Goal: Contribute content: Contribute content

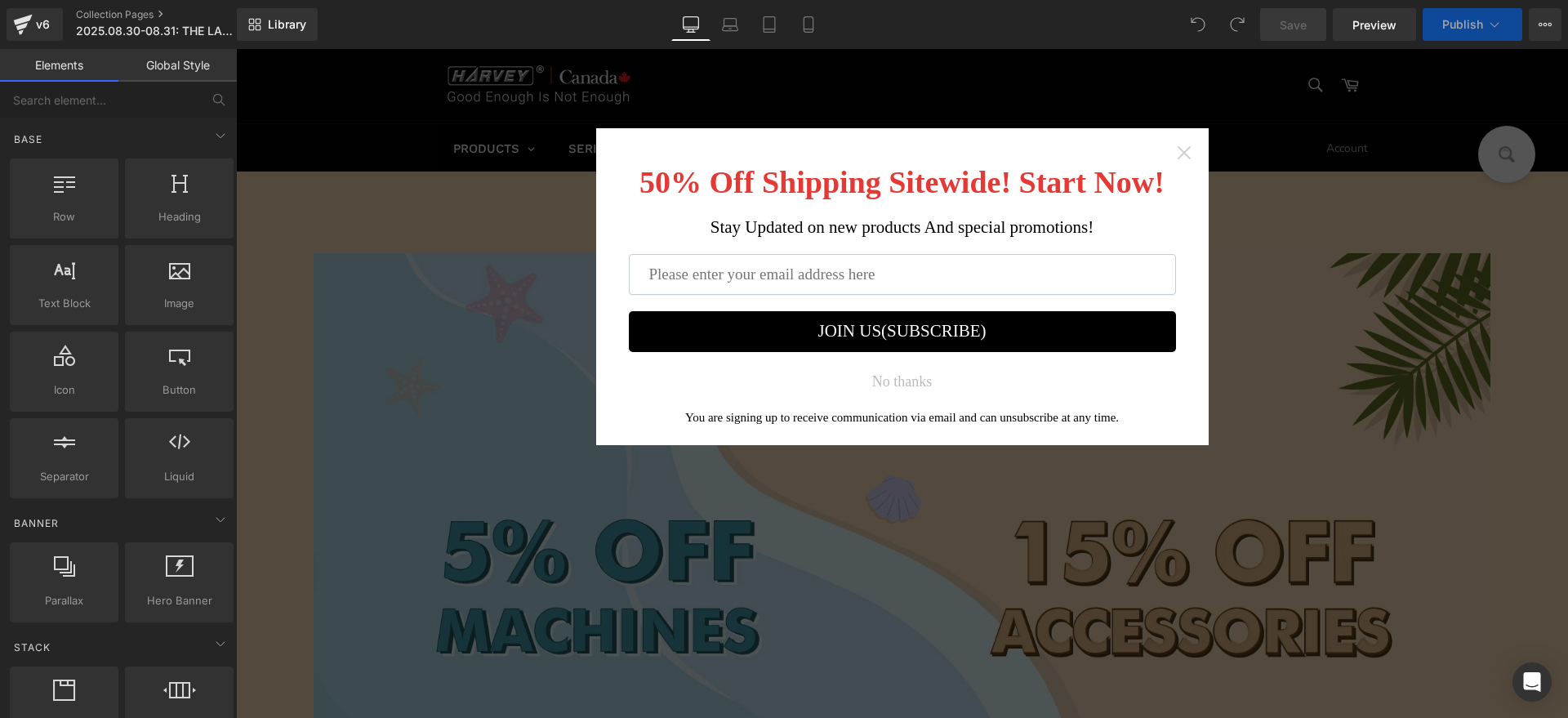
click at [1176, 152] on icon "Close widget" at bounding box center [1184, 152] width 17 height 17
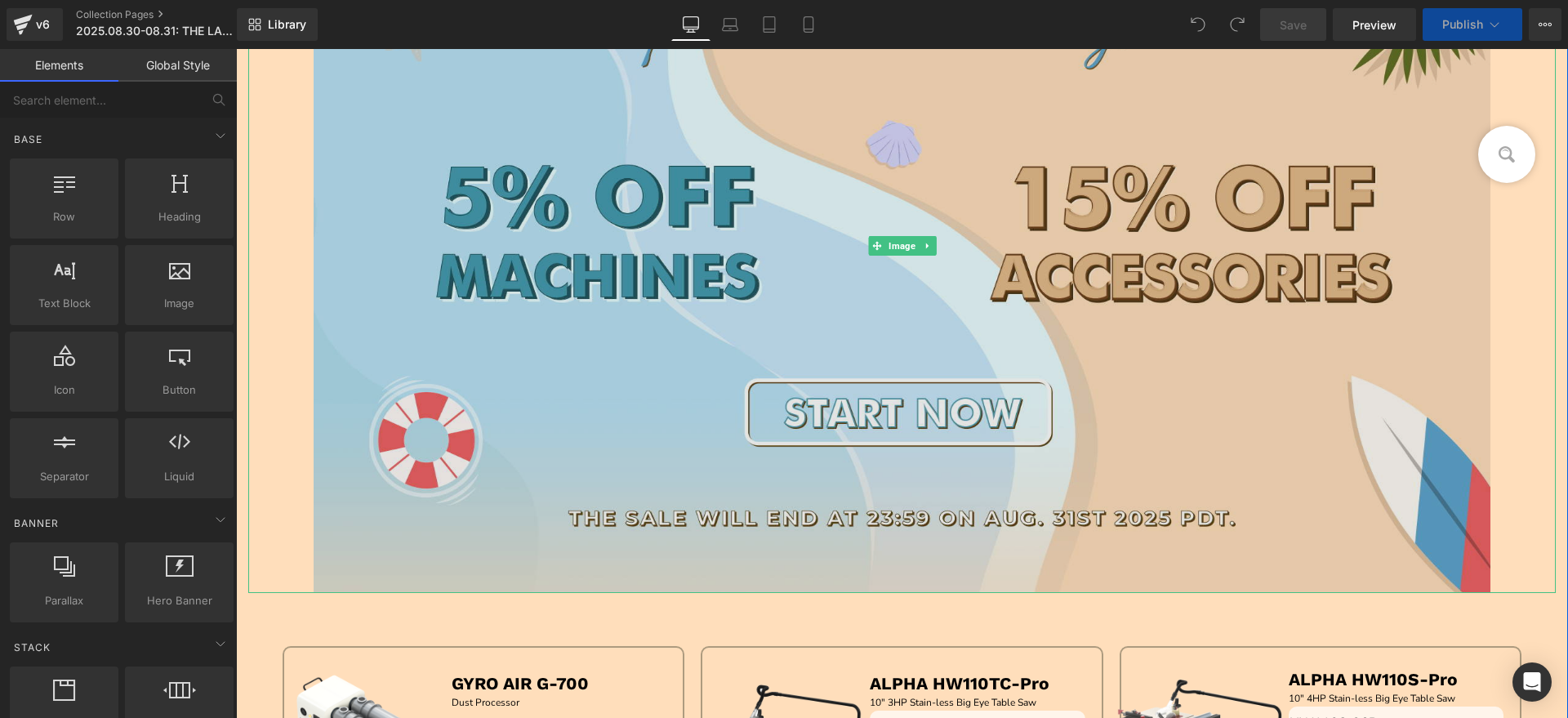
scroll to position [511, 0]
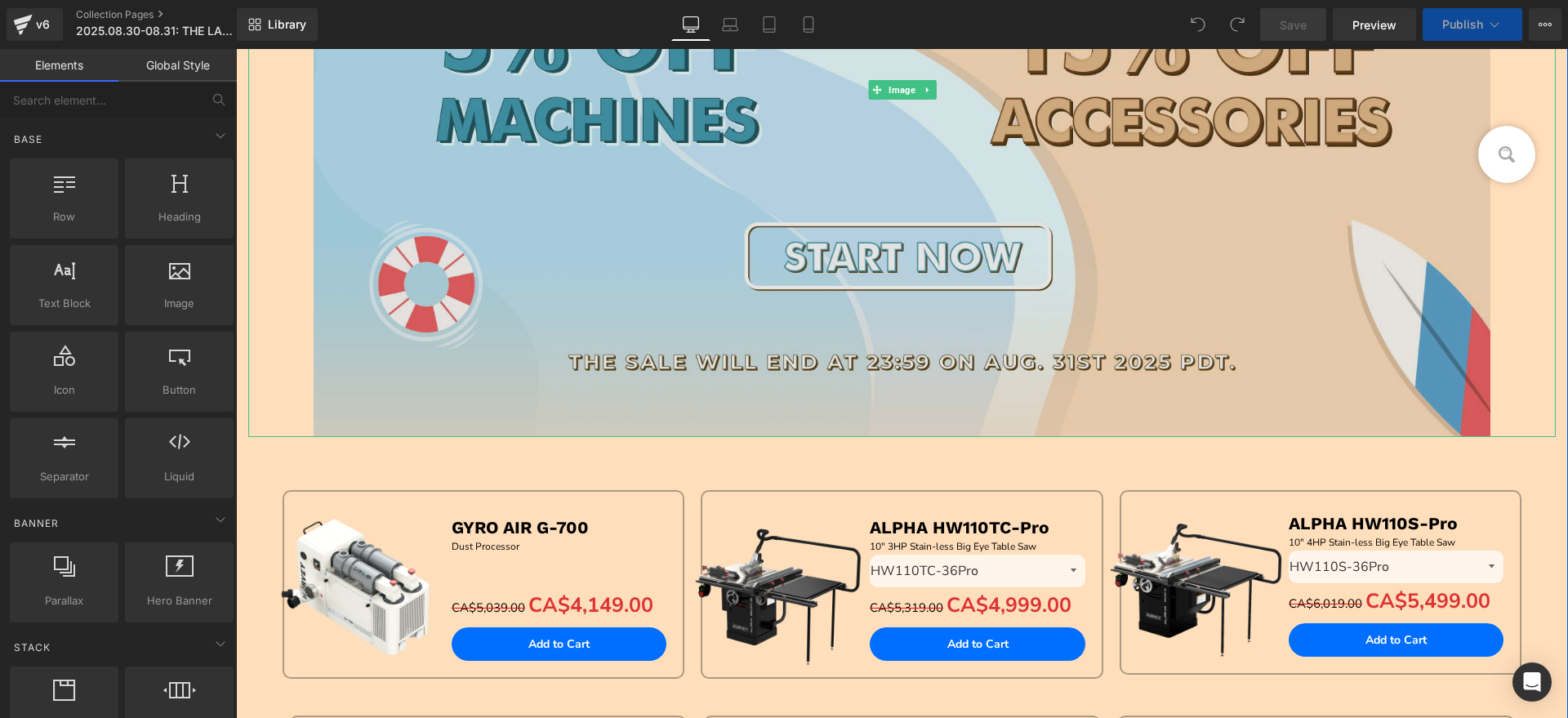
click at [1111, 294] on img at bounding box center [902, 91] width 1176 height 695
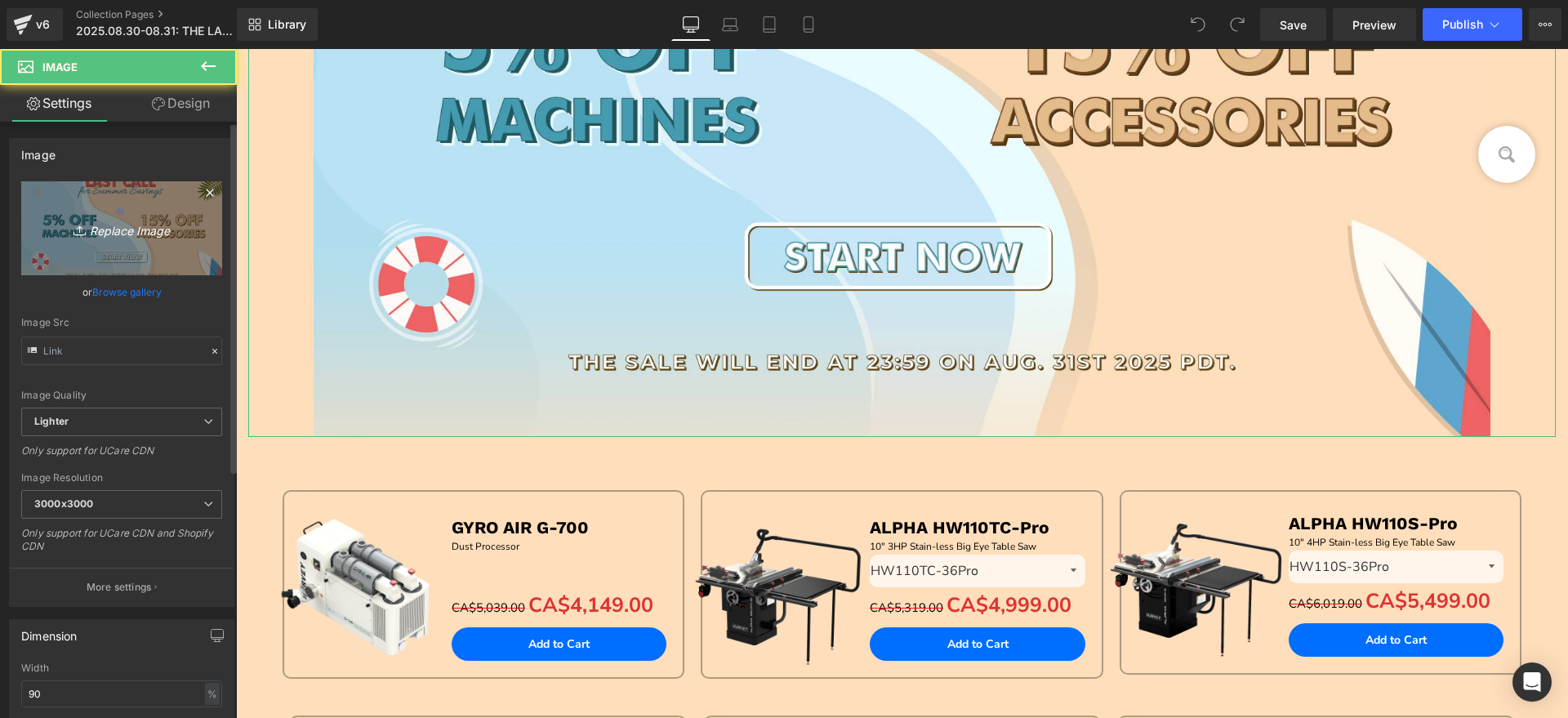
click at [107, 228] on icon "Replace Image" at bounding box center [121, 228] width 130 height 20
type input "C:\fakepath\最后一天 集合页hv.jpg"
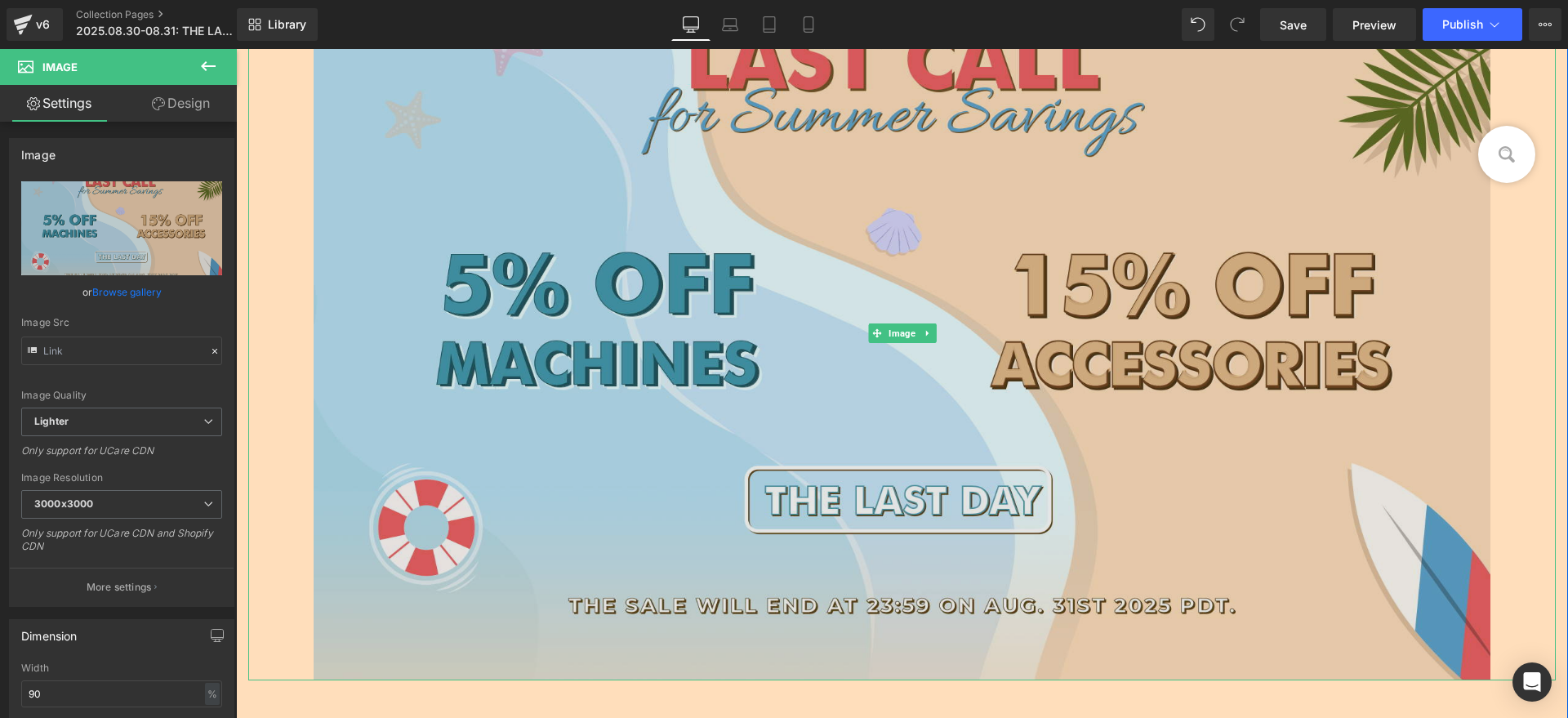
scroll to position [307, 0]
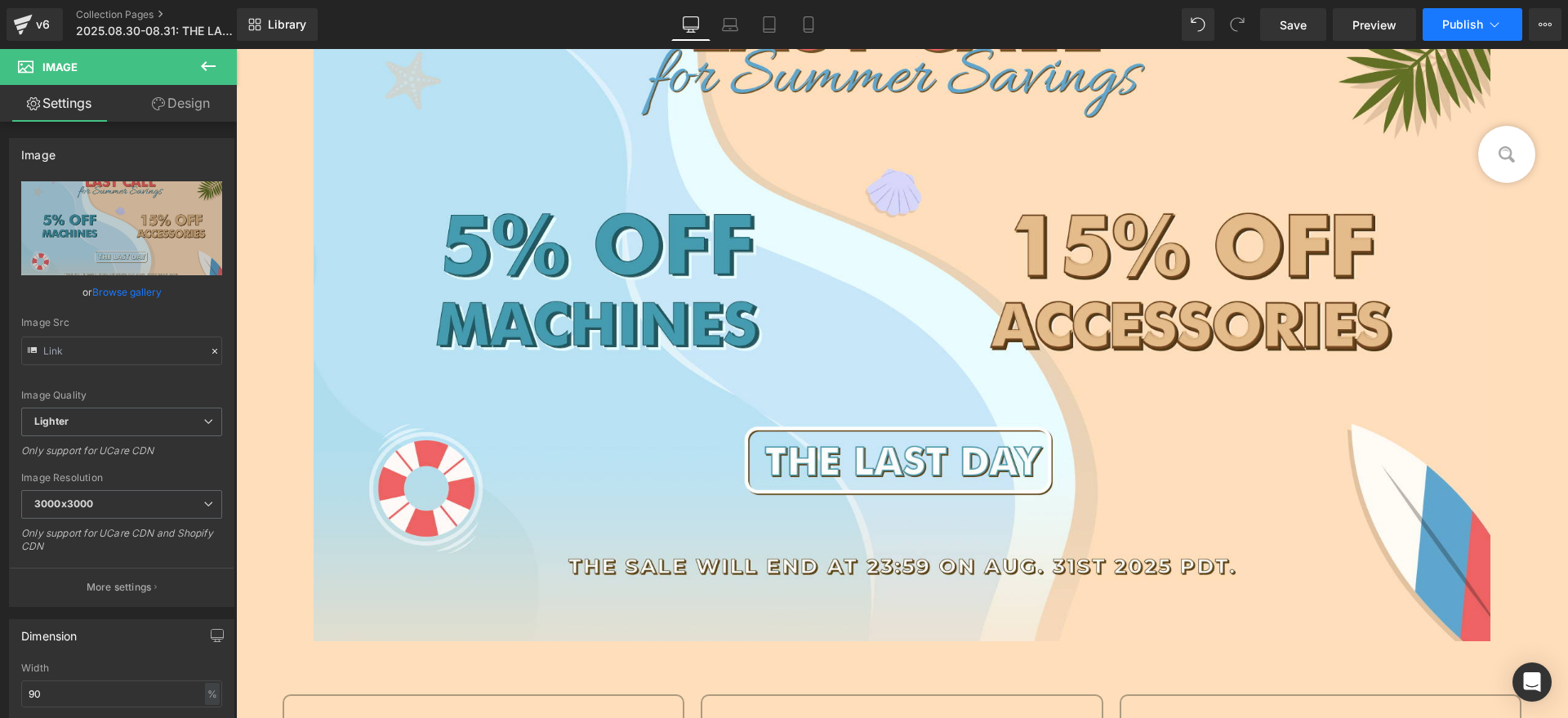
click at [1481, 35] on button "Publish" at bounding box center [1472, 24] width 100 height 32
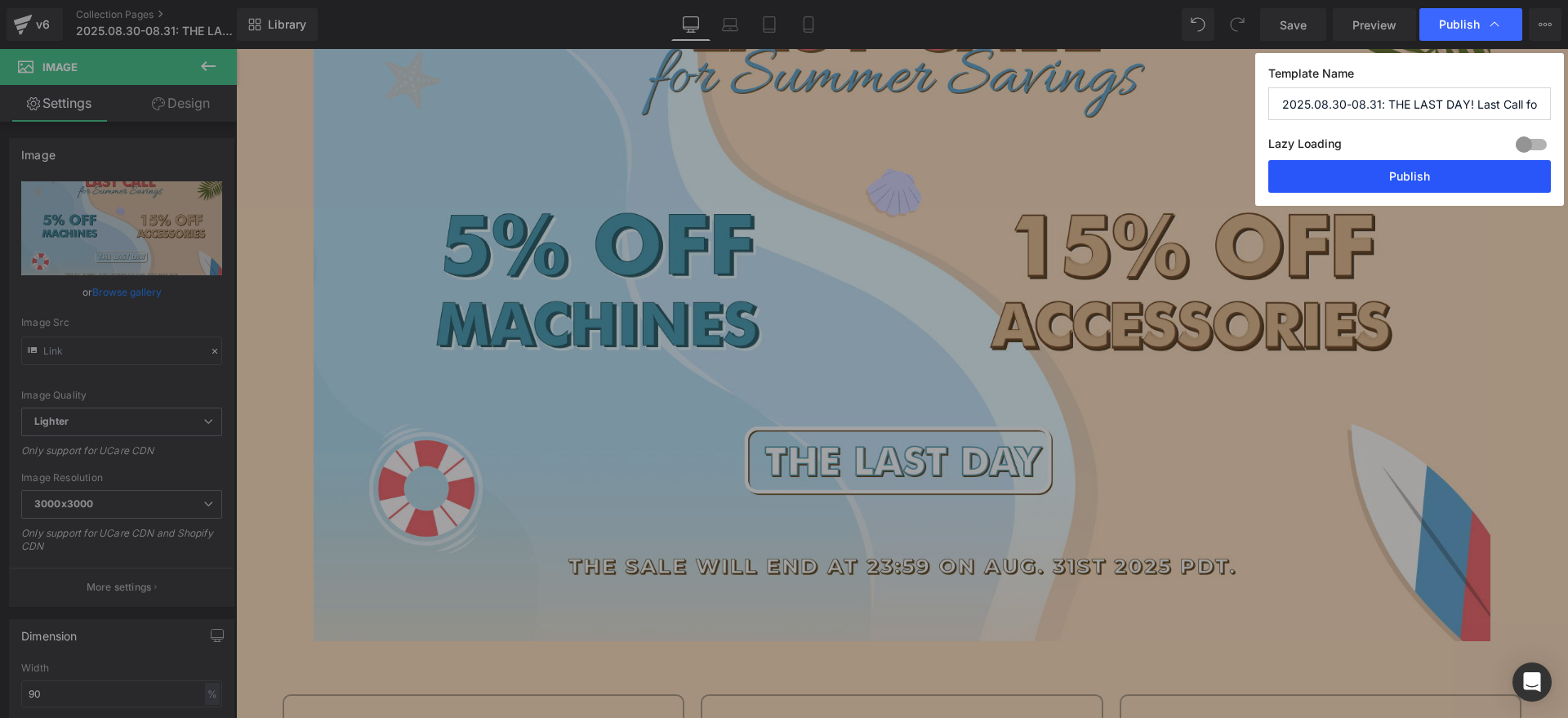
click at [1441, 165] on button "Publish" at bounding box center [1409, 176] width 283 height 32
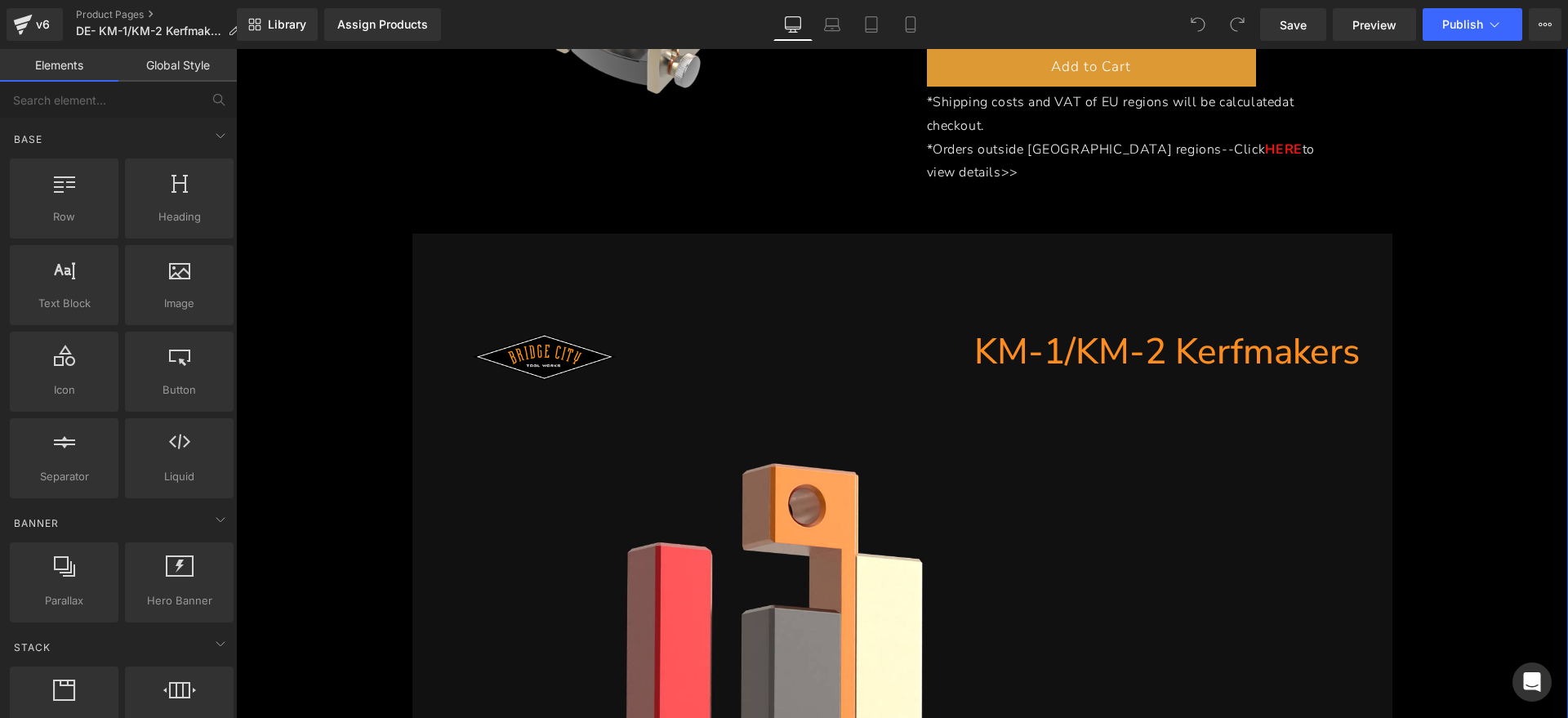
scroll to position [511, 0]
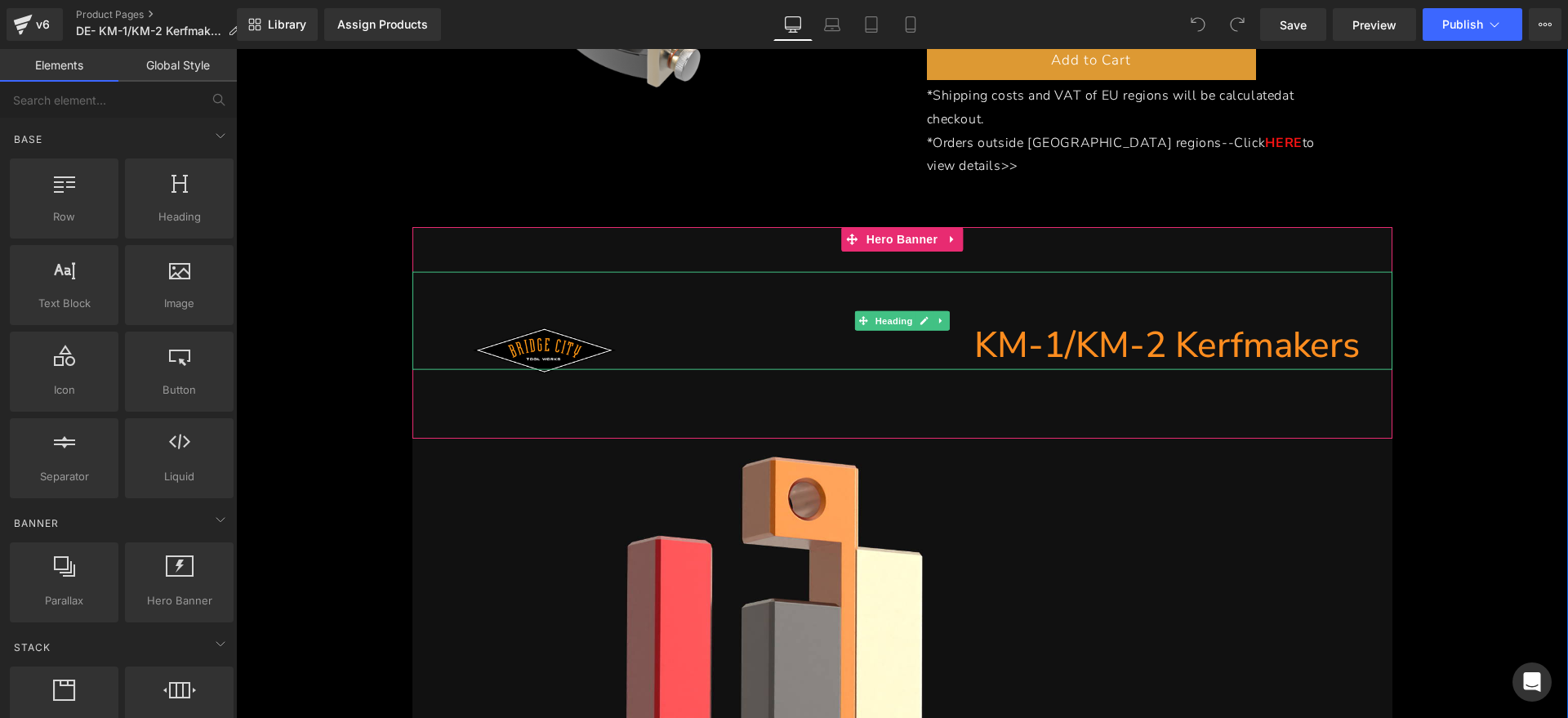
drag, startPoint x: 1184, startPoint y: 322, endPoint x: 1353, endPoint y: 316, distance: 169.1
click at [1184, 322] on h1 "KM-1/KM-2 Kerfmakers" at bounding box center [886, 346] width 947 height 50
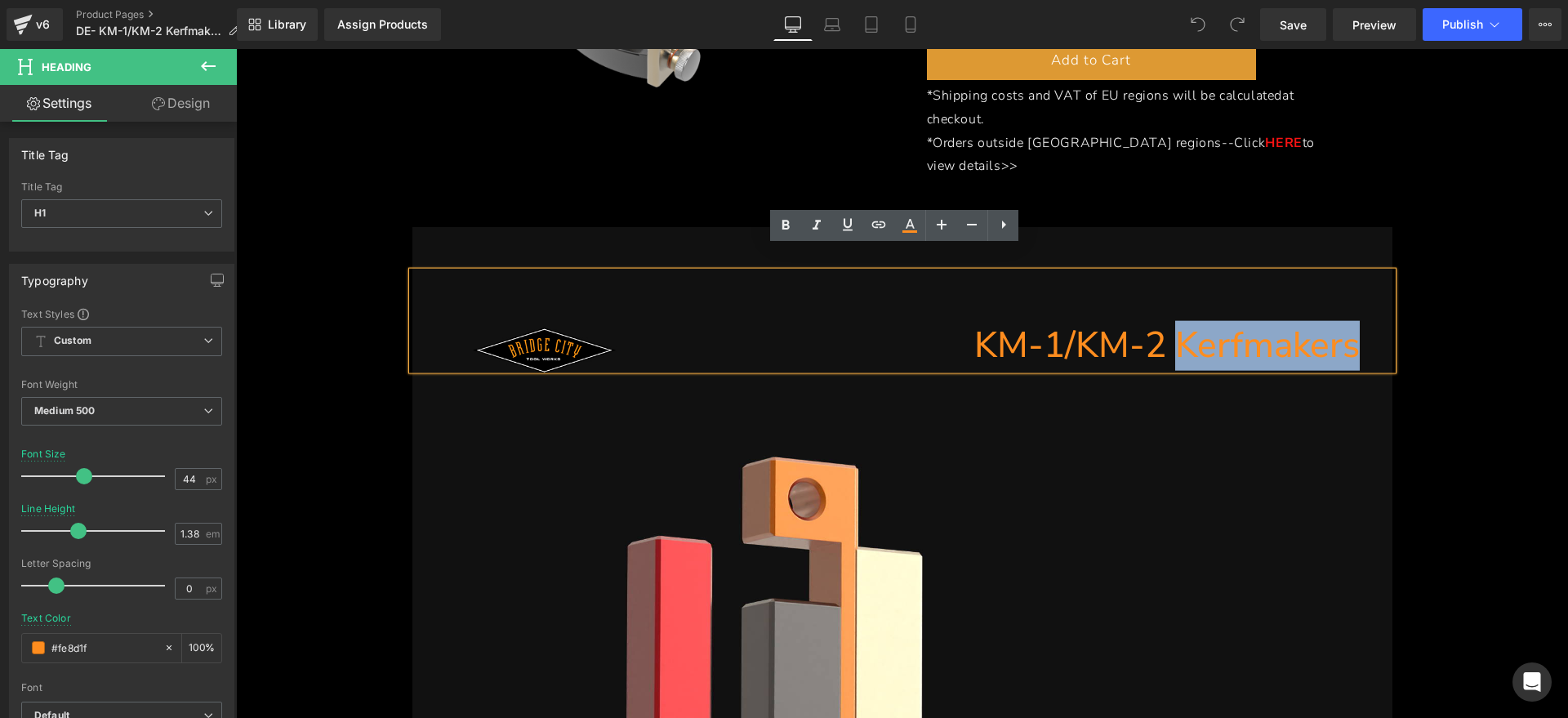
drag, startPoint x: 1354, startPoint y: 316, endPoint x: 1168, endPoint y: 342, distance: 187.8
click at [1168, 342] on div "KM-1/KM-2 Kerfmakers" at bounding box center [901, 321] width 980 height 99
paste div
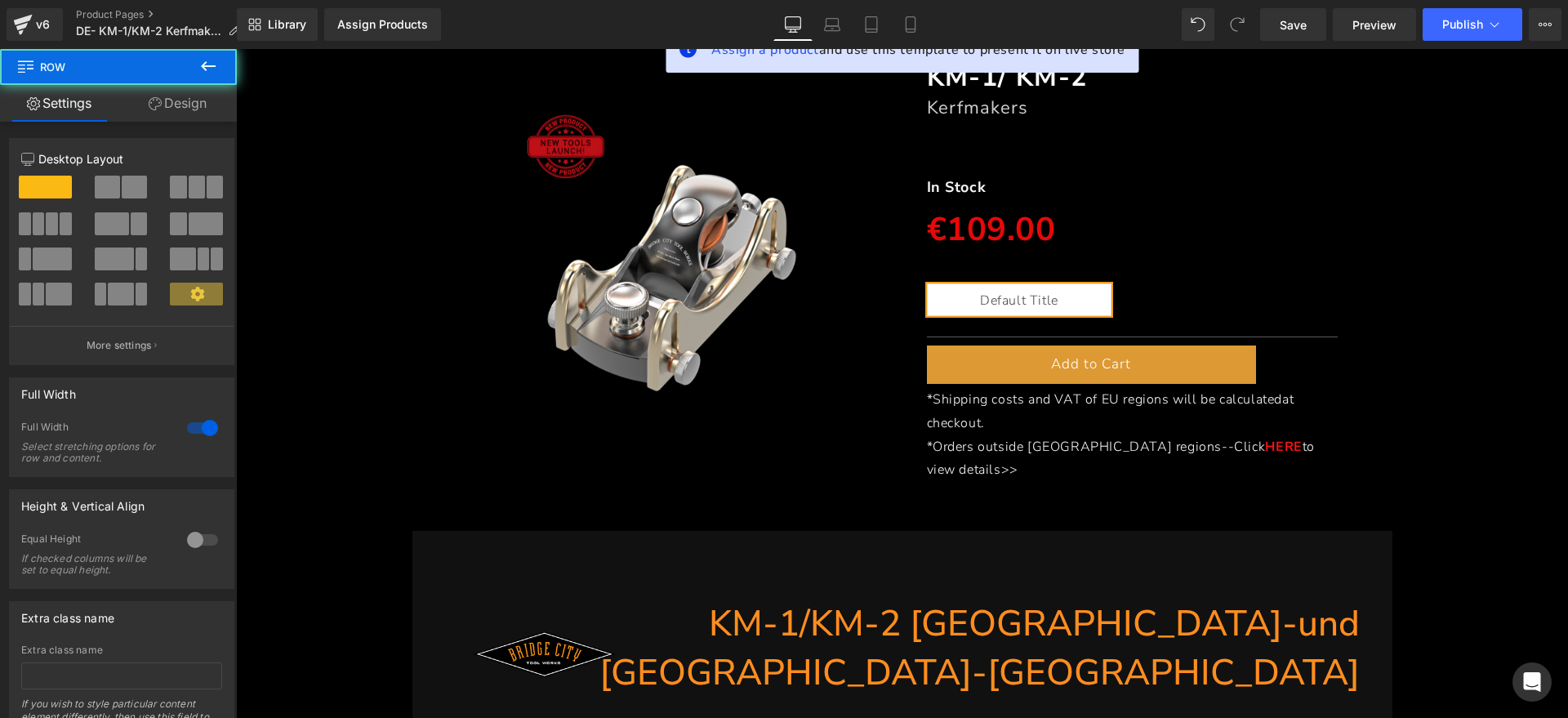
scroll to position [103, 0]
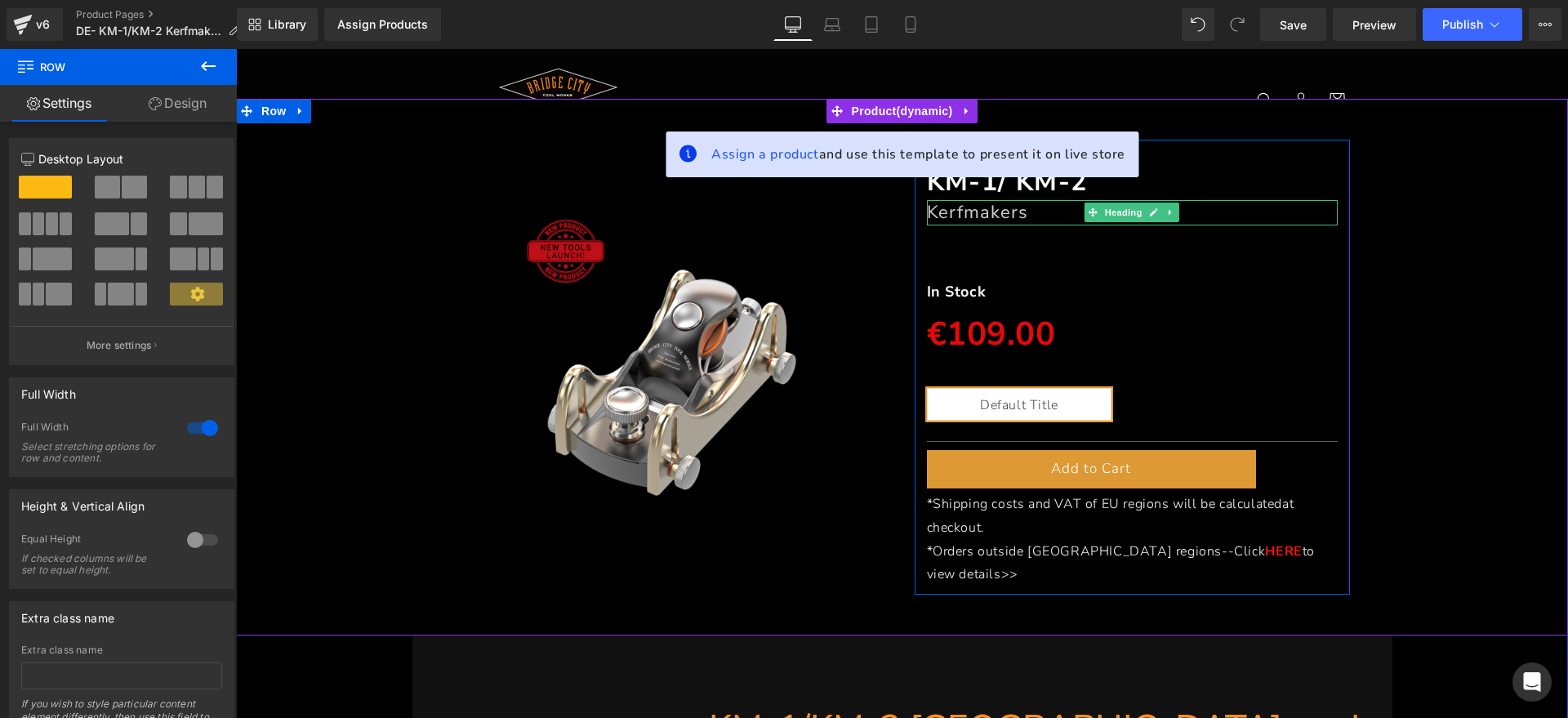
click at [1021, 213] on h1 "Kerfmakers" at bounding box center [1132, 213] width 412 height 25
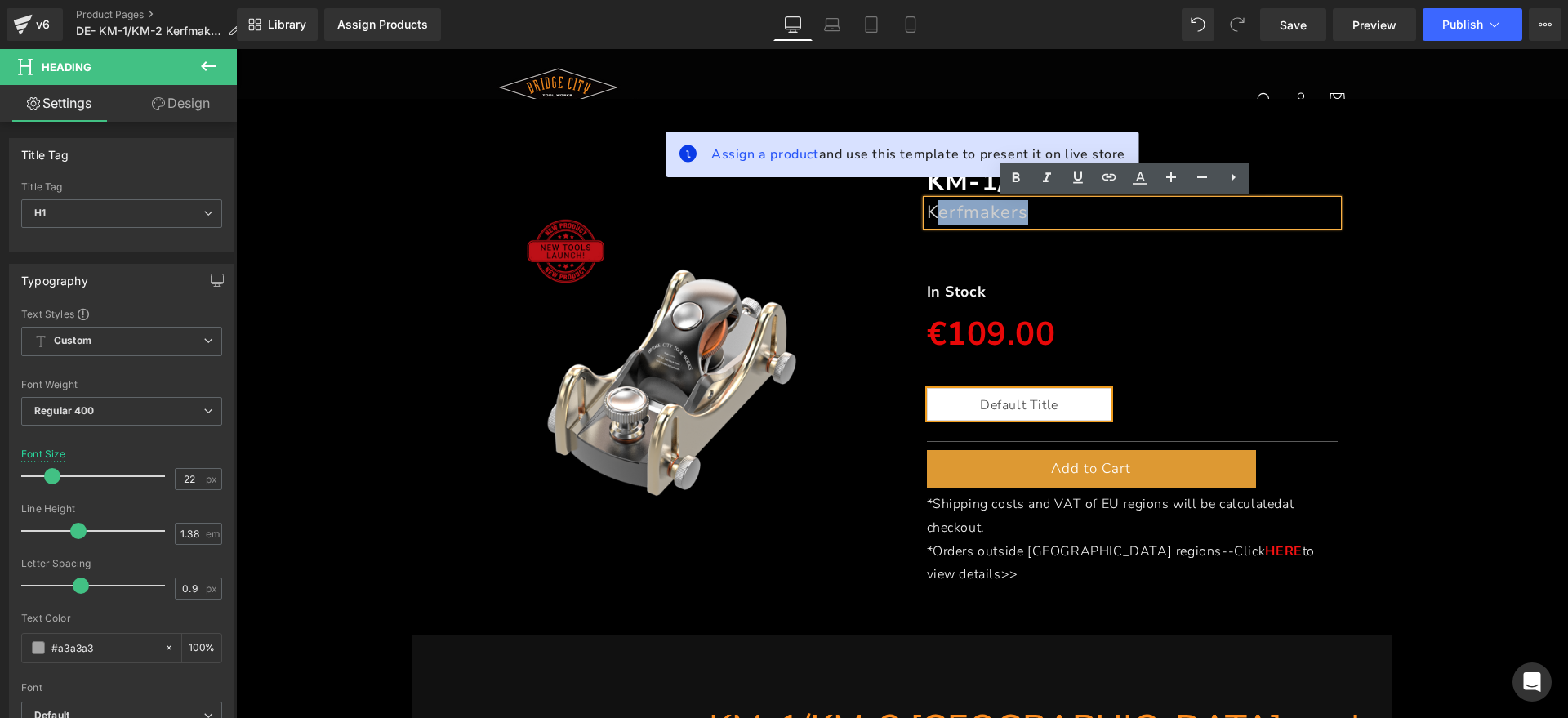
drag, startPoint x: 1036, startPoint y: 210, endPoint x: 928, endPoint y: 219, distance: 108.4
click at [928, 219] on h1 "Kerfmakers" at bounding box center [1132, 213] width 412 height 25
paste div
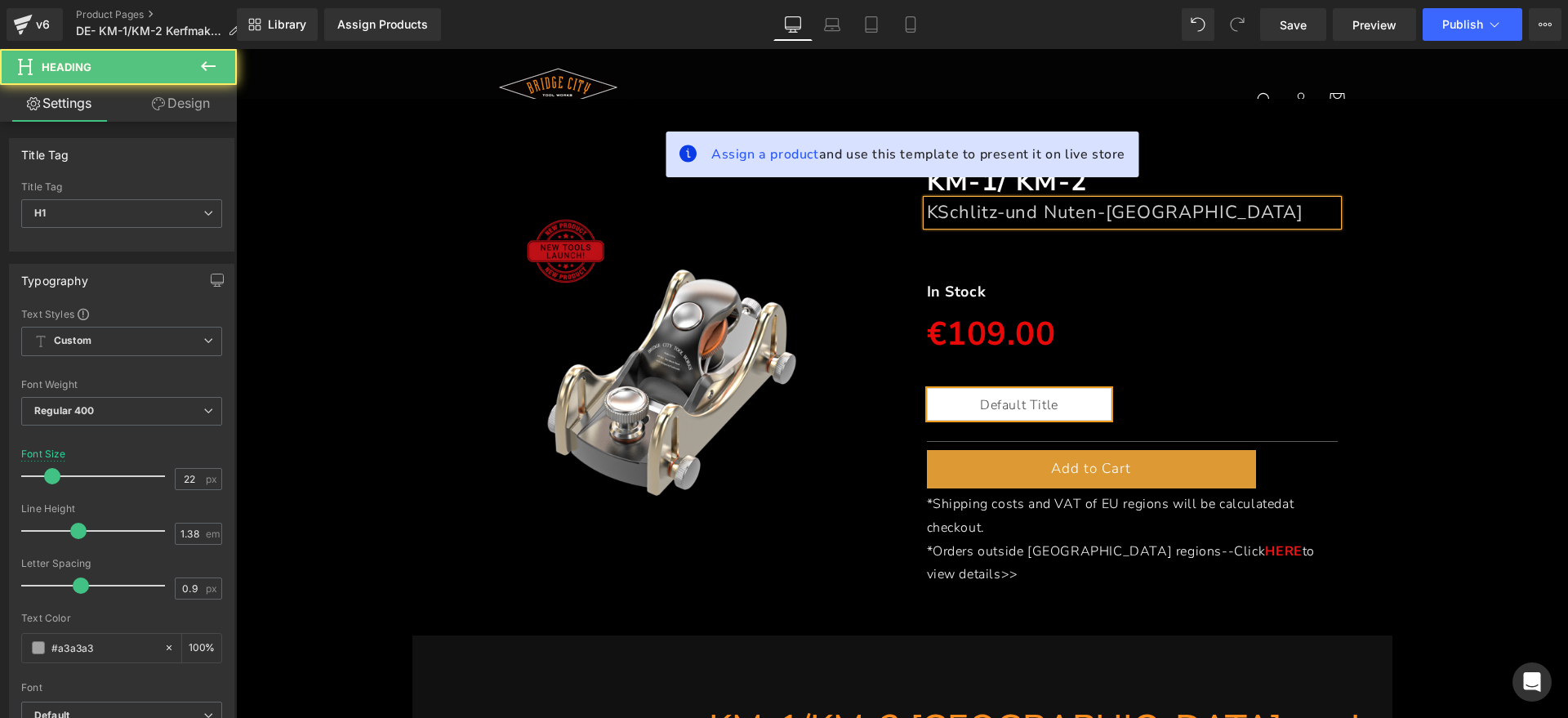
click at [928, 219] on font "KSchlitz-und Nuten-[GEOGRAPHIC_DATA]" at bounding box center [1115, 213] width 377 height 25
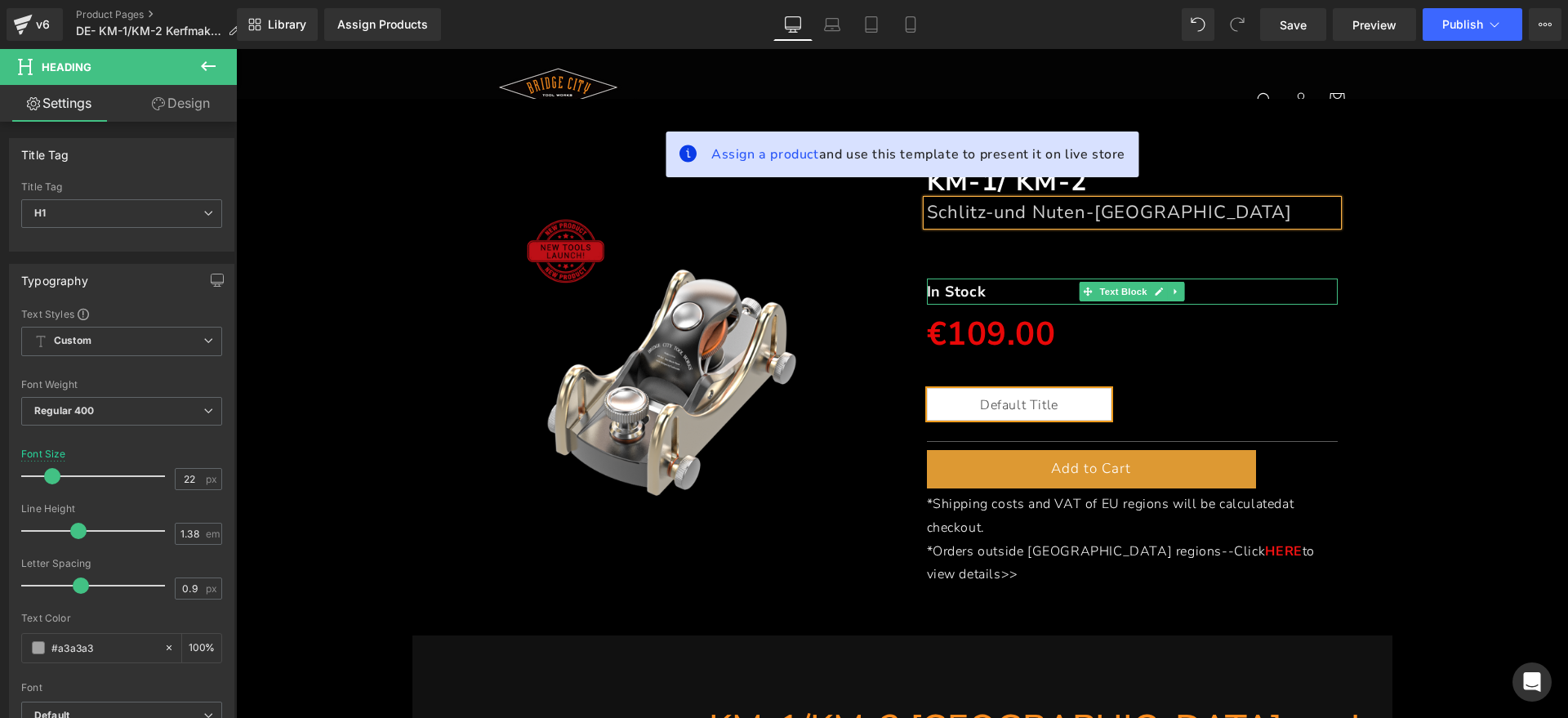
click at [952, 287] on strong "In Stock" at bounding box center [956, 291] width 60 height 19
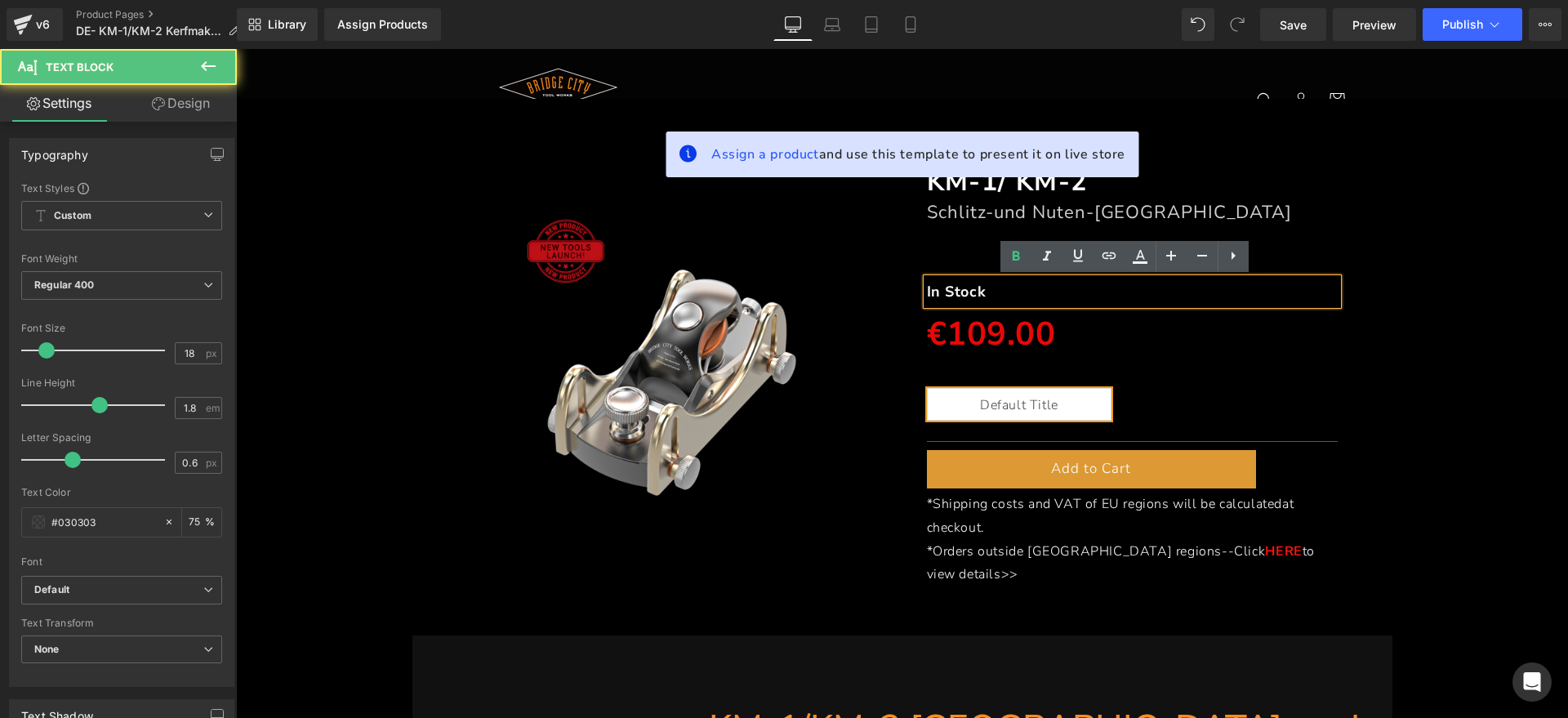
click at [1151, 289] on p "In Stock" at bounding box center [1132, 291] width 412 height 26
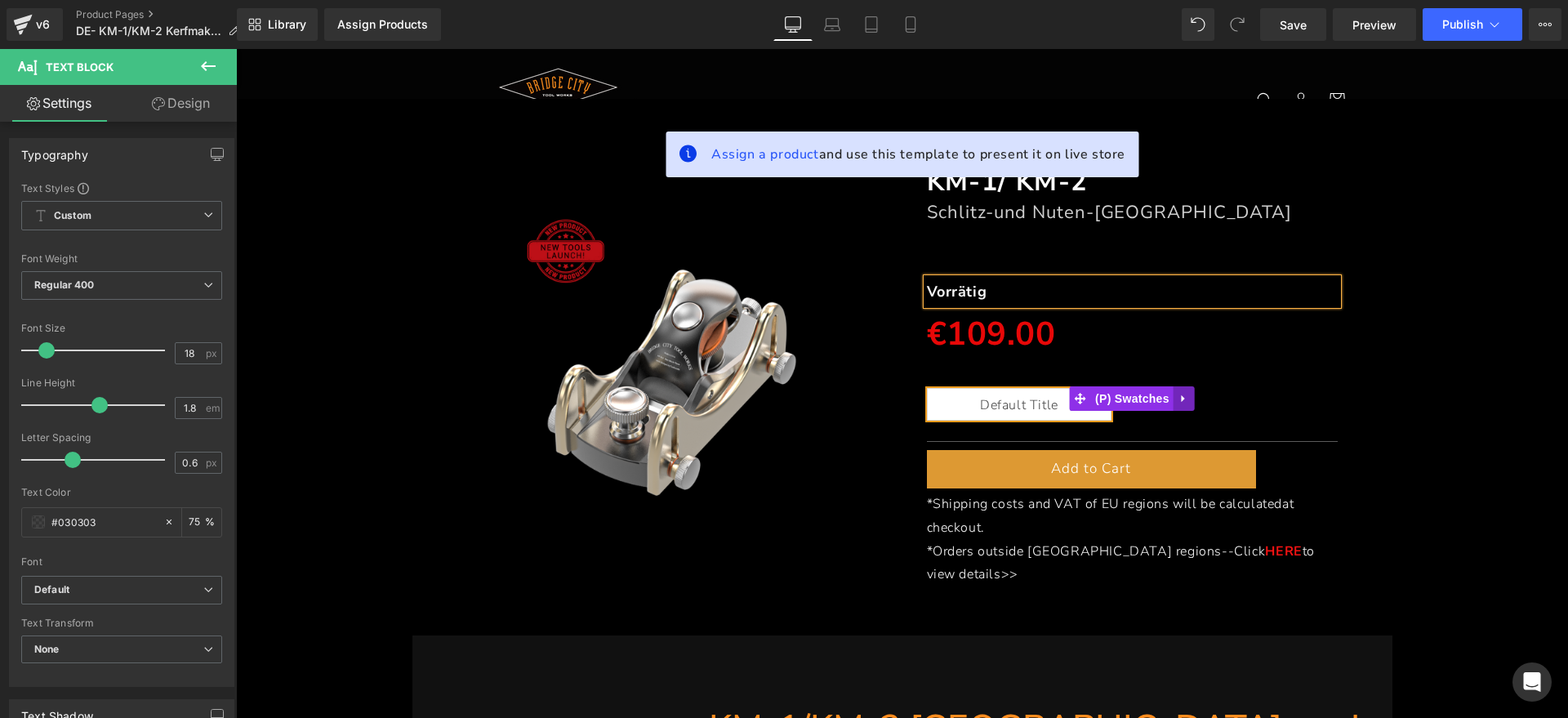
click at [1178, 392] on icon at bounding box center [1184, 397] width 11 height 12
click at [1184, 392] on link at bounding box center [1194, 398] width 21 height 25
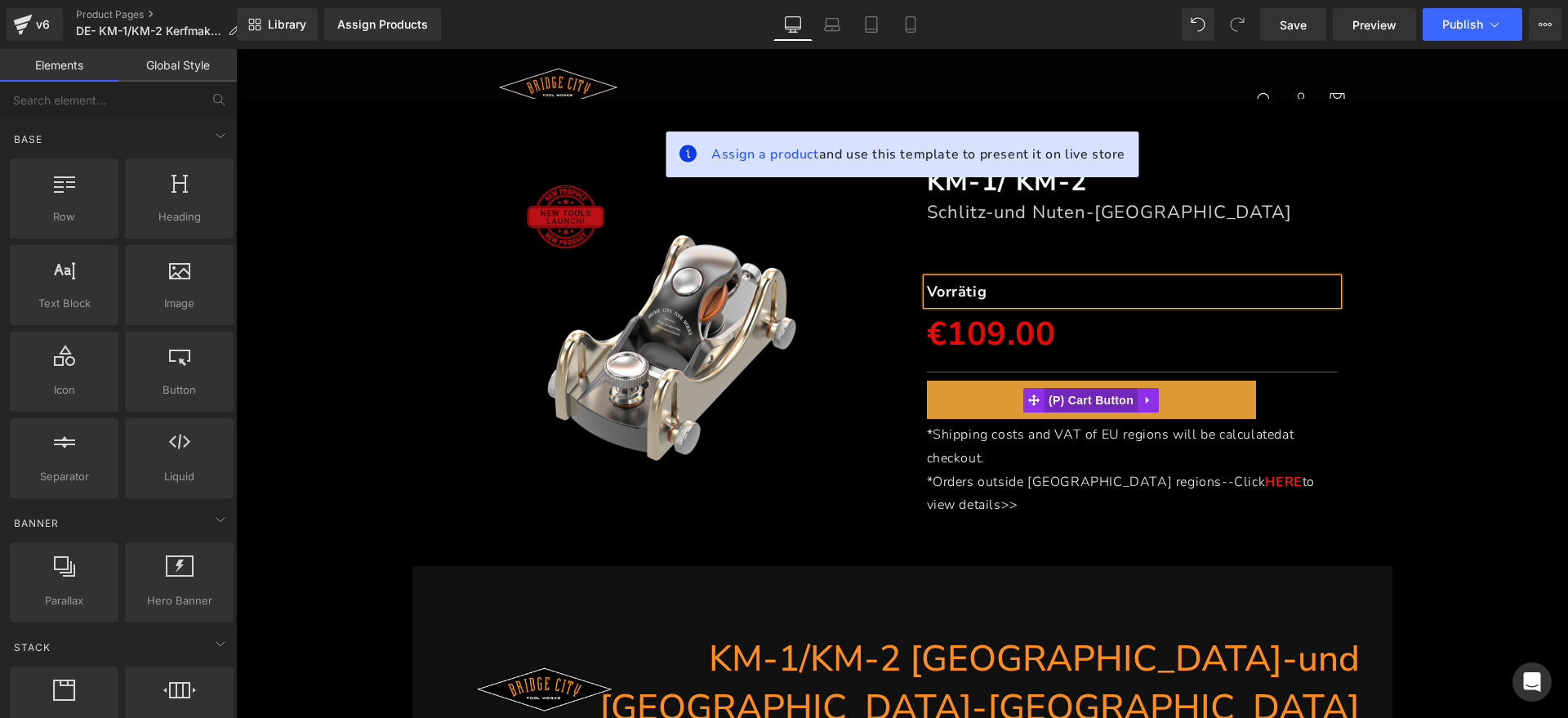
click at [1095, 398] on span "(P) Cart Button" at bounding box center [1091, 400] width 93 height 25
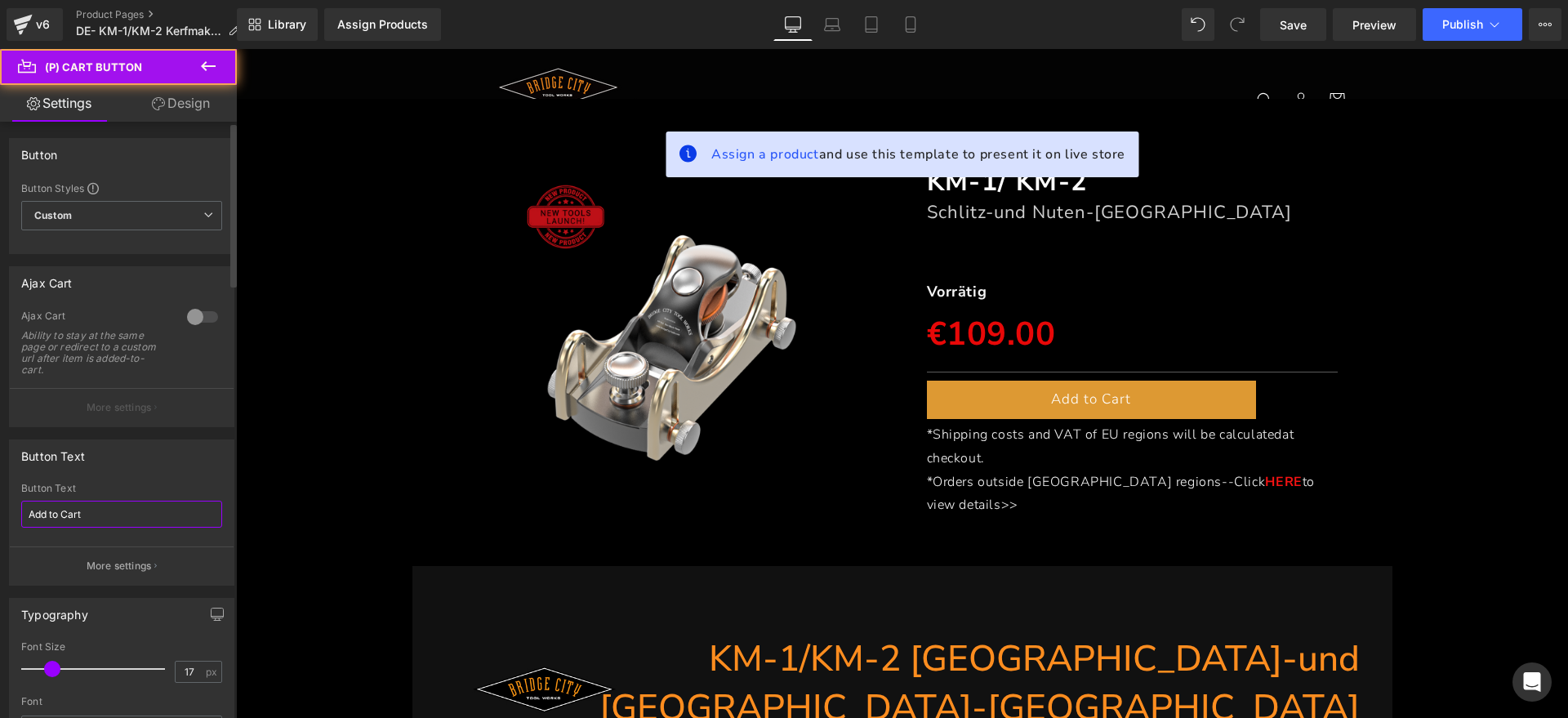
drag, startPoint x: 102, startPoint y: 513, endPoint x: 0, endPoint y: 529, distance: 103.2
click at [0, 529] on div "Button Text Add to Cart Button Text Add to Cart More settings" at bounding box center [122, 506] width 244 height 159
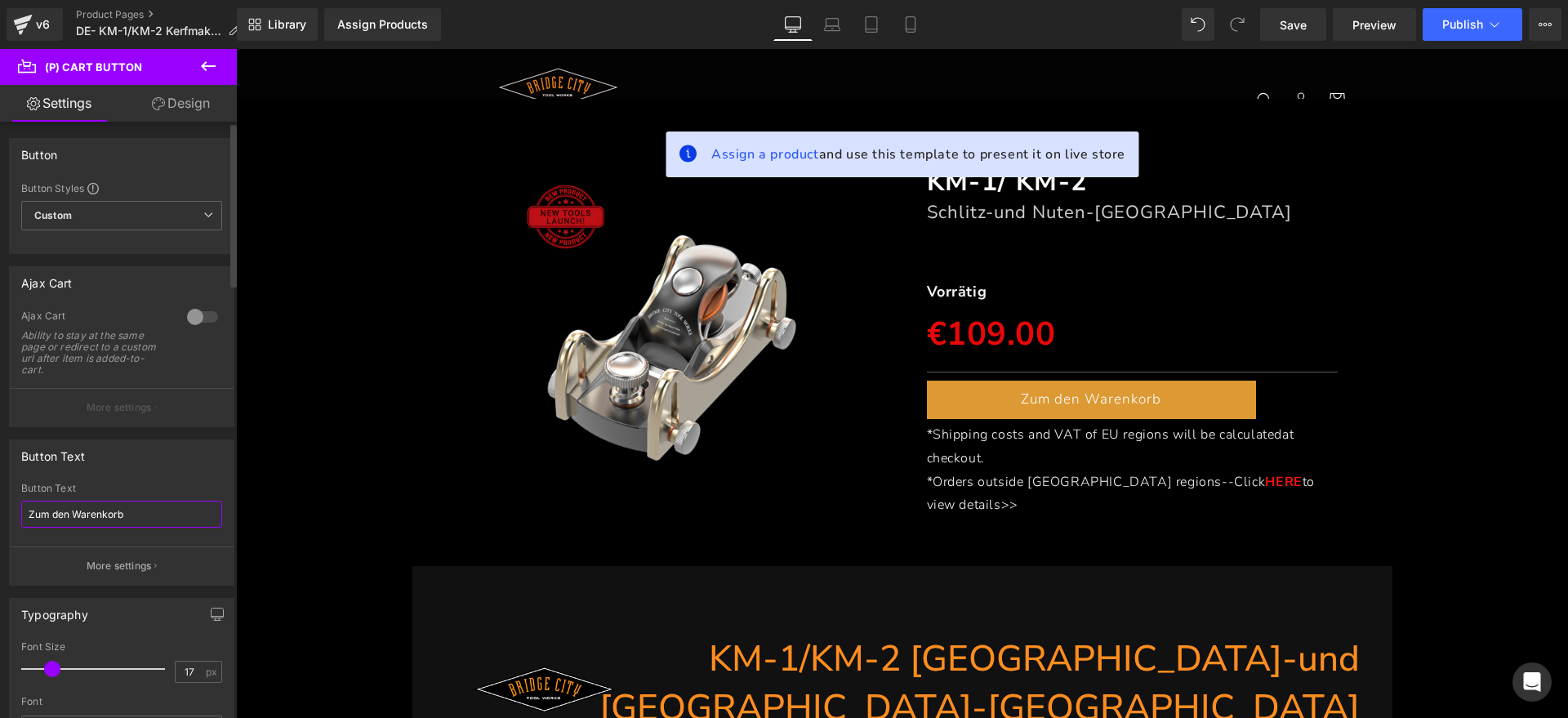
drag, startPoint x: 69, startPoint y: 511, endPoint x: 53, endPoint y: 517, distance: 17.1
click at [53, 517] on input "Zum den Warenkorb" at bounding box center [121, 514] width 200 height 27
click at [135, 510] on input "Zum Warenkorb" at bounding box center [121, 514] width 200 height 27
type input "Zum Warenkorb hinzufügen"
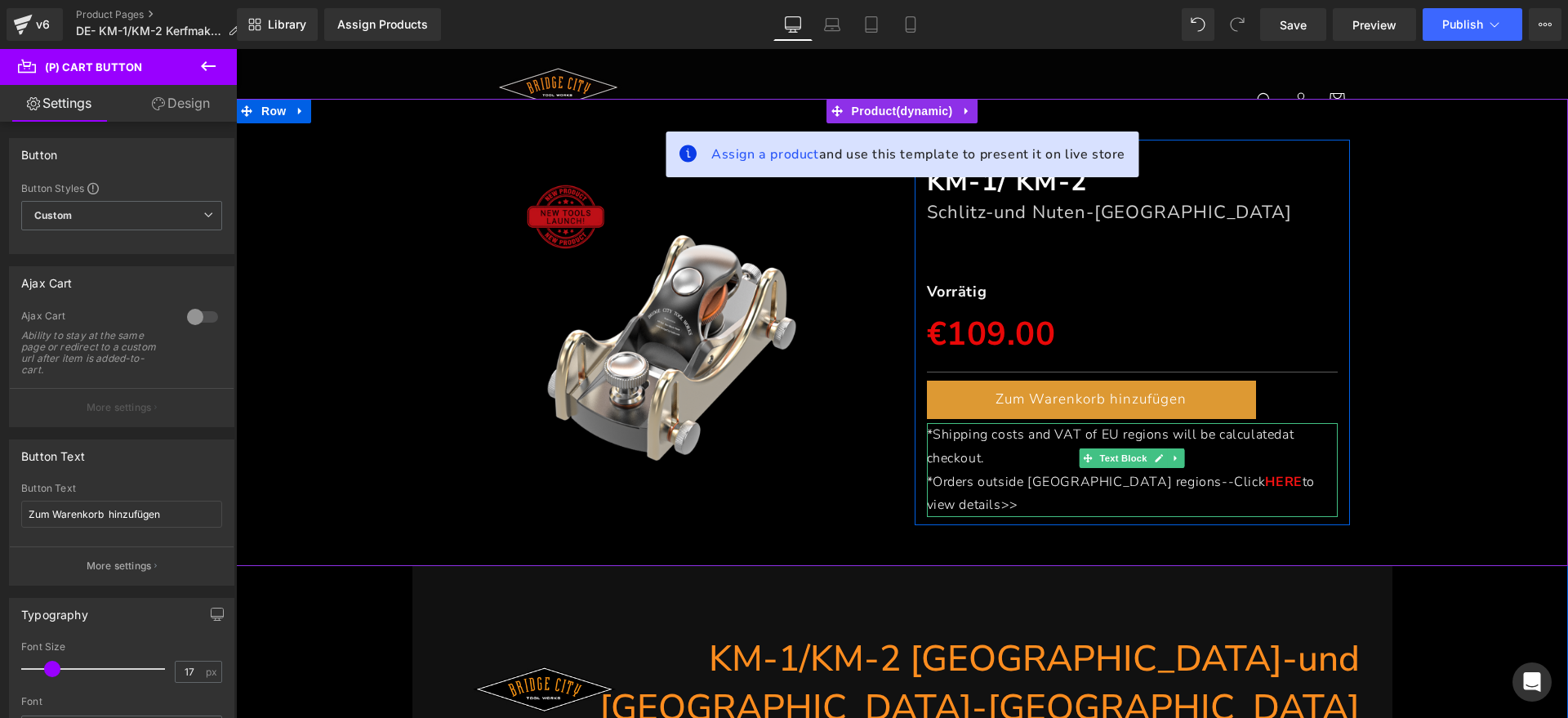
drag, startPoint x: 1013, startPoint y: 446, endPoint x: 992, endPoint y: 459, distance: 24.7
click at [1012, 446] on p "*Shipping costs and VAT of EU regions will be calculated at checkout." at bounding box center [1132, 446] width 412 height 47
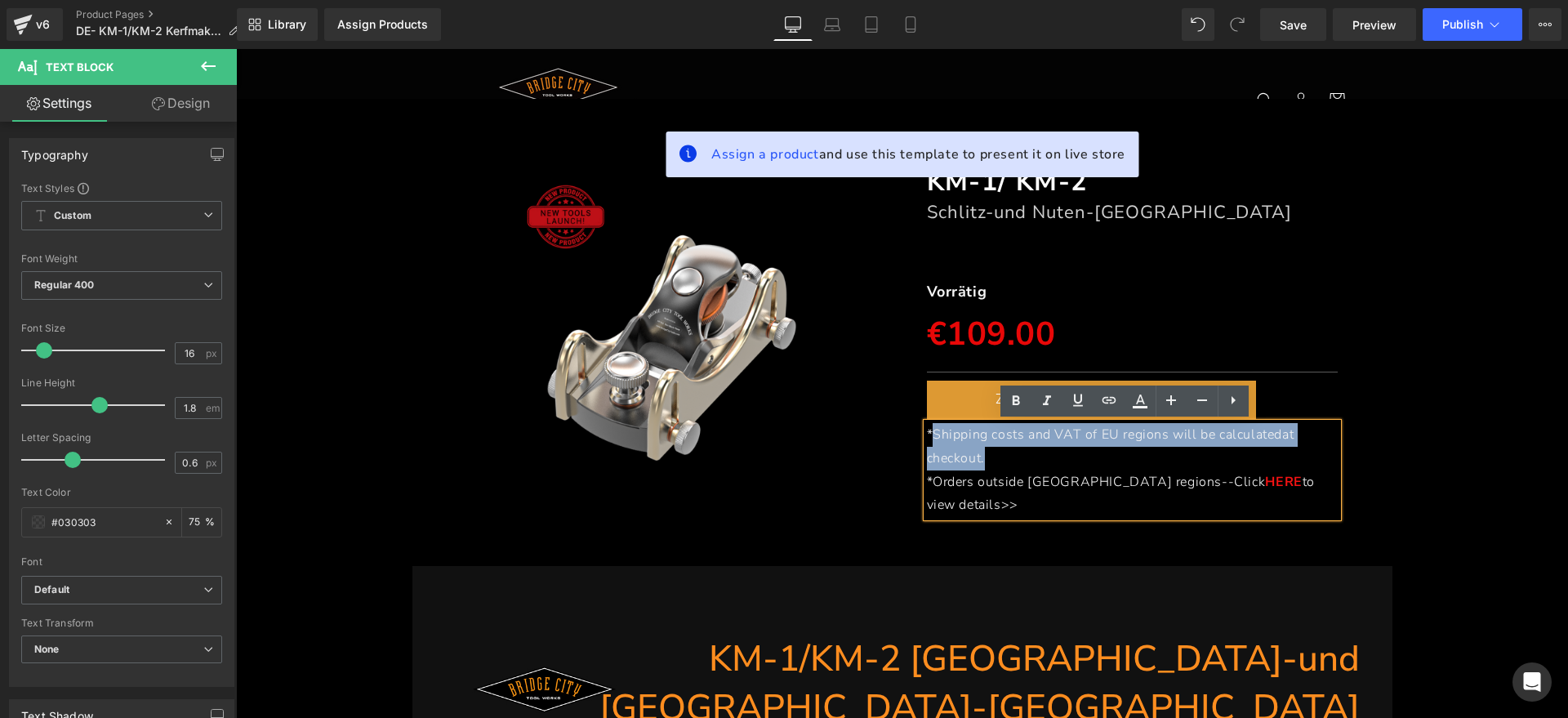
drag, startPoint x: 992, startPoint y: 459, endPoint x: 925, endPoint y: 436, distance: 70.8
click at [926, 436] on p "*Shipping costs and VAT of EU regions will be calculated at checkout." at bounding box center [1132, 446] width 412 height 47
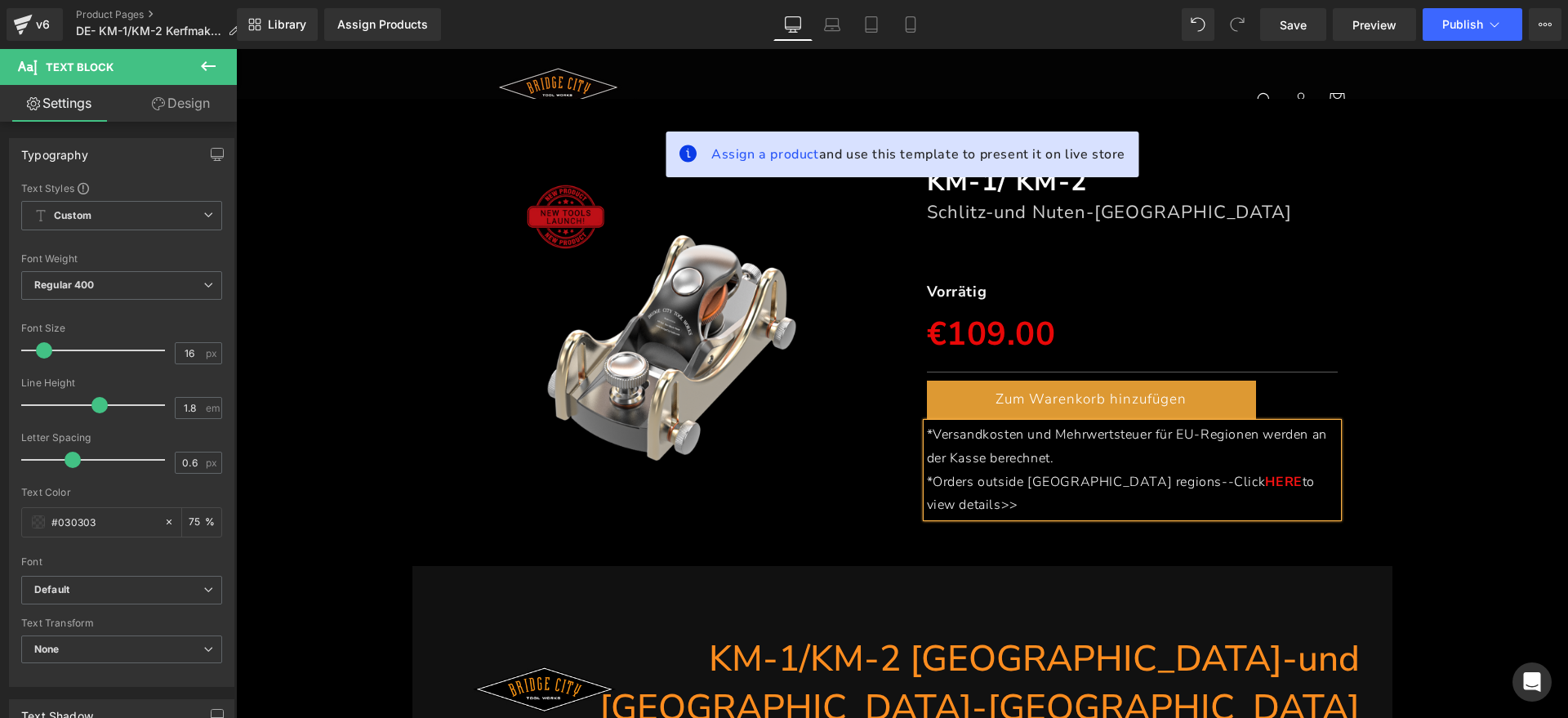
click at [1309, 482] on p "*Orders outside [GEOGRAPHIC_DATA] regions--Click HERE to view details>>" at bounding box center [1132, 493] width 412 height 47
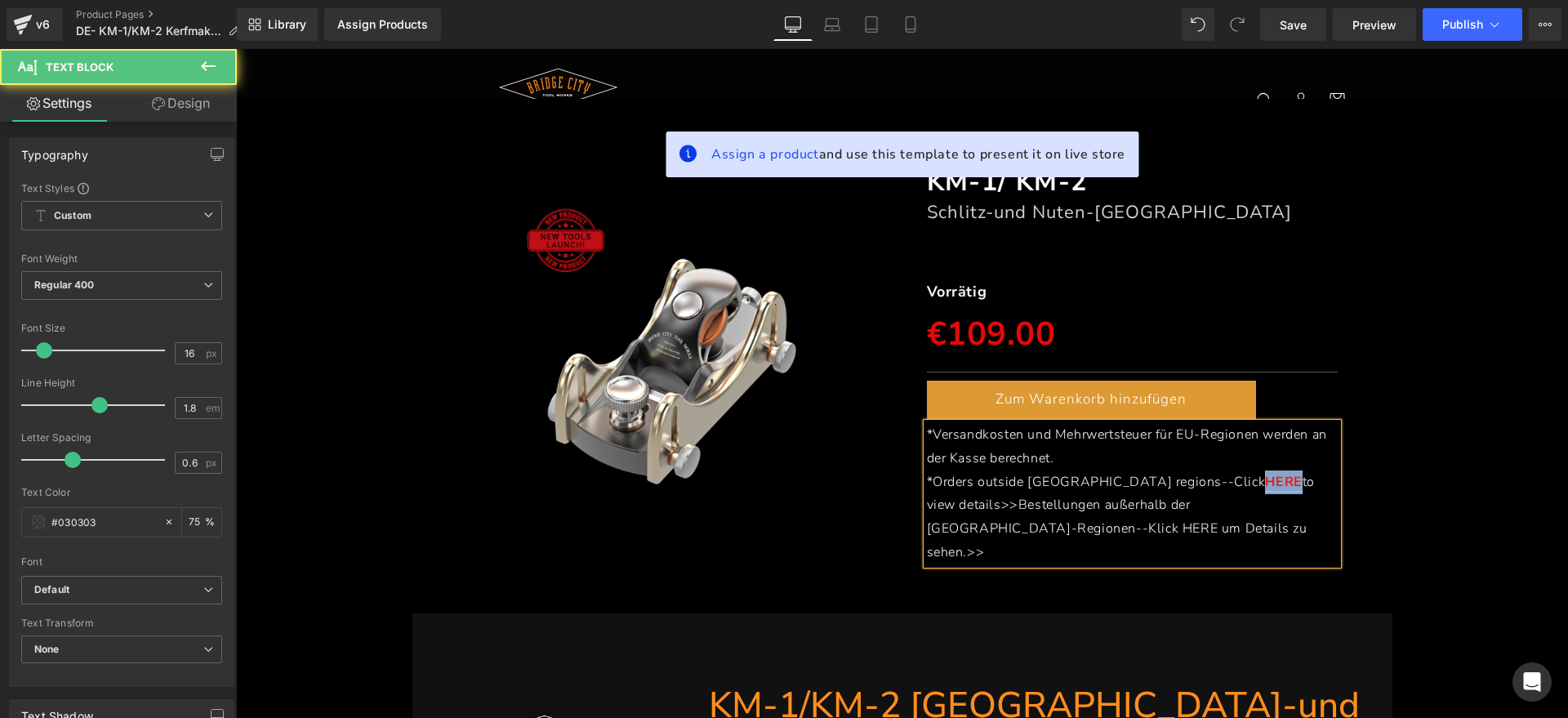
drag, startPoint x: 1135, startPoint y: 481, endPoint x: 1169, endPoint y: 478, distance: 34.1
click at [1265, 478] on link "HERE" at bounding box center [1284, 481] width 37 height 18
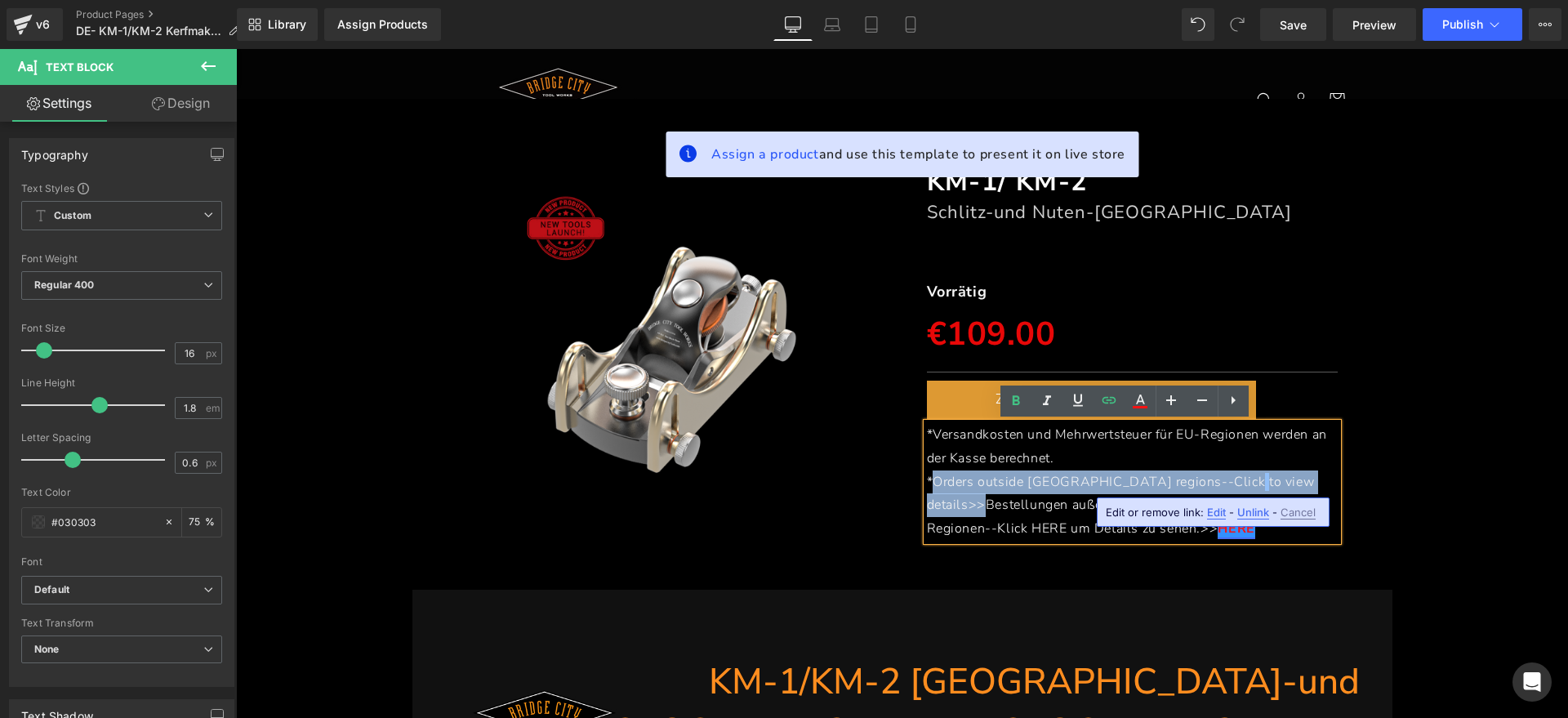
drag, startPoint x: 1245, startPoint y: 481, endPoint x: 929, endPoint y: 490, distance: 316.1
click at [929, 490] on p "*Orders outside [GEOGRAPHIC_DATA] regions--Click to view details>>Bestellungen …" at bounding box center [1132, 505] width 412 height 70
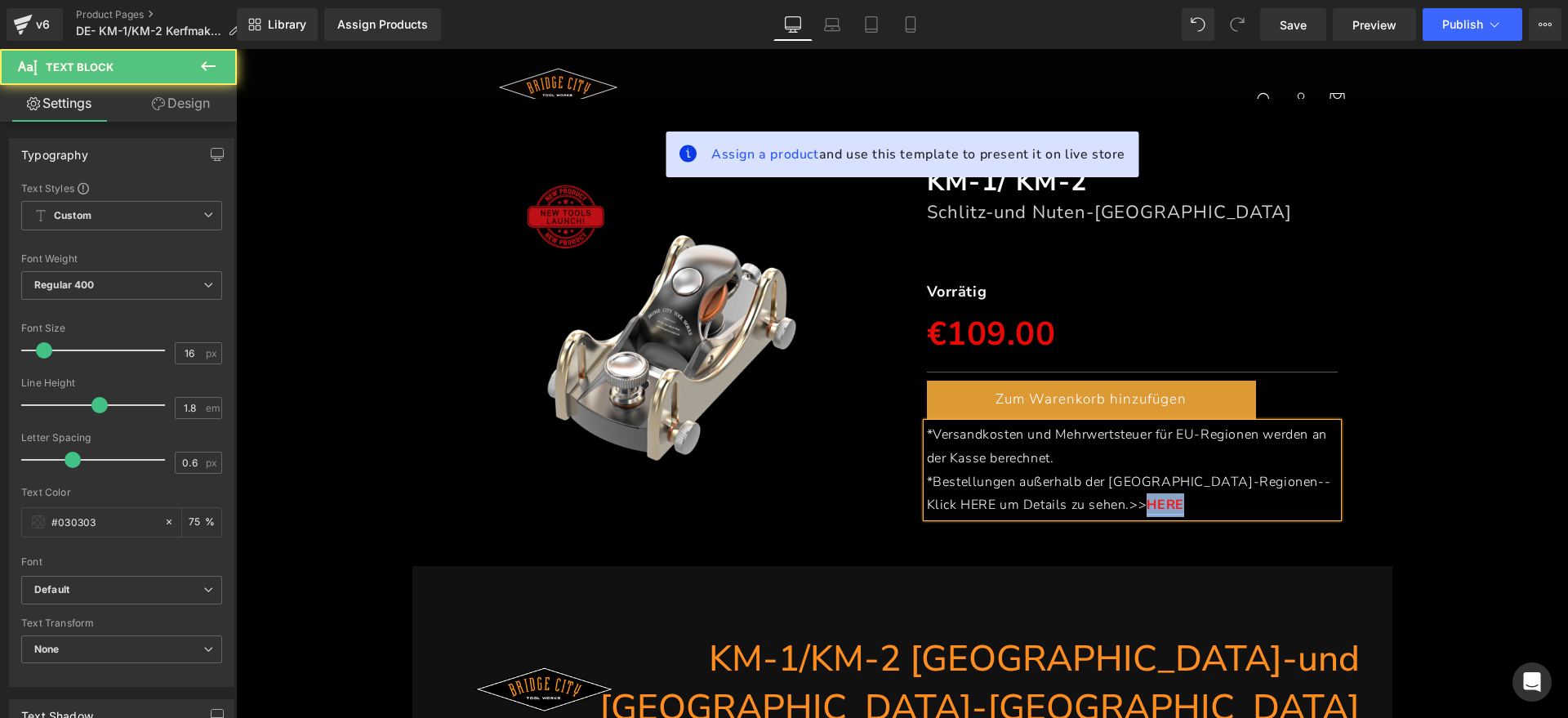
drag, startPoint x: 1104, startPoint y: 505, endPoint x: 1045, endPoint y: 505, distance: 59.0
click at [1045, 505] on p "* Bestellungen außerhalb der [GEOGRAPHIC_DATA]-Regionen--Klick HERE um Details …" at bounding box center [1132, 493] width 412 height 47
click at [1180, 496] on span "HERE um Details zu sehen.>>" at bounding box center [1087, 505] width 187 height 18
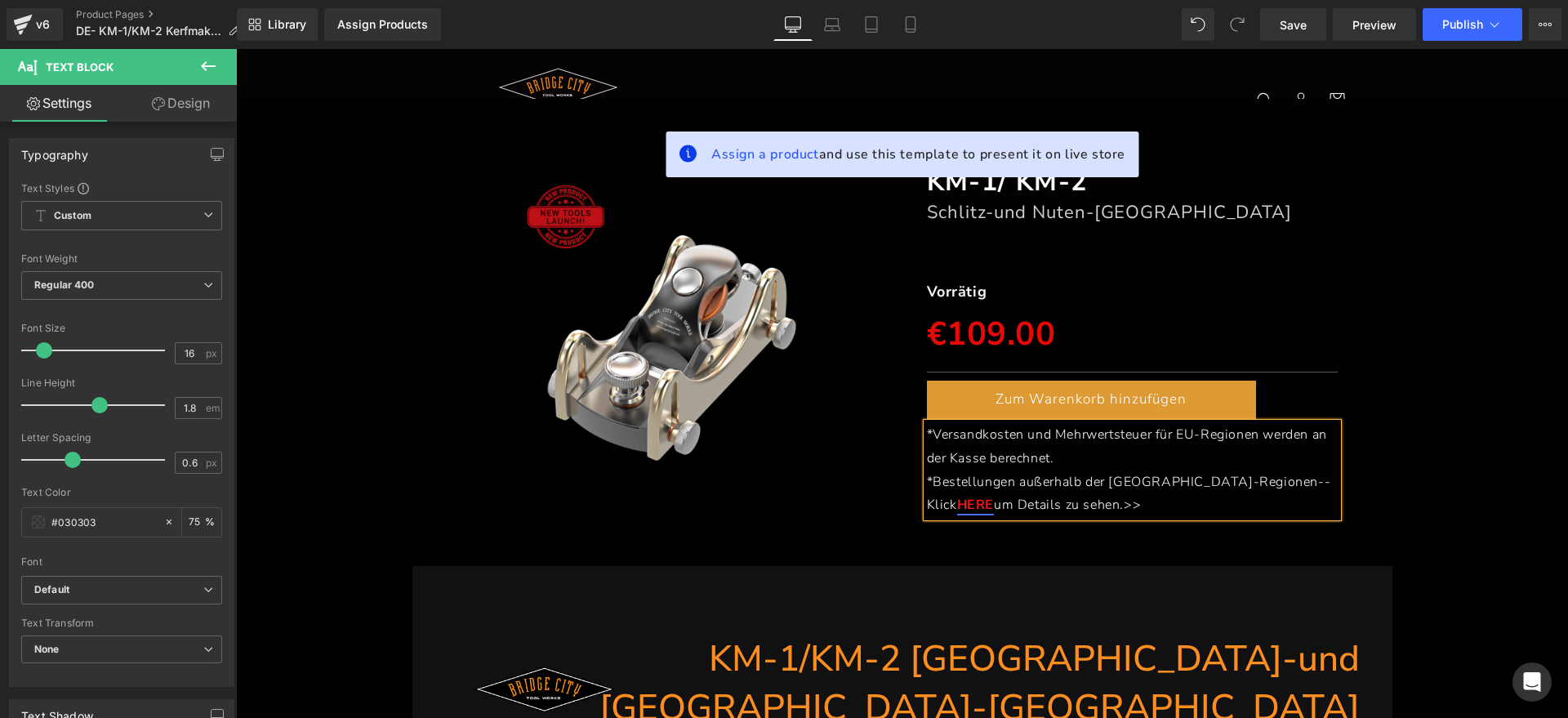
click at [1422, 469] on div "(P) Image KM-1/ KM-2 Heading Schlitz-und Nuten-Einstelllehre Heading Separator …" at bounding box center [901, 332] width 1315 height 385
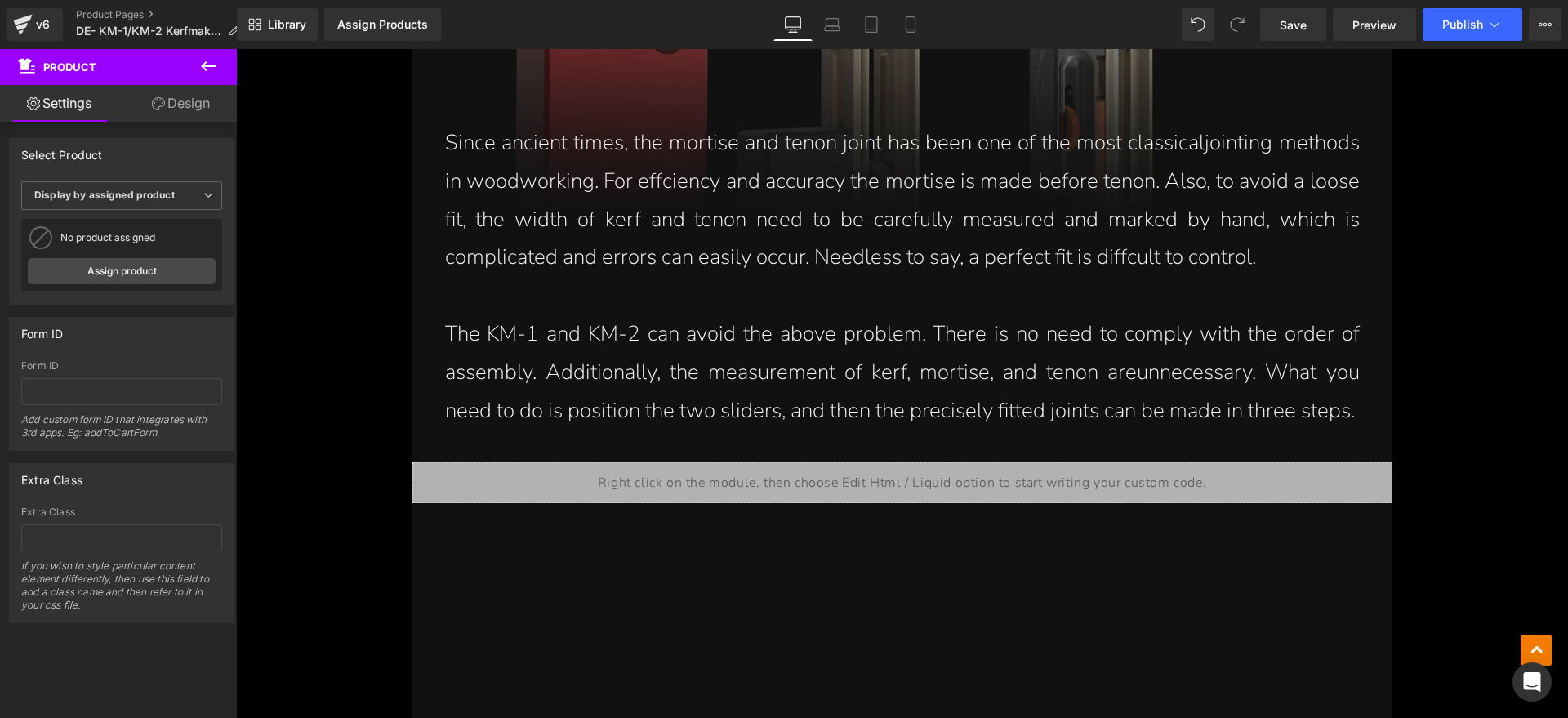
scroll to position [1736, 0]
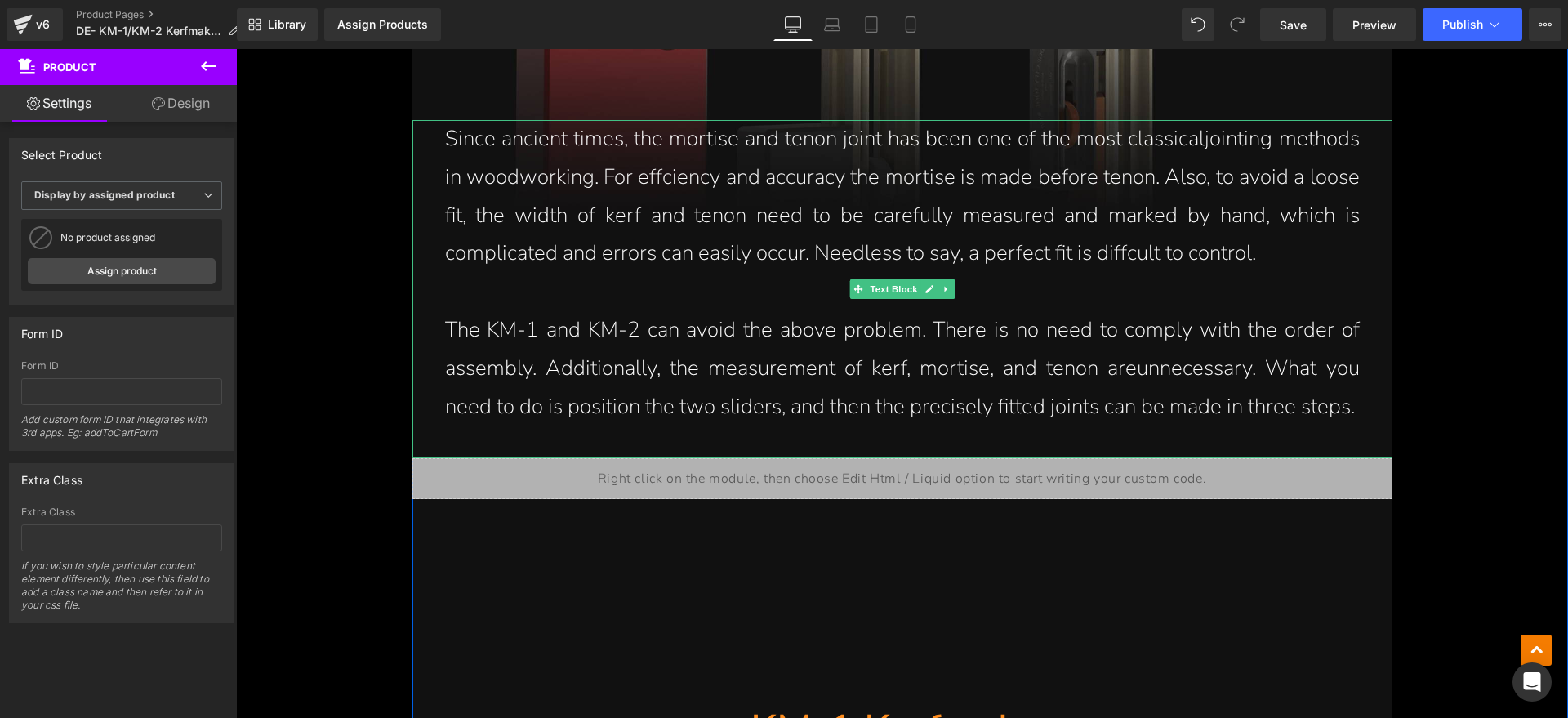
click at [857, 215] on p "Since ancient times, the mortise and tenon joint has been one of the most class…" at bounding box center [902, 196] width 914 height 152
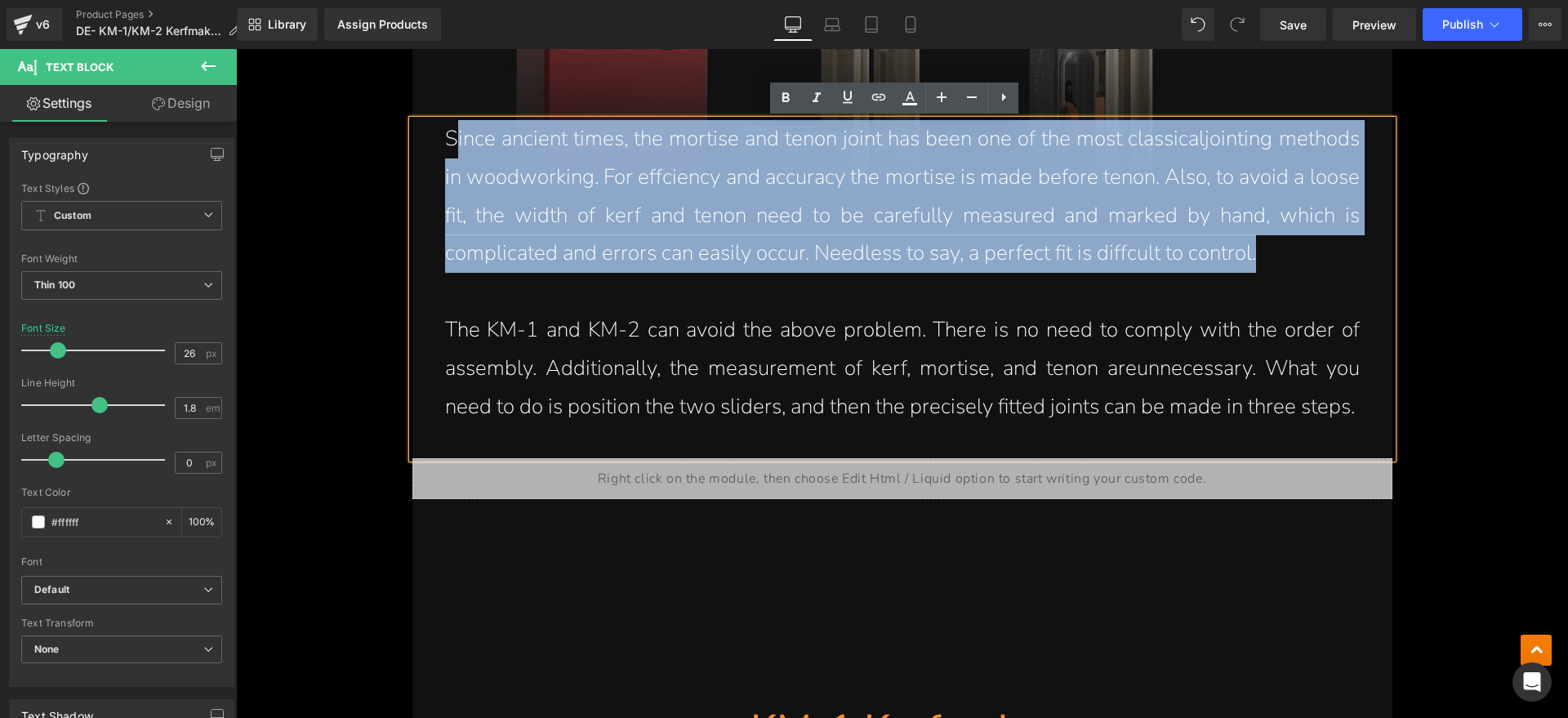
drag, startPoint x: 1273, startPoint y: 250, endPoint x: 445, endPoint y: 144, distance: 834.8
click at [445, 144] on p "Since ancient times, the mortise and tenon joint has been one of the most class…" at bounding box center [902, 196] width 914 height 152
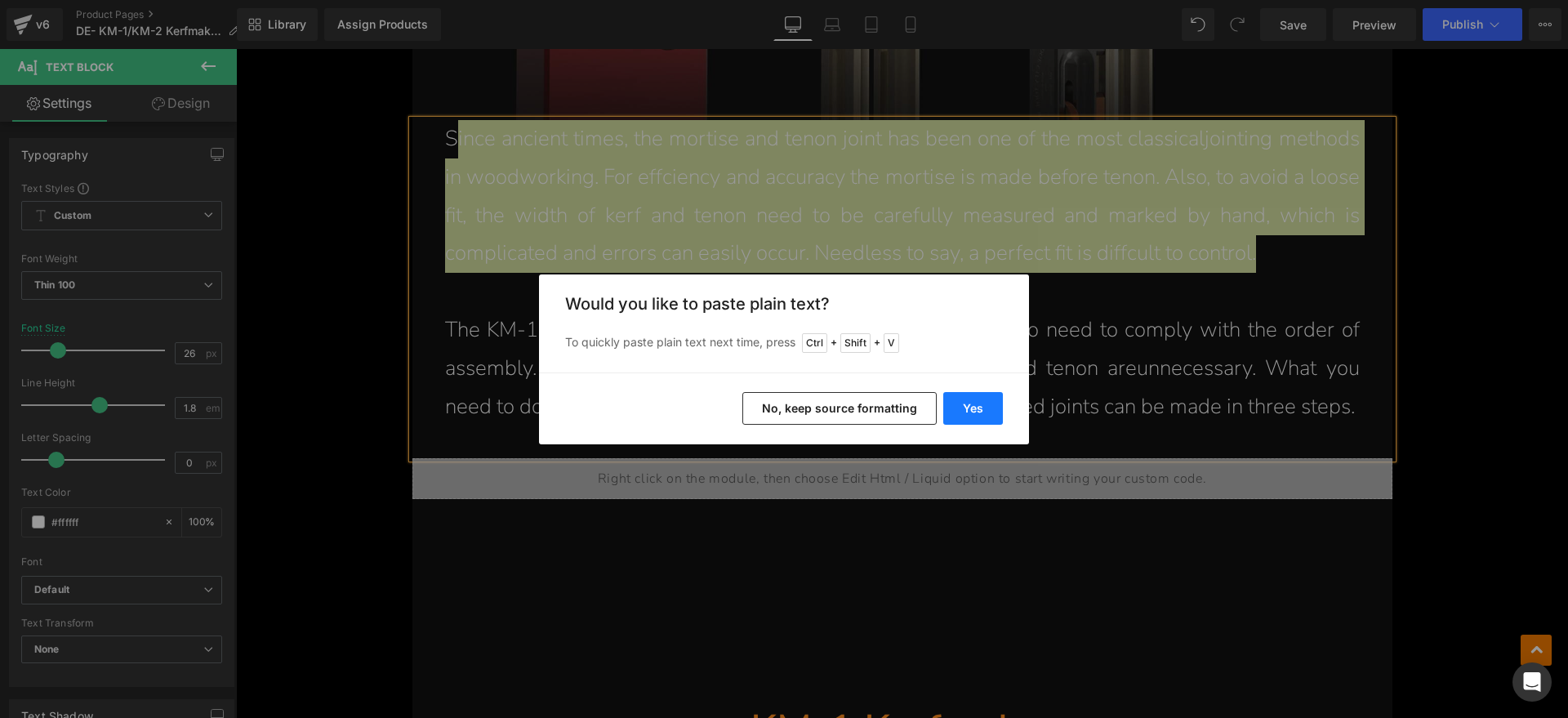
click at [971, 398] on button "Yes" at bounding box center [972, 408] width 60 height 32
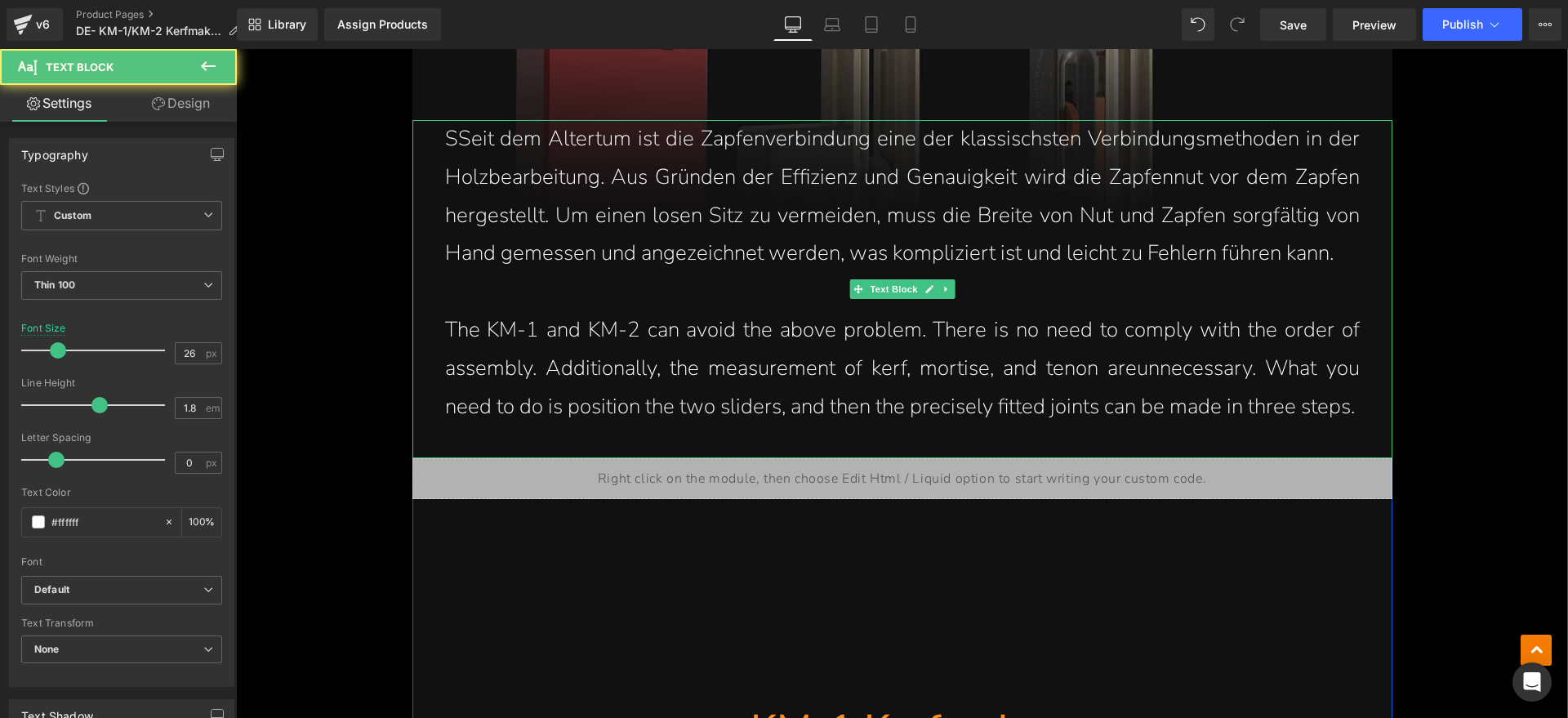
click at [448, 140] on p "SSeit dem Altertum ist die Zapfenverbindung eine der klassischsten Verbindungsm…" at bounding box center [902, 196] width 914 height 152
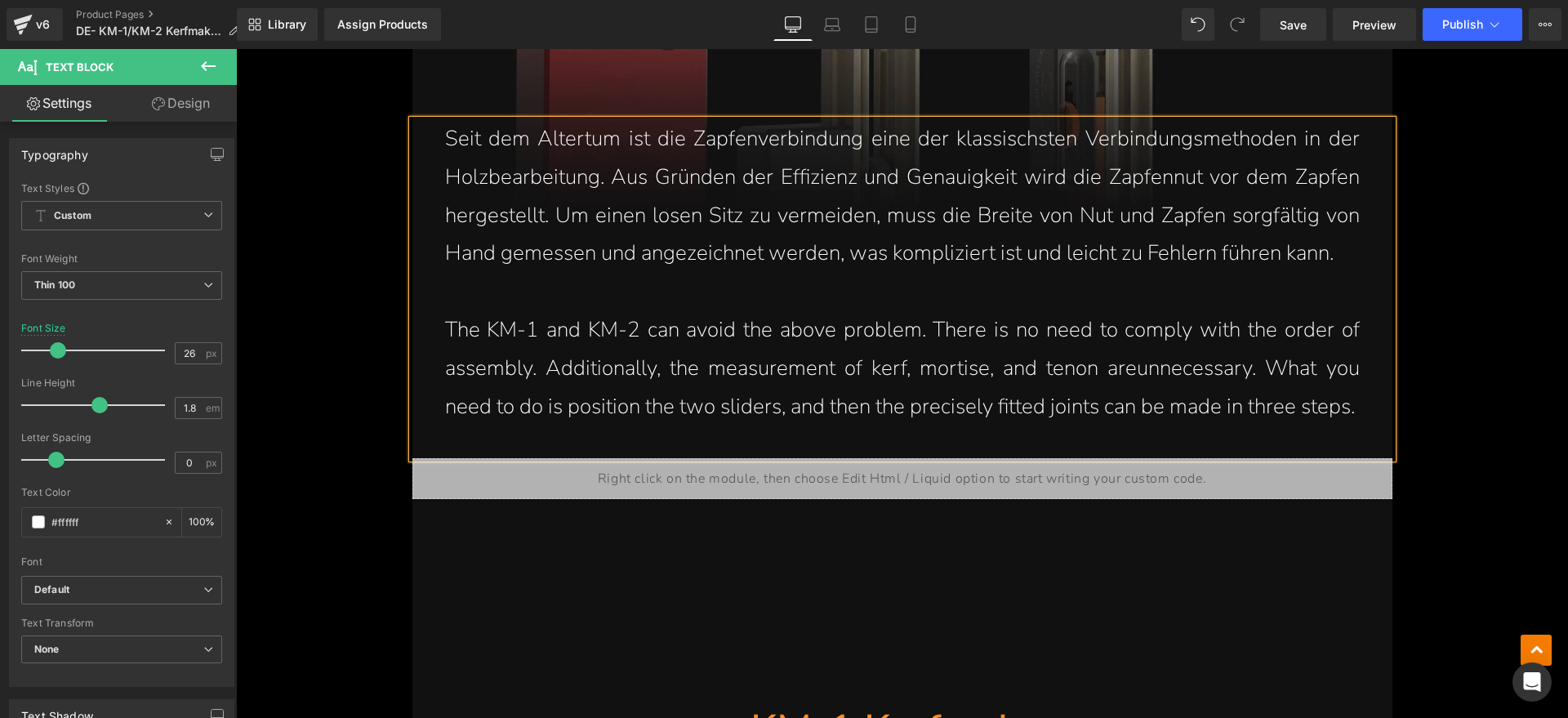
drag, startPoint x: 1284, startPoint y: 411, endPoint x: 1293, endPoint y: 409, distance: 9.2
click at [1284, 411] on p "The KM-1 and KM-2 can avoid the above problem. There is no need to comply with …" at bounding box center [902, 369] width 914 height 115
drag, startPoint x: 1369, startPoint y: 411, endPoint x: 454, endPoint y: 336, distance: 918.1
click at [454, 336] on div "Seit dem Altertum ist die Zapfenverbindung eine der klassischsten Verbindungsme…" at bounding box center [901, 289] width 980 height 338
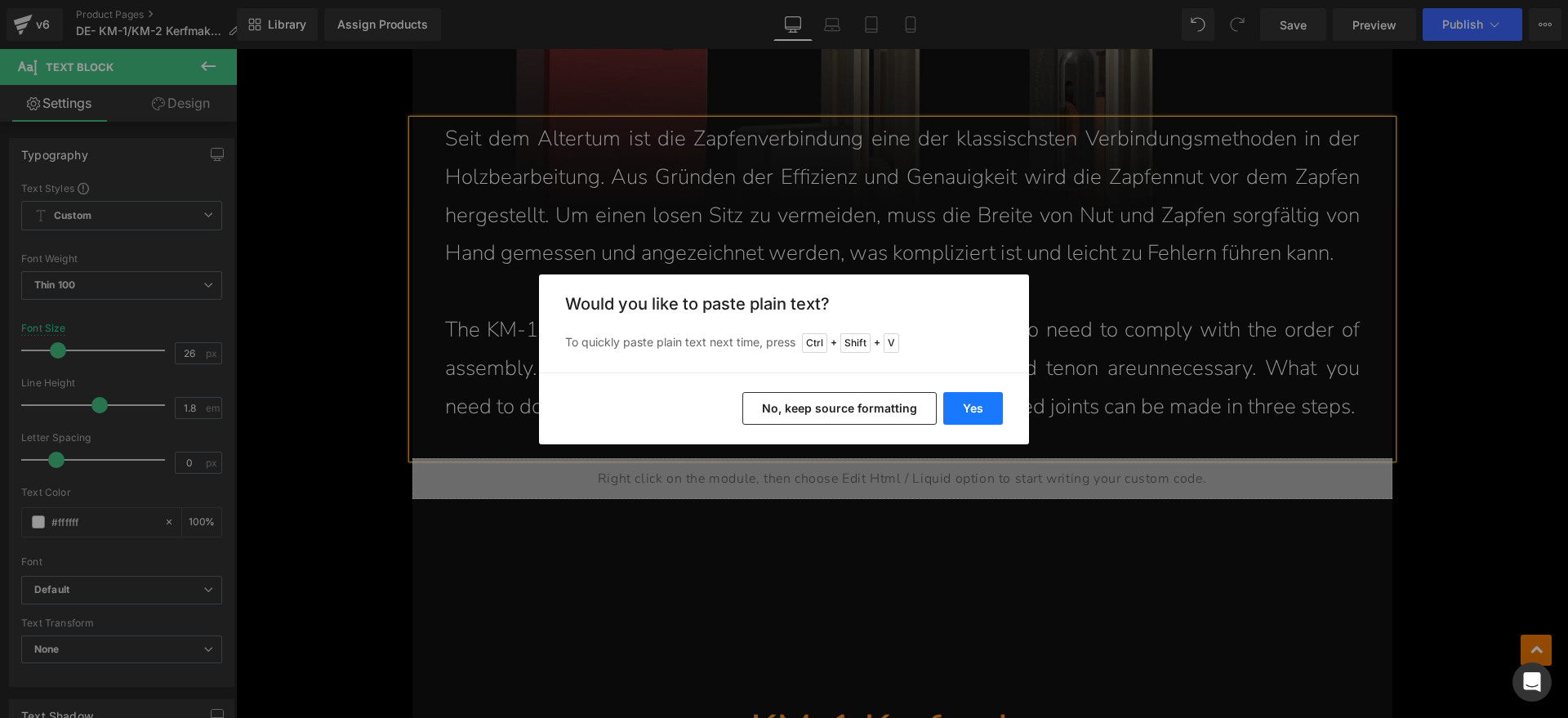
click at [990, 395] on button "Yes" at bounding box center [972, 408] width 60 height 32
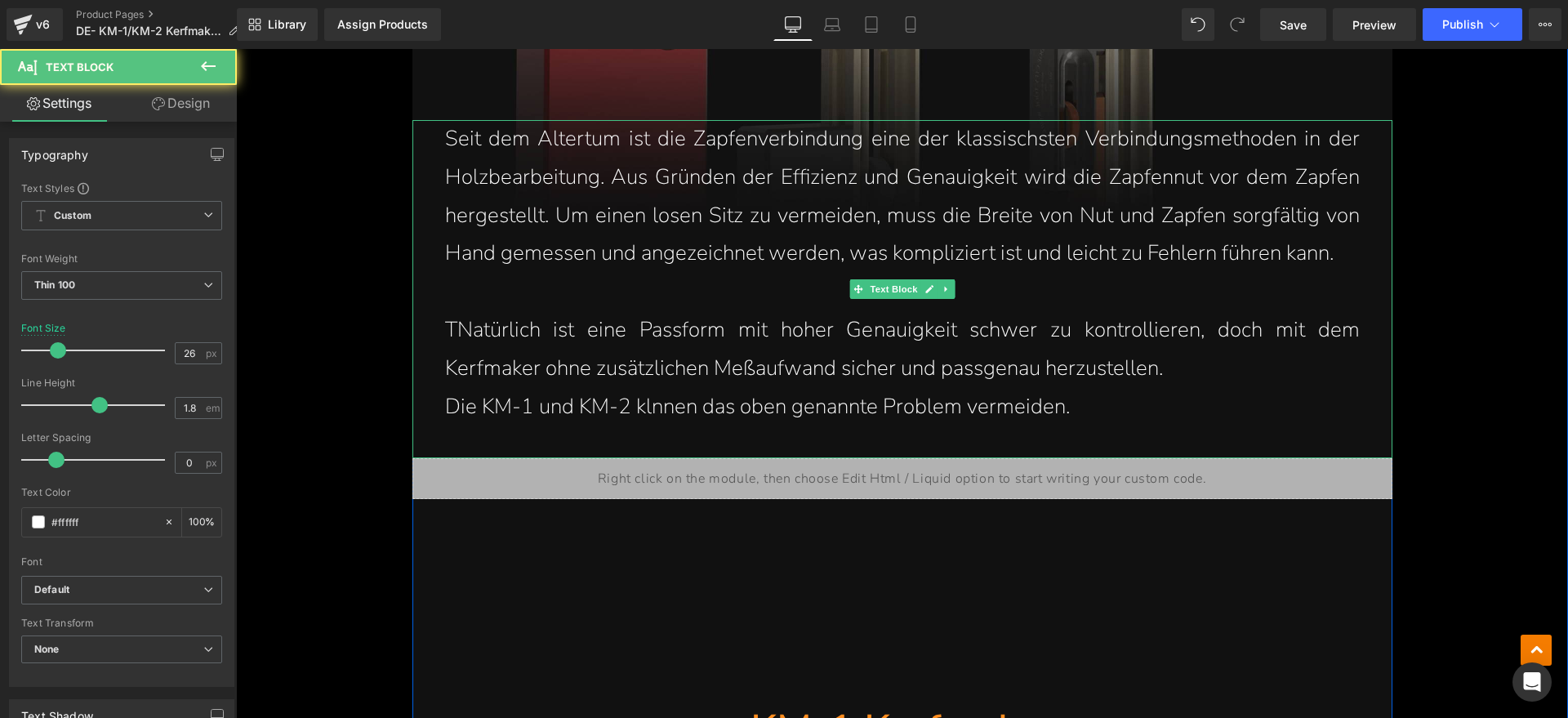
click at [465, 323] on p "TNatürlich ist eine Passform mit hoher Genauigkeit schwer zu kontrollieren, doc…" at bounding box center [902, 349] width 914 height 77
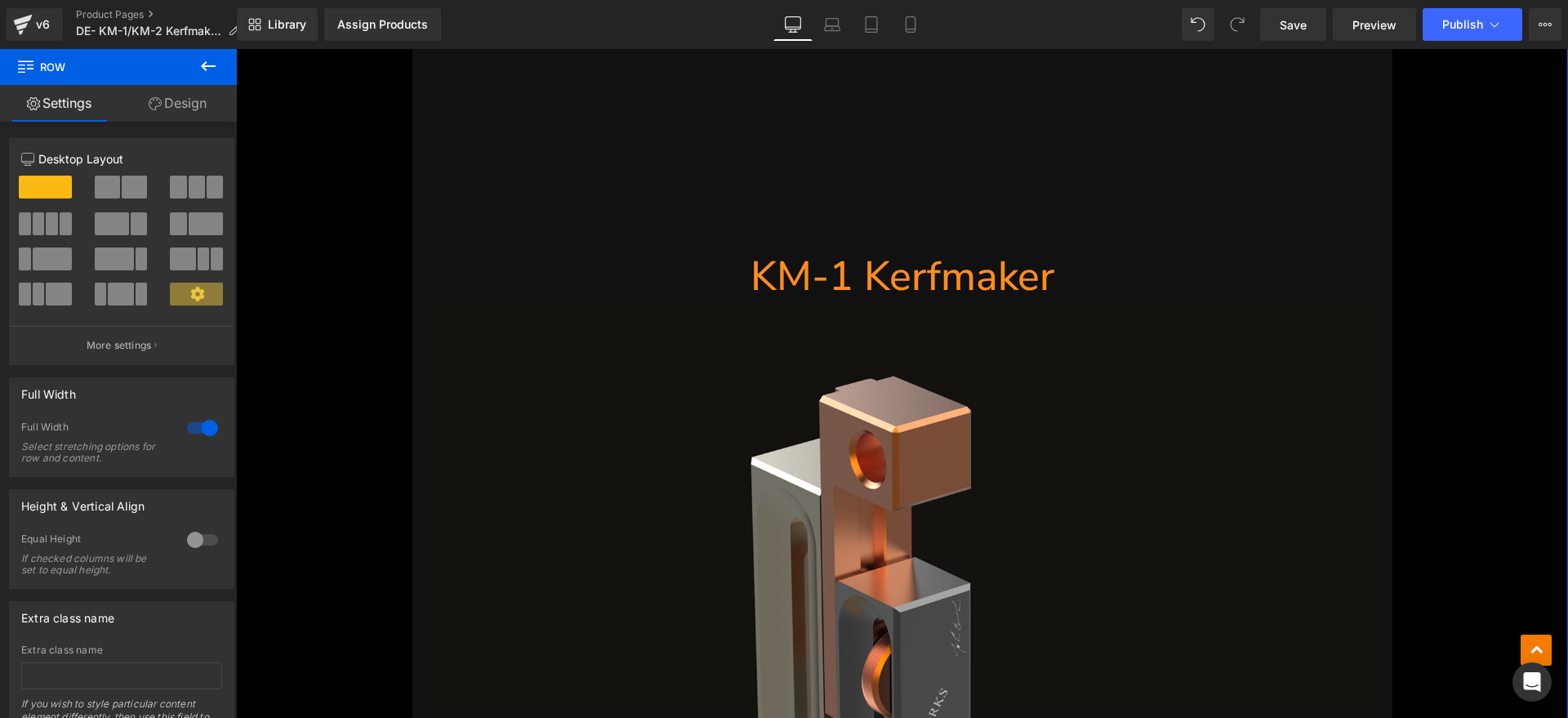
scroll to position [2145, 0]
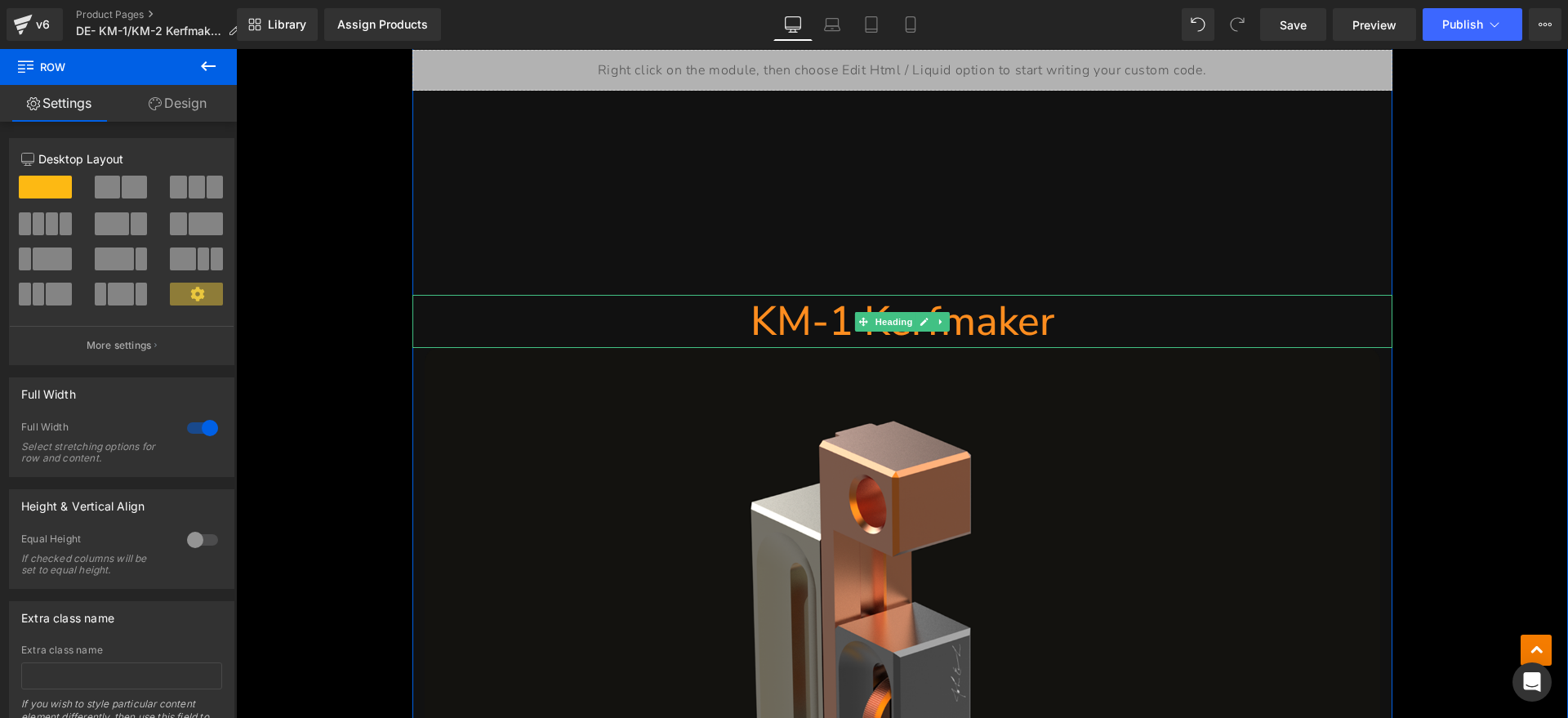
drag, startPoint x: 976, startPoint y: 332, endPoint x: 1111, endPoint y: 332, distance: 135.0
click at [976, 332] on h1 "KM-1 Kerfmaker" at bounding box center [901, 321] width 980 height 53
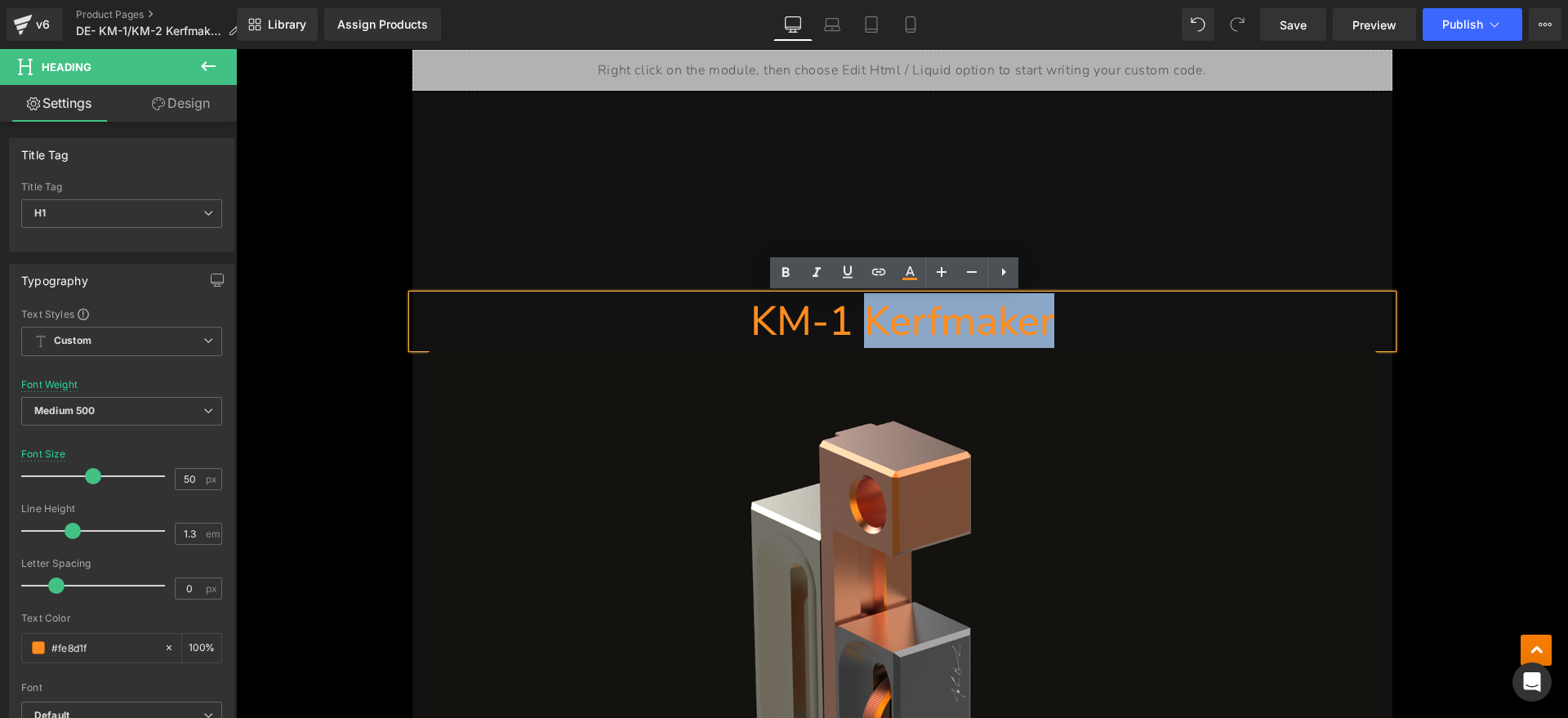
drag, startPoint x: 1111, startPoint y: 332, endPoint x: 863, endPoint y: 333, distance: 248.0
click at [863, 333] on h1 "KM-1 Kerfmaker" at bounding box center [901, 321] width 980 height 53
paste div
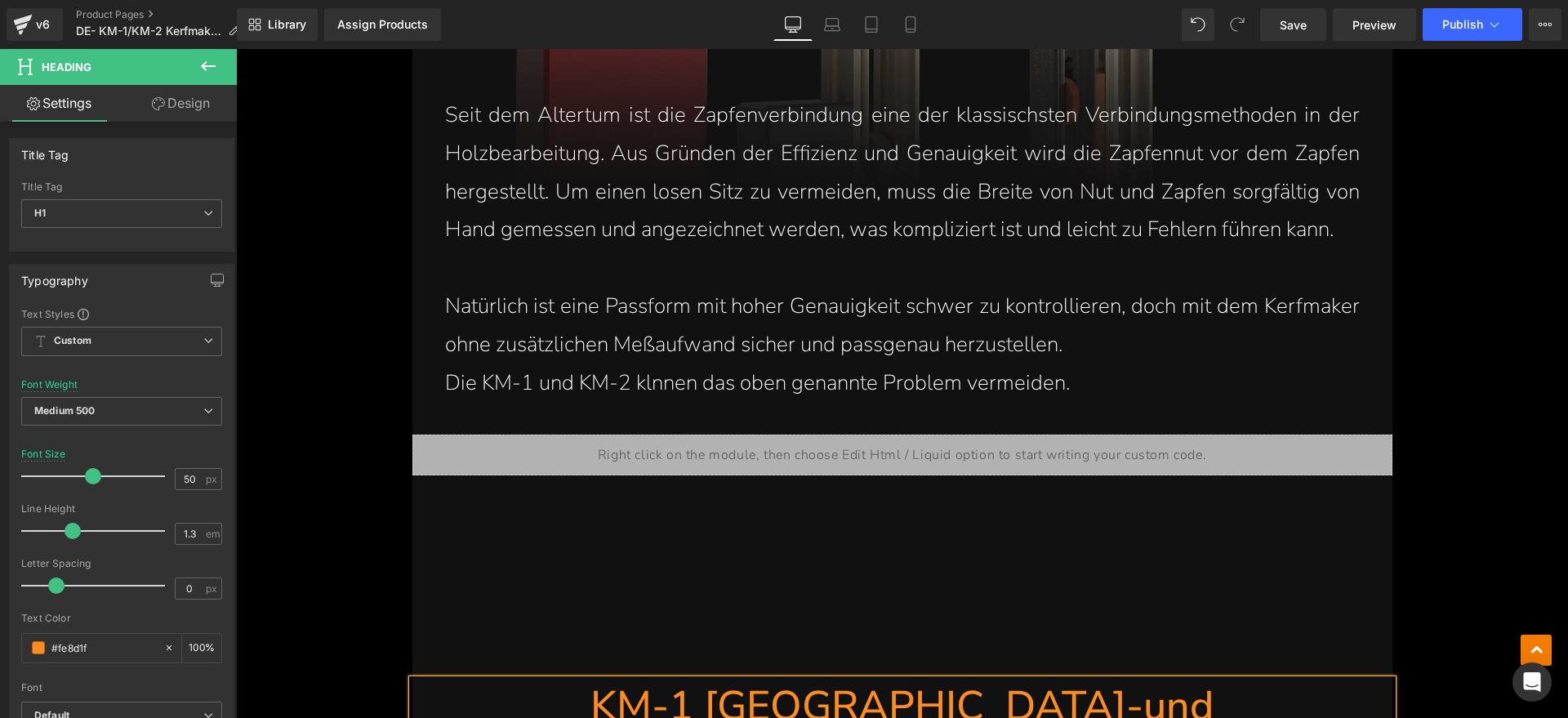
scroll to position [1532, 0]
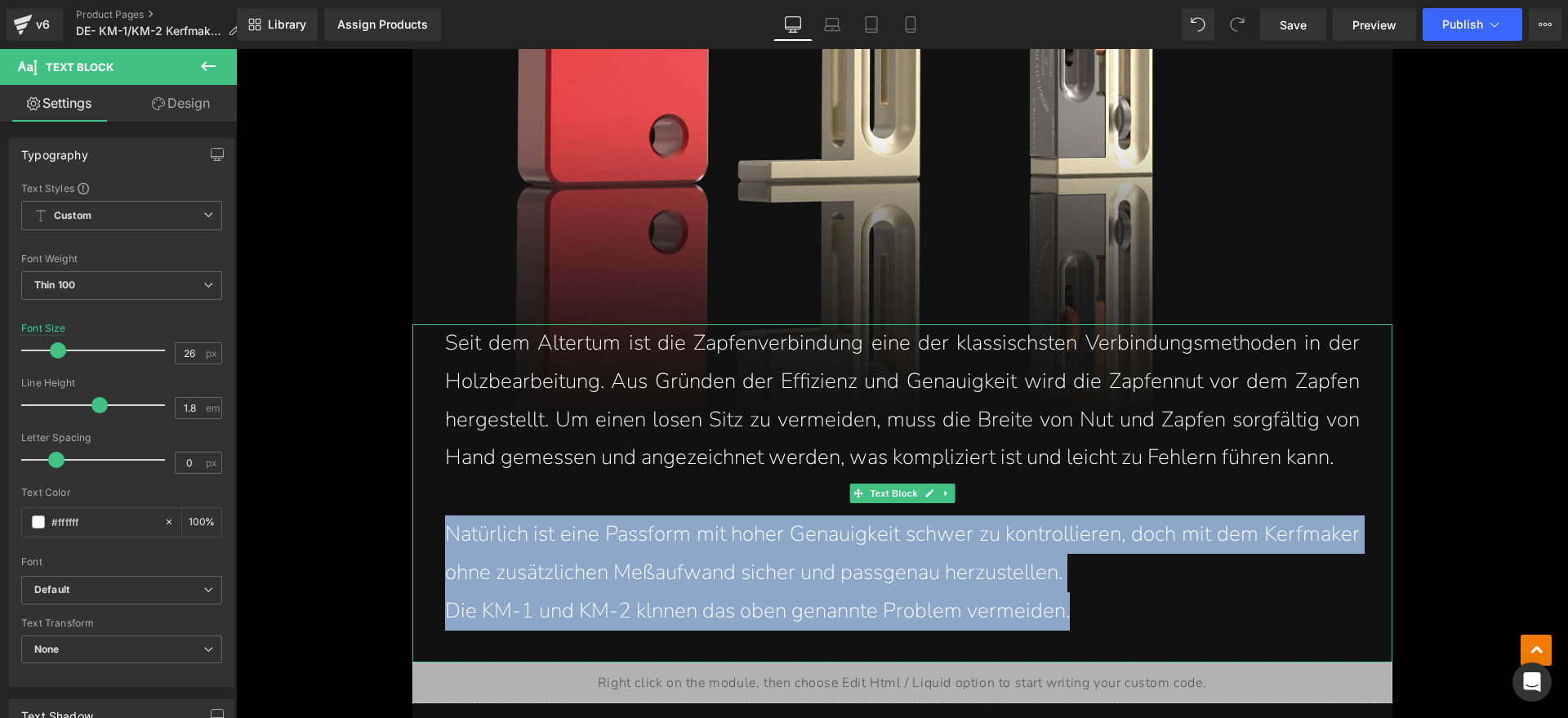
drag, startPoint x: 1096, startPoint y: 603, endPoint x: 781, endPoint y: 486, distance: 336.0
click at [415, 551] on div "Seit dem Altertum ist die Zapfenverbindung eine der klassischsten Verbindungsme…" at bounding box center [901, 493] width 980 height 338
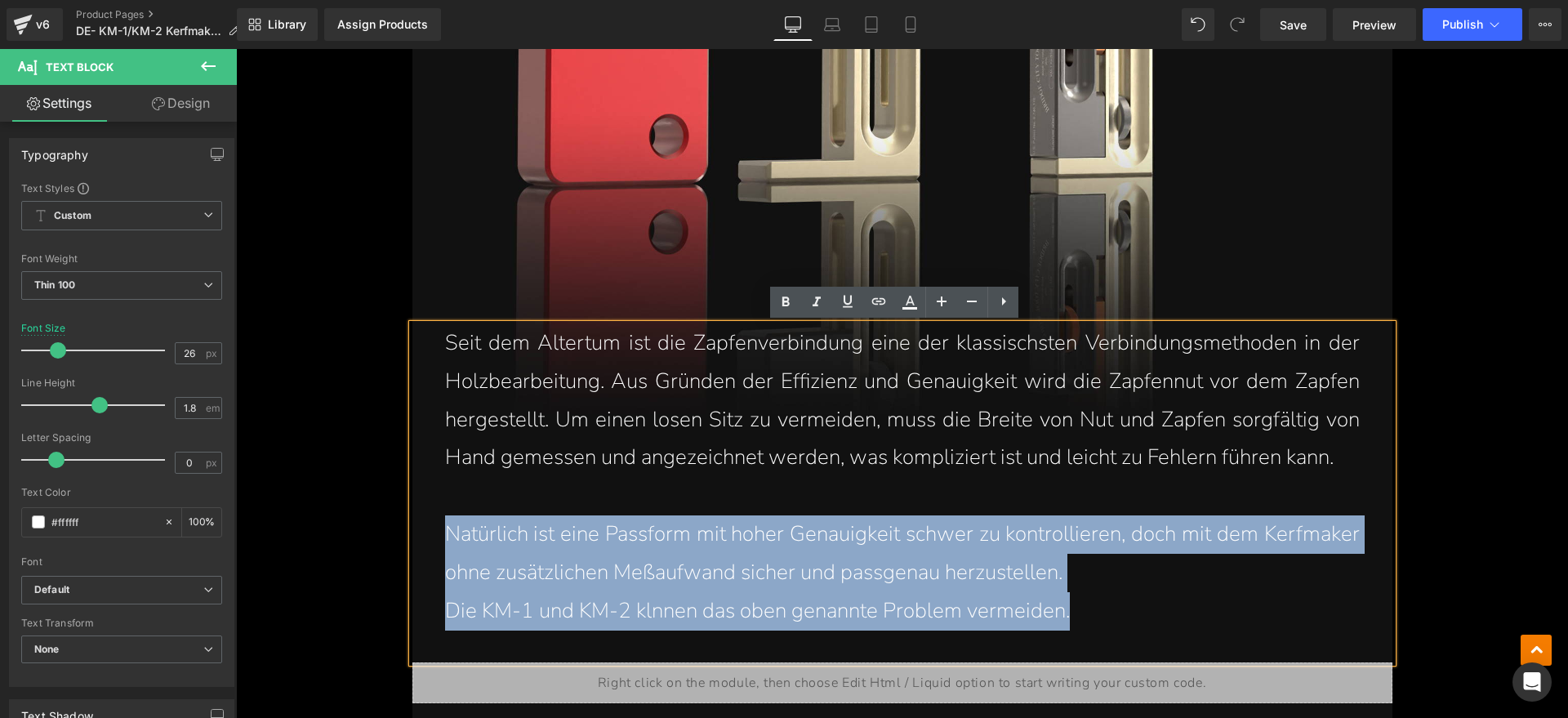
click at [1095, 613] on p "Die KM-1 und KM-2 klnnen das oben genannte Problem vermeiden." at bounding box center [902, 612] width 914 height 39
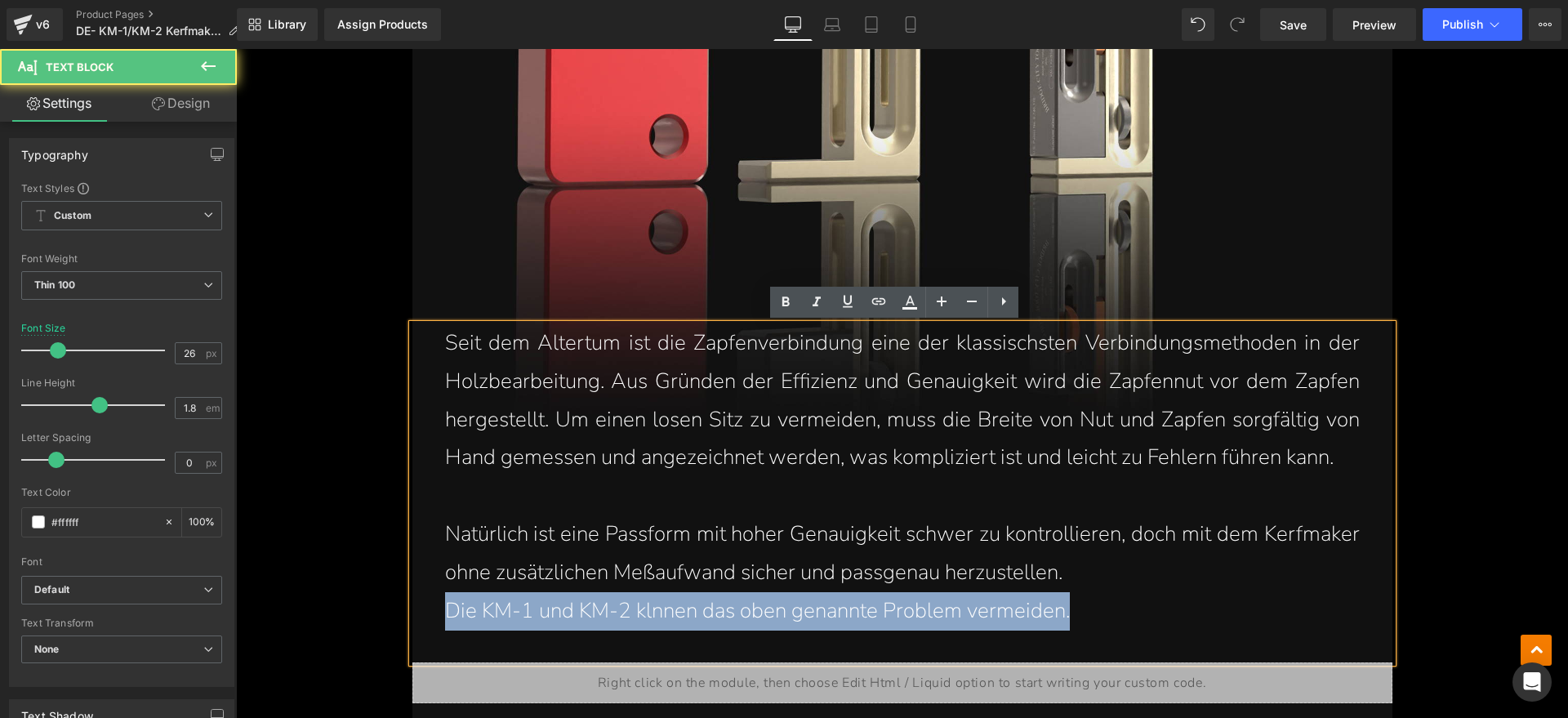
drag, startPoint x: 1101, startPoint y: 598, endPoint x: 434, endPoint y: 616, distance: 667.2
click at [434, 616] on div "Seit dem Altertum ist die Zapfenverbindung eine der klassischsten Verbindungsme…" at bounding box center [901, 493] width 980 height 338
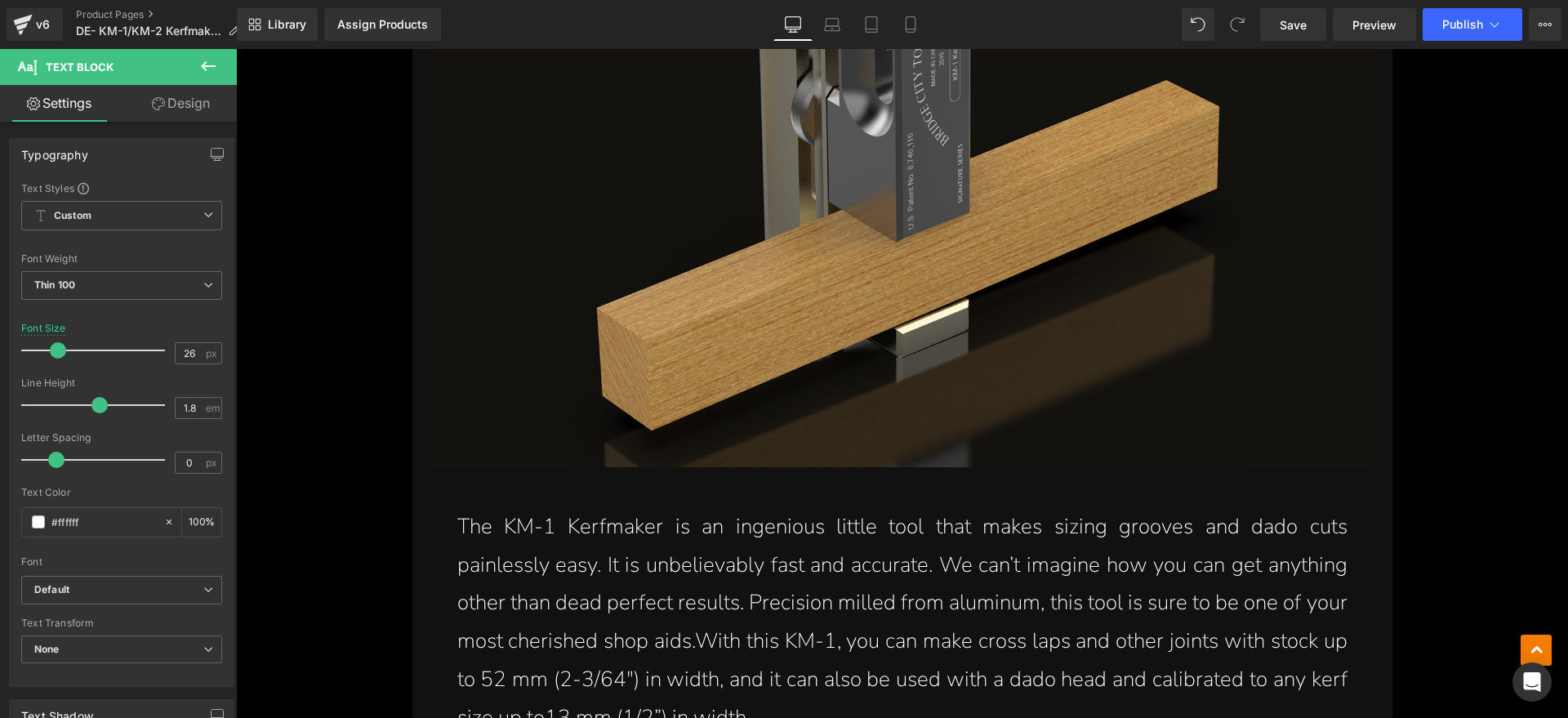
scroll to position [3166, 0]
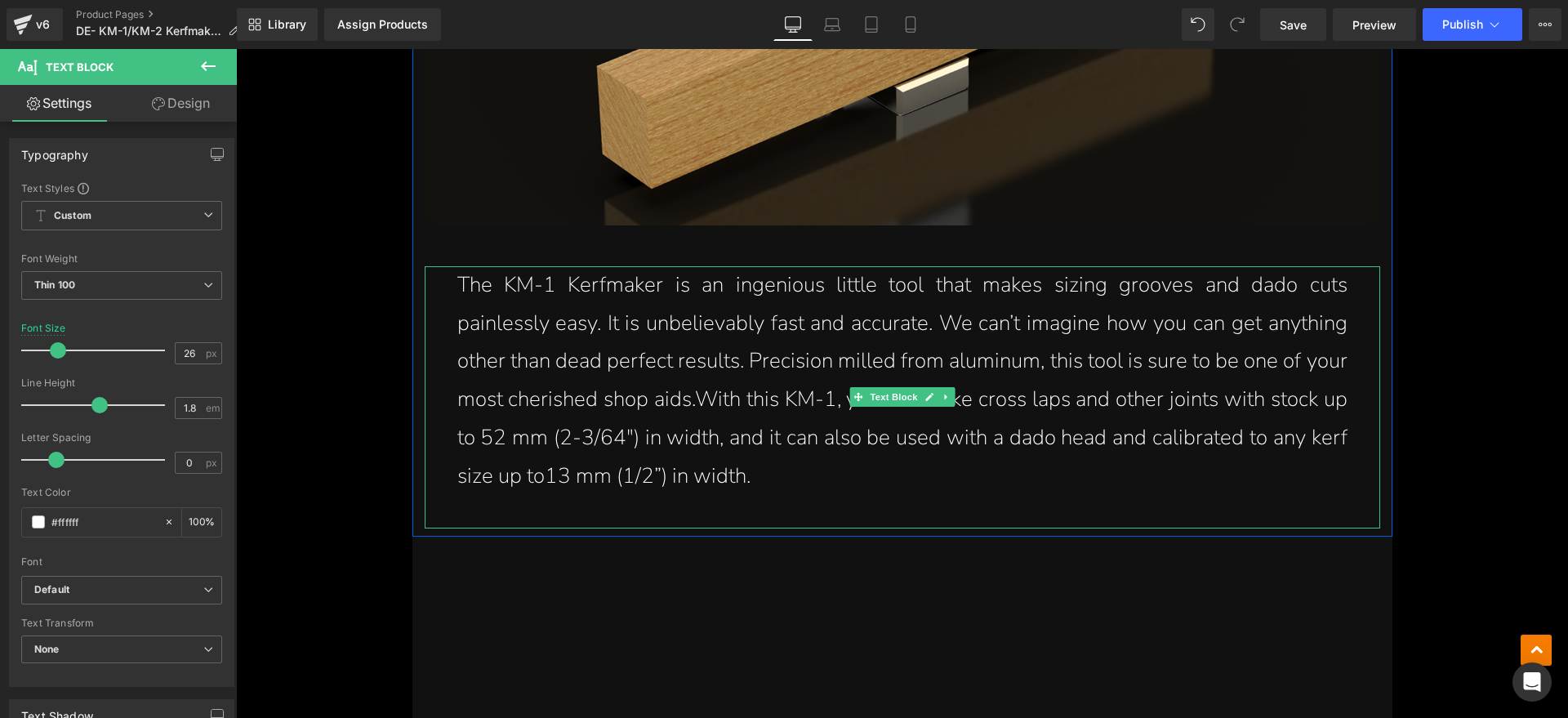
drag, startPoint x: 807, startPoint y: 415, endPoint x: 789, endPoint y: 424, distance: 20.1
click at [807, 415] on p "The KM-1 Kerfmaker is an ingenious little tool that makes sizing grooves and da…" at bounding box center [902, 381] width 890 height 229
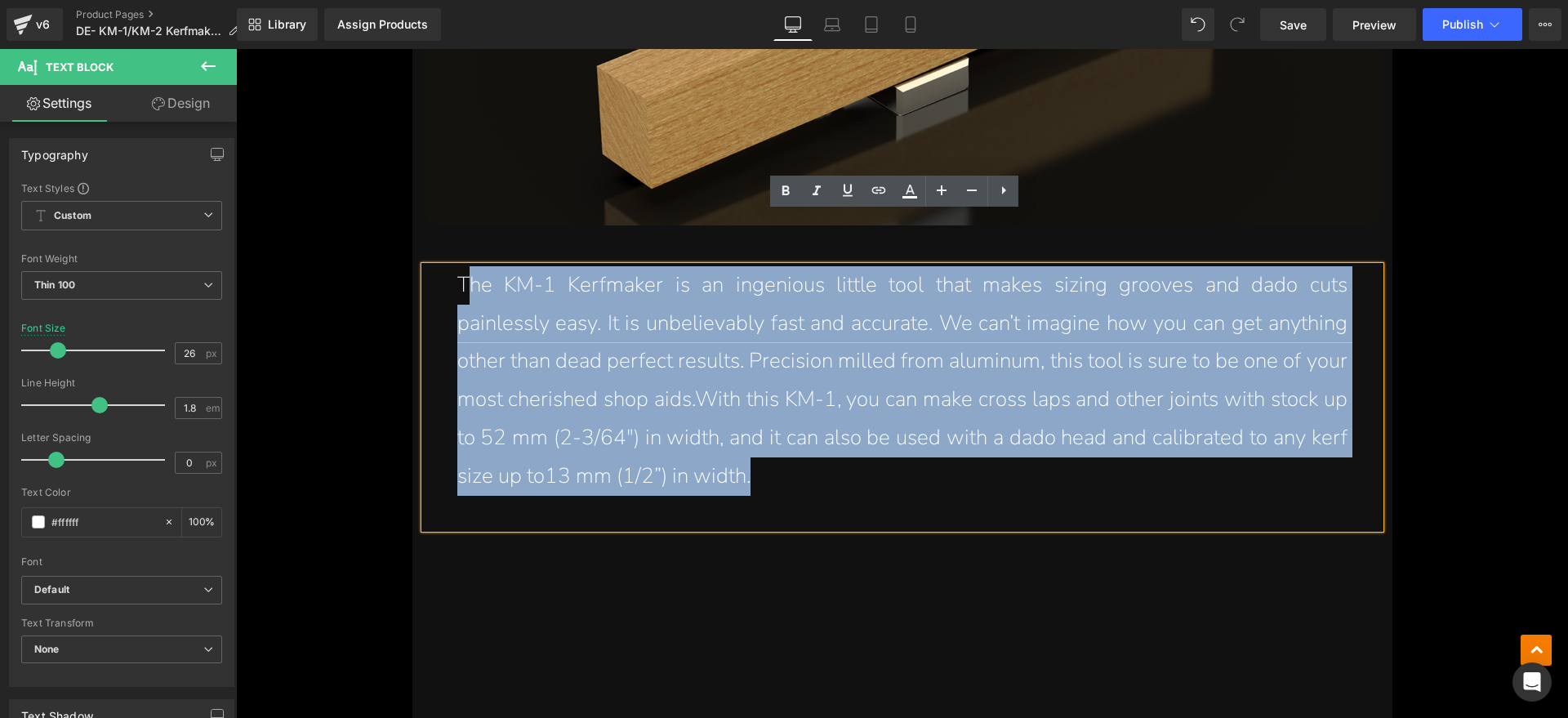
drag, startPoint x: 789, startPoint y: 424, endPoint x: 464, endPoint y: 237, distance: 375.0
click at [464, 266] on p "The KM-1 Kerfmaker is an ingenious little tool that makes sizing grooves and da…" at bounding box center [902, 381] width 890 height 229
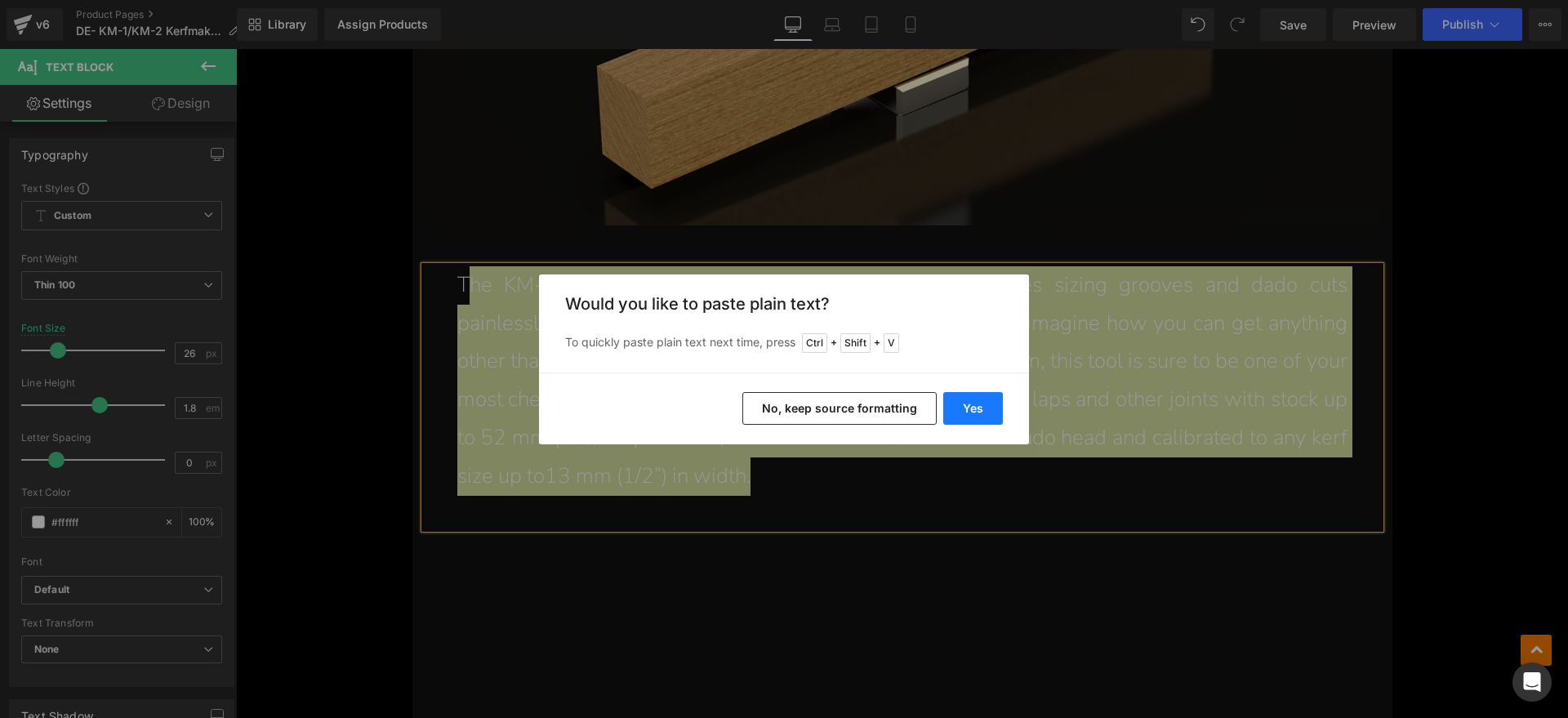
drag, startPoint x: 976, startPoint y: 413, endPoint x: 440, endPoint y: 328, distance: 542.7
click at [976, 413] on button "Yes" at bounding box center [972, 408] width 60 height 32
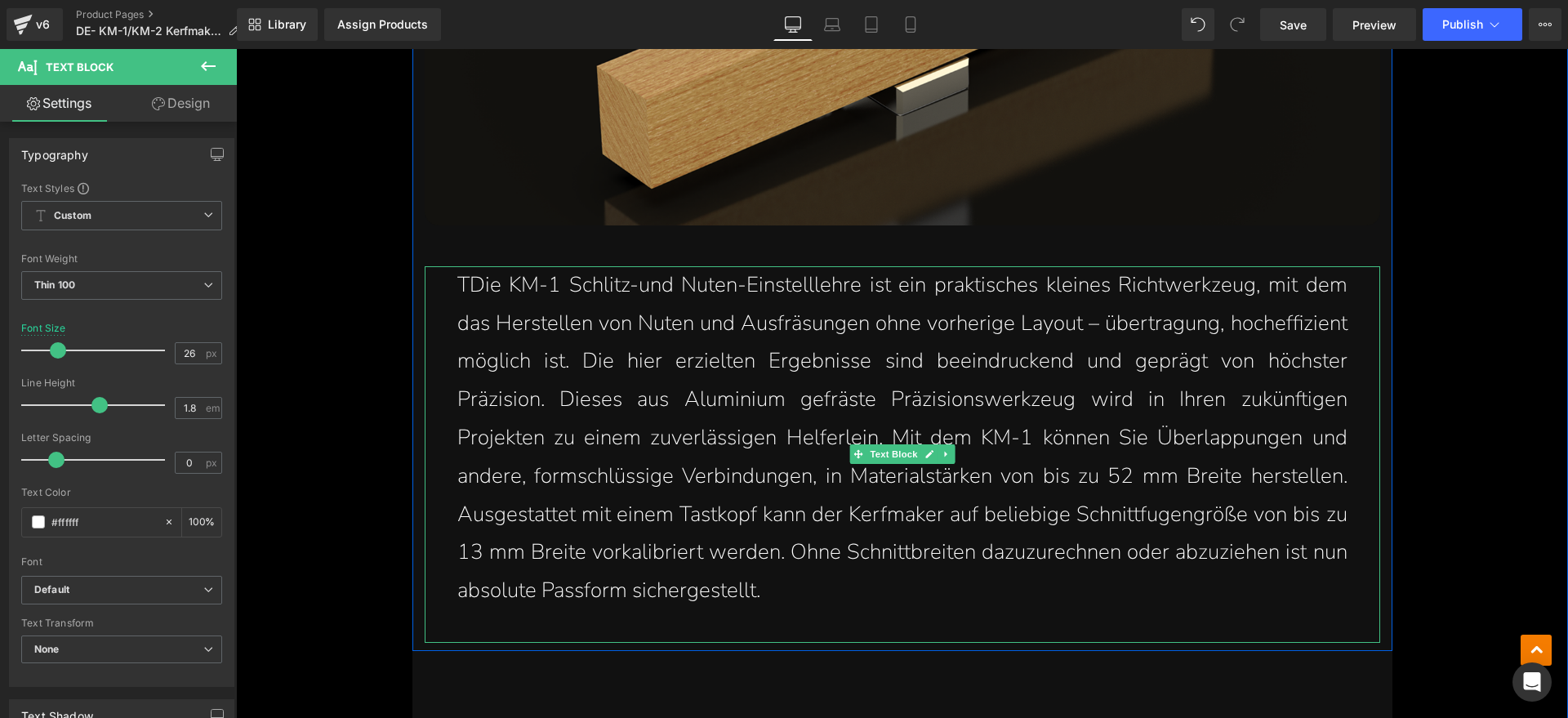
click at [459, 266] on p "TDie KM-1 Schlitz-und Nuten-Einstelllehre ist ein praktisches kleines Richtwerk…" at bounding box center [902, 438] width 890 height 344
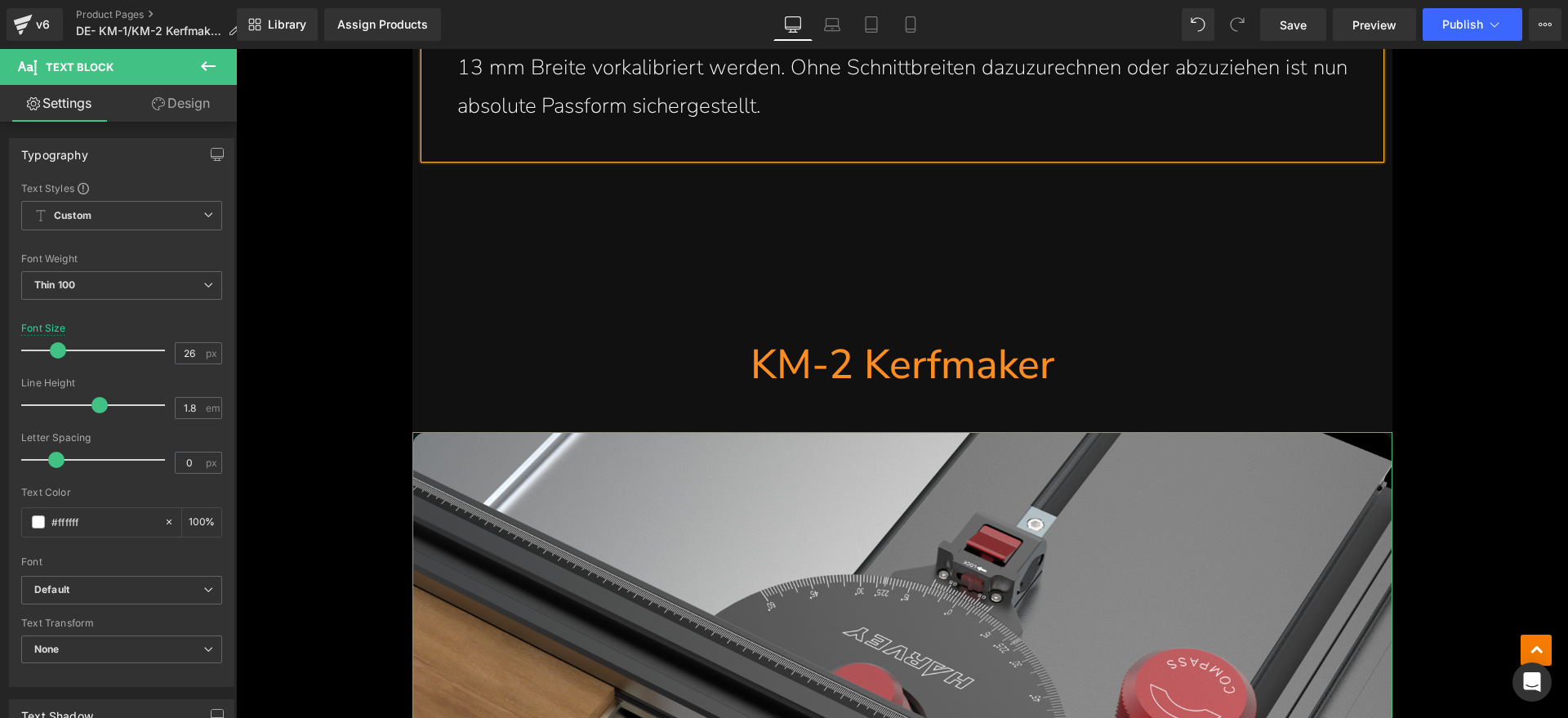
scroll to position [3473, 0]
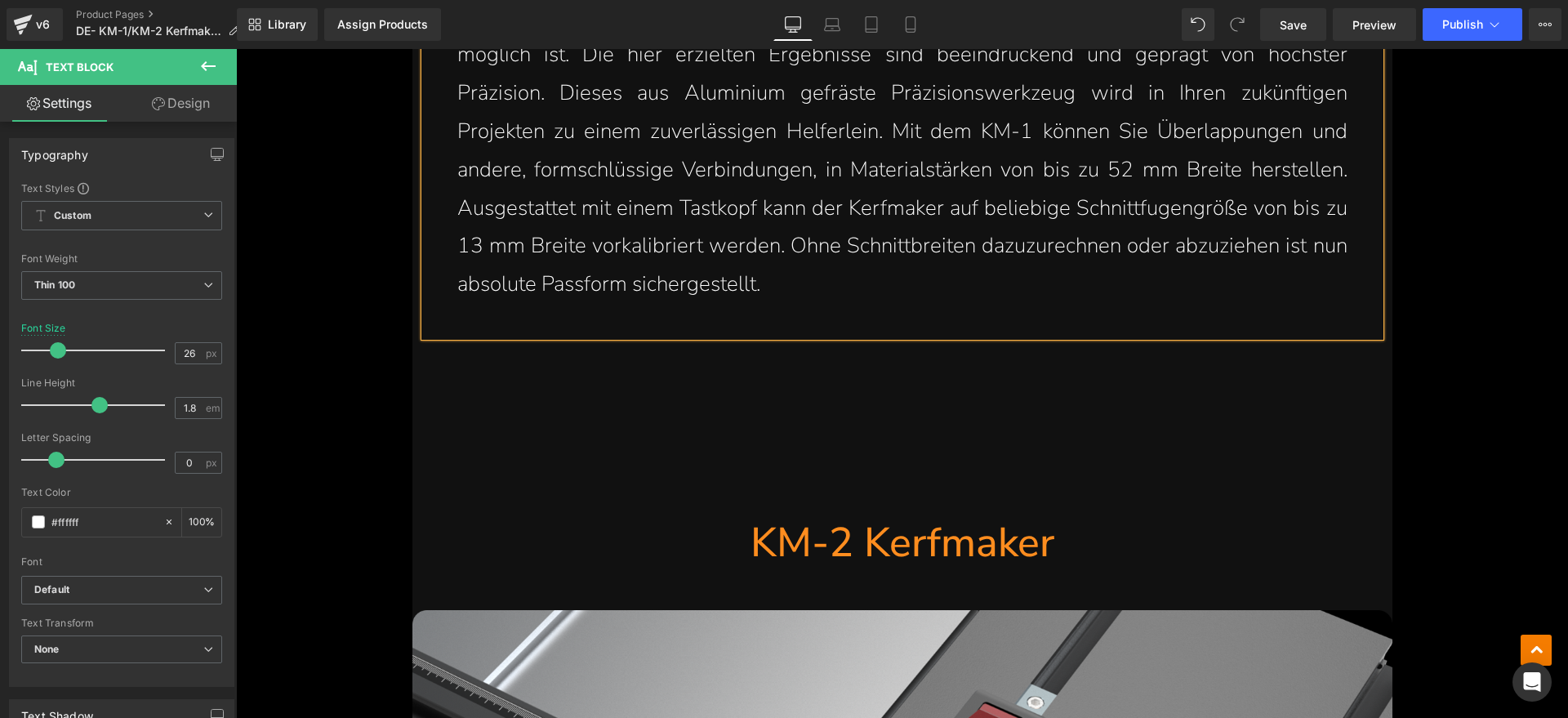
drag, startPoint x: 1023, startPoint y: 469, endPoint x: 925, endPoint y: 493, distance: 100.9
click at [1023, 517] on h1 "KM-2 Kerfmaker" at bounding box center [901, 542] width 980 height 53
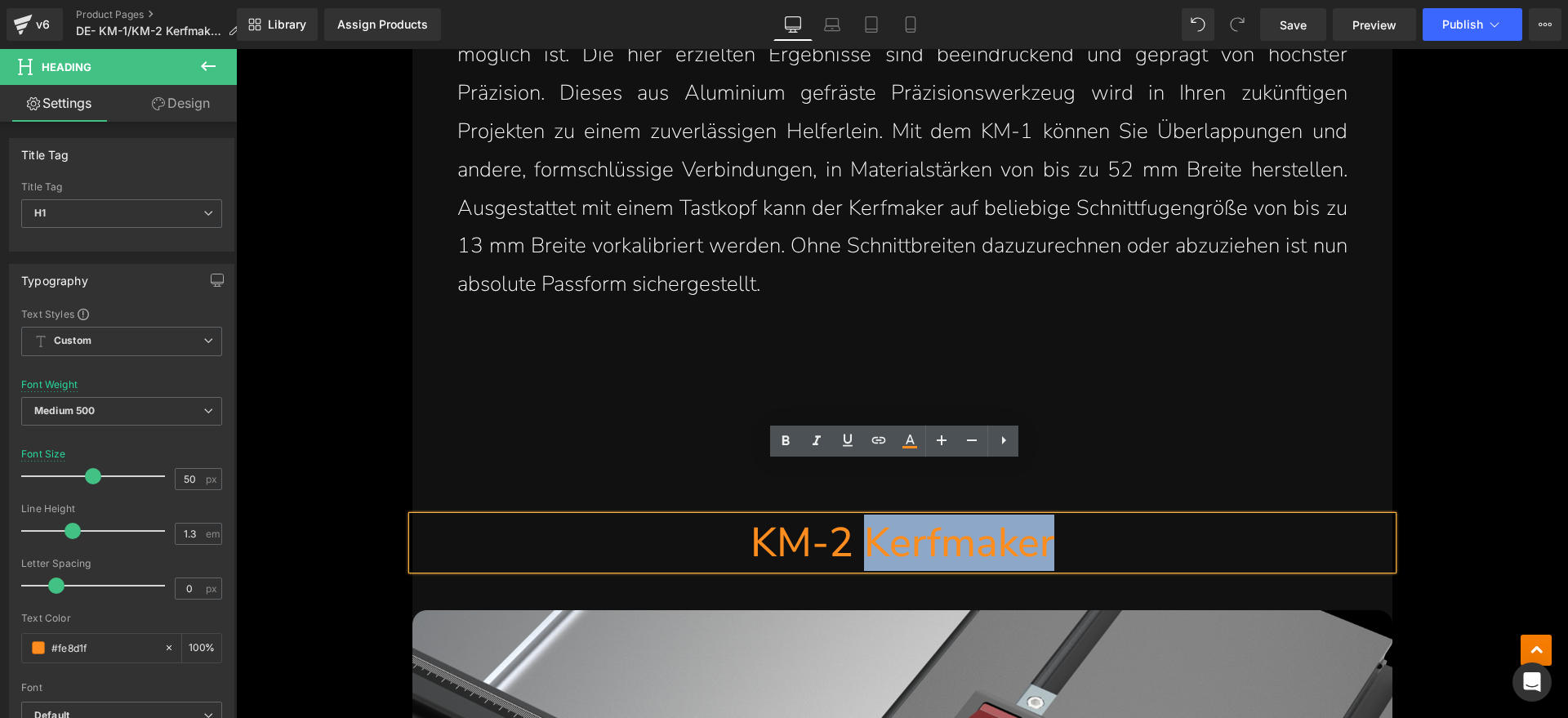
drag, startPoint x: 925, startPoint y: 493, endPoint x: 866, endPoint y: 493, distance: 59.0
click at [866, 517] on h1 "KM-2 Kerfmaker" at bounding box center [901, 542] width 980 height 53
paste div
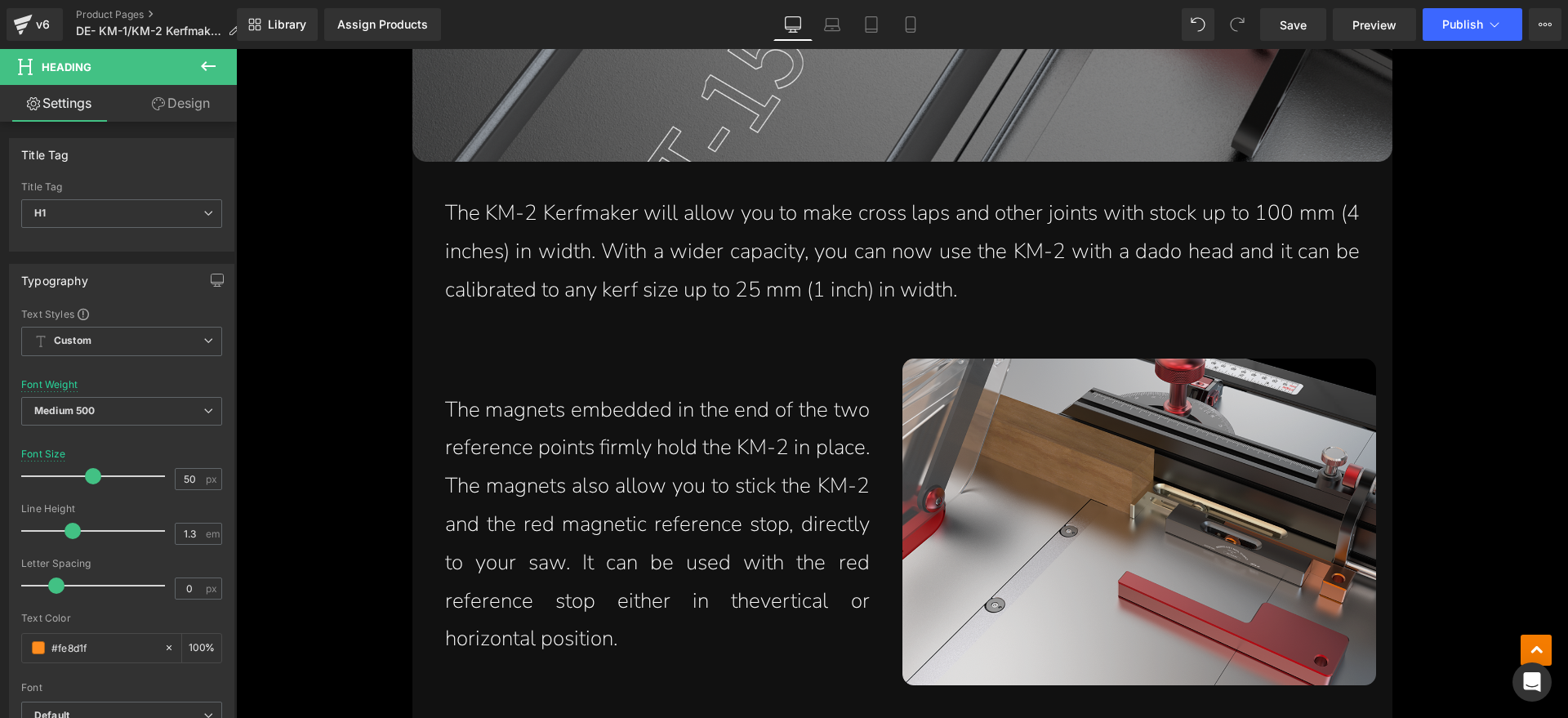
scroll to position [4800, 0]
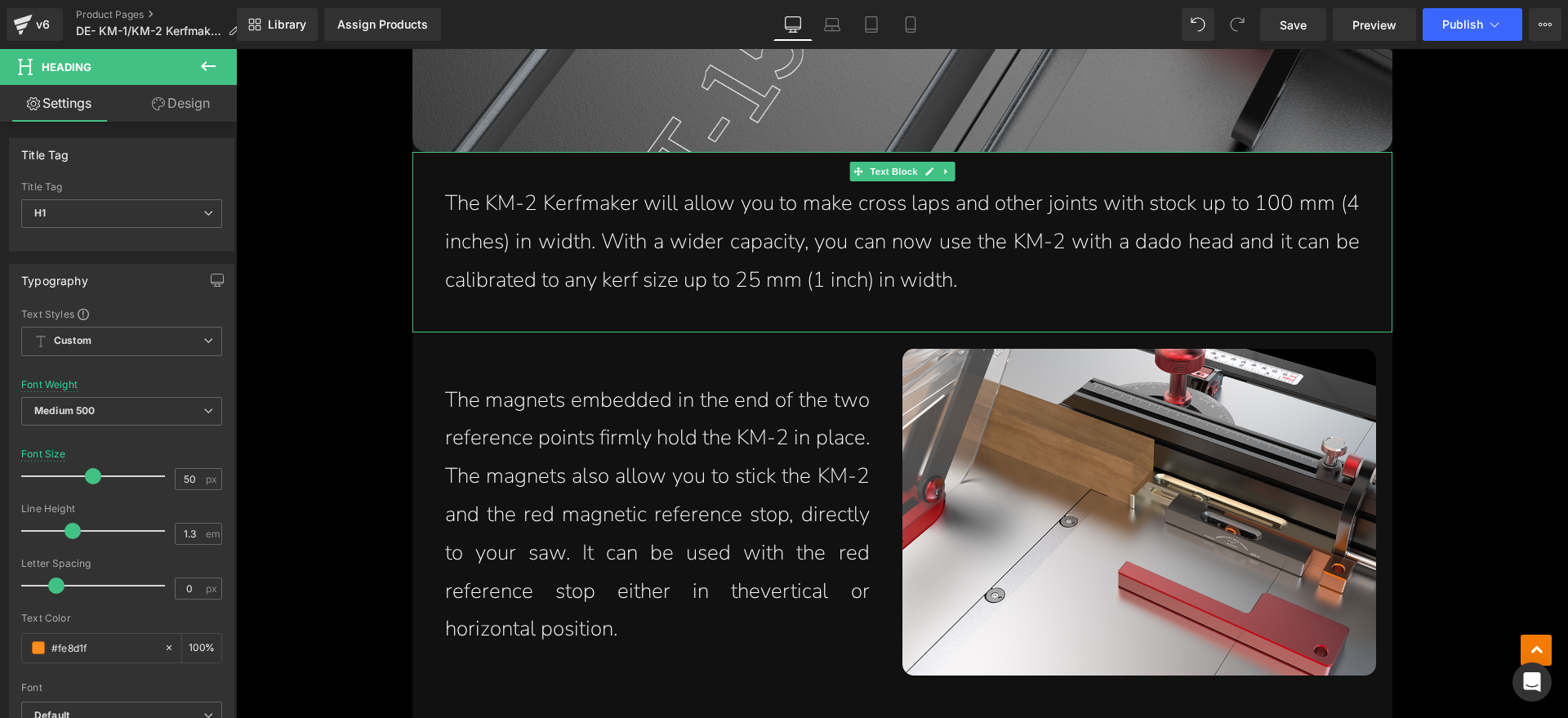
click at [781, 185] on p "The KM-2 Kerfmaker will allow you to make cross laps and other joints with stoc…" at bounding box center [902, 242] width 914 height 115
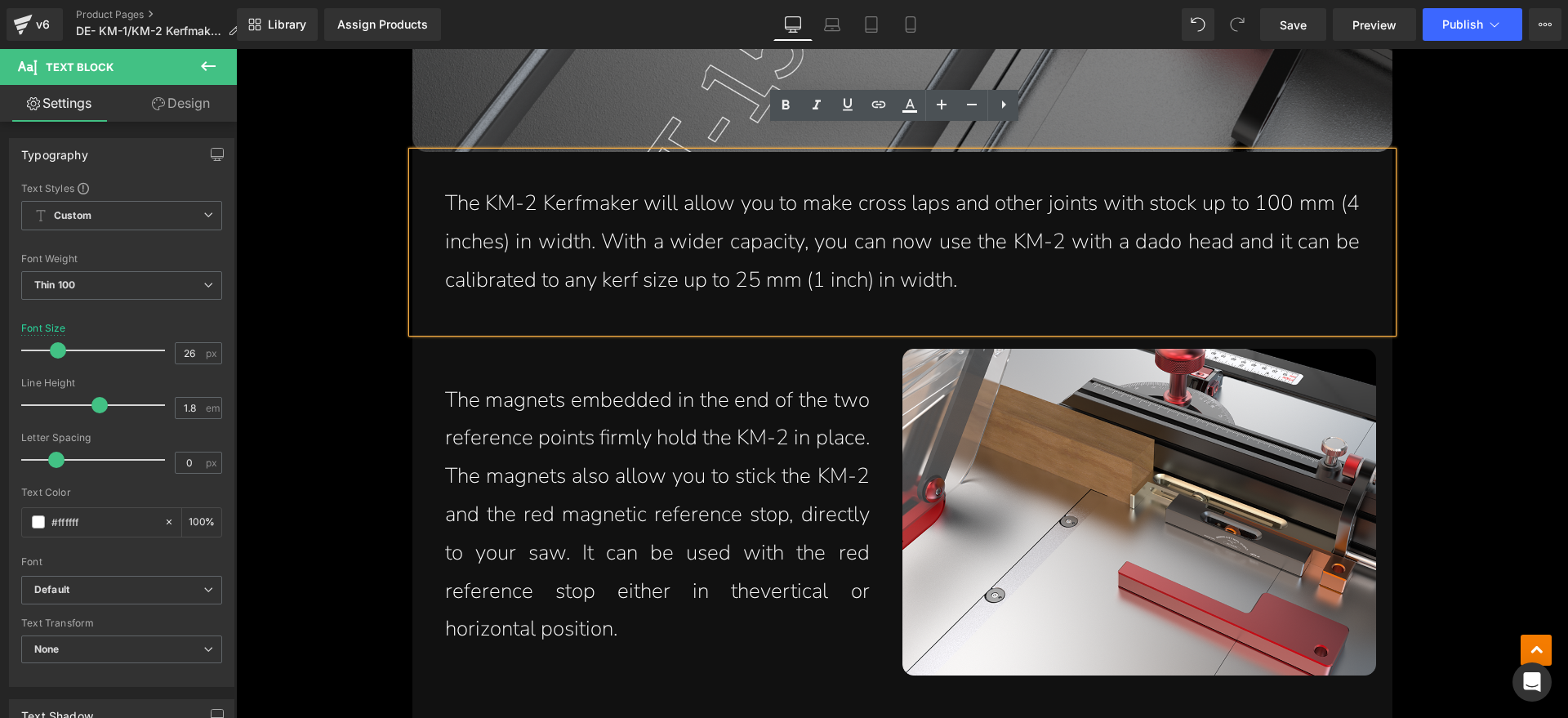
drag, startPoint x: 992, startPoint y: 186, endPoint x: 453, endPoint y: 99, distance: 546.0
click at [453, 185] on p "The KM-2 Kerfmaker will allow you to make cross laps and other joints with stoc…" at bounding box center [902, 242] width 914 height 115
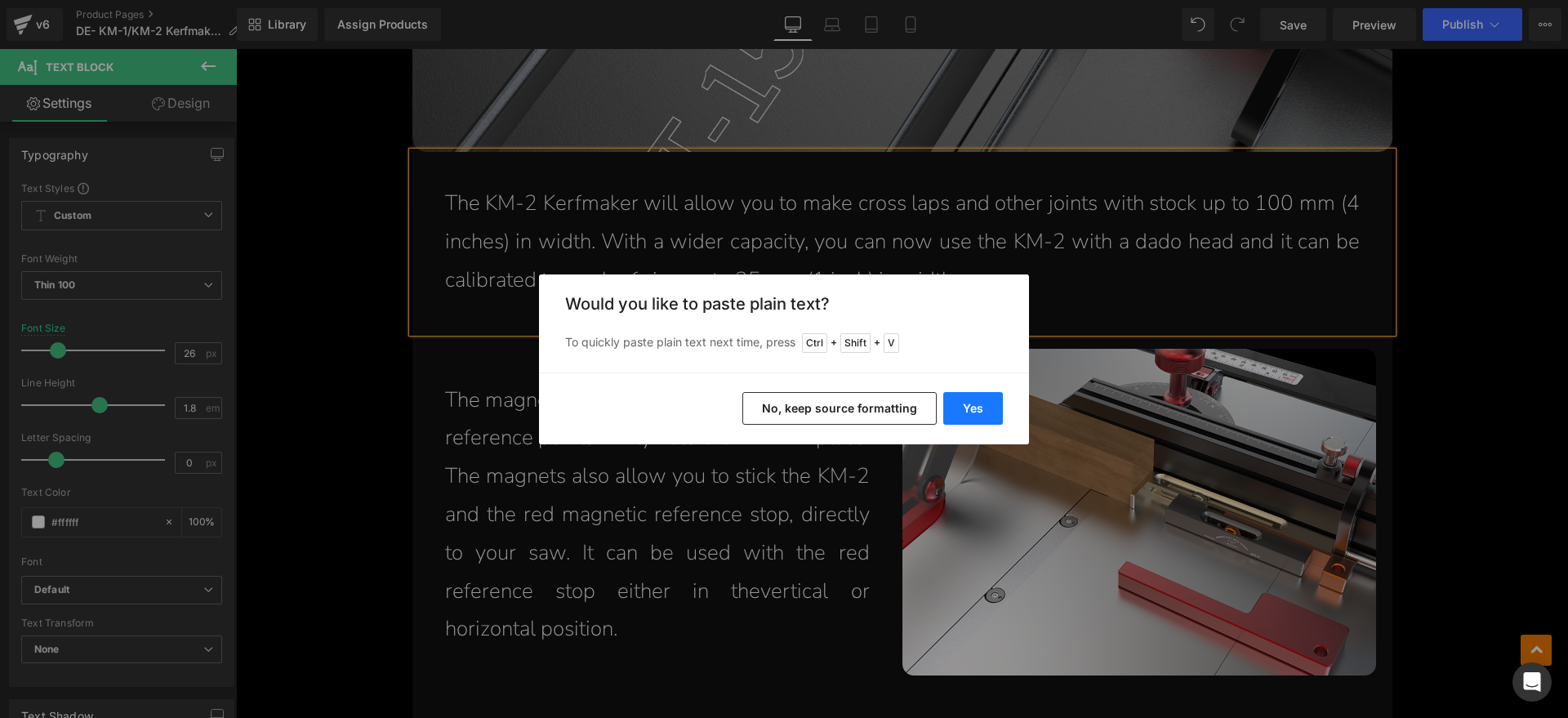
click at [970, 401] on button "Yes" at bounding box center [972, 408] width 60 height 32
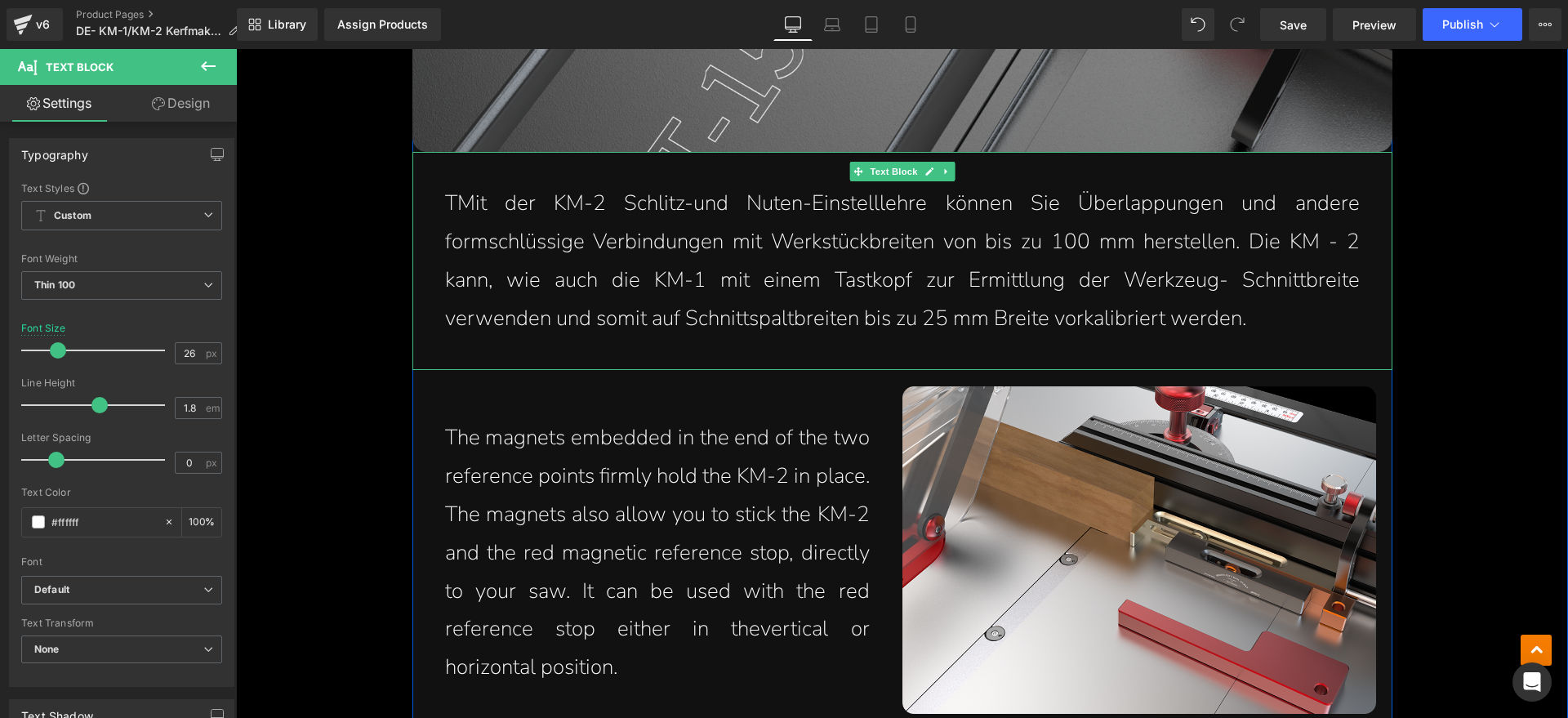
click at [452, 185] on p "TMit der KM-2 Schlitz-und Nuten-Einstelllehre können Sie Überlappungen und ande…" at bounding box center [902, 261] width 914 height 152
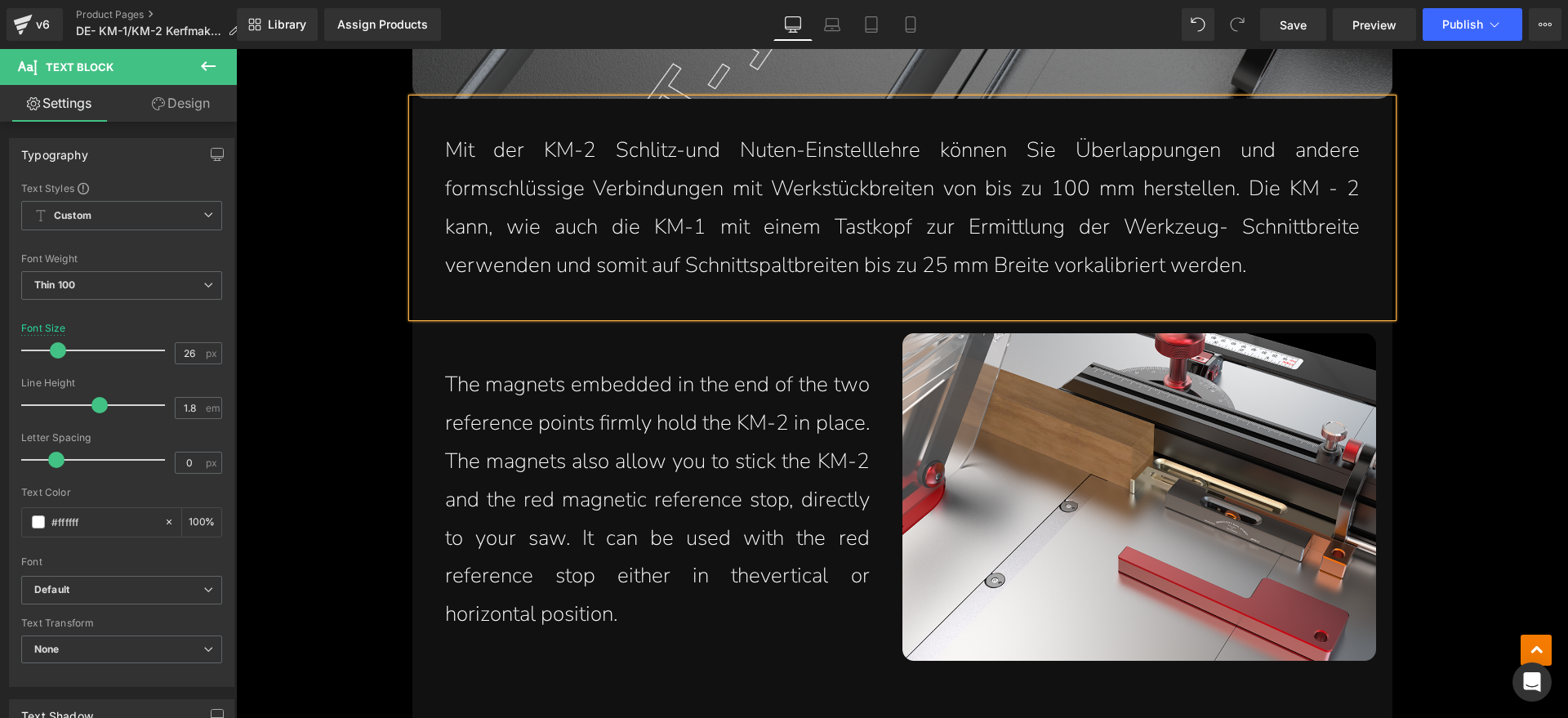
scroll to position [4902, 0]
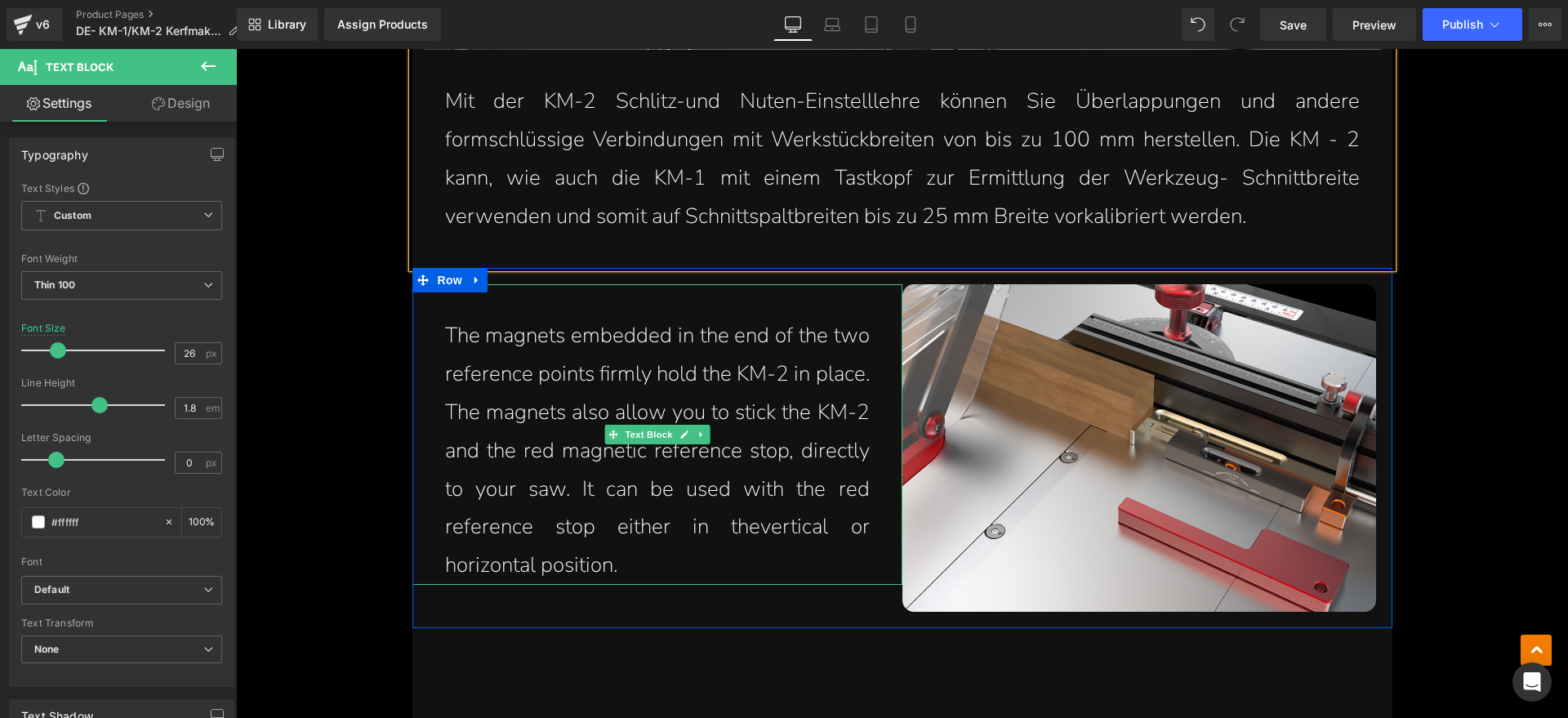
drag, startPoint x: 602, startPoint y: 374, endPoint x: 631, endPoint y: 452, distance: 83.2
click at [602, 374] on p "The magnets embedded in the end of the two reference points firmly hold the KM-…" at bounding box center [657, 451] width 425 height 268
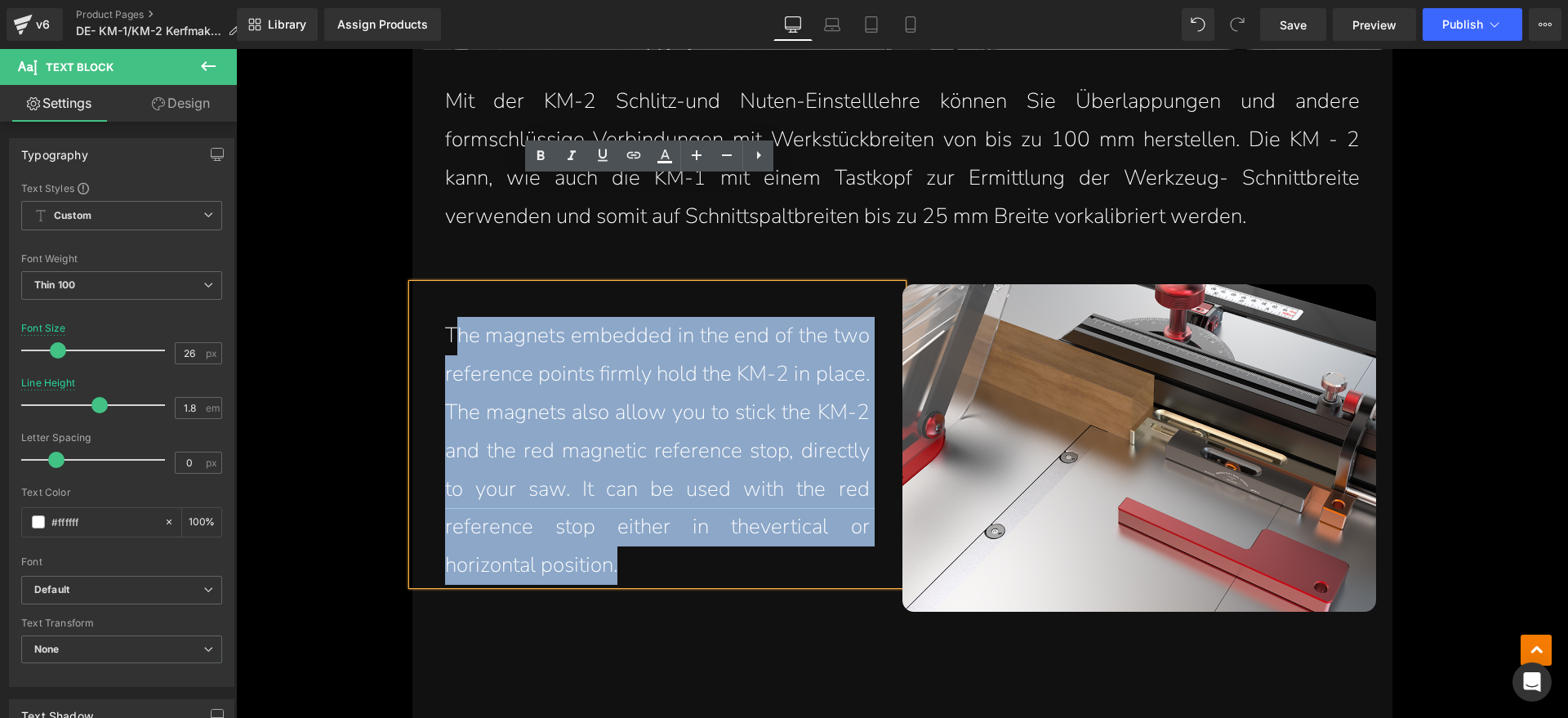
drag, startPoint x: 630, startPoint y: 462, endPoint x: 448, endPoint y: 239, distance: 287.8
click at [448, 317] on p "The magnets embedded in the end of the two reference points firmly hold the KM-…" at bounding box center [657, 451] width 425 height 268
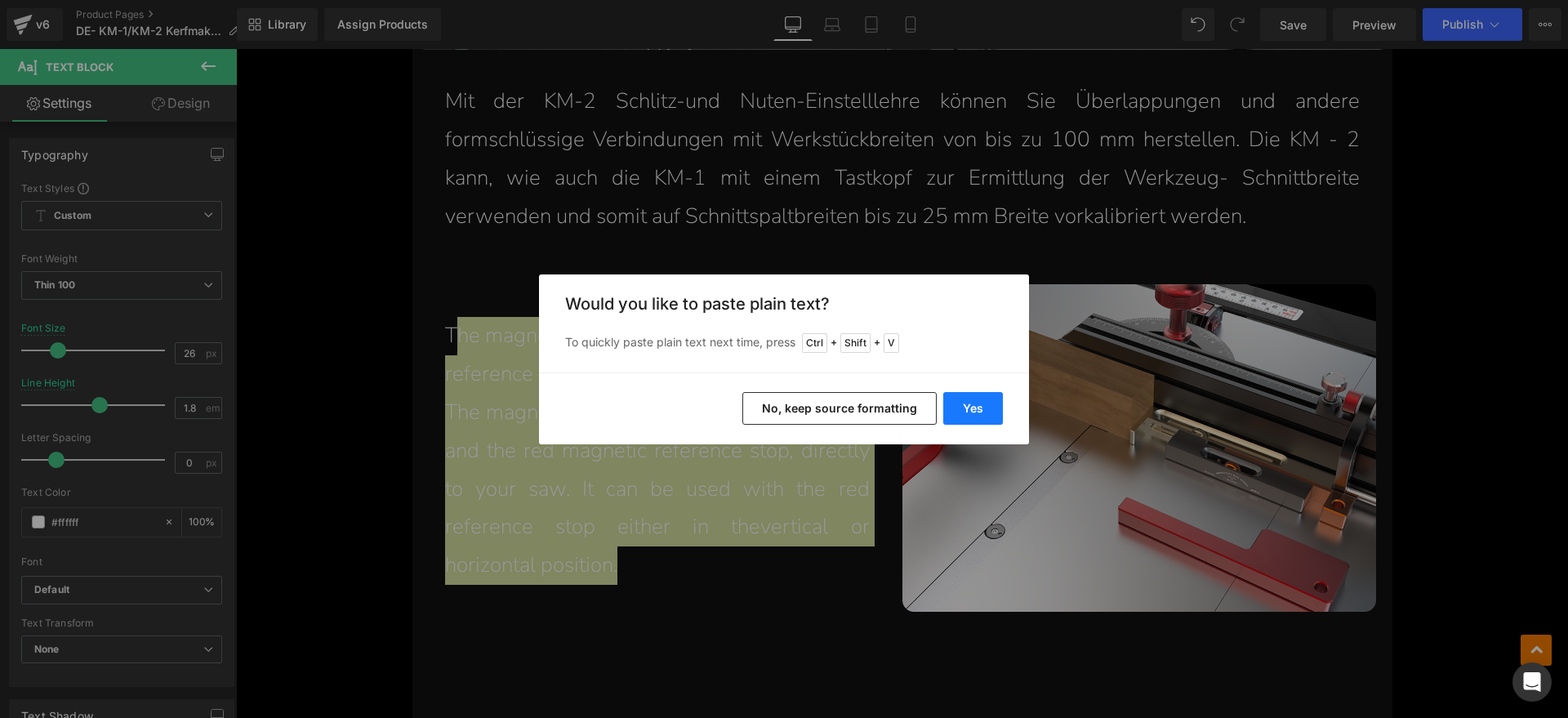
click at [949, 406] on button "Yes" at bounding box center [972, 408] width 60 height 32
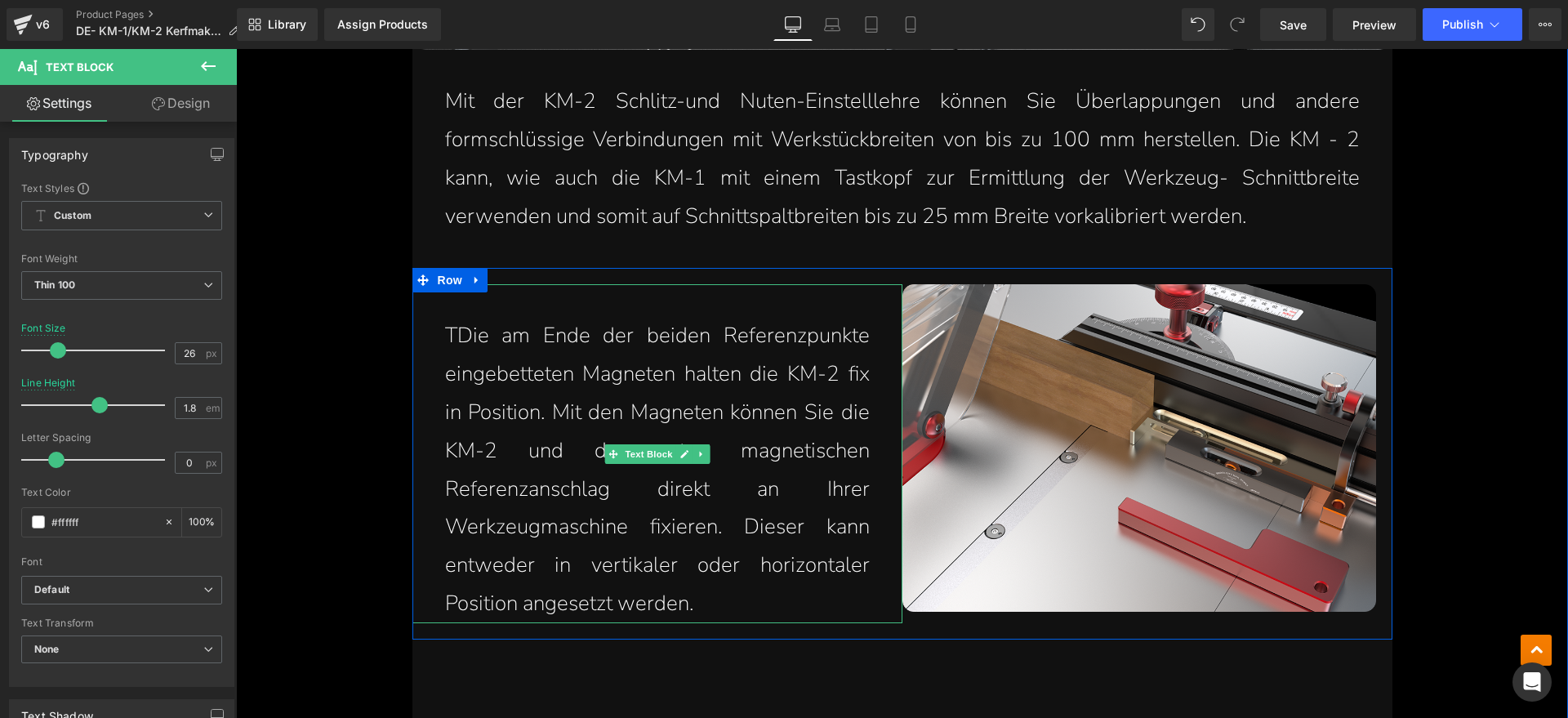
click at [445, 317] on p "TDie am Ende der beiden Referenzpunkte eingebetteten Magneten halten die KM-2 f…" at bounding box center [657, 469] width 425 height 306
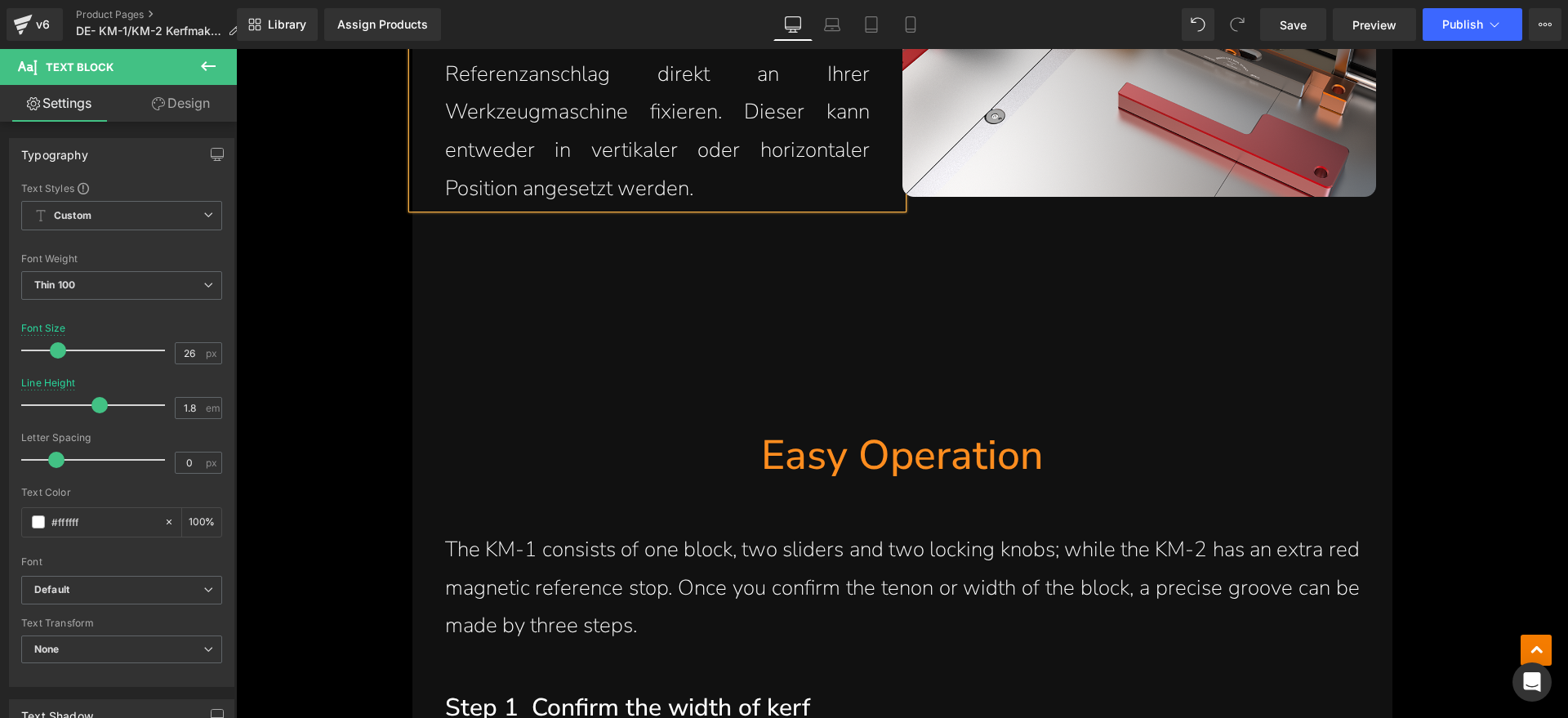
scroll to position [5311, 0]
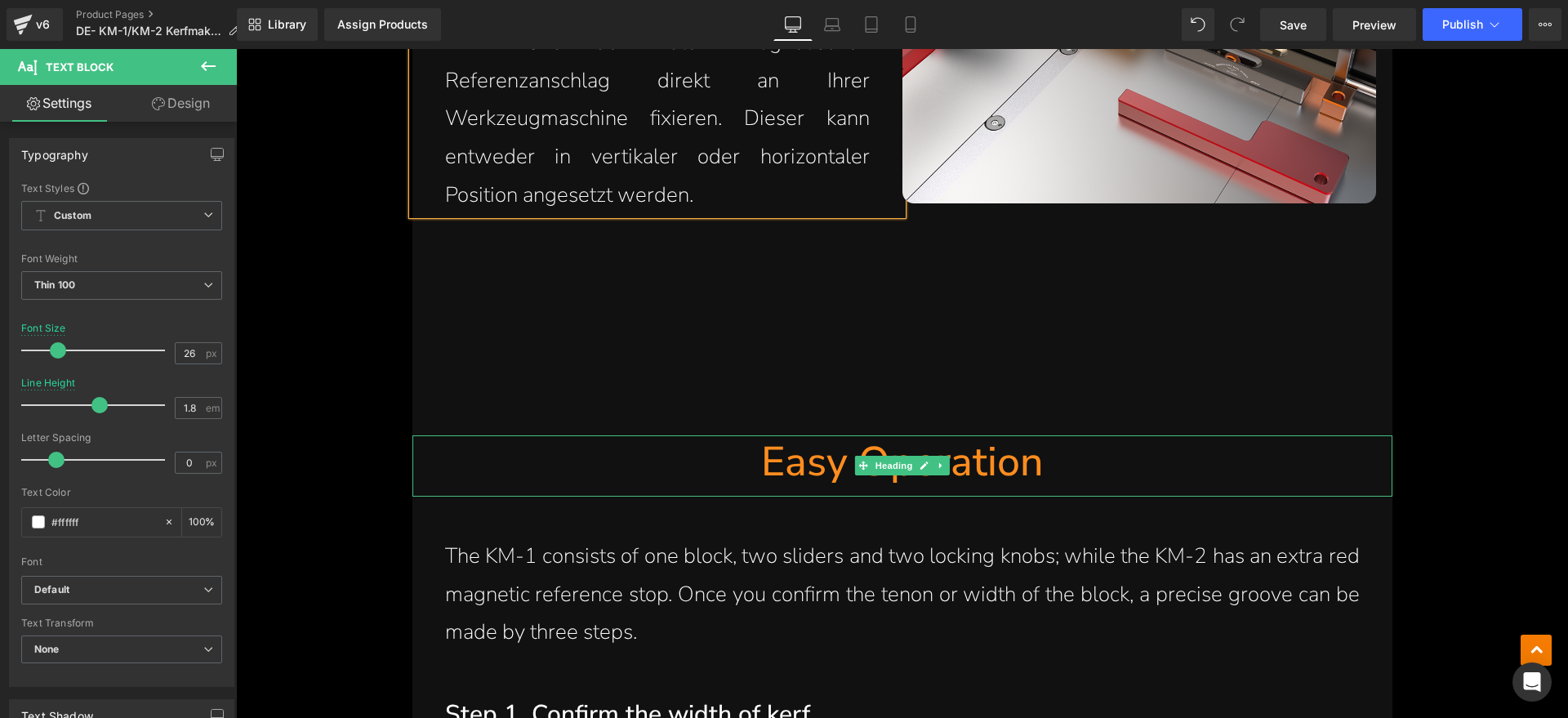
drag, startPoint x: 997, startPoint y: 347, endPoint x: 1017, endPoint y: 358, distance: 22.8
click at [996, 435] on h1 "Easy Operation" at bounding box center [901, 461] width 980 height 53
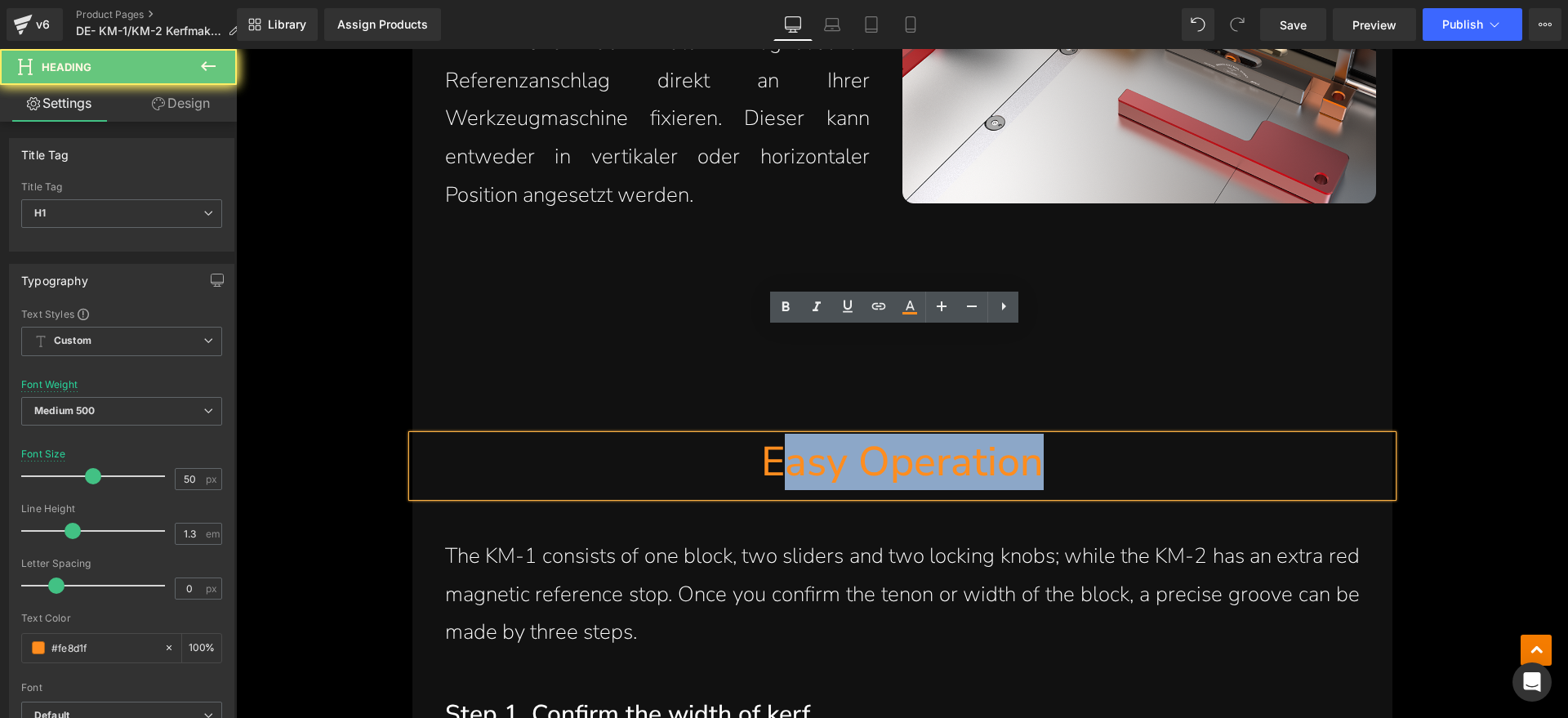
drag, startPoint x: 1017, startPoint y: 358, endPoint x: 766, endPoint y: 363, distance: 251.0
click at [766, 435] on h1 "Easy Operation" at bounding box center [901, 461] width 980 height 53
paste div
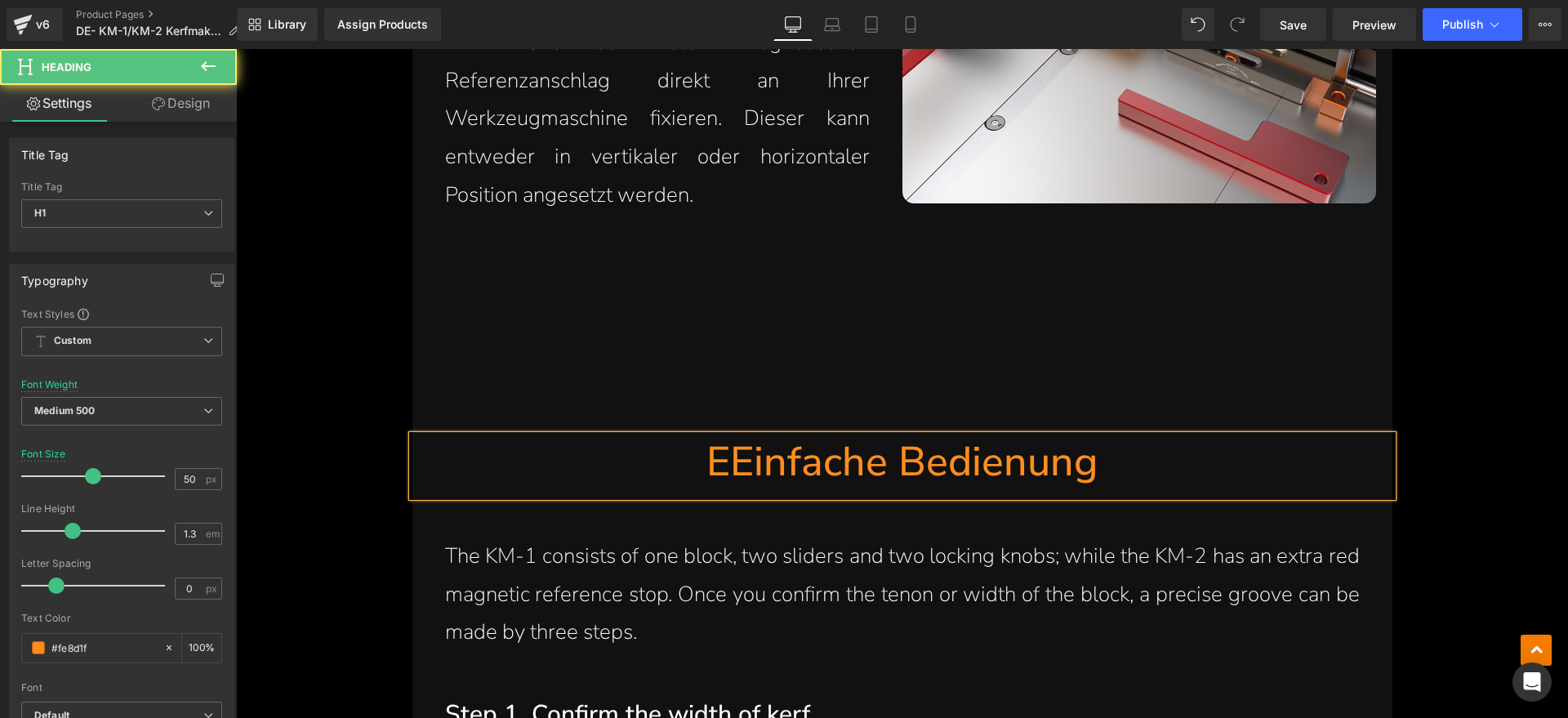
click at [734, 435] on h1 "EEinfache Bedienung" at bounding box center [901, 461] width 980 height 53
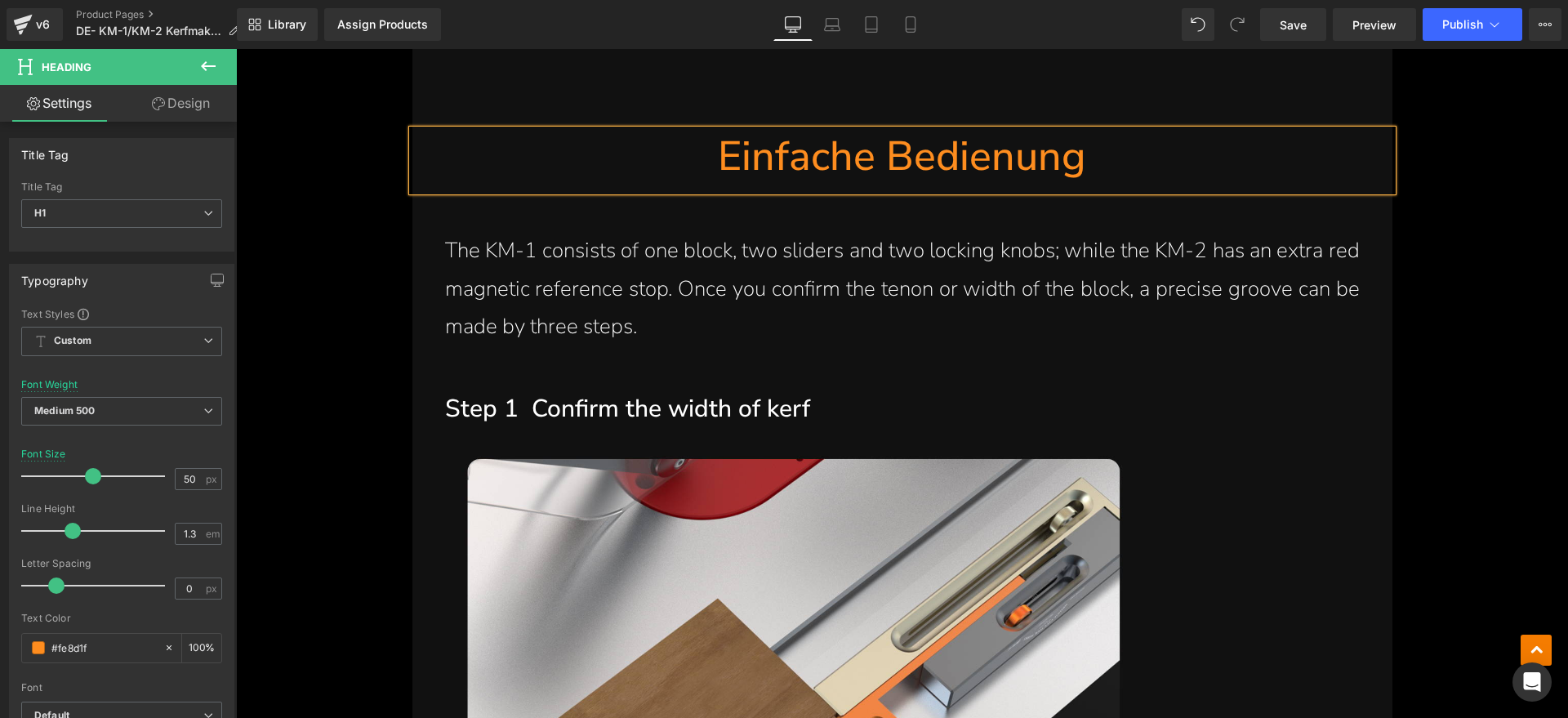
scroll to position [5616, 0]
click at [771, 237] on div "The KM-1 consists of one block, two sliders and two locking knobs; while the KM…" at bounding box center [901, 288] width 980 height 115
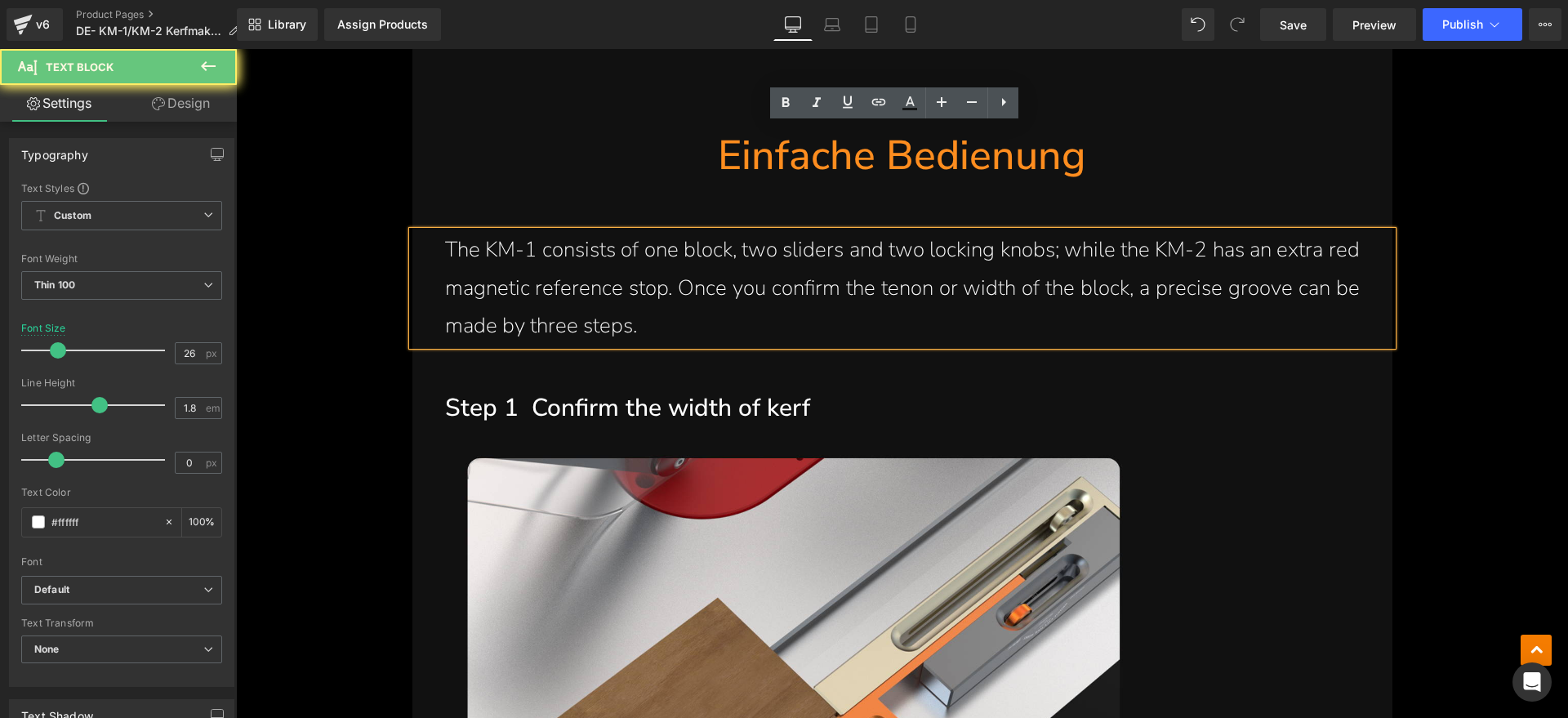
click at [685, 231] on p "The KM-1 consists of one block, two sliders and two locking knobs; while the KM…" at bounding box center [902, 288] width 914 height 115
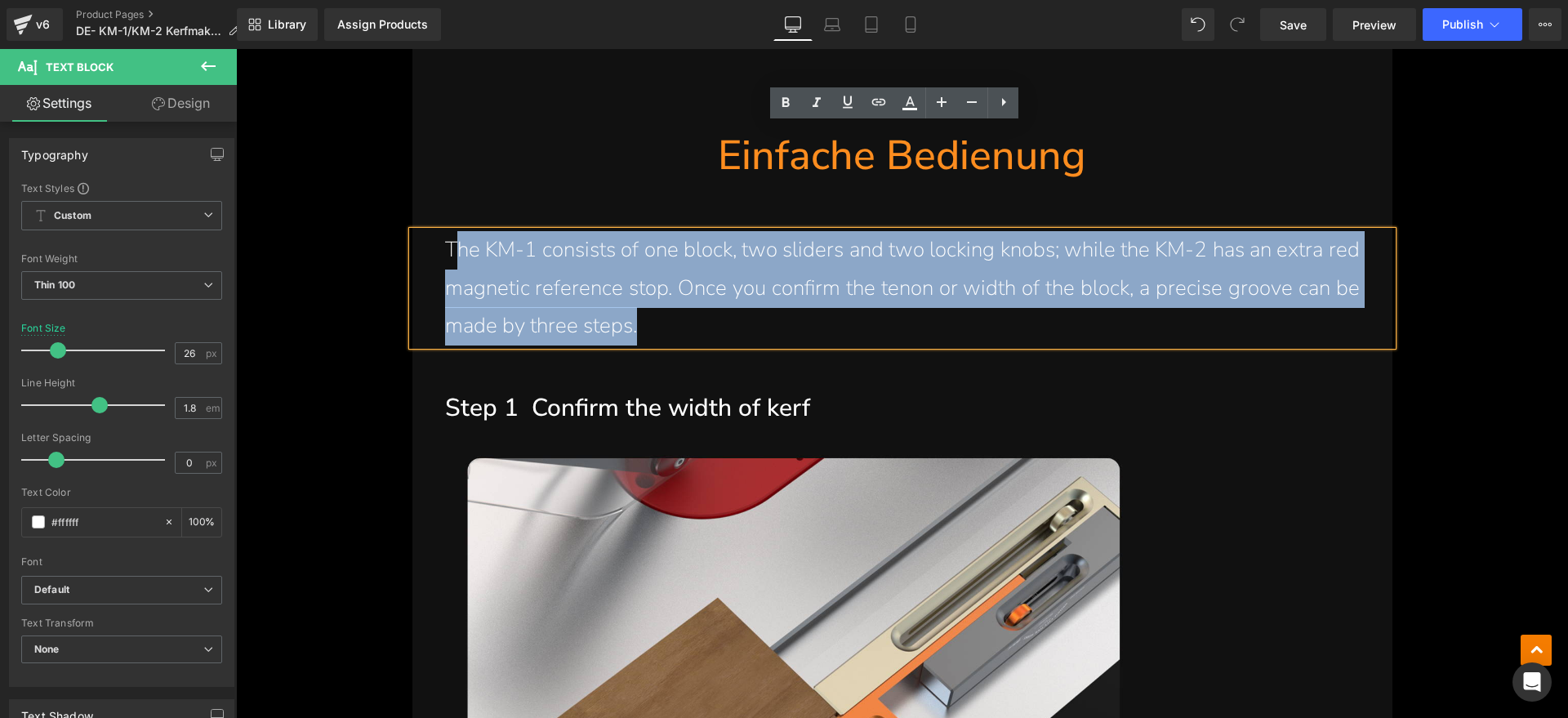
drag, startPoint x: 690, startPoint y: 221, endPoint x: 454, endPoint y: 147, distance: 247.3
click at [454, 231] on p "The KM-1 consists of one block, two sliders and two locking knobs; while the KM…" at bounding box center [902, 288] width 914 height 115
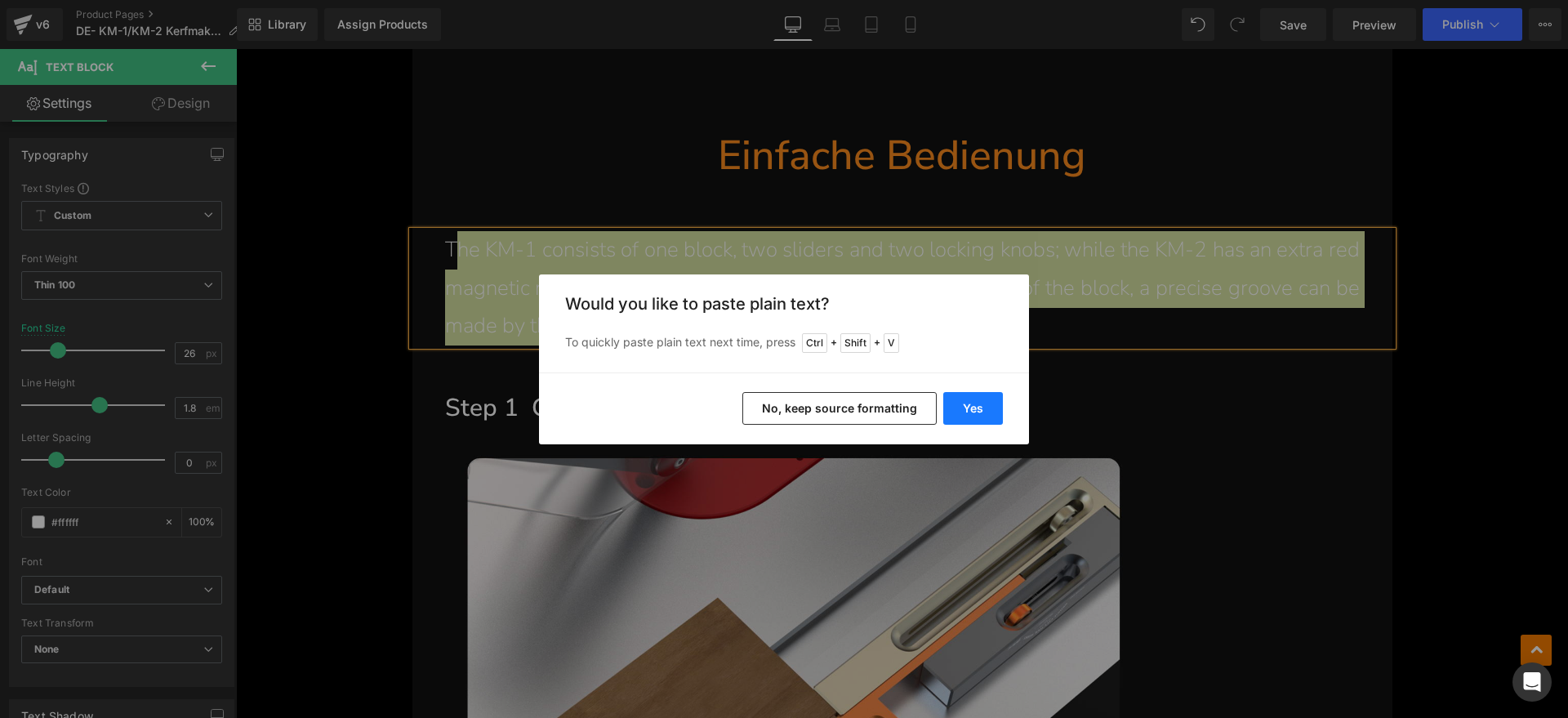
click at [955, 407] on button "Yes" at bounding box center [972, 408] width 60 height 32
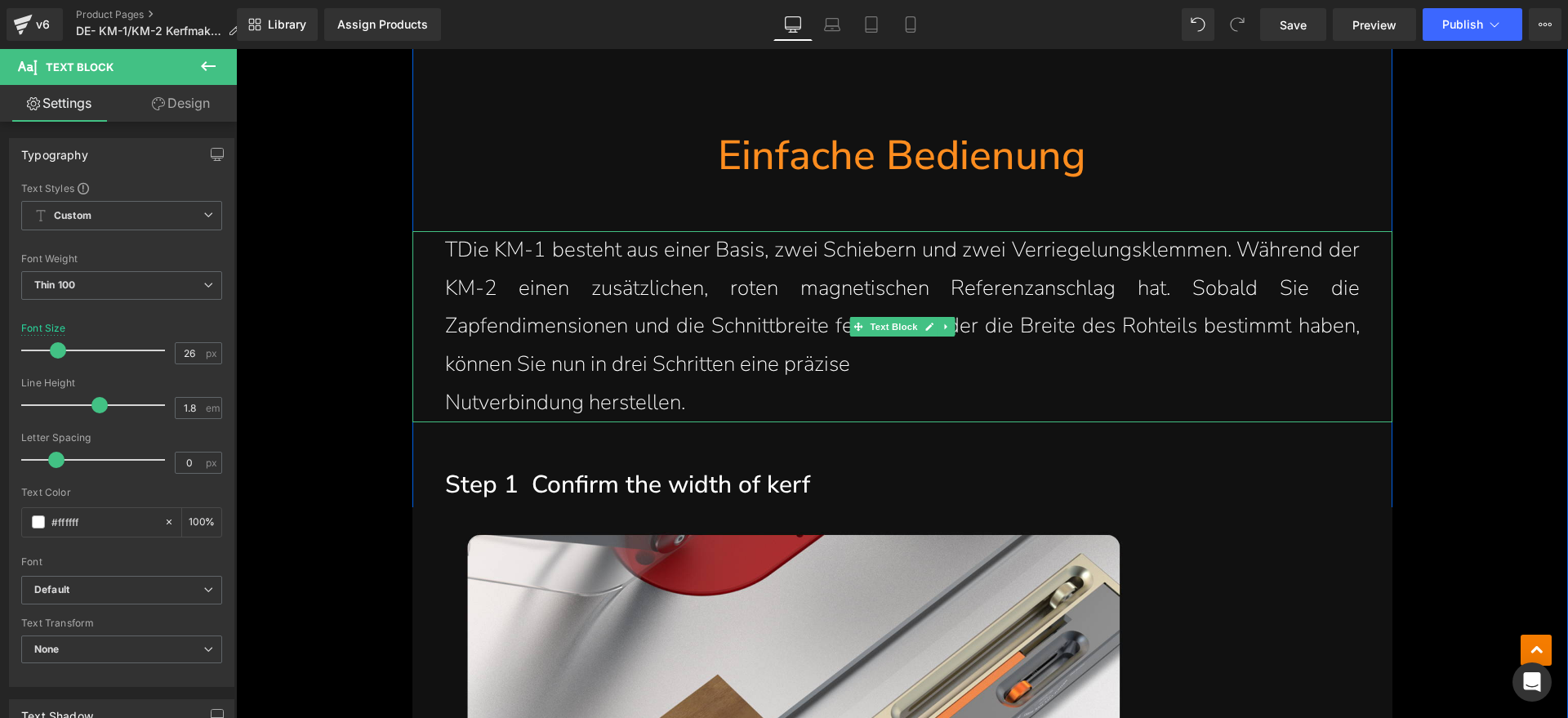
click at [452, 231] on p "TDie KM-1 besteht aus einer Basis, zwei Schiebern und zwei Verriegelungsklemmen…" at bounding box center [902, 307] width 914 height 152
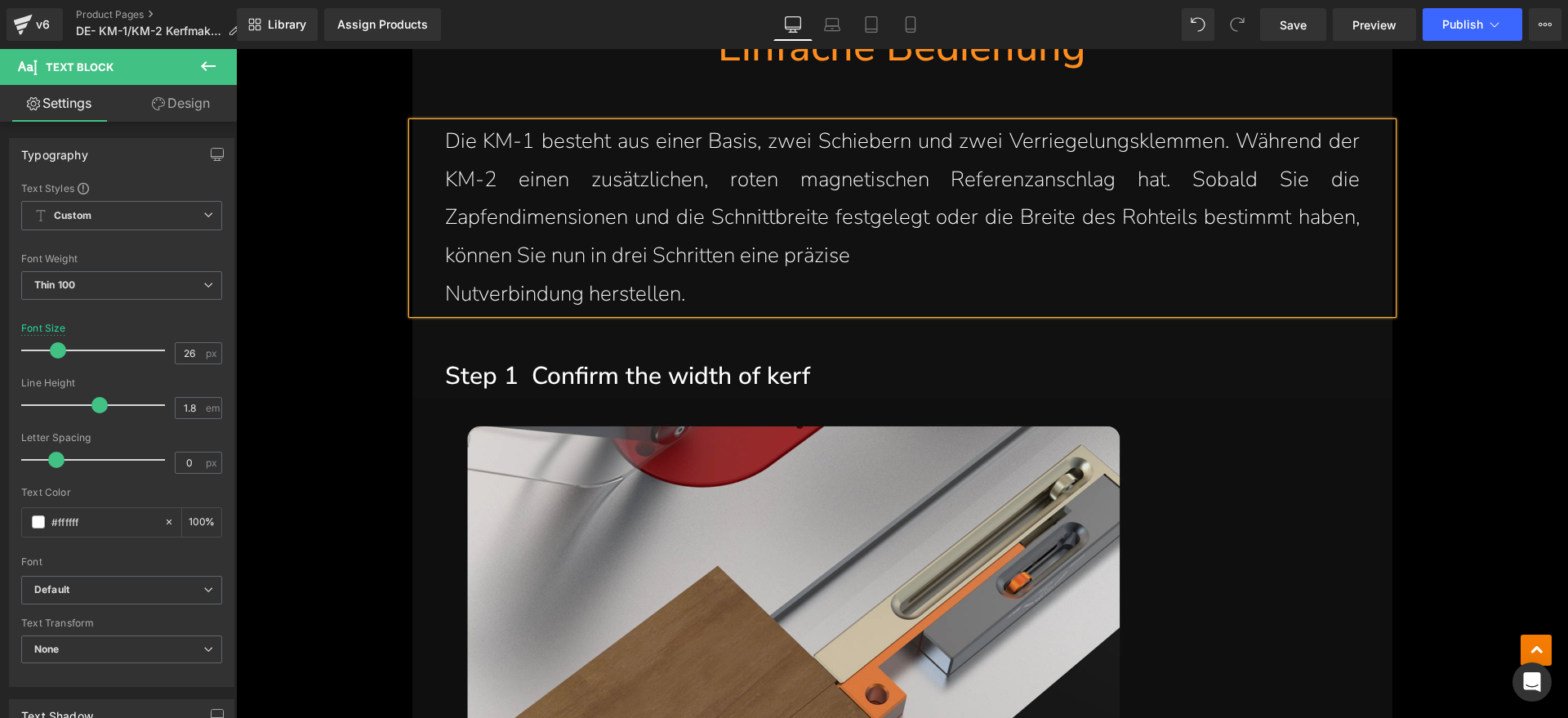
scroll to position [5821, 0]
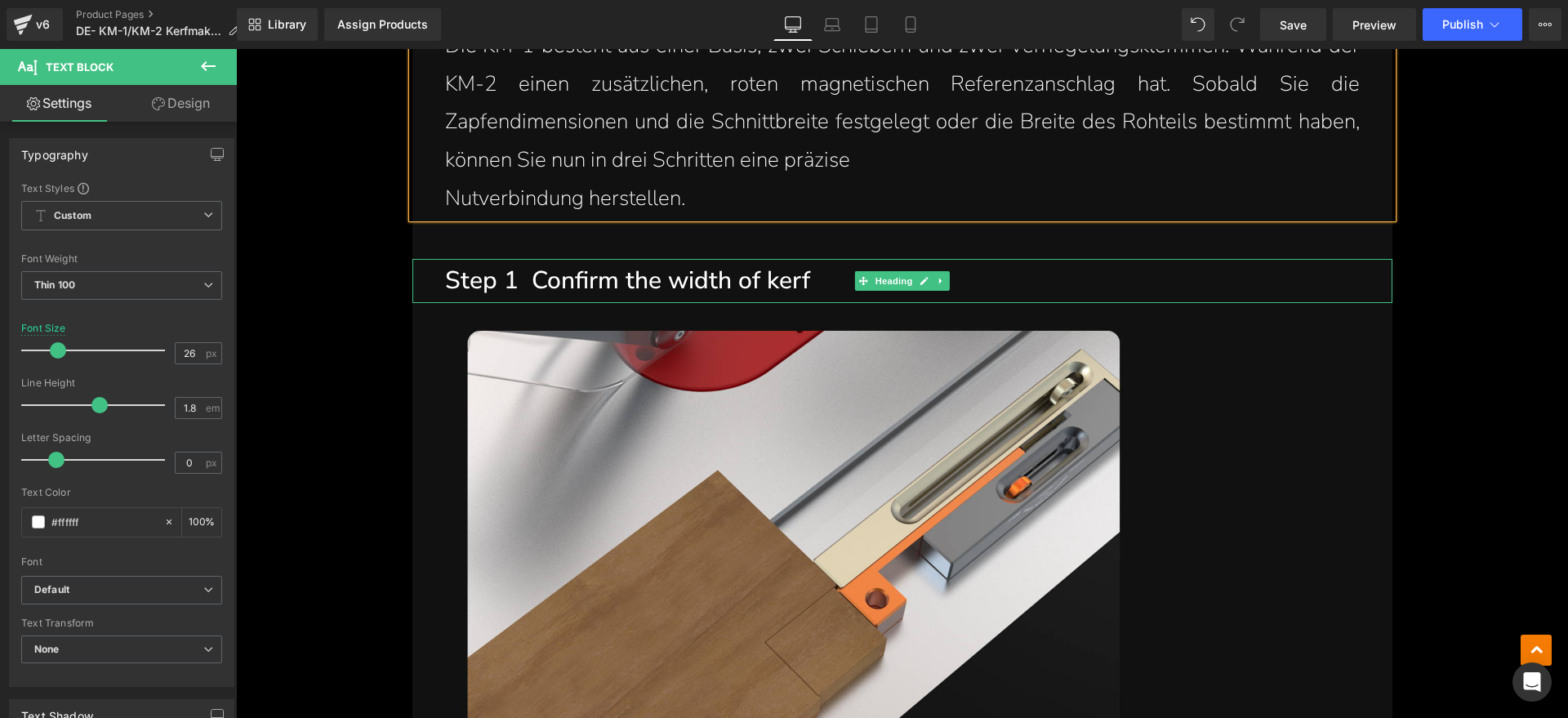
drag, startPoint x: 778, startPoint y: 164, endPoint x: 672, endPoint y: 171, distance: 106.2
click at [778, 259] on h1 "Step 1 Confirm the width of kerf" at bounding box center [919, 281] width 947 height 44
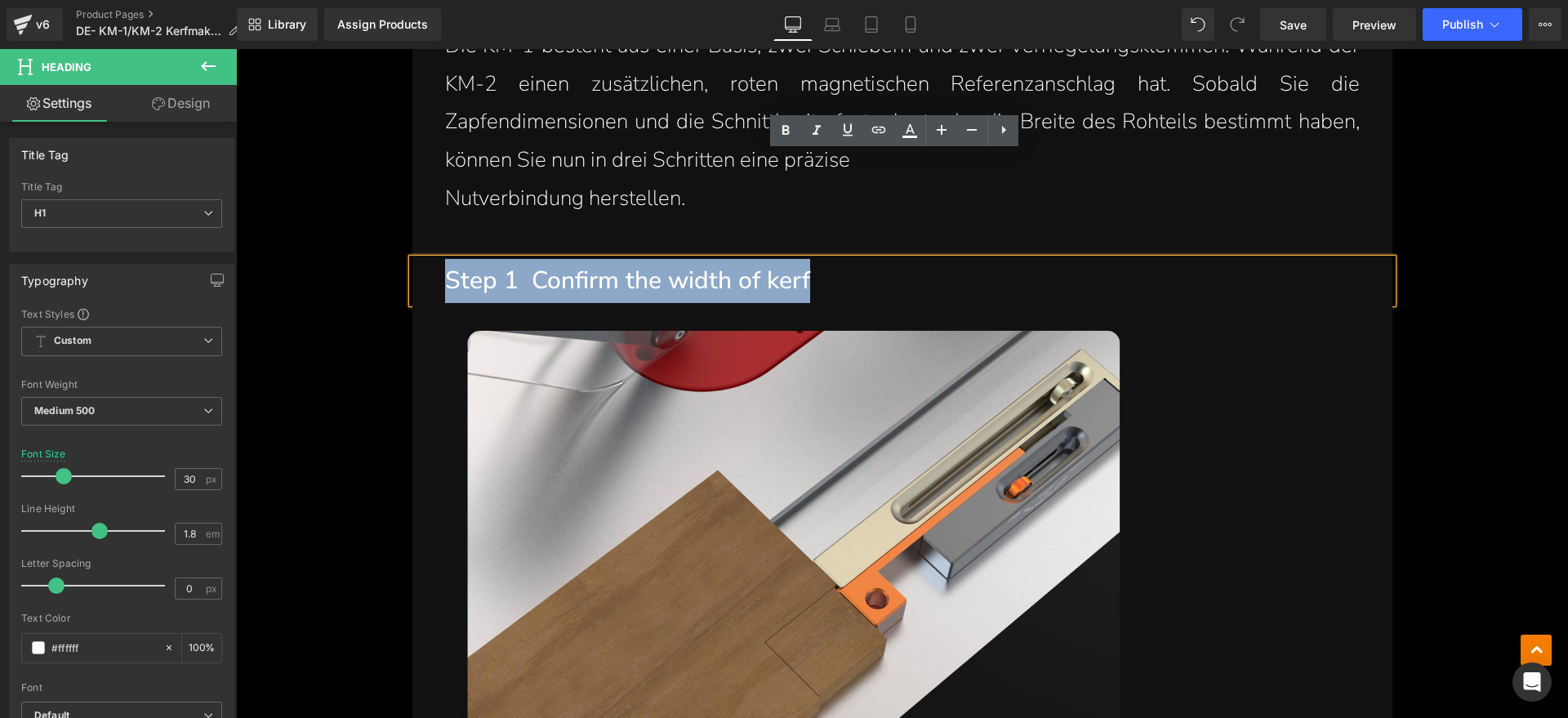
drag, startPoint x: 672, startPoint y: 171, endPoint x: 441, endPoint y: 173, distance: 231.0
click at [445, 259] on h1 "Step 1 Confirm the width of kerf" at bounding box center [919, 281] width 947 height 44
paste div
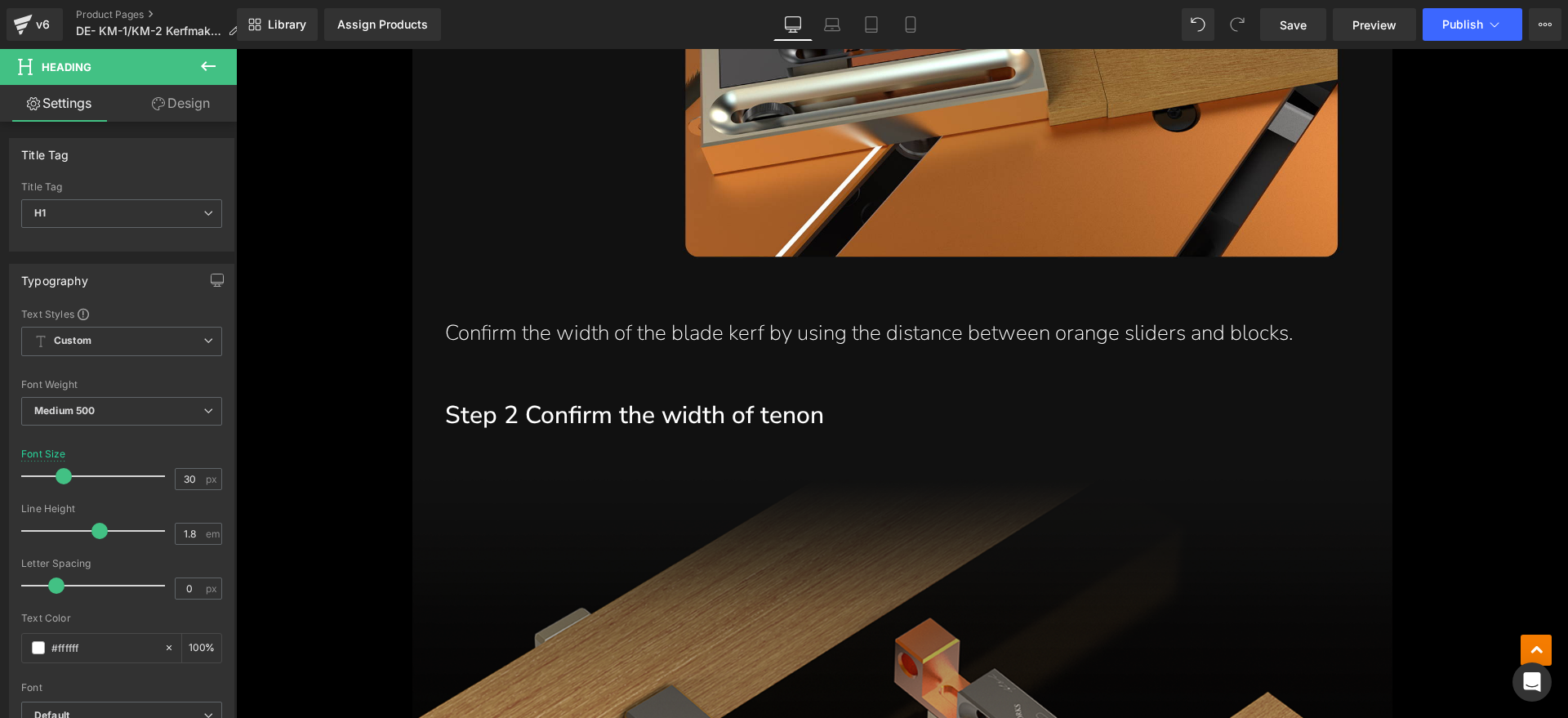
scroll to position [6740, 0]
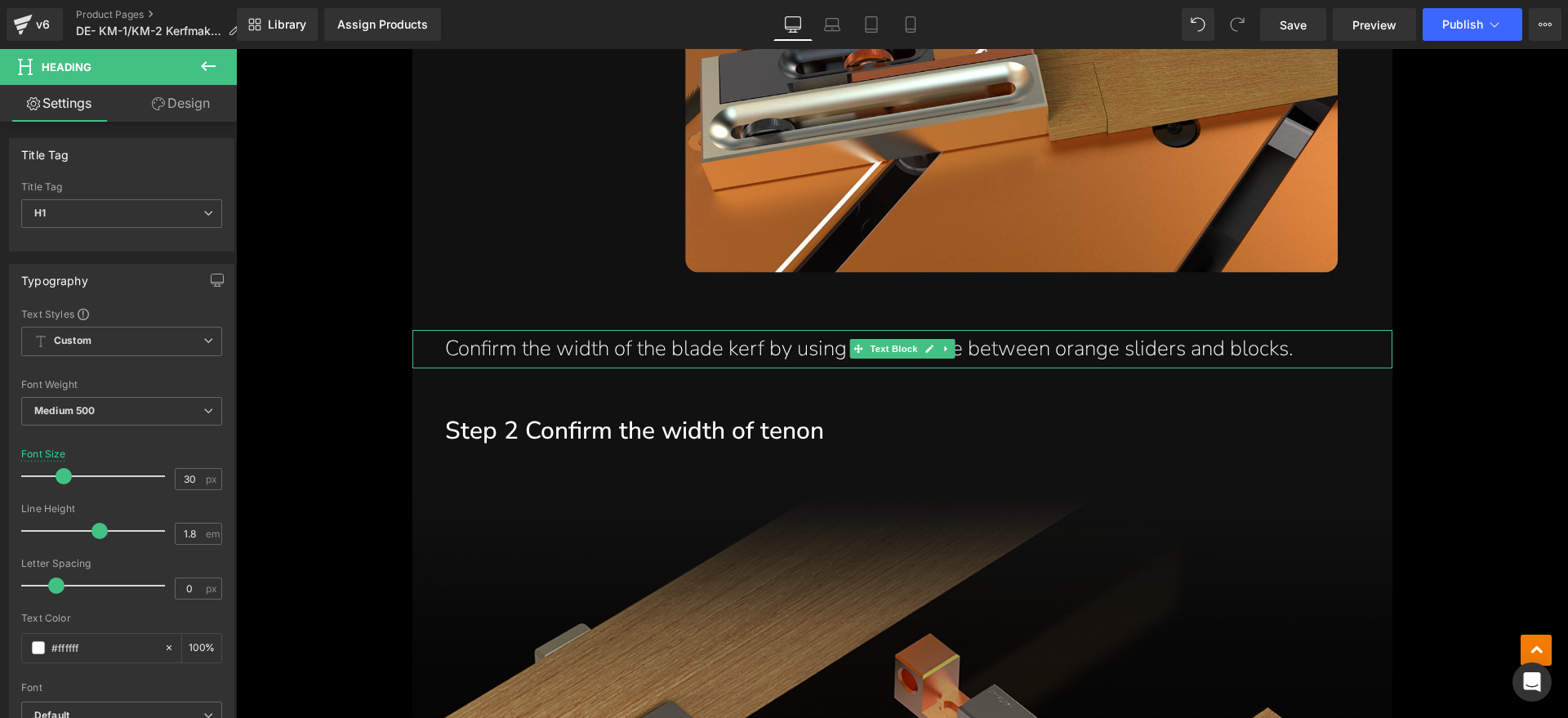
click at [693, 330] on p "Confirm the width of the blade kerf by using the distance between orange slider…" at bounding box center [902, 349] width 914 height 39
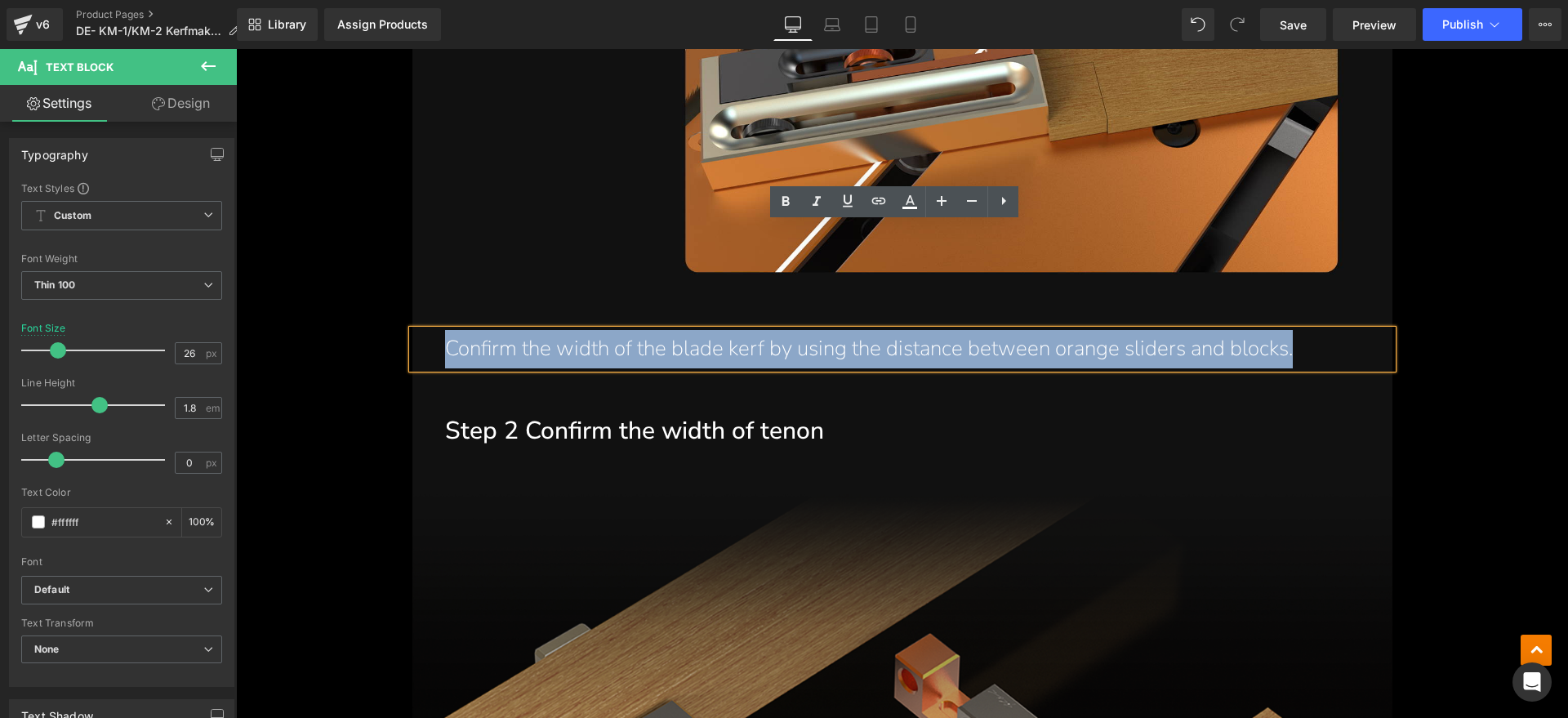
drag, startPoint x: 1316, startPoint y: 237, endPoint x: 412, endPoint y: 244, distance: 904.0
click at [412, 330] on div "Confirm the width of the blade kerf by using the distance between orange slider…" at bounding box center [901, 349] width 980 height 39
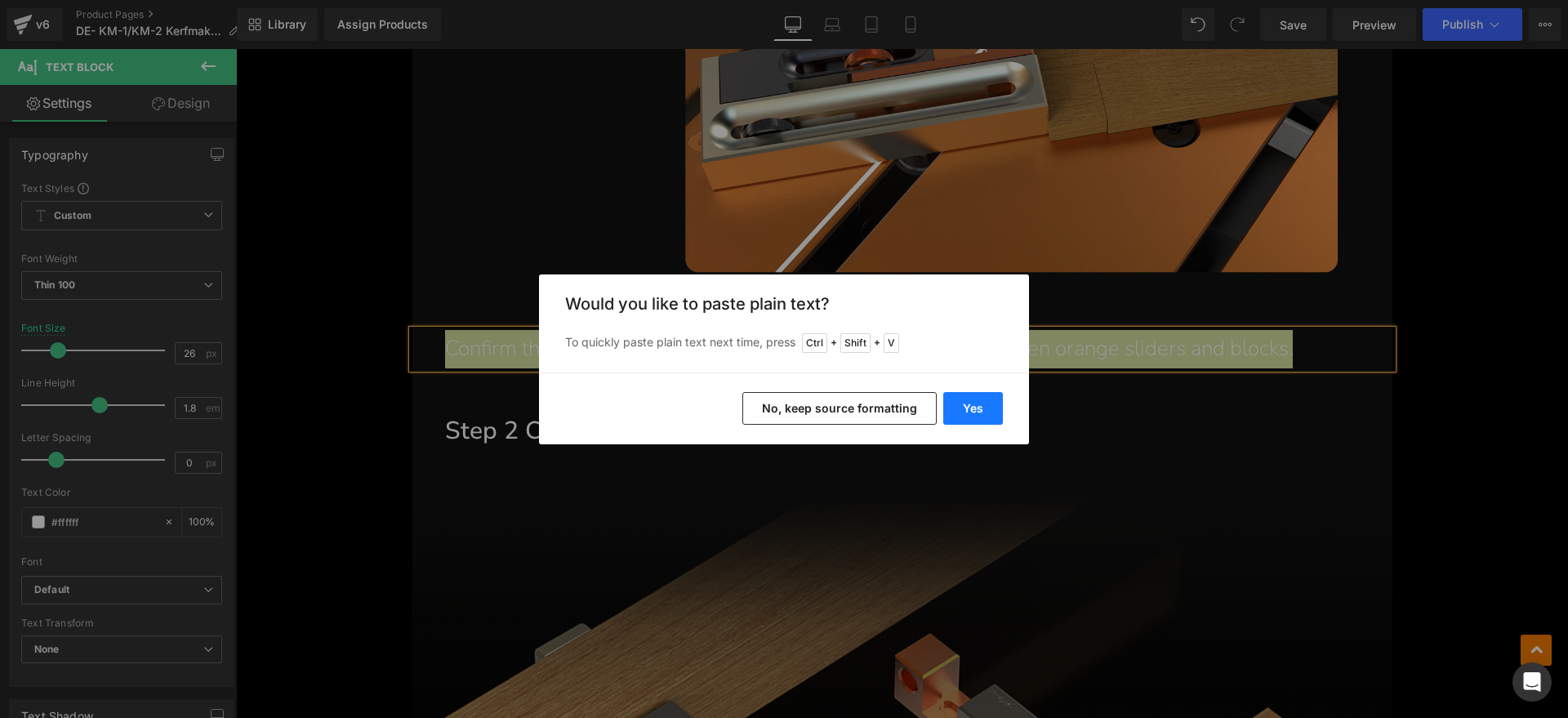
click at [978, 408] on button "Yes" at bounding box center [972, 408] width 60 height 32
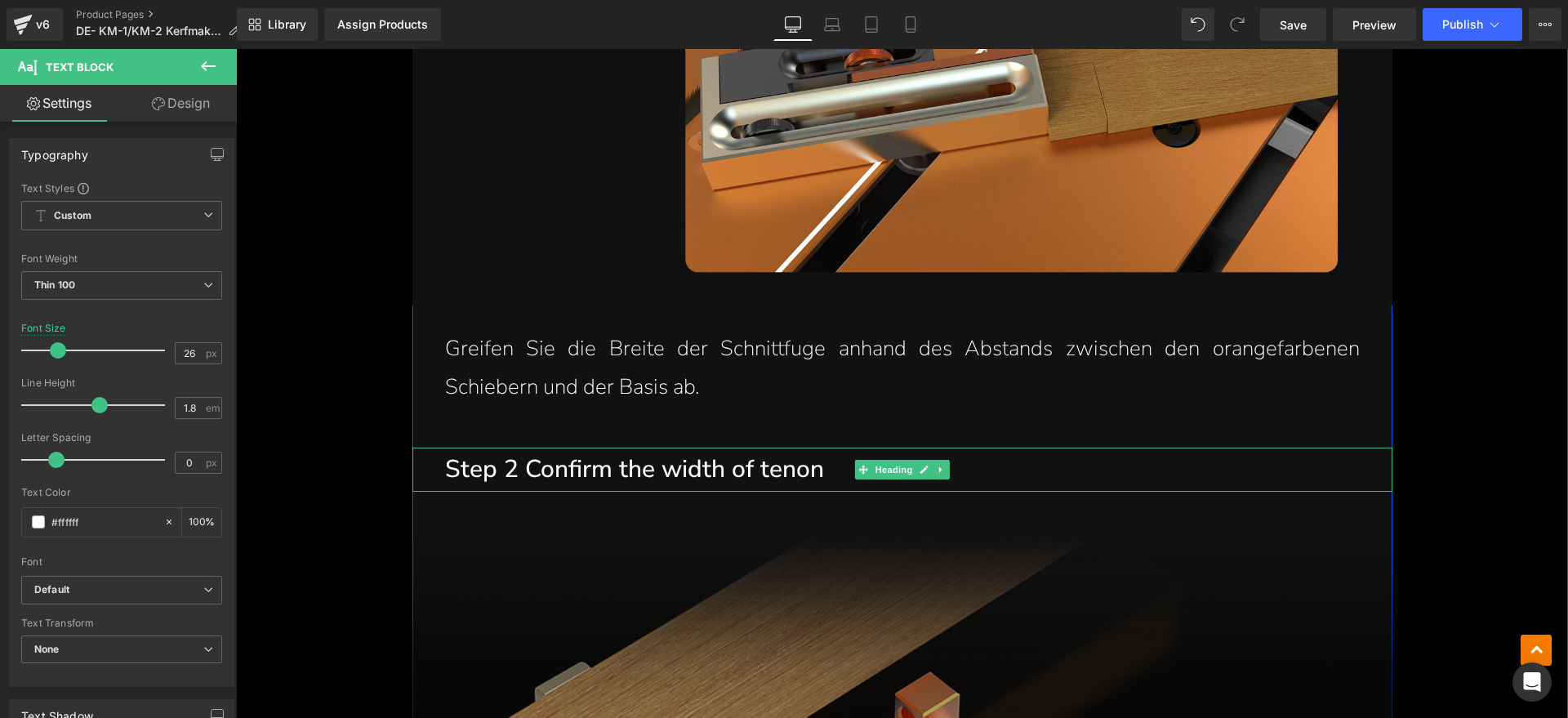
drag, startPoint x: 787, startPoint y: 358, endPoint x: 822, endPoint y: 360, distance: 35.1
click at [787, 448] on h1 "Step 2 Confirm the width of tenon" at bounding box center [919, 470] width 947 height 44
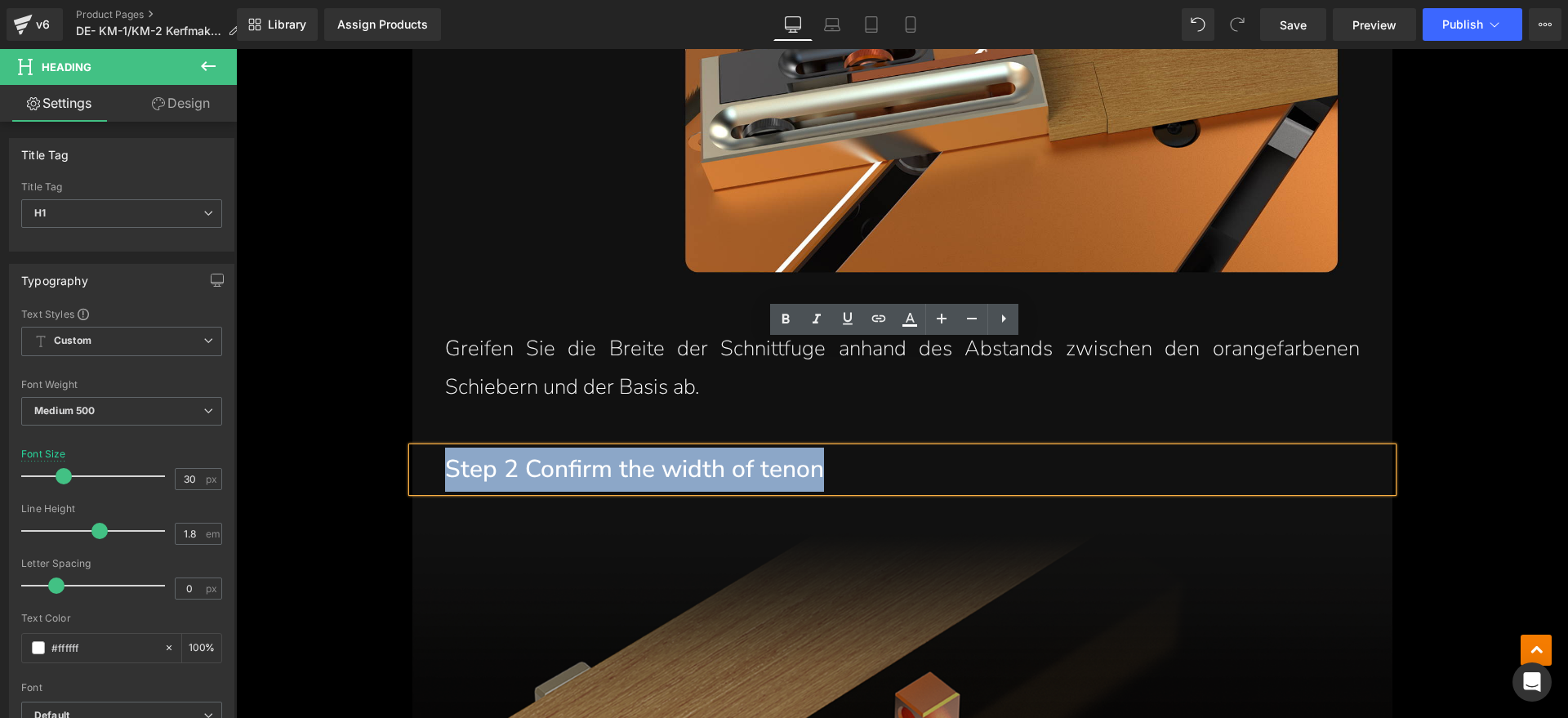
drag, startPoint x: 822, startPoint y: 360, endPoint x: 440, endPoint y: 363, distance: 382.0
click at [445, 448] on h1 "Step 2 Confirm the width of tenon" at bounding box center [919, 470] width 947 height 44
paste div
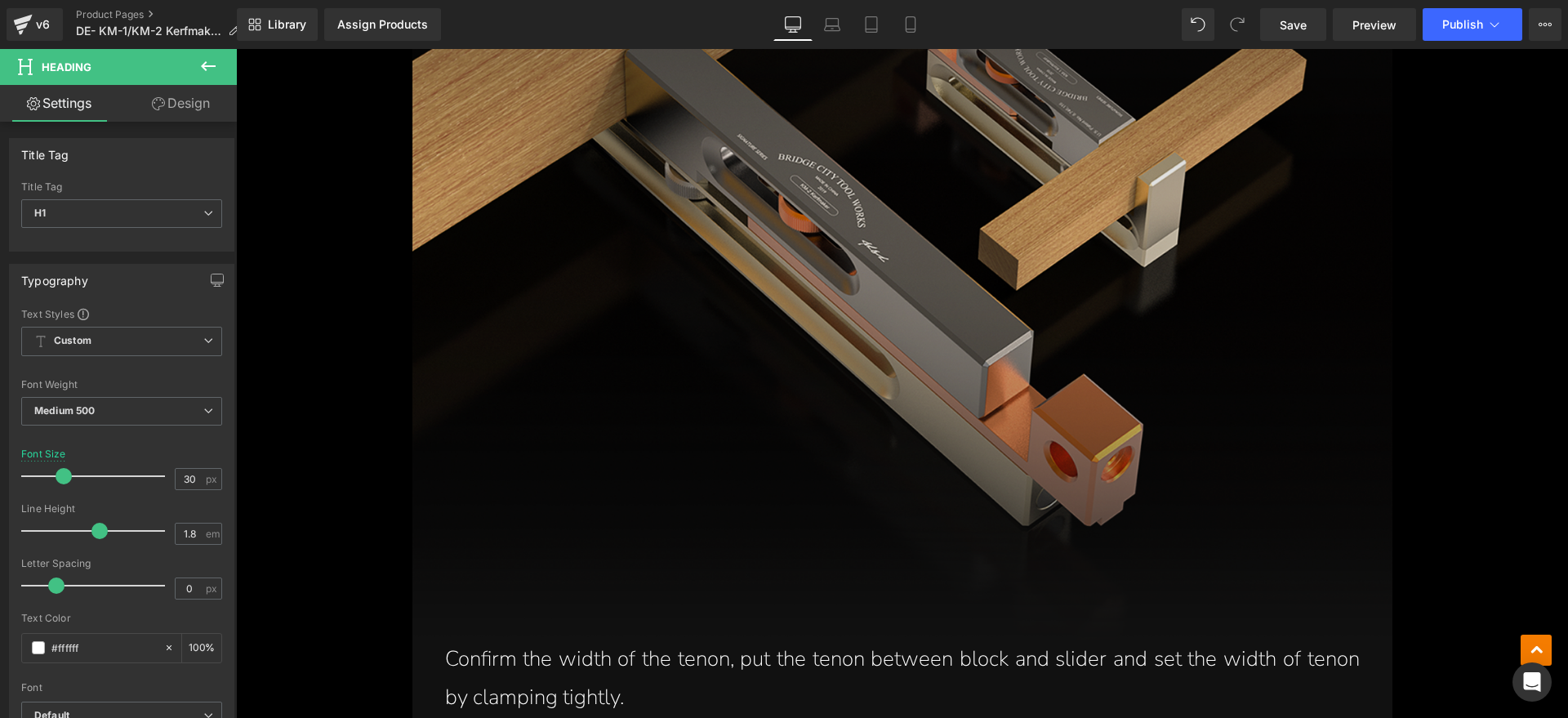
scroll to position [7761, 0]
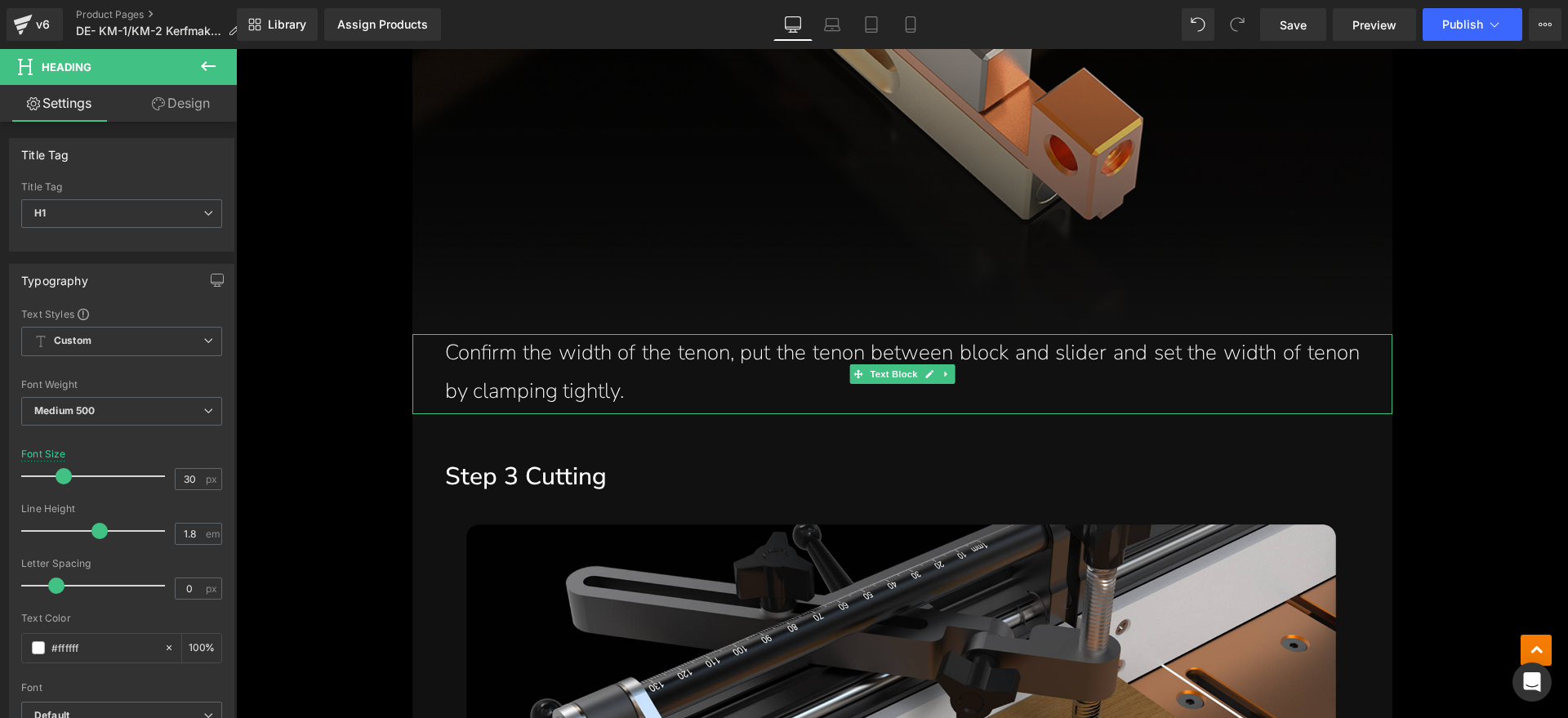
click at [669, 335] on p "Confirm the width of the tenon, put the tenon between block and slider and set …" at bounding box center [902, 372] width 914 height 77
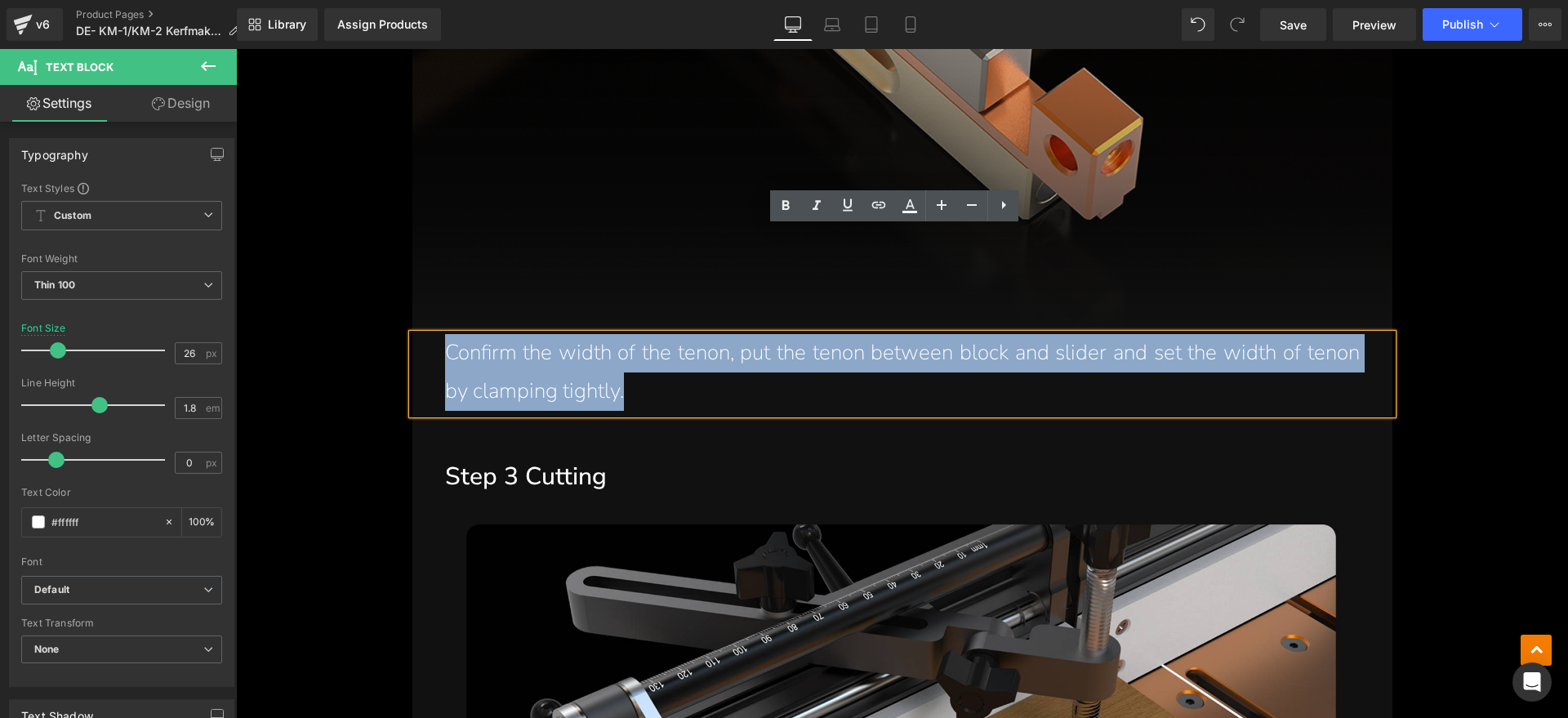
drag, startPoint x: 639, startPoint y: 281, endPoint x: 432, endPoint y: 241, distance: 210.8
click at [432, 335] on div "Confirm the width of the tenon, put the tenon between block and slider and set …" at bounding box center [901, 374] width 980 height 80
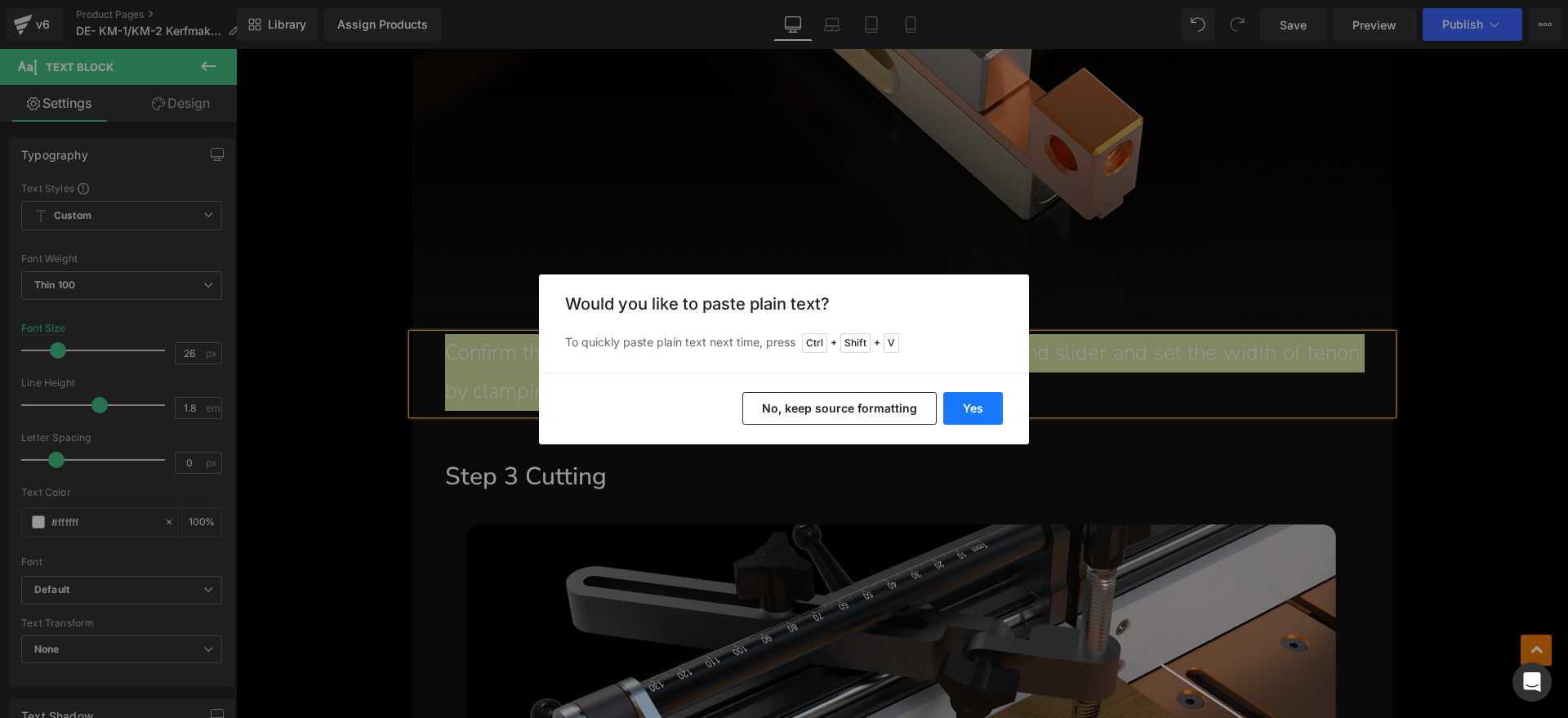
click at [964, 401] on button "Yes" at bounding box center [972, 408] width 60 height 32
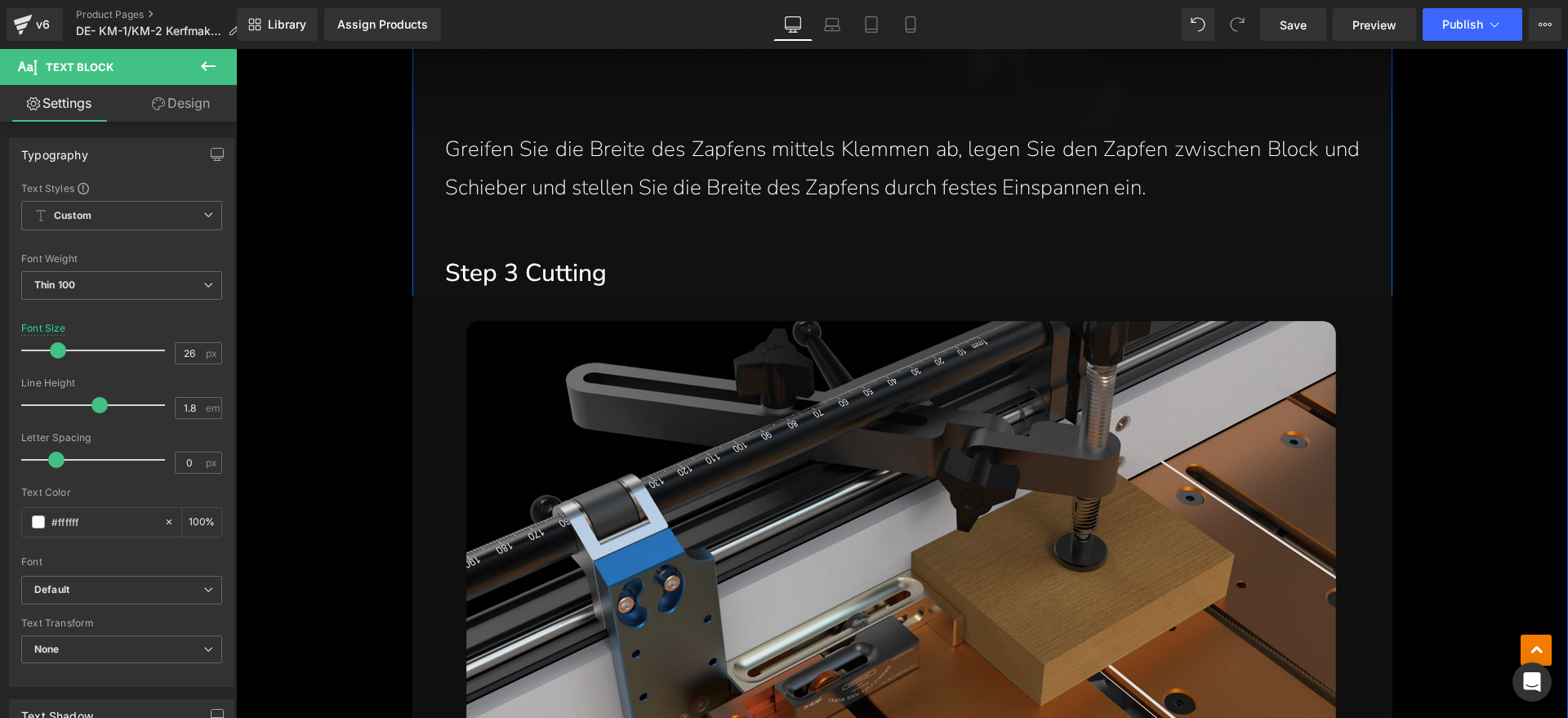
scroll to position [7965, 0]
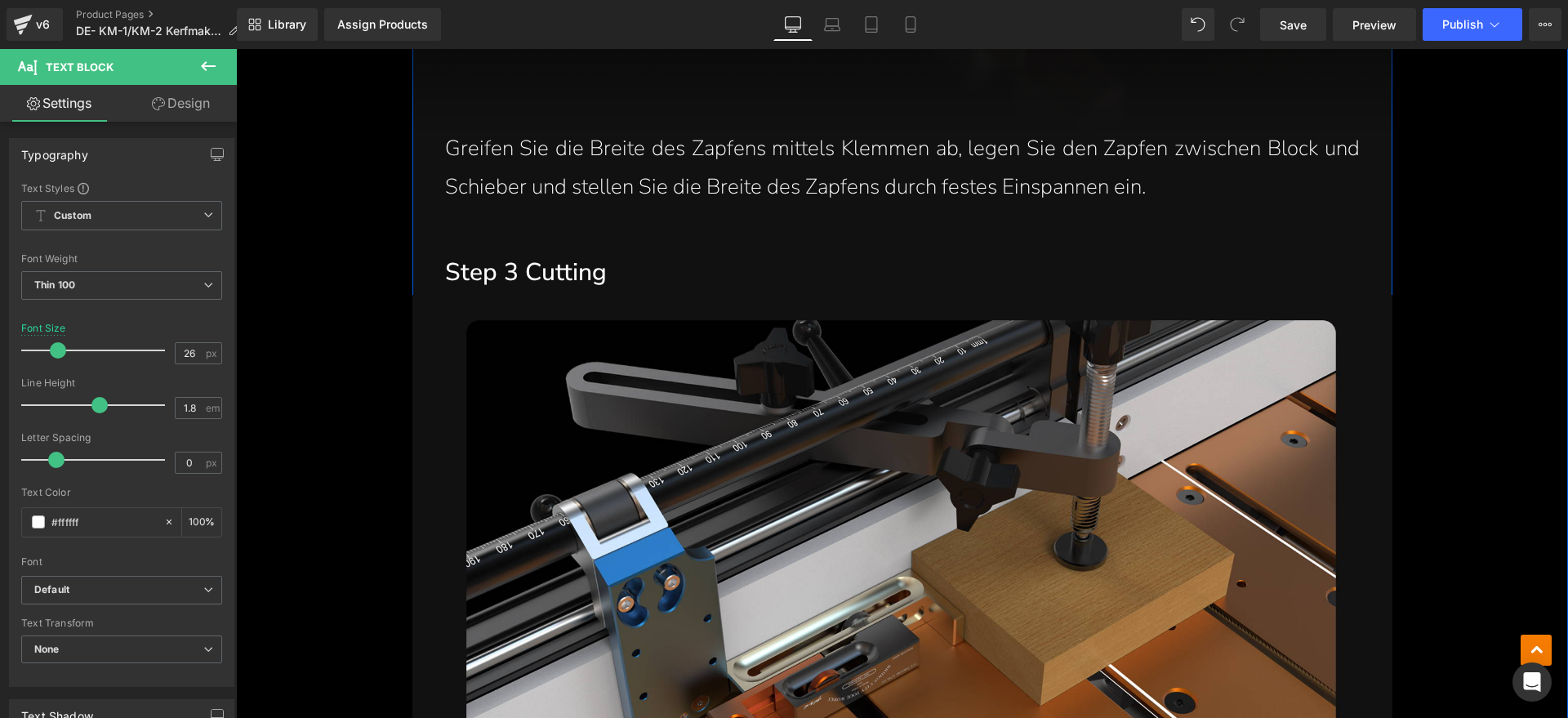
click at [600, 250] on h1 "Step 3 Cutting" at bounding box center [919, 273] width 947 height 44
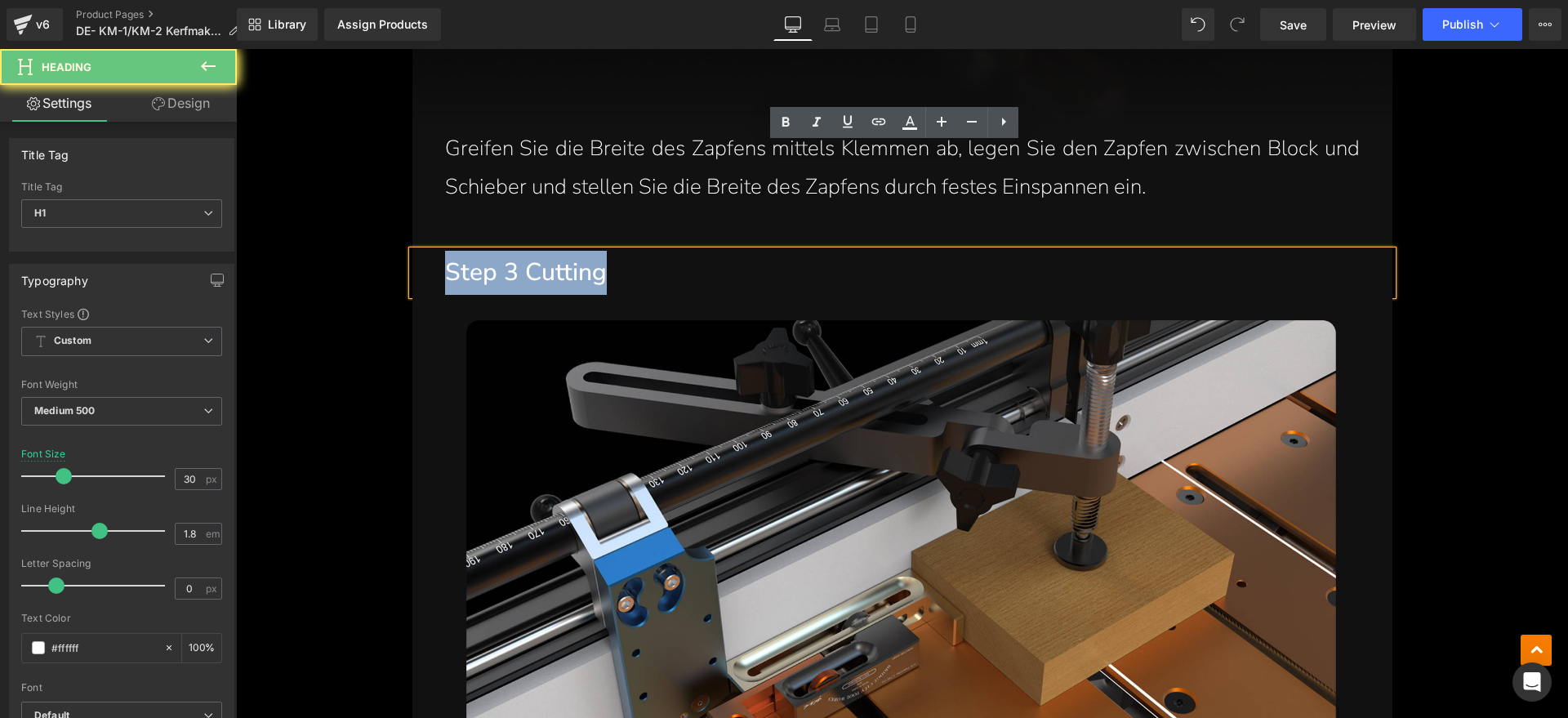
drag, startPoint x: 597, startPoint y: 165, endPoint x: 411, endPoint y: 165, distance: 186.0
click at [412, 250] on div "Step 3 Cutting" at bounding box center [901, 273] width 980 height 44
paste div
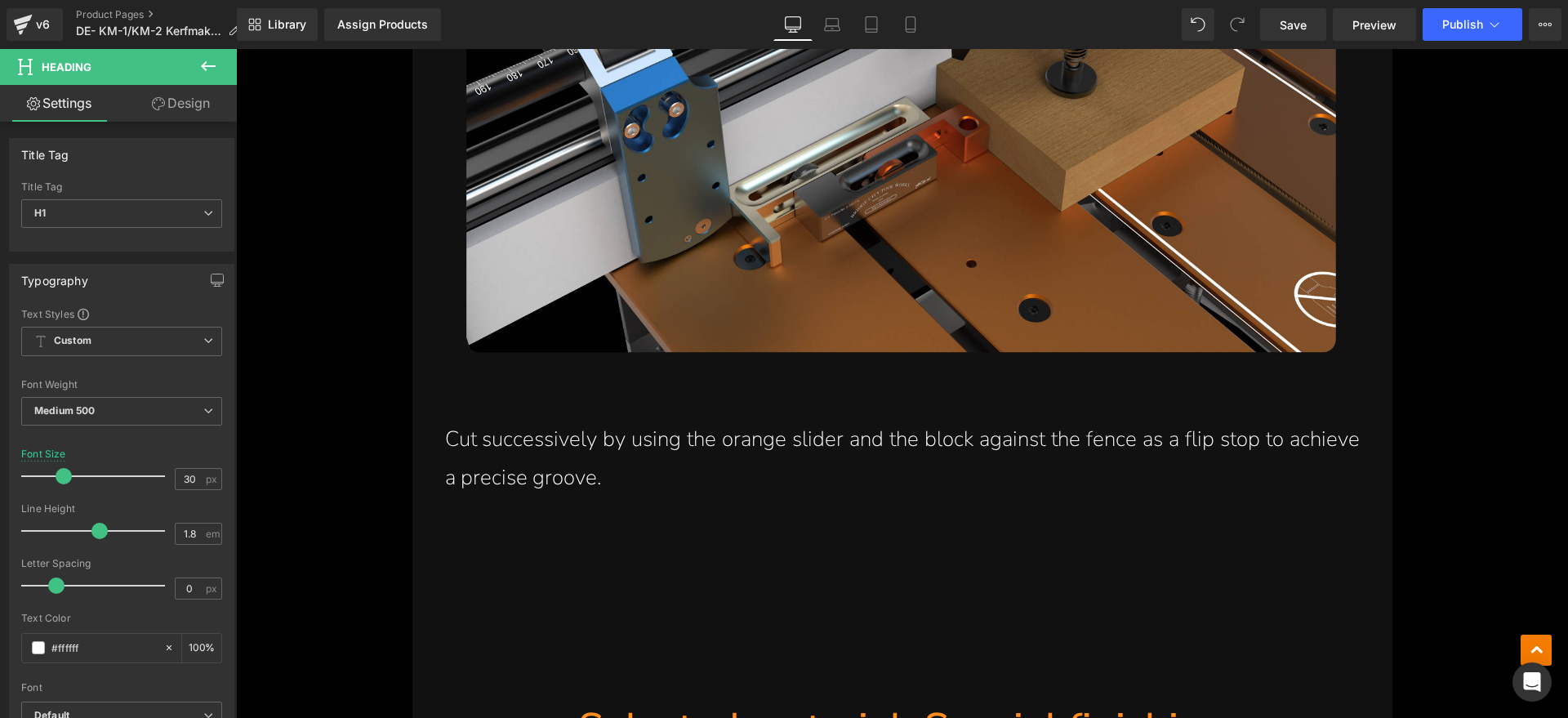
scroll to position [9089, 0]
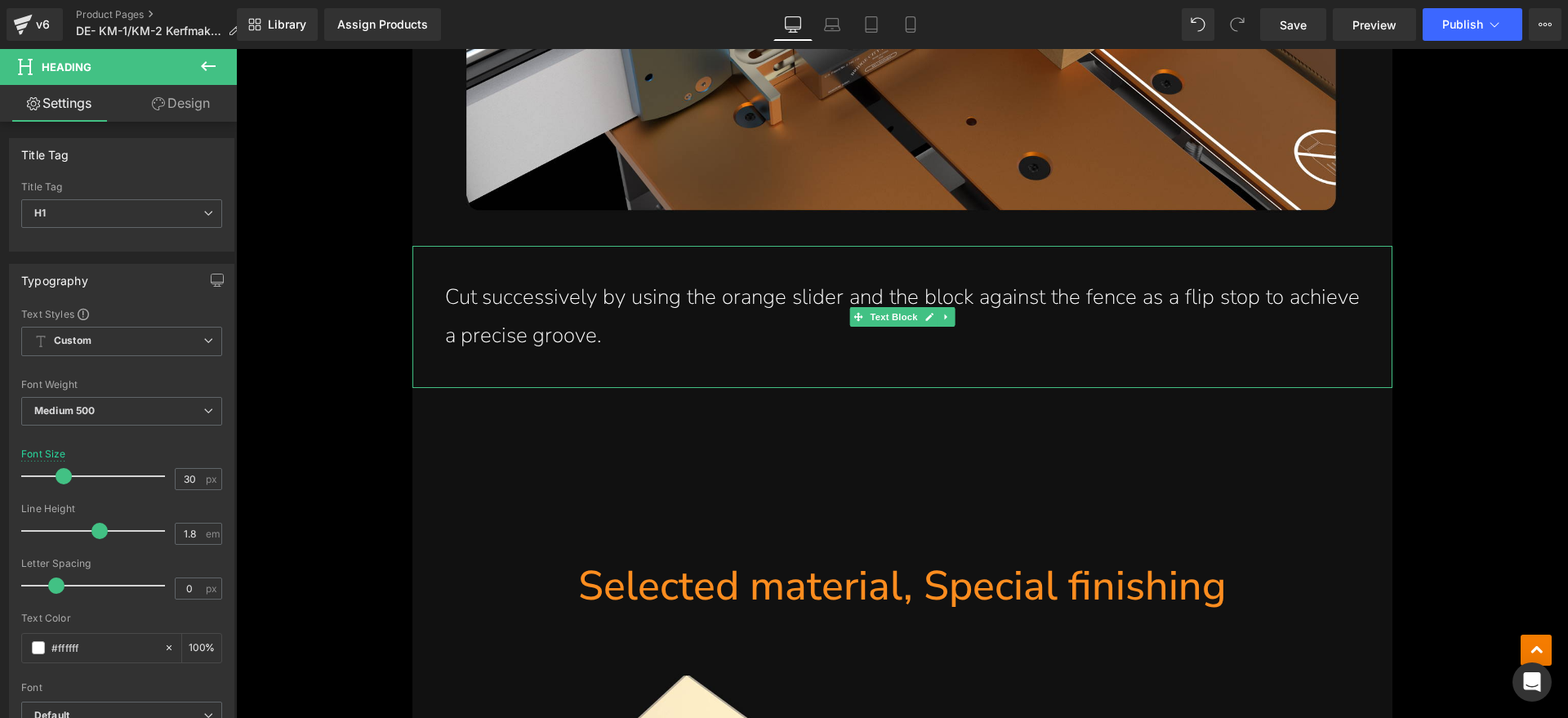
drag, startPoint x: 742, startPoint y: 228, endPoint x: 649, endPoint y: 227, distance: 93.0
click at [740, 278] on p "Cut successively by using the orange slider and the block against the fence as …" at bounding box center [902, 316] width 914 height 77
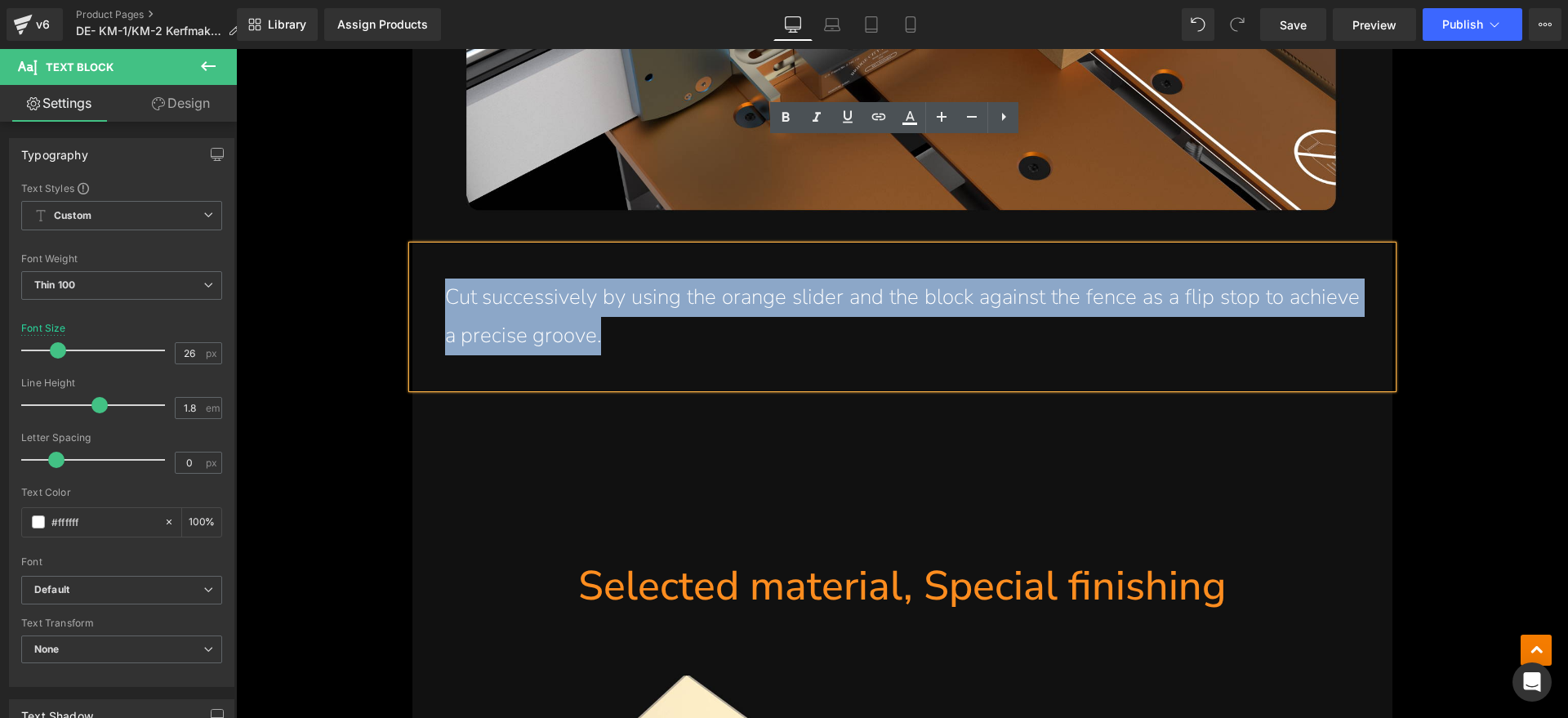
drag, startPoint x: 649, startPoint y: 227, endPoint x: 440, endPoint y: 186, distance: 213.0
click at [445, 278] on p "Cut successively by using the orange slider and the block against the fence as …" at bounding box center [902, 316] width 914 height 77
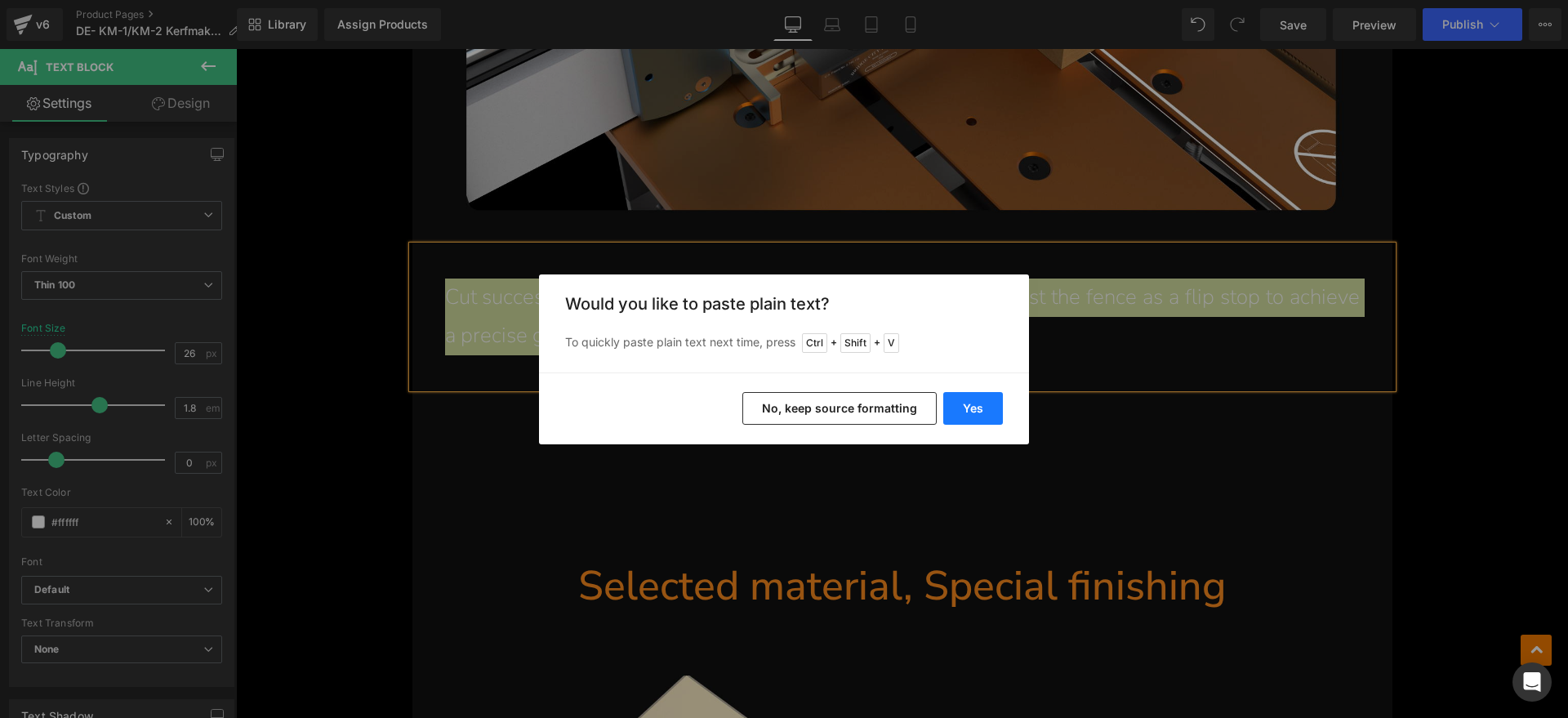
click at [973, 395] on button "Yes" at bounding box center [972, 408] width 60 height 32
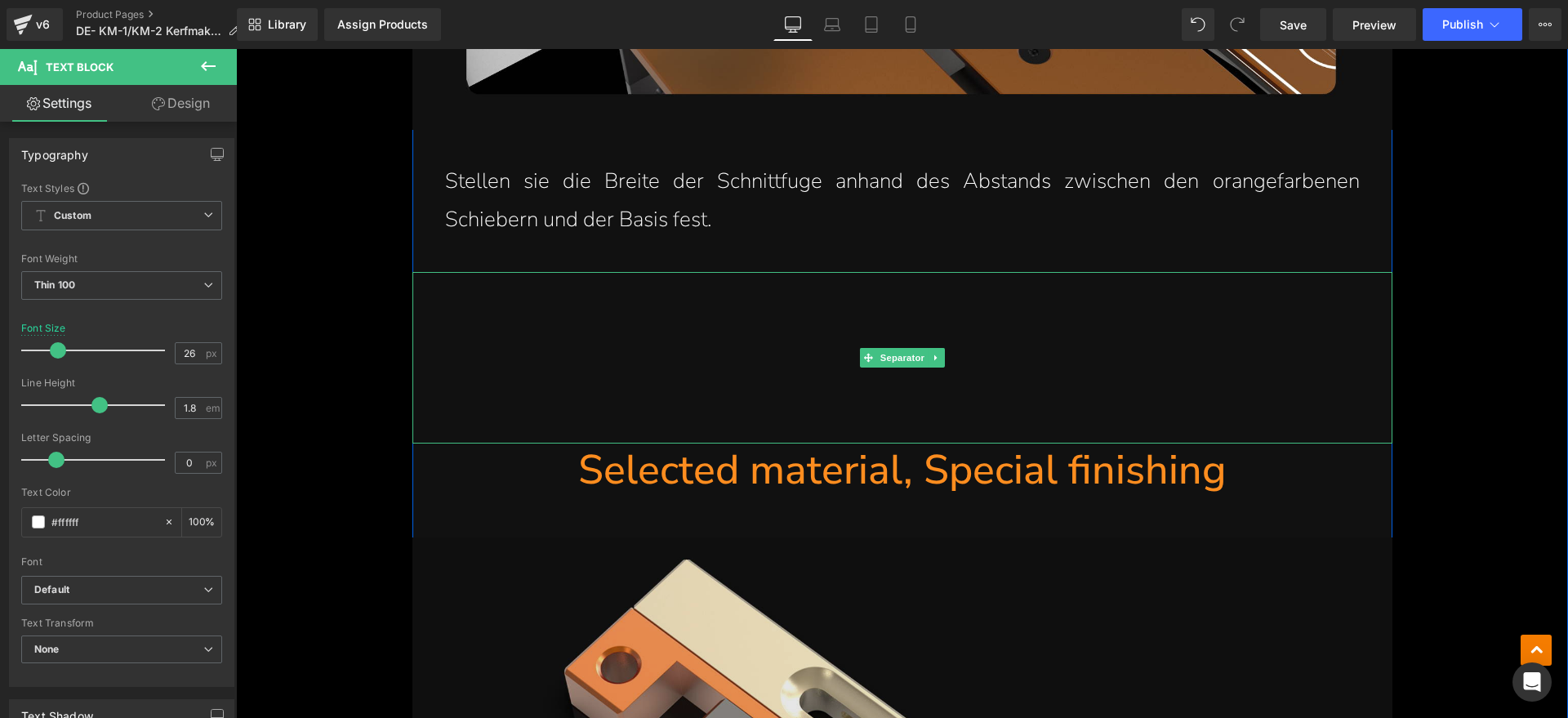
scroll to position [9293, 0]
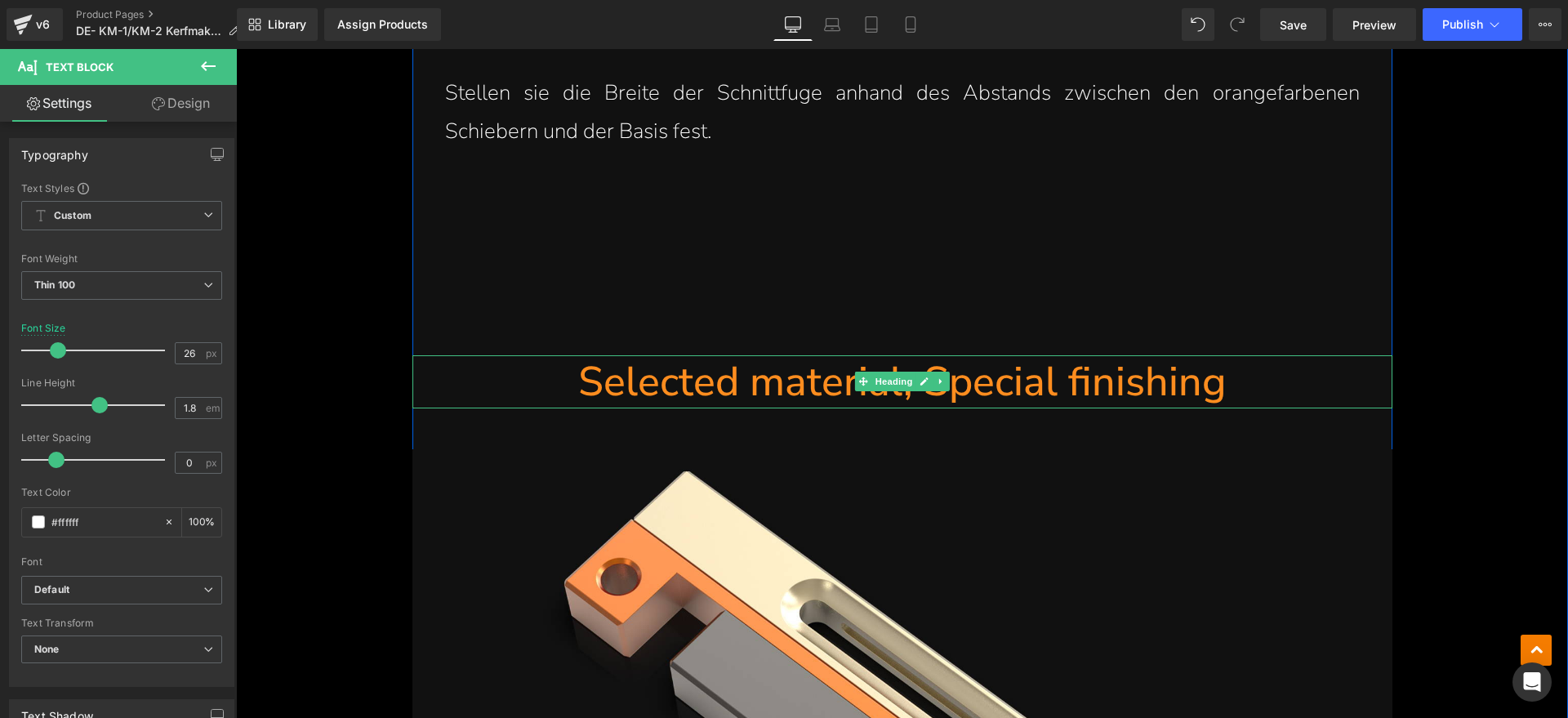
click at [1064, 356] on h1 "Selected material, Special finishing" at bounding box center [901, 382] width 980 height 53
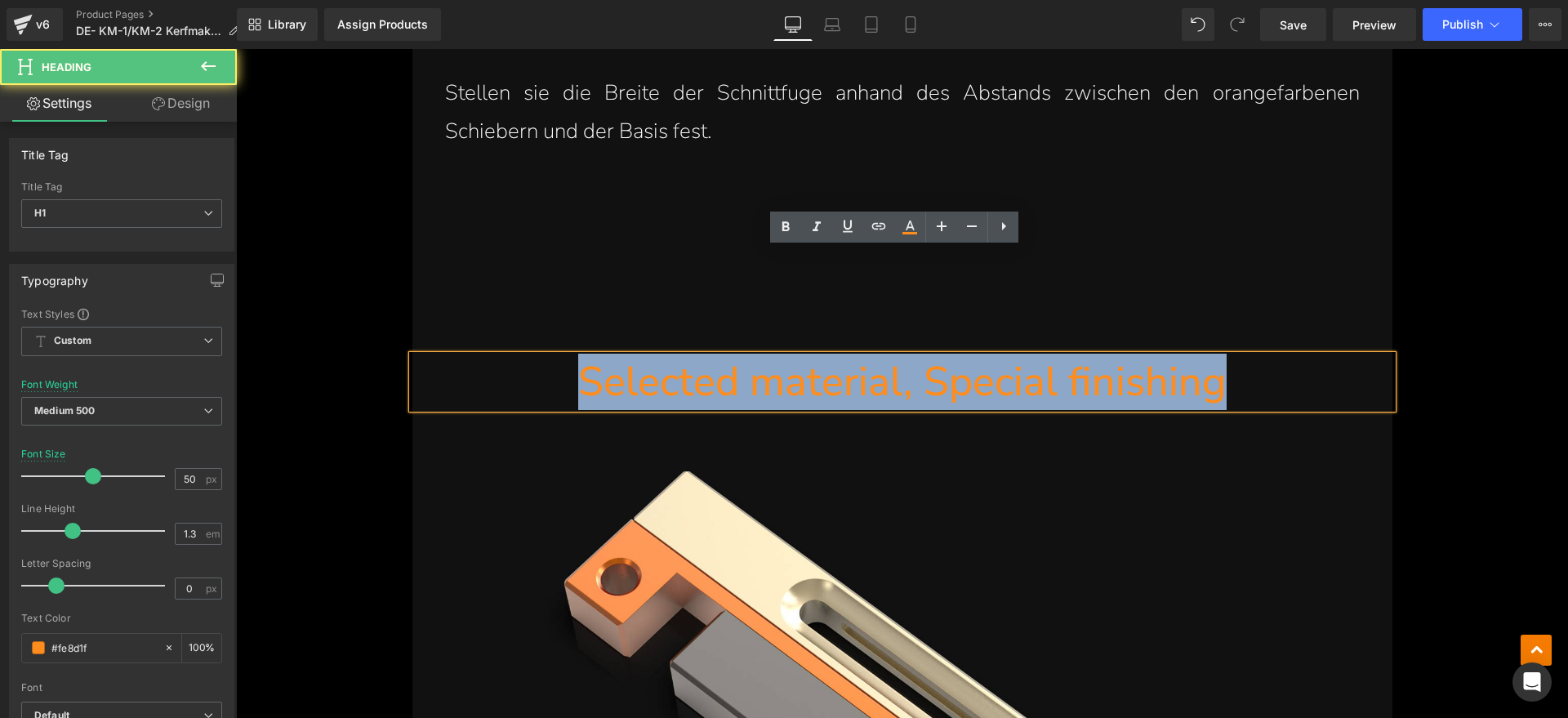
drag, startPoint x: 1263, startPoint y: 271, endPoint x: 548, endPoint y: 284, distance: 715.1
click at [548, 356] on h1 "Selected material, Special finishing" at bounding box center [901, 382] width 980 height 53
paste div
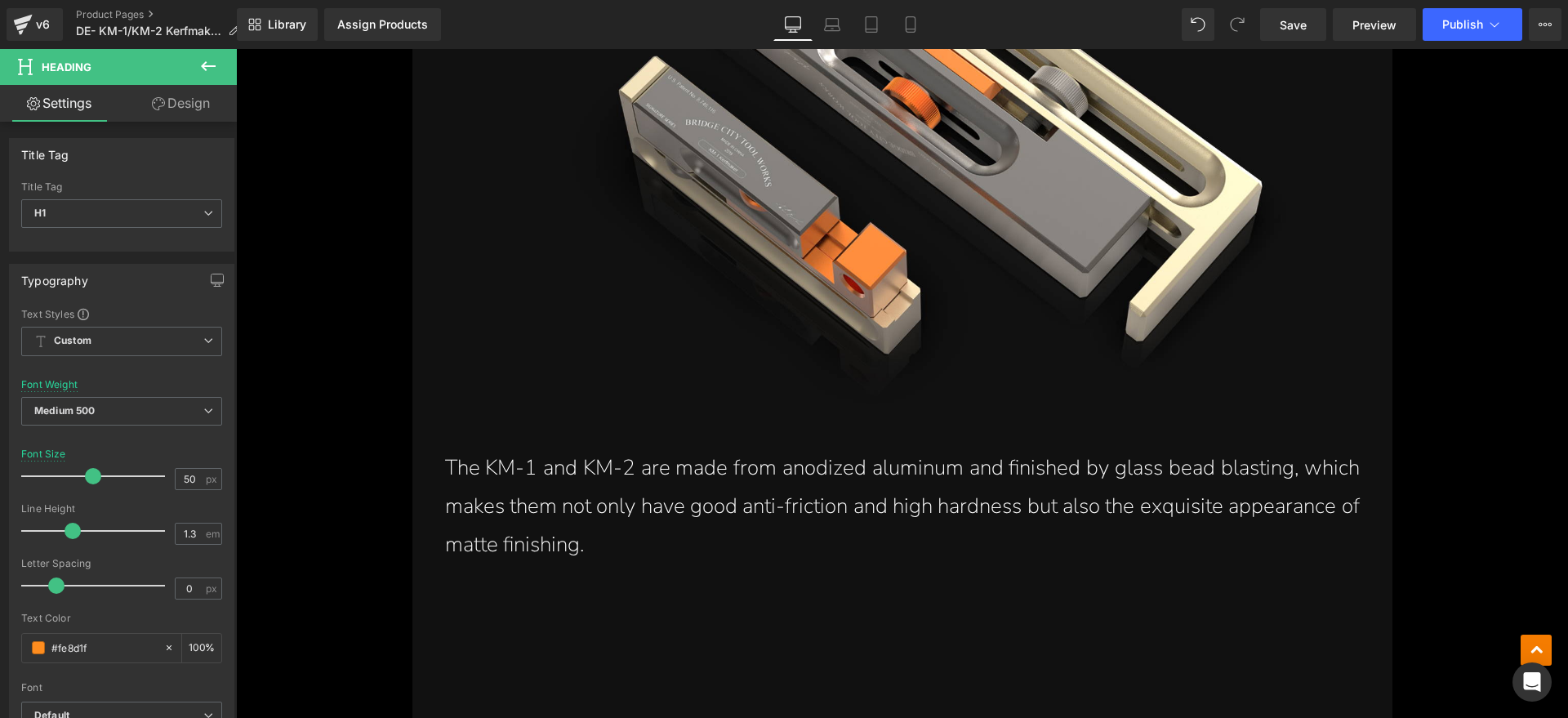
scroll to position [10213, 0]
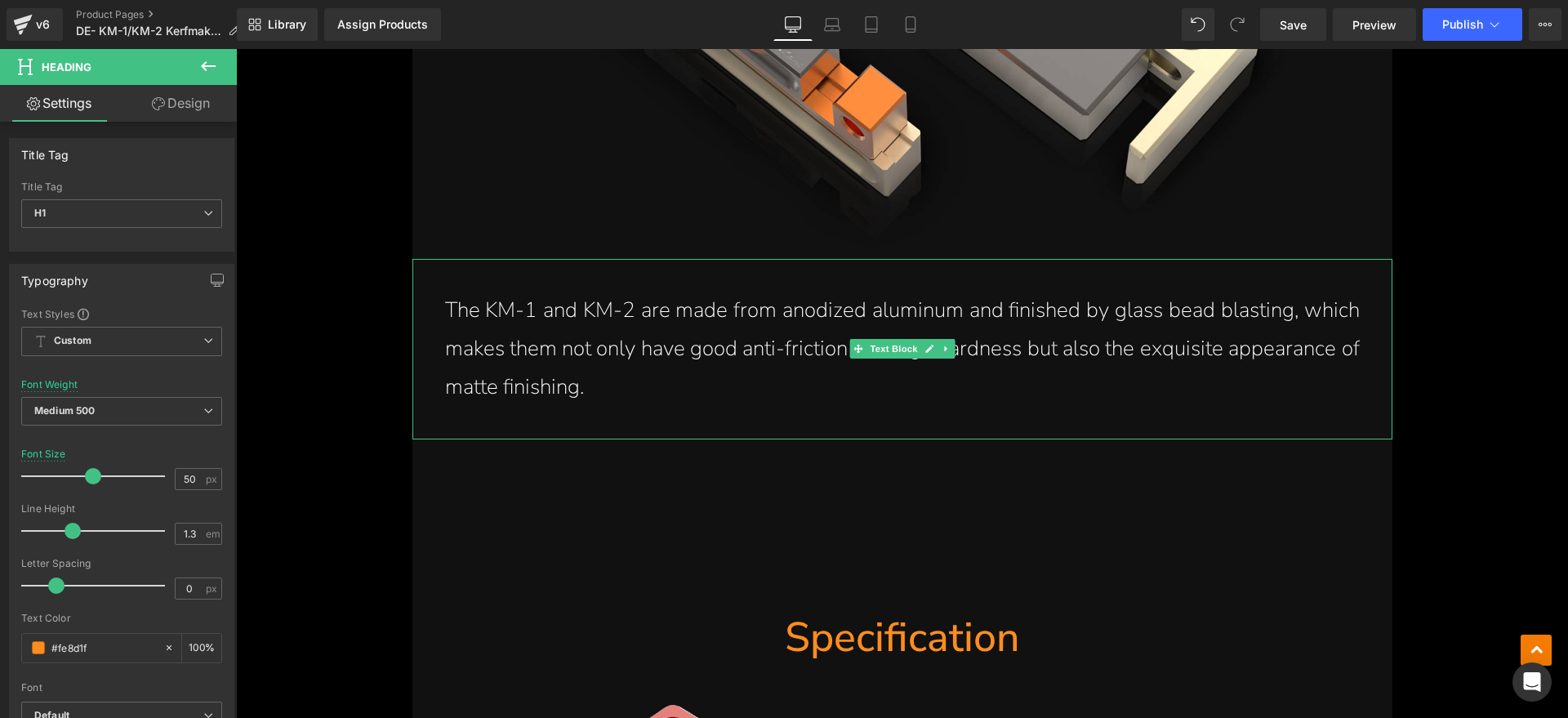
click at [645, 294] on p "The KM-1 and KM-2 are made from anodized aluminum and finished by glass bead bl…" at bounding box center [902, 349] width 914 height 115
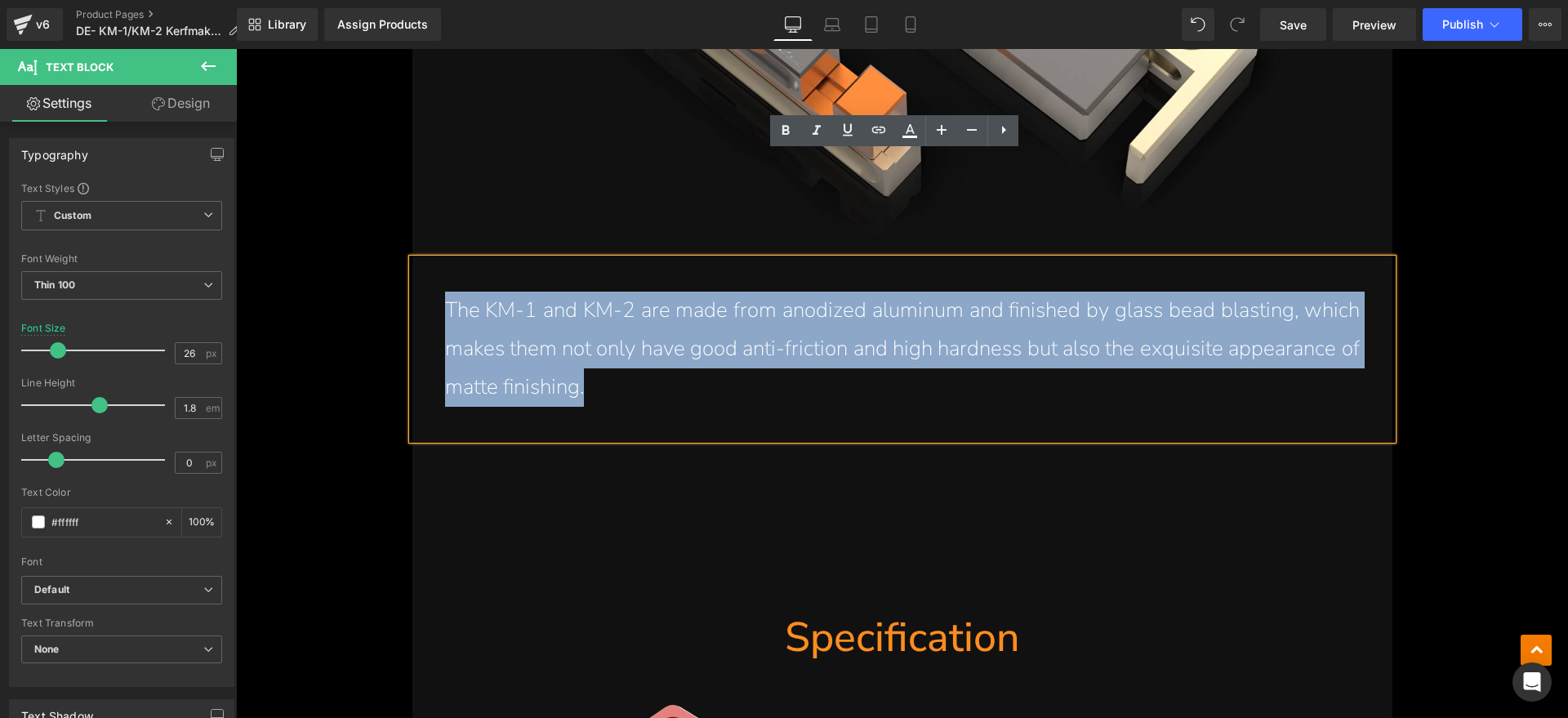
drag, startPoint x: 633, startPoint y: 278, endPoint x: 433, endPoint y: 213, distance: 210.3
click at [433, 259] on div "The KM-1 and KM-2 are made from anodized aluminum and finished by glass bead bl…" at bounding box center [901, 348] width 980 height 180
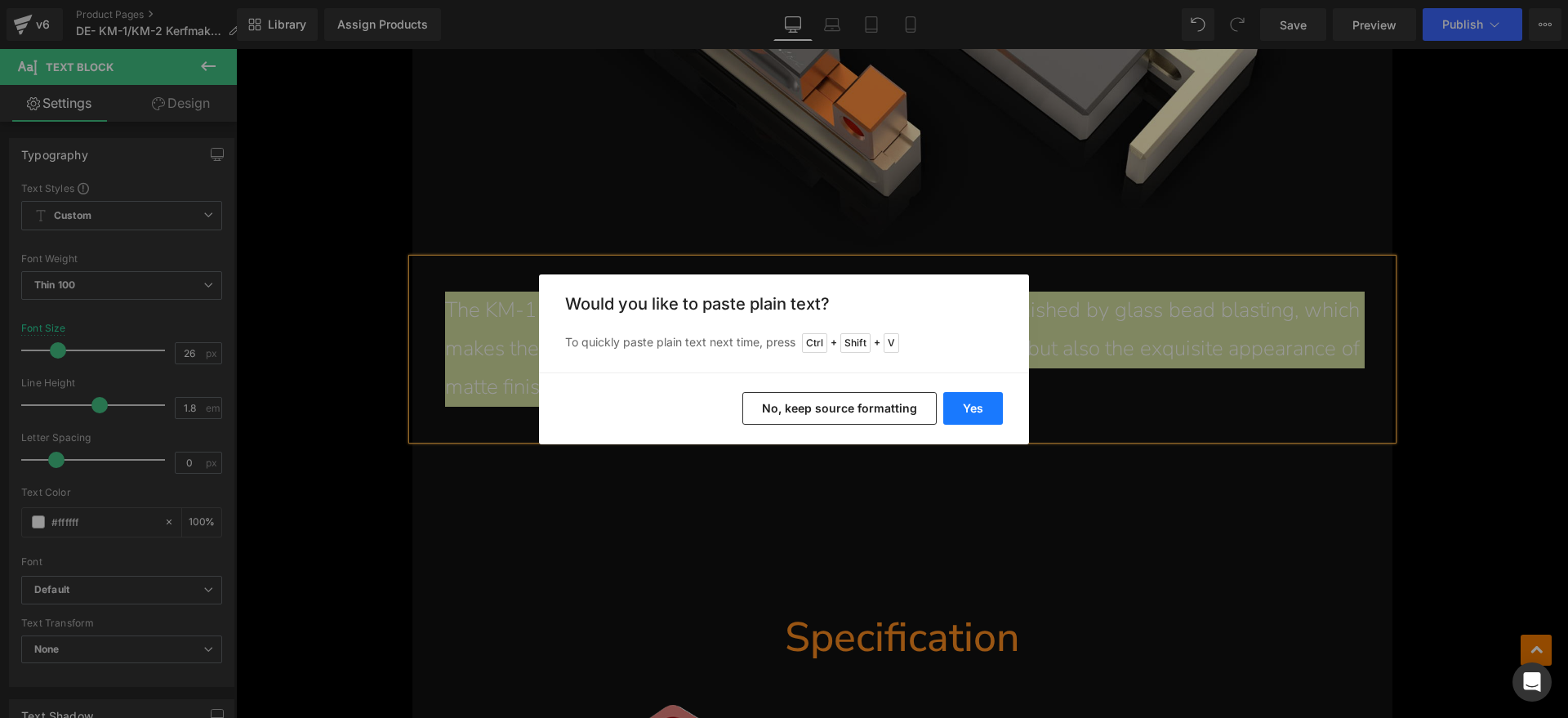
click at [972, 406] on button "Yes" at bounding box center [972, 408] width 60 height 32
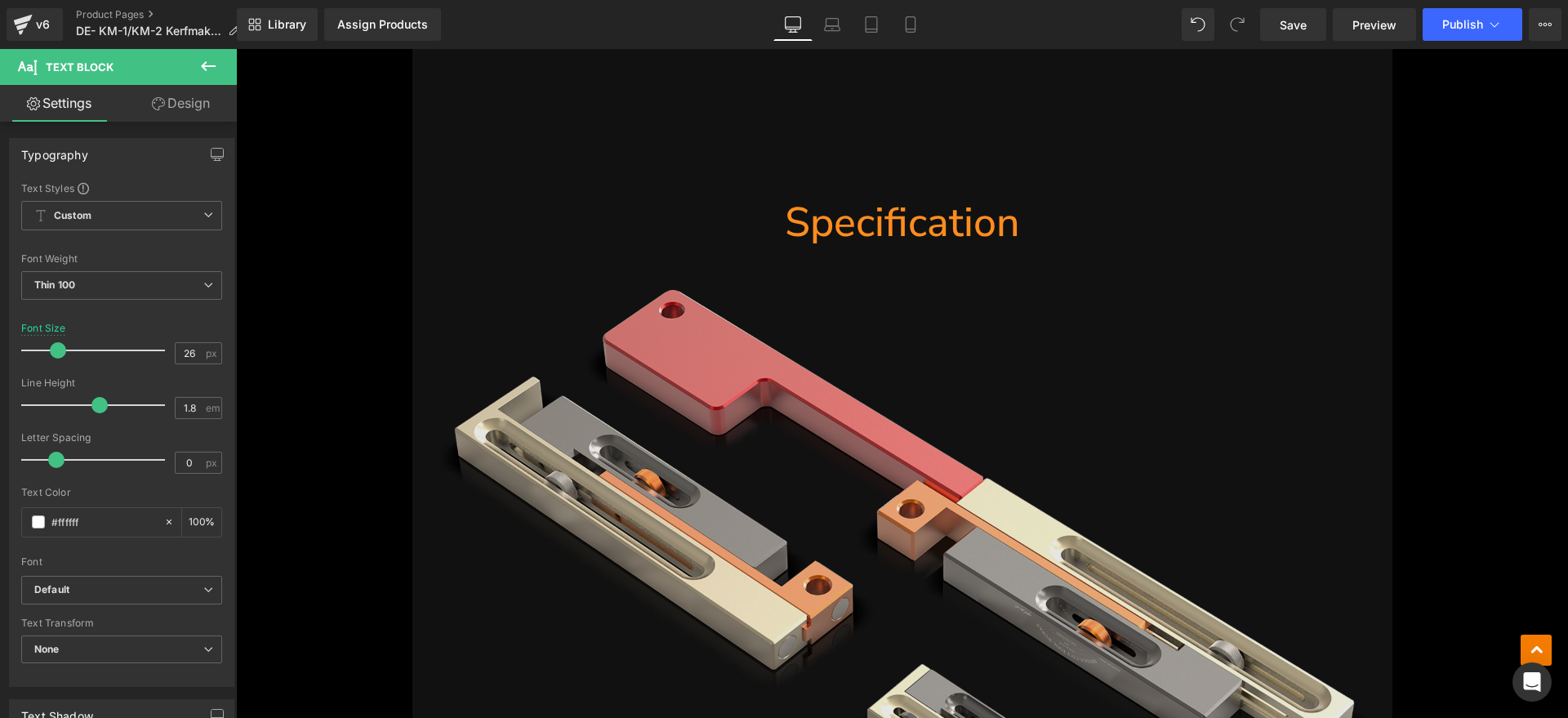
scroll to position [10519, 0]
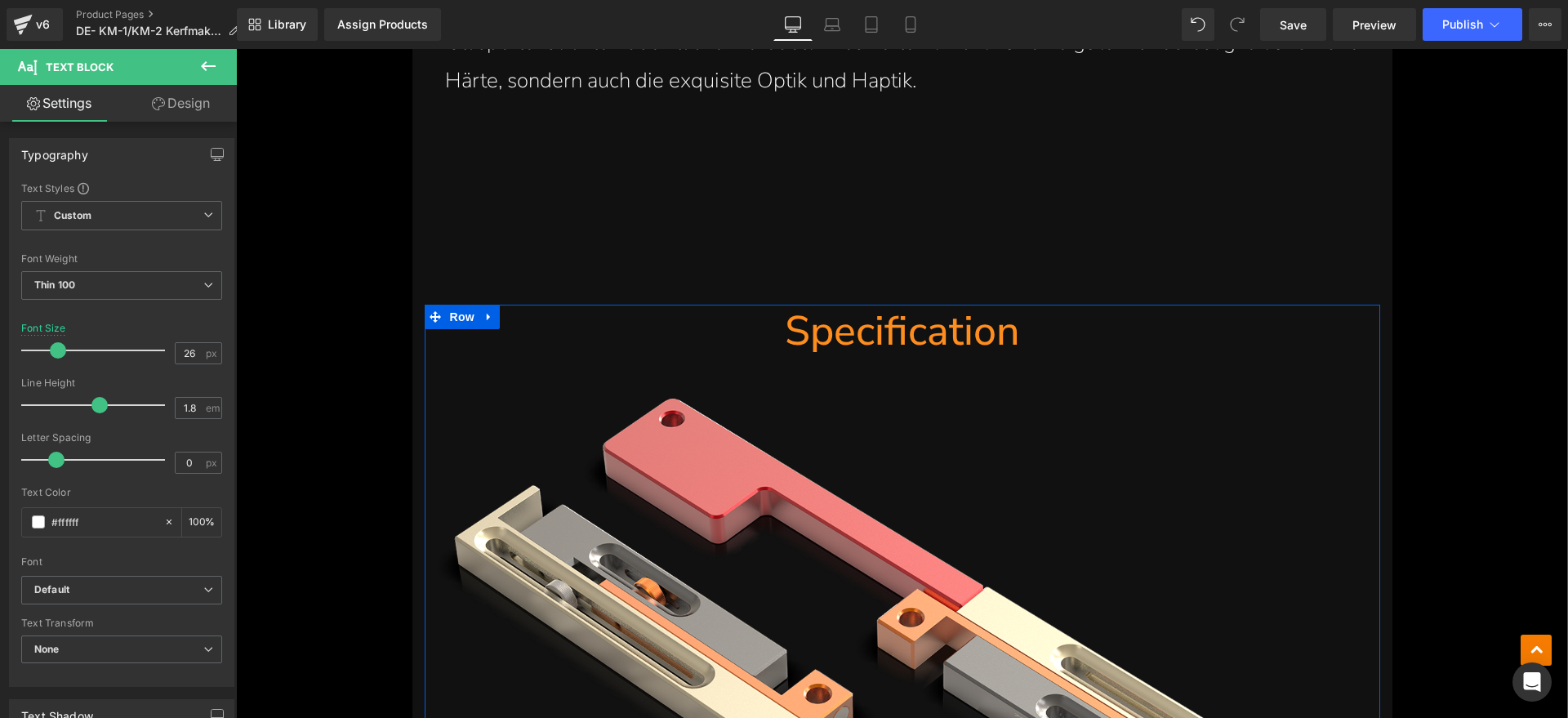
drag, startPoint x: 854, startPoint y: 234, endPoint x: 1015, endPoint y: 225, distance: 161.3
click at [854, 321] on span at bounding box center [862, 330] width 18 height 19
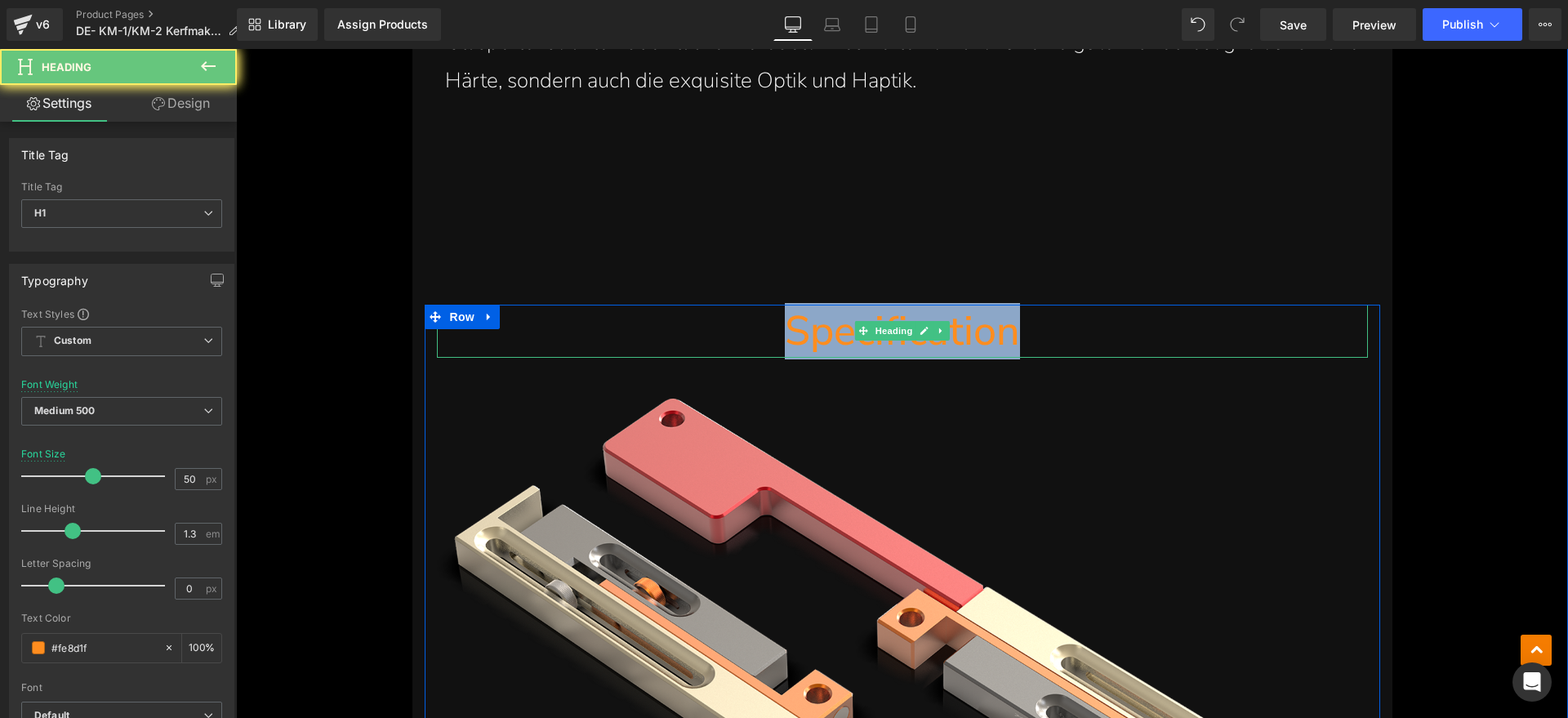
drag, startPoint x: 1015, startPoint y: 225, endPoint x: 706, endPoint y: 240, distance: 309.4
click at [706, 305] on h1 "Specification" at bounding box center [902, 331] width 931 height 53
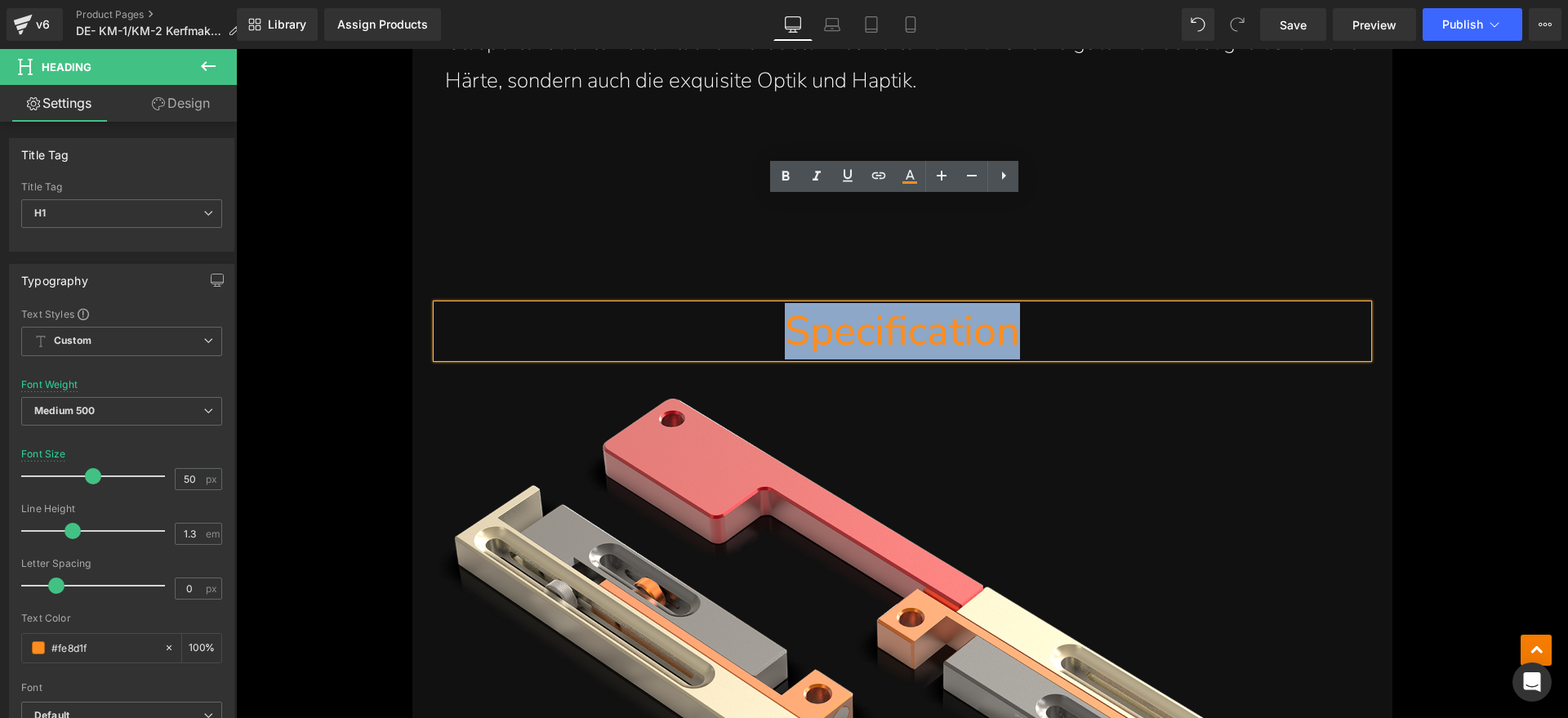
paste div
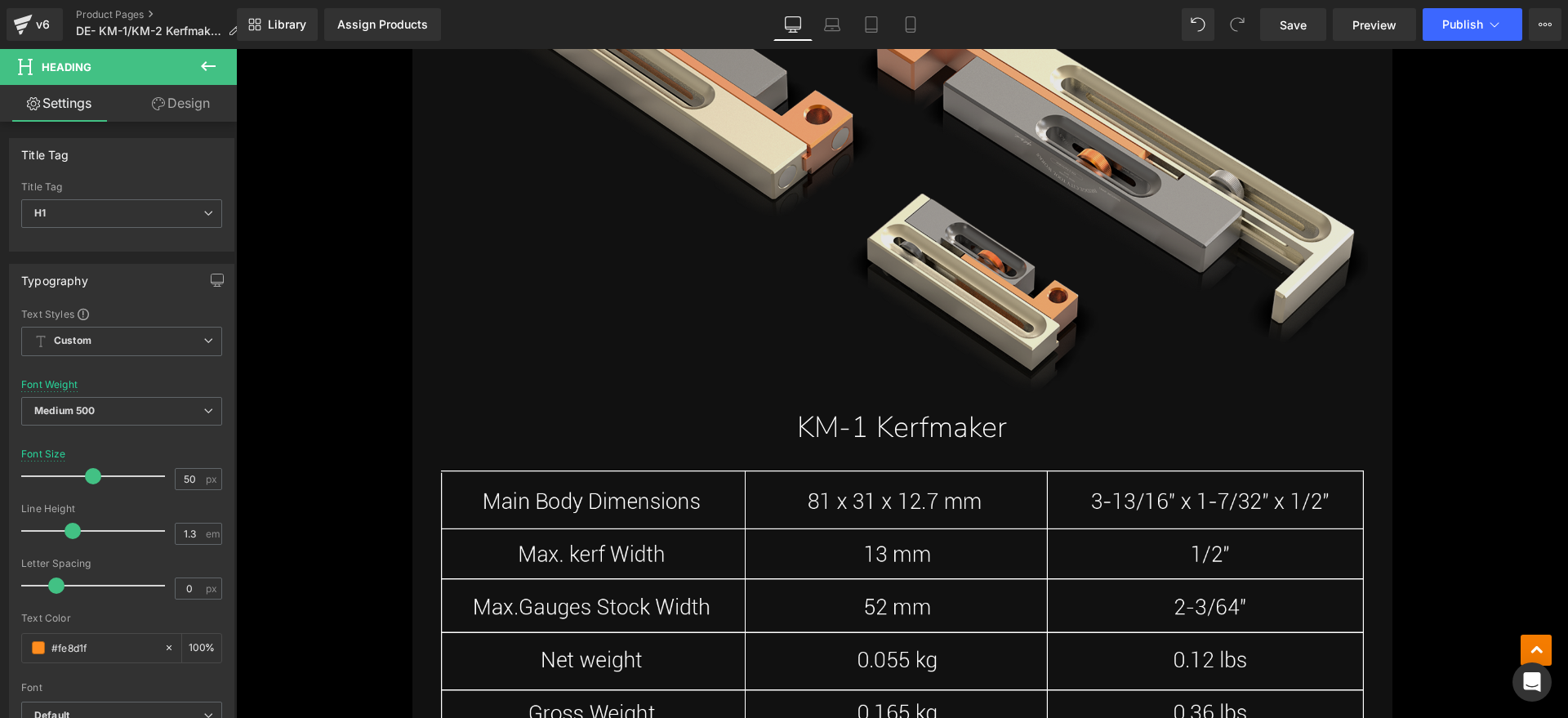
scroll to position [11131, 0]
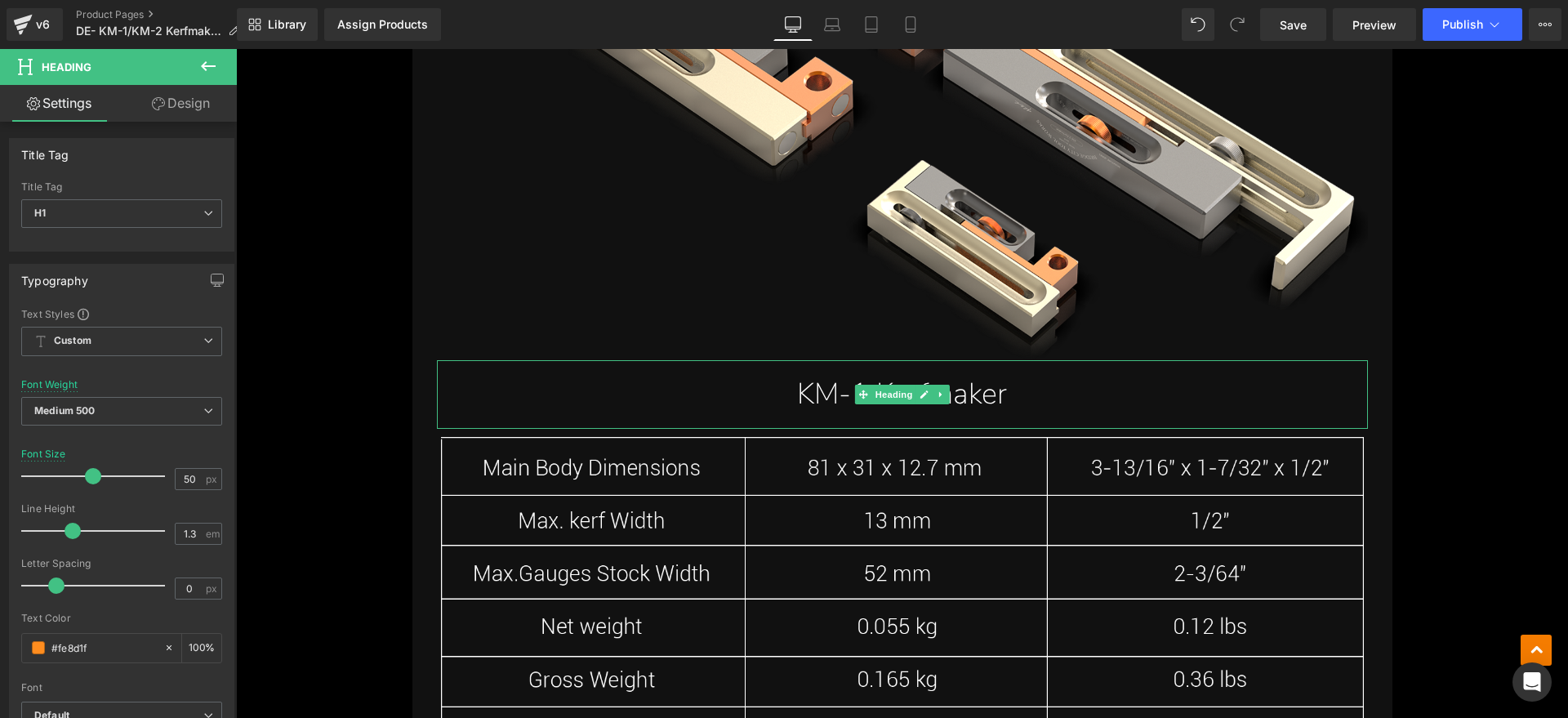
click at [991, 369] on h1 "KM-1 Kerfmaker" at bounding box center [902, 395] width 931 height 53
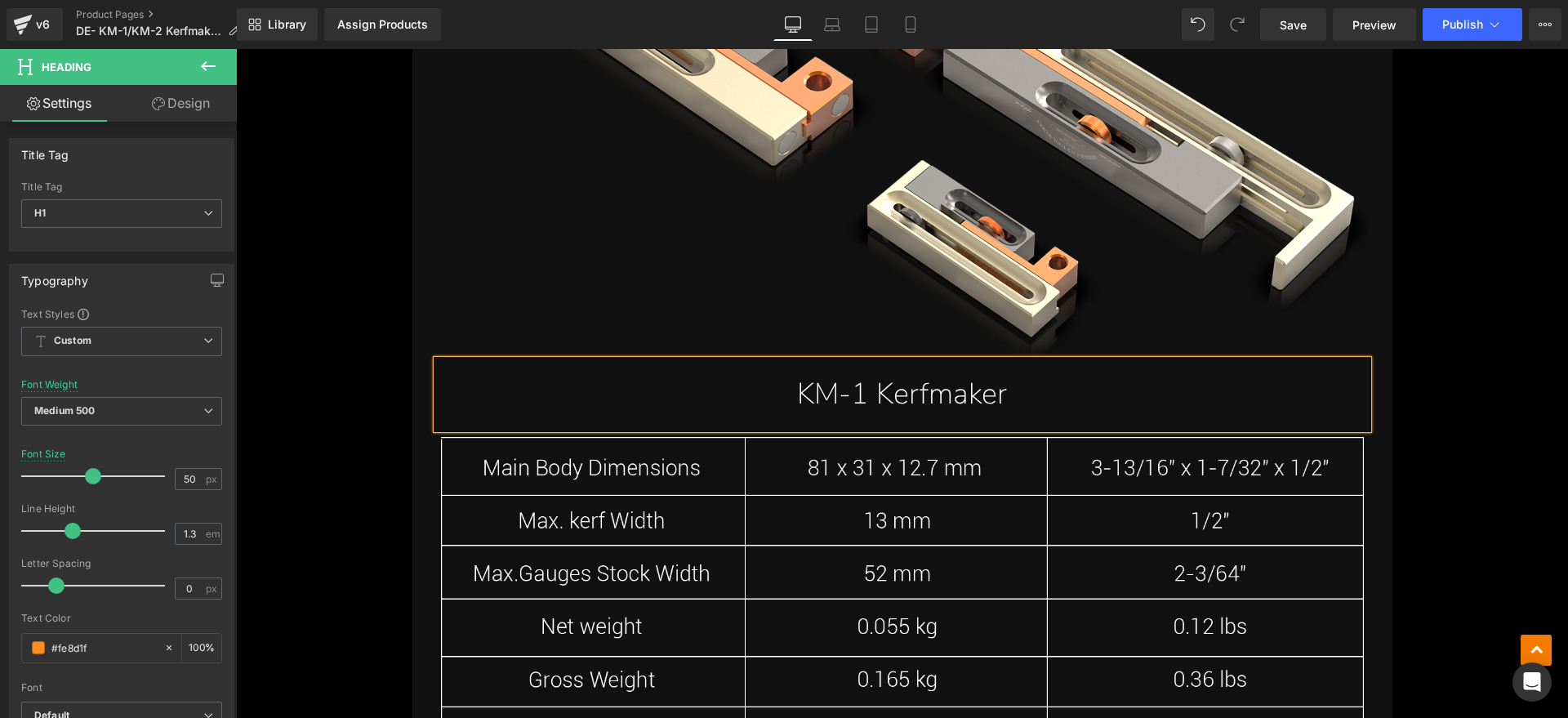
drag, startPoint x: 714, startPoint y: 293, endPoint x: 421, endPoint y: 293, distance: 293.0
click at [437, 369] on h1 "KM-1 Kerfmaker" at bounding box center [902, 395] width 931 height 53
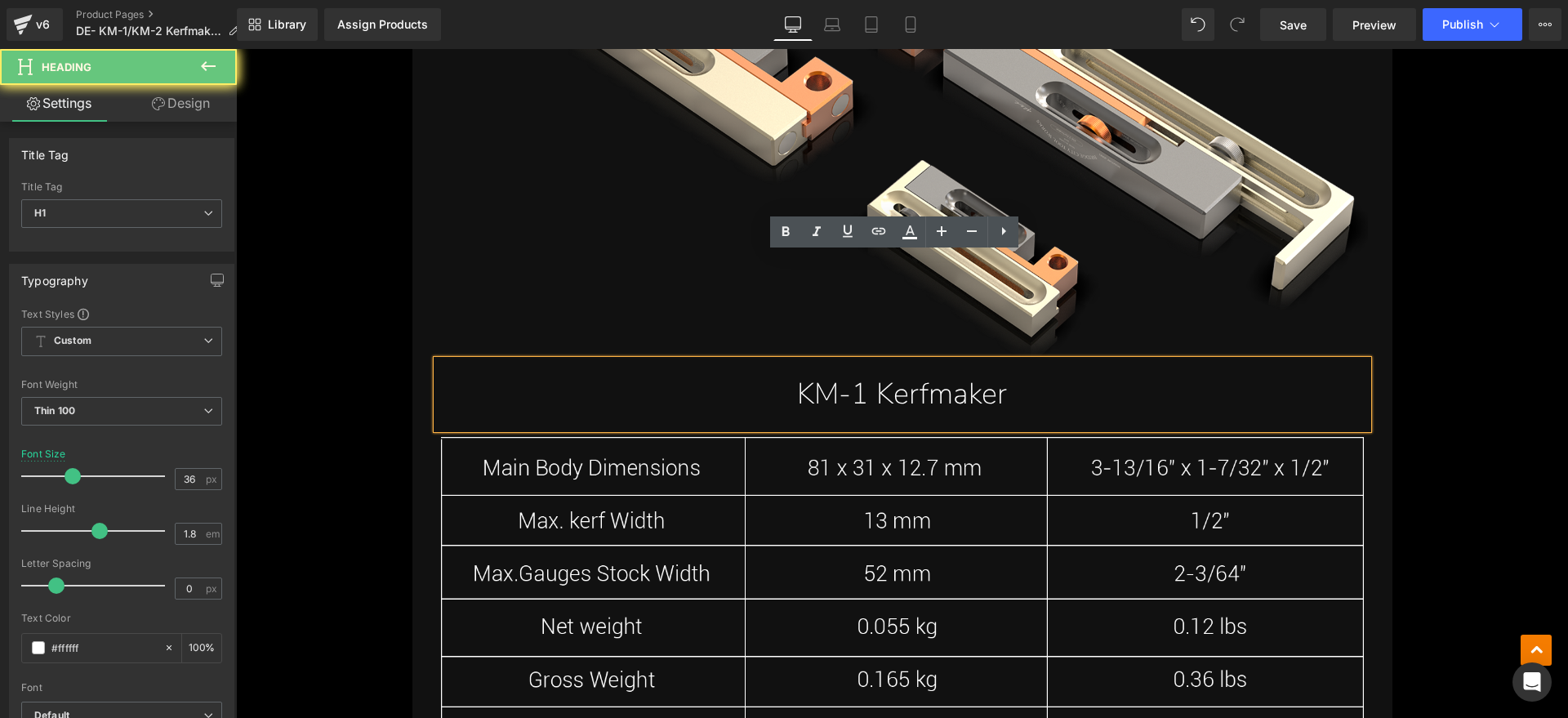
paste div
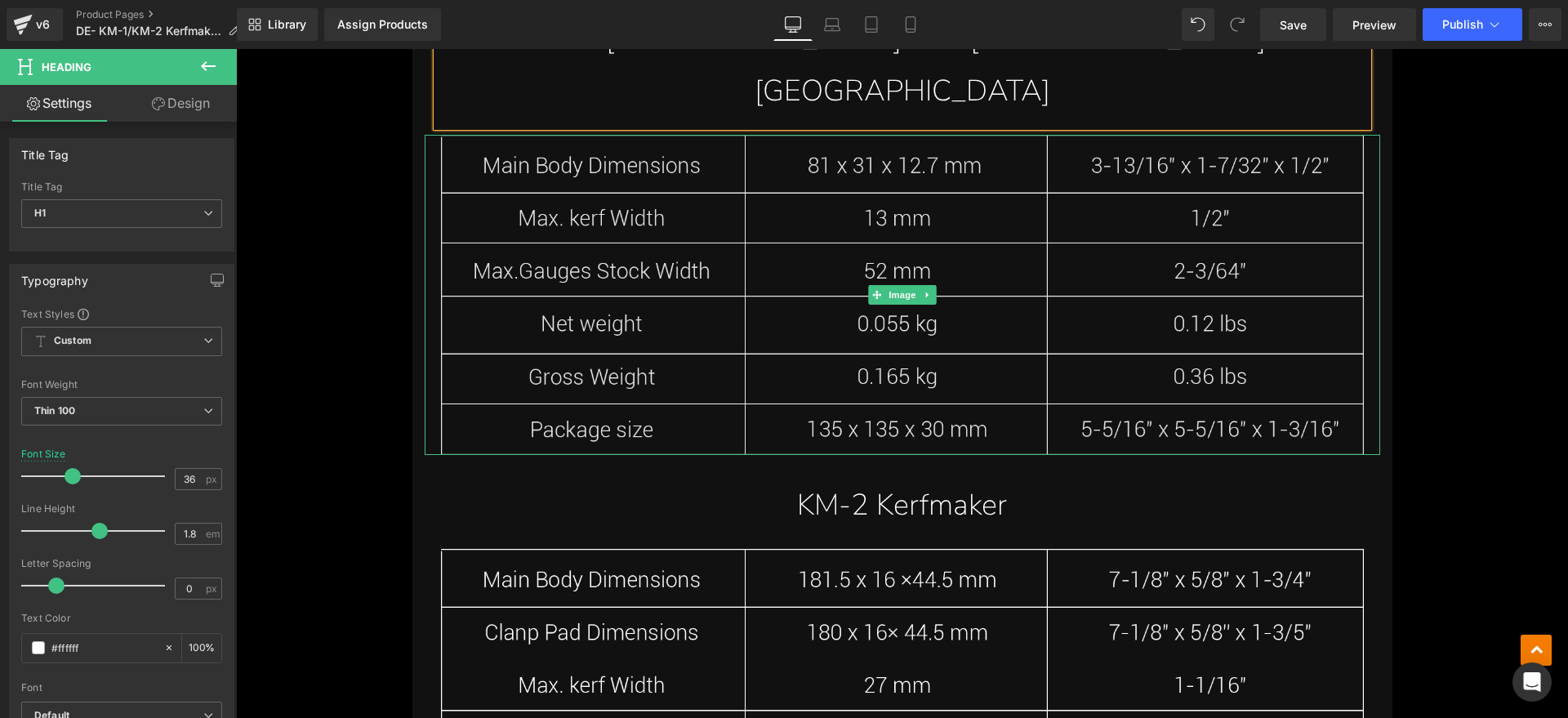
scroll to position [11540, 0]
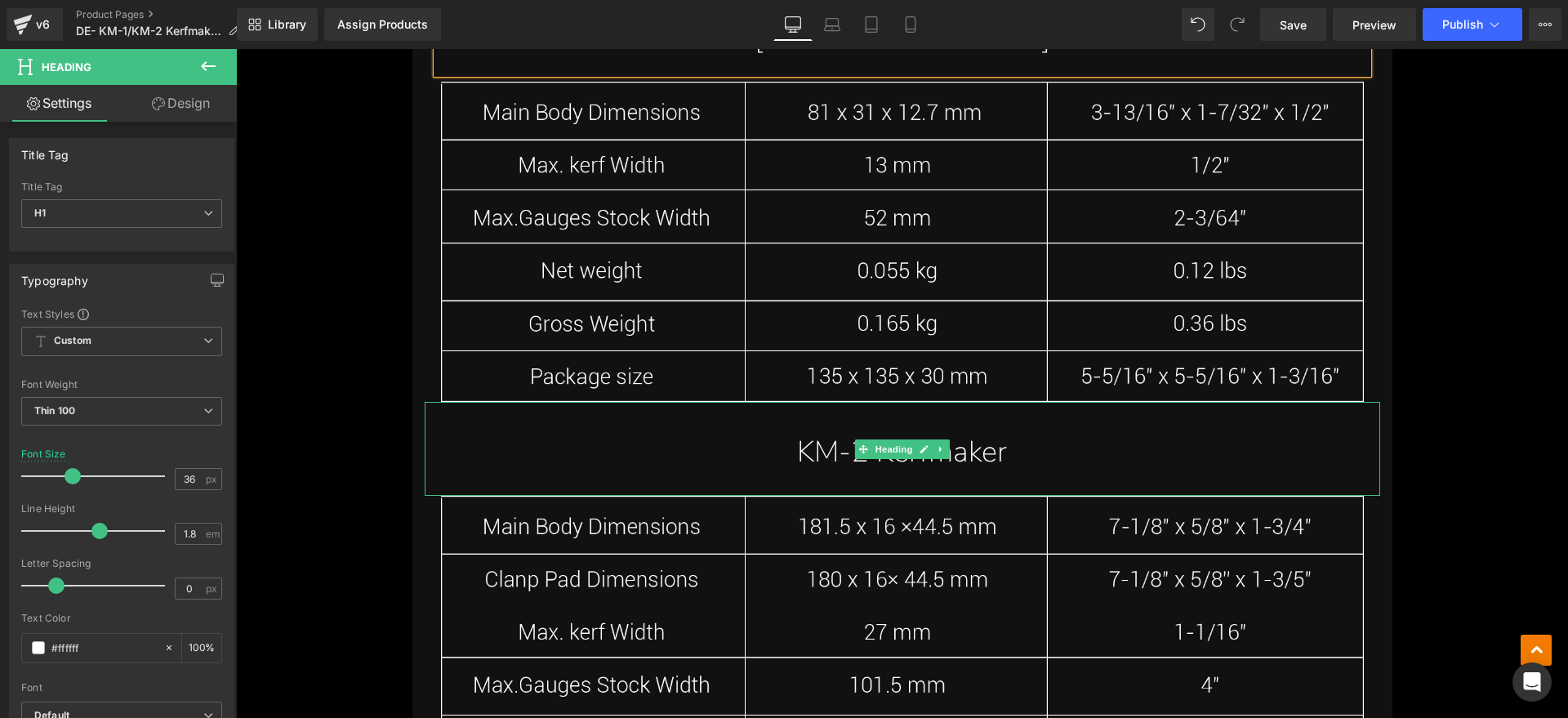
drag, startPoint x: 976, startPoint y: 308, endPoint x: 1023, endPoint y: 285, distance: 52.3
click at [976, 427] on h1 "KM-2 Kerfmaker" at bounding box center [902, 453] width 955 height 53
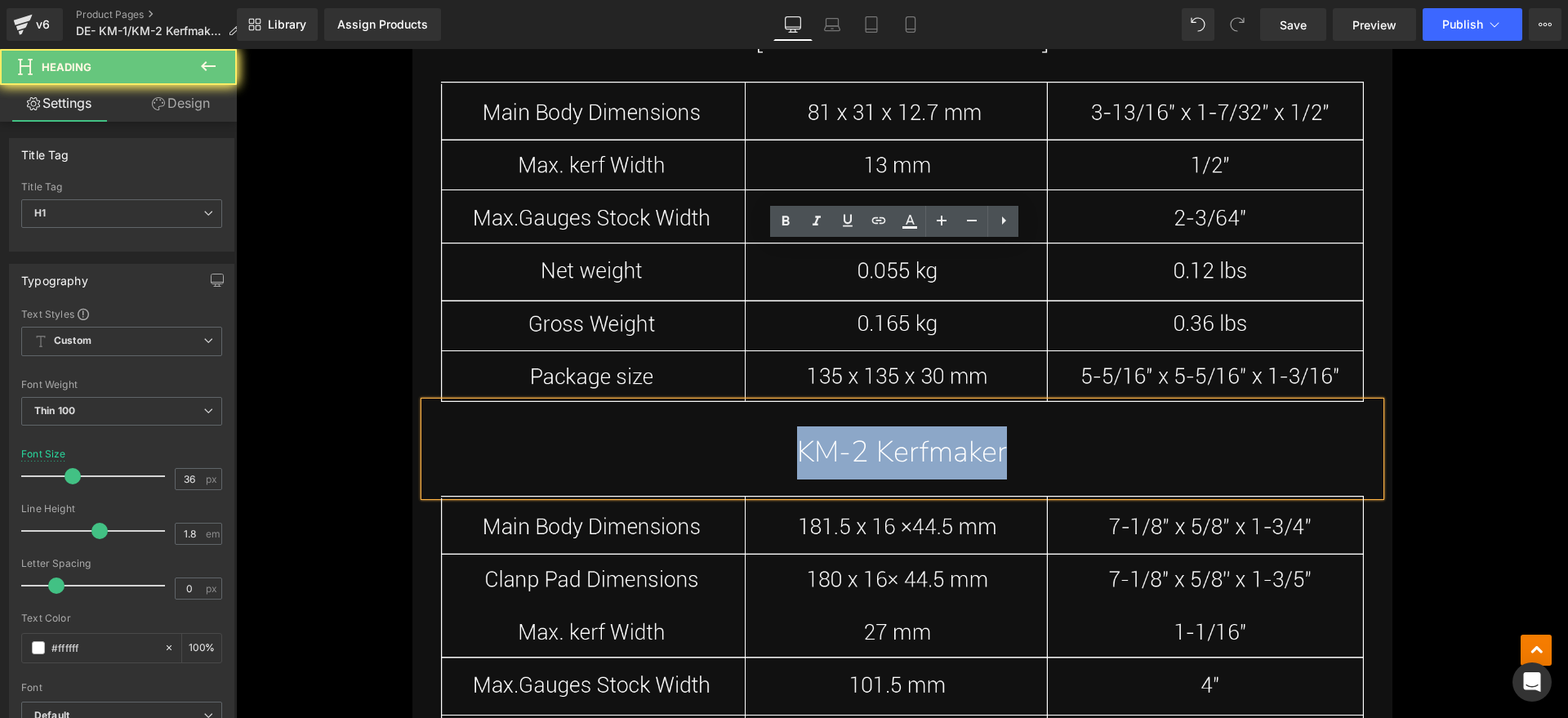
drag, startPoint x: 1023, startPoint y: 285, endPoint x: 171, endPoint y: 287, distance: 852.0
paste div
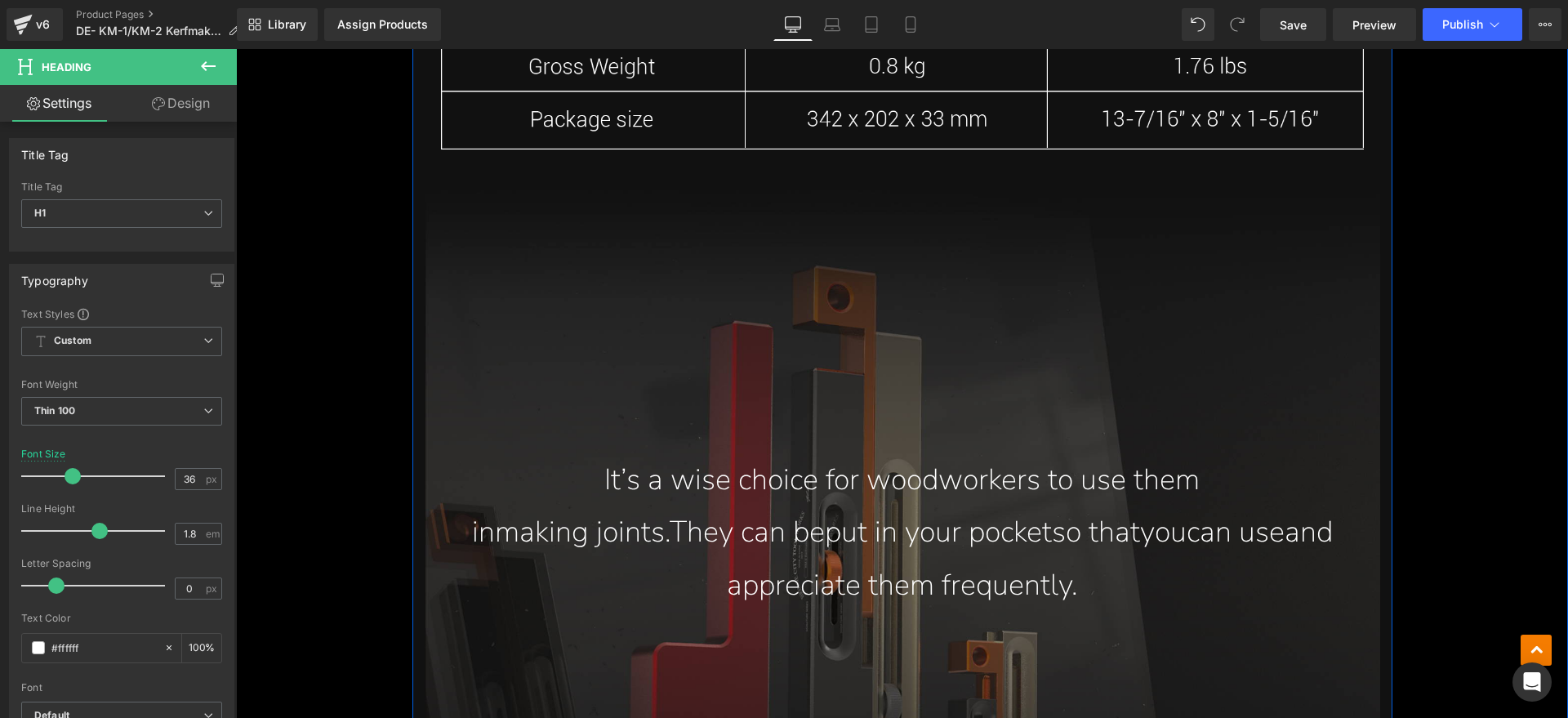
scroll to position [12255, 0]
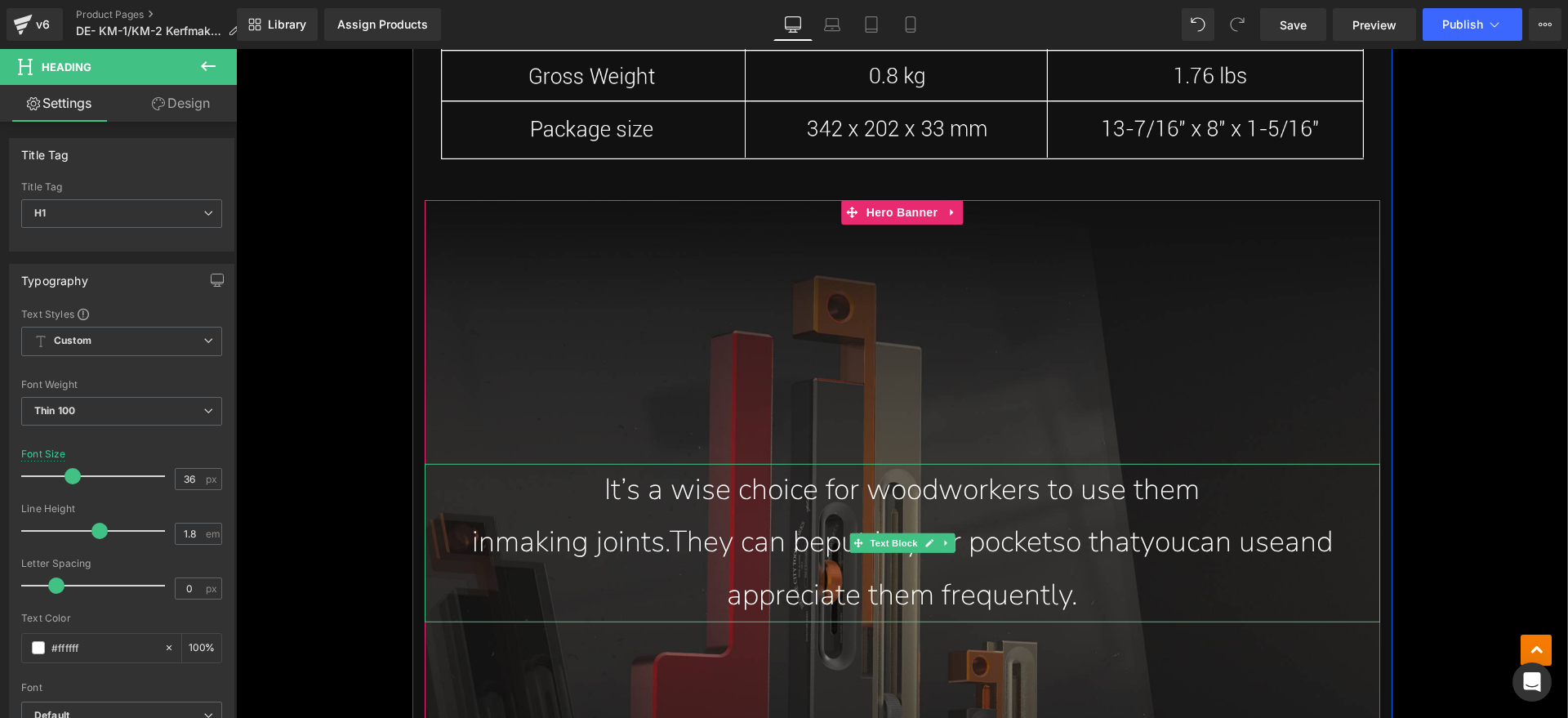
click at [825, 522] on span "They can be" at bounding box center [747, 542] width 155 height 40
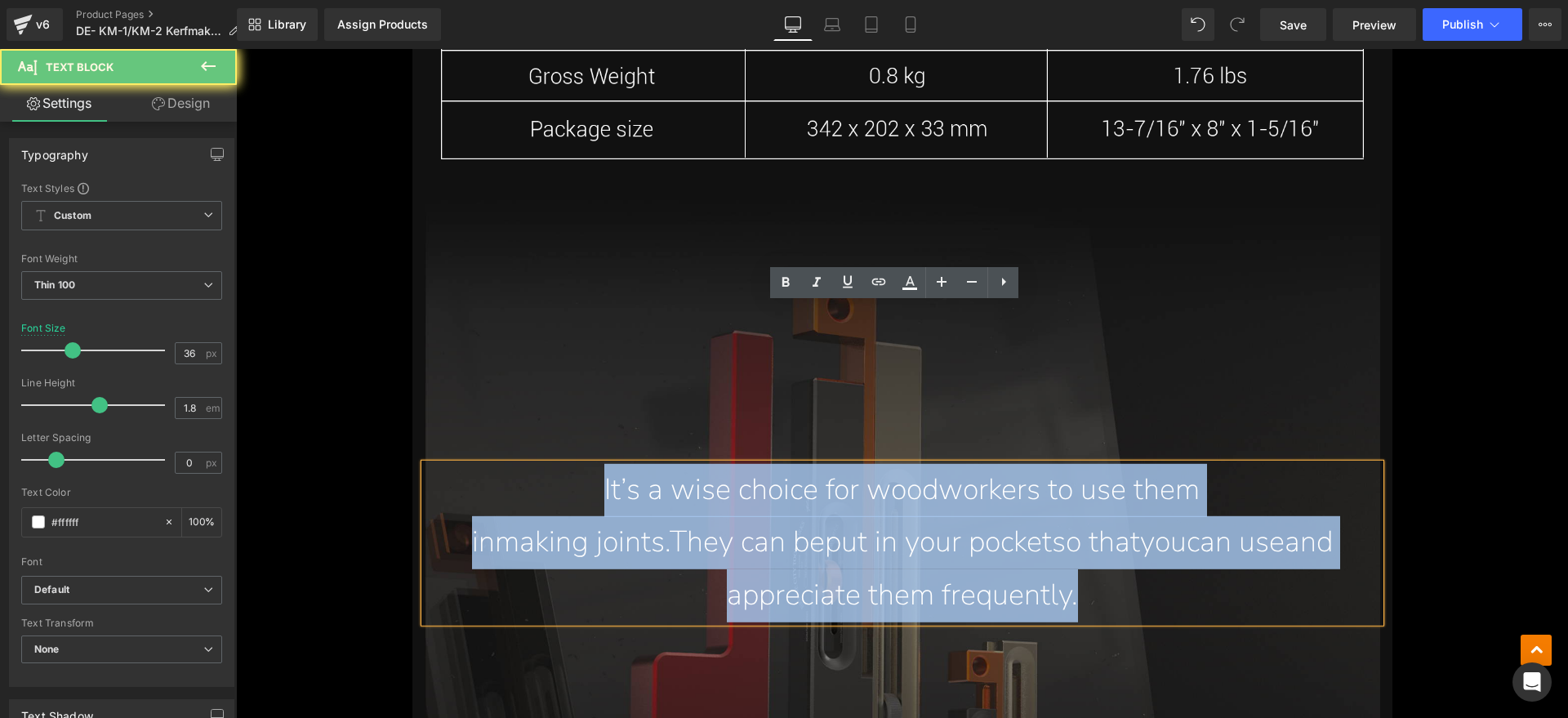
drag, startPoint x: 1156, startPoint y: 432, endPoint x: 476, endPoint y: 329, distance: 687.8
click at [476, 463] on div "It’s a wise choice for woodworkers to use them in making joints. They can be pu…" at bounding box center [902, 542] width 955 height 159
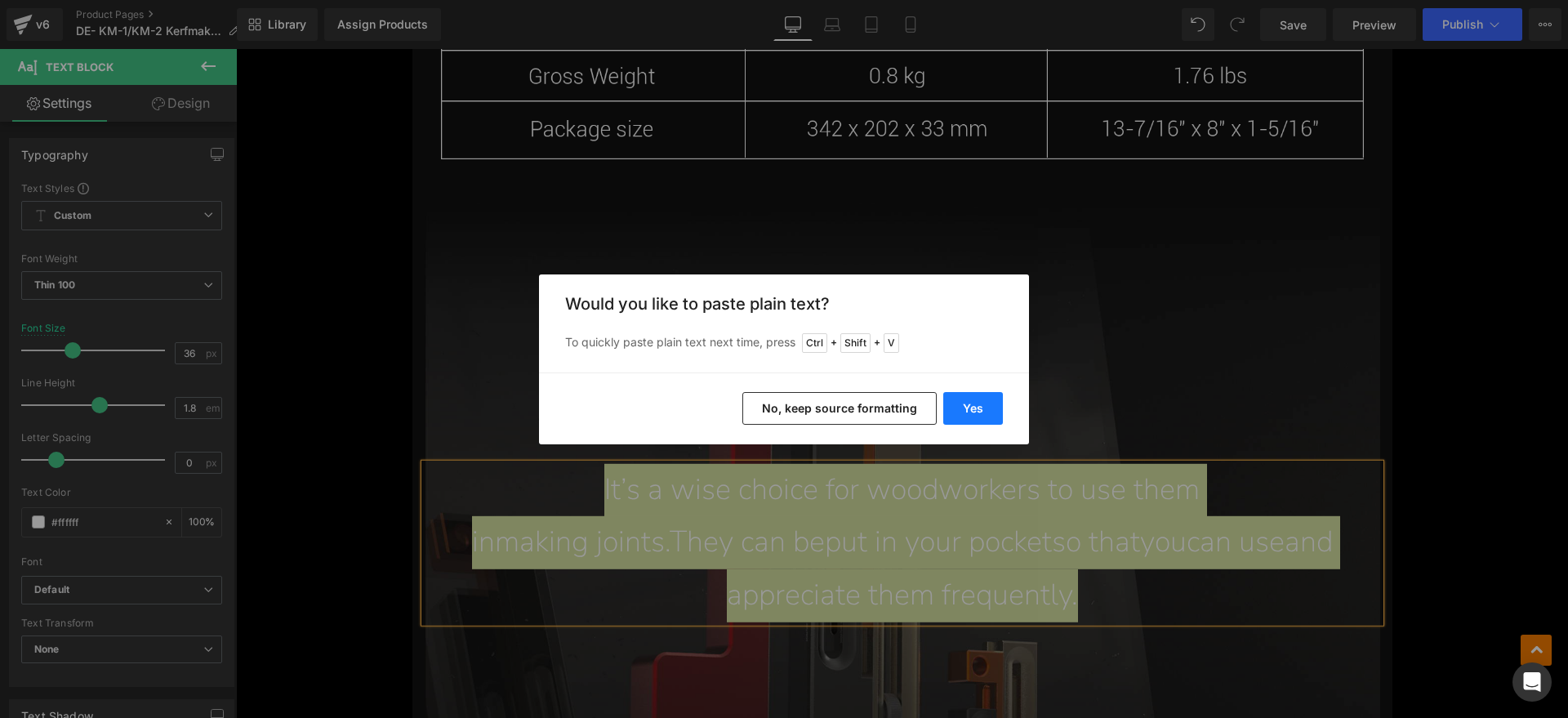
click at [969, 400] on button "Yes" at bounding box center [972, 408] width 60 height 32
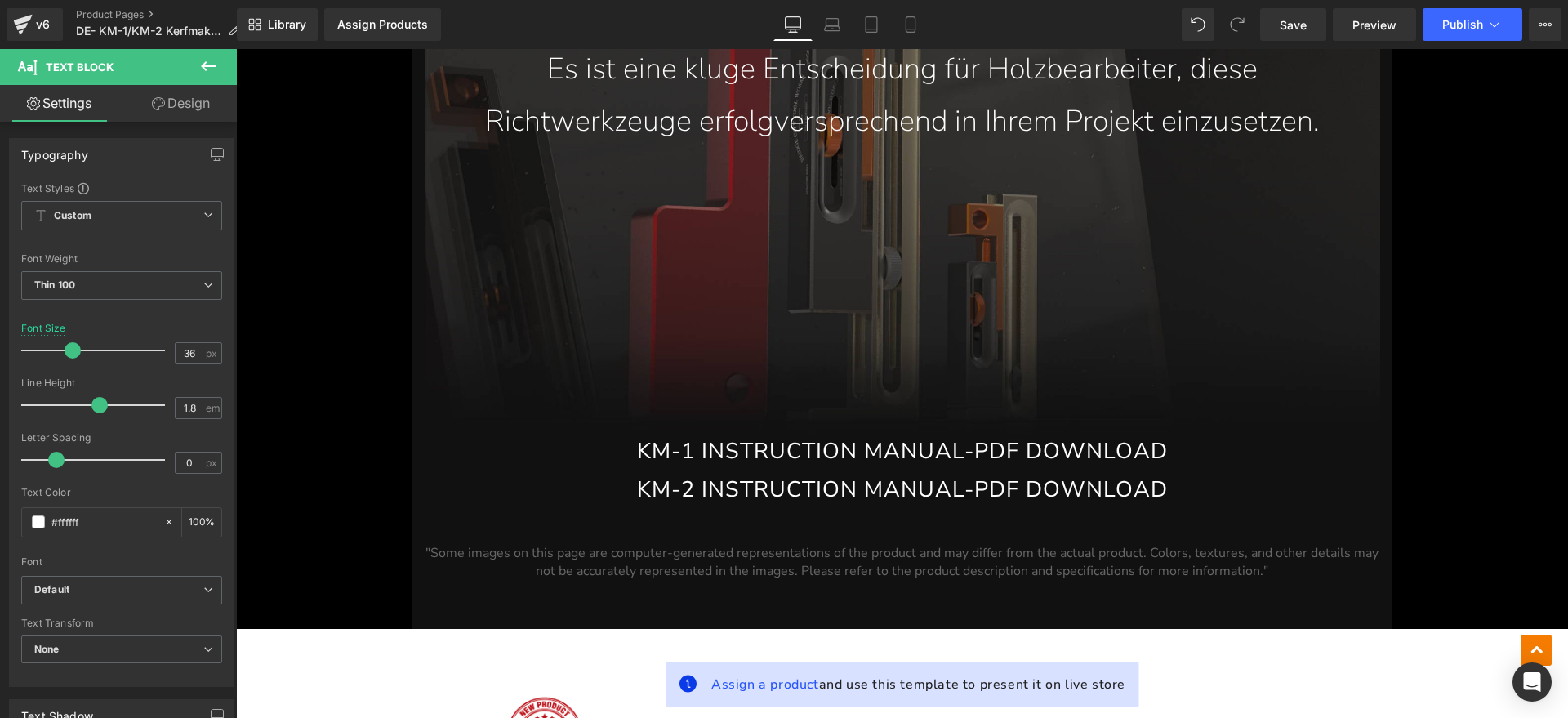
scroll to position [12485, 0]
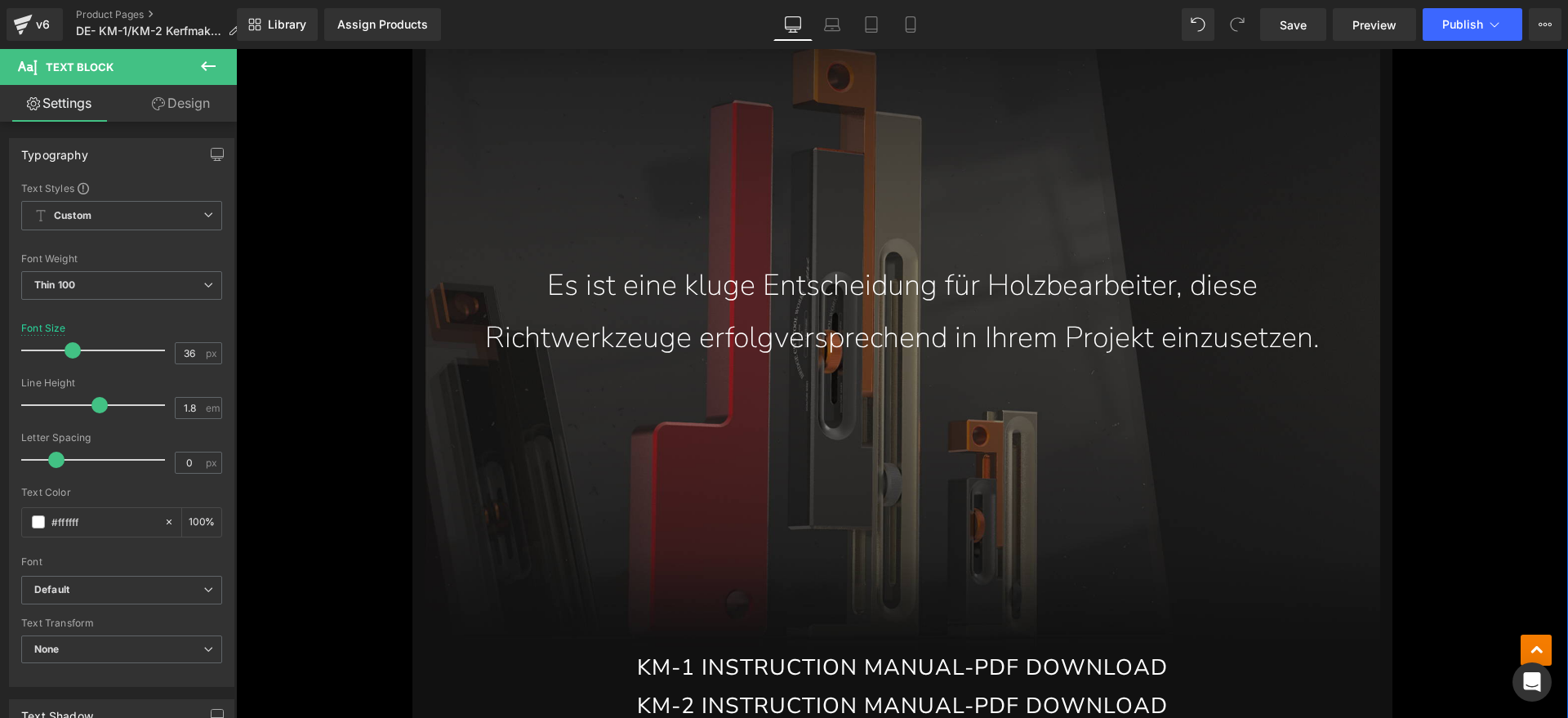
drag, startPoint x: 1209, startPoint y: 620, endPoint x: 1256, endPoint y: 618, distance: 47.0
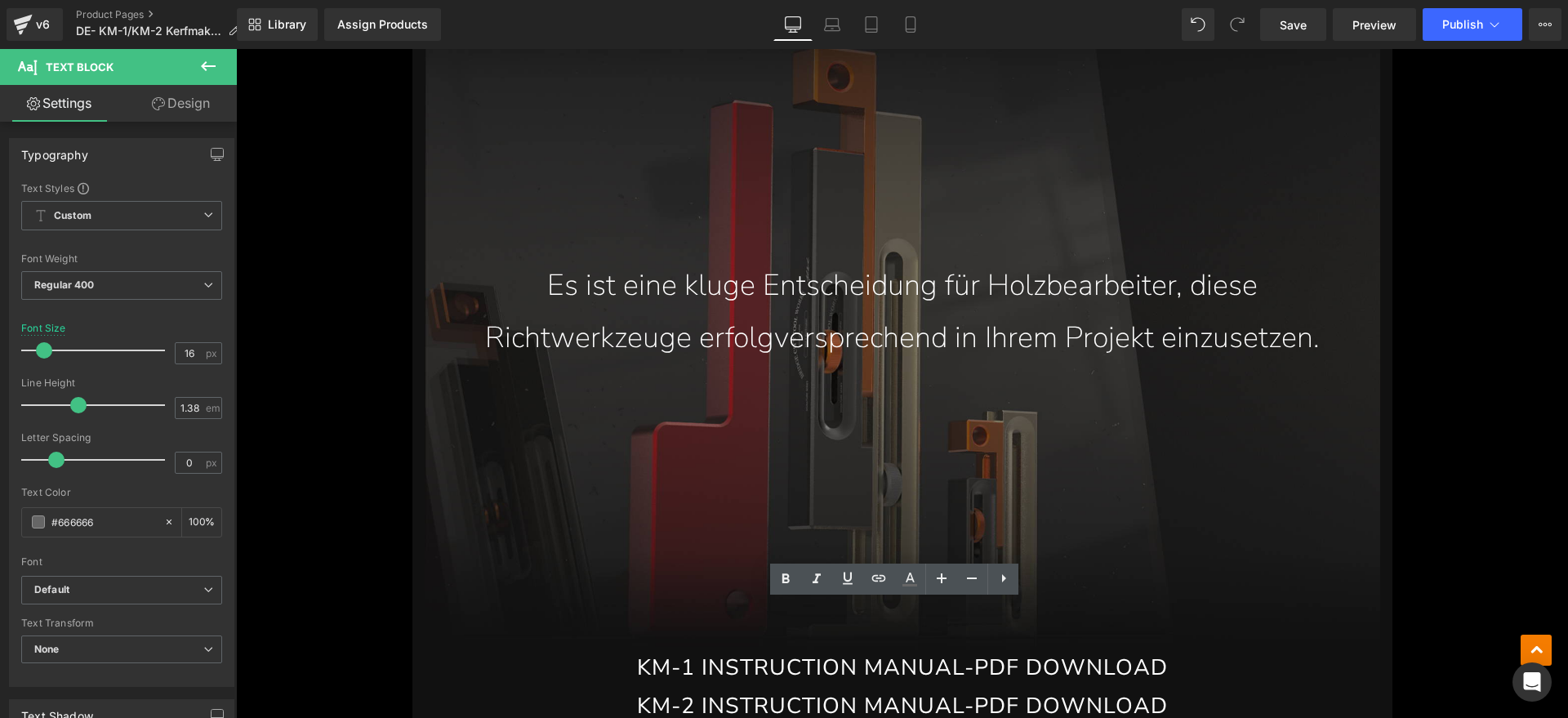
drag, startPoint x: 1256, startPoint y: 618, endPoint x: 398, endPoint y: 605, distance: 858.1
paste div
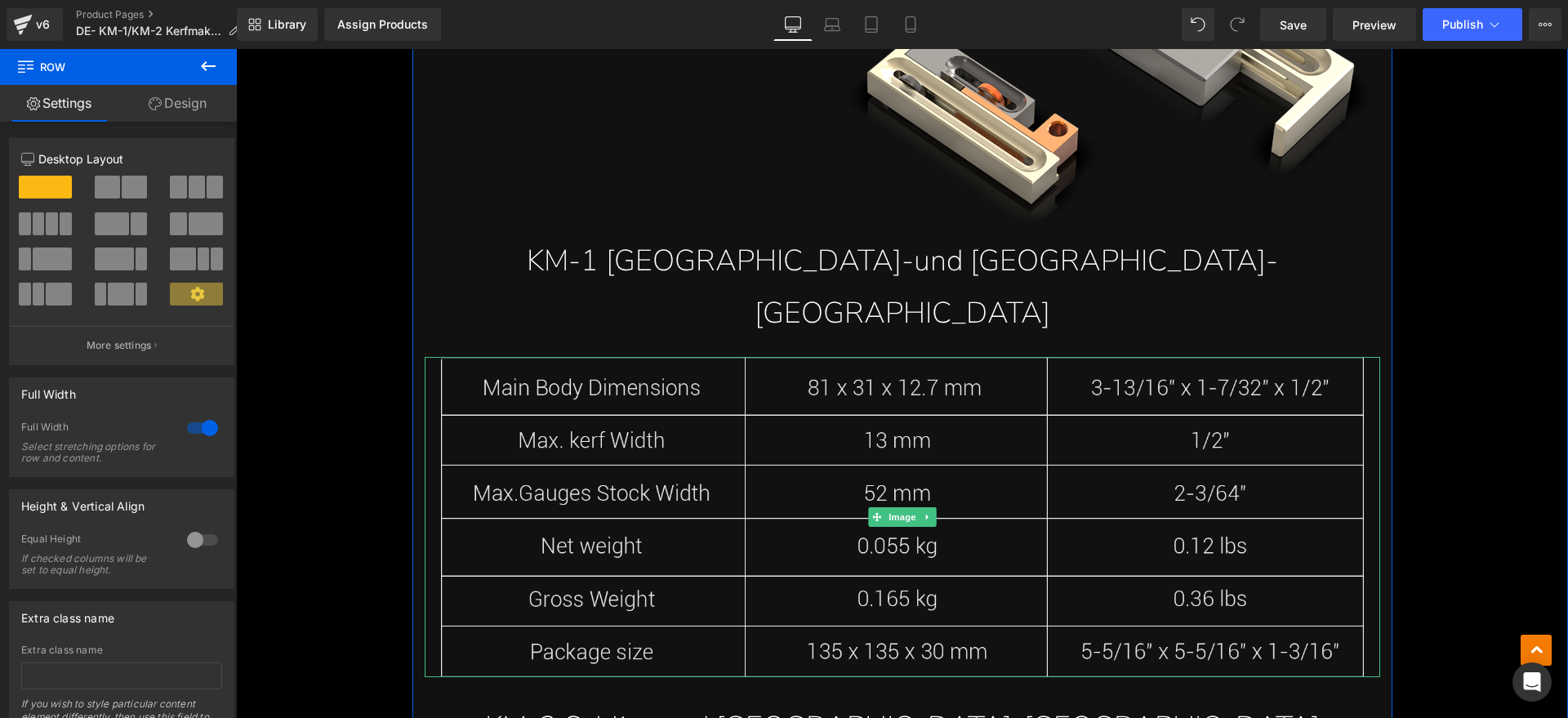
scroll to position [11260, 0]
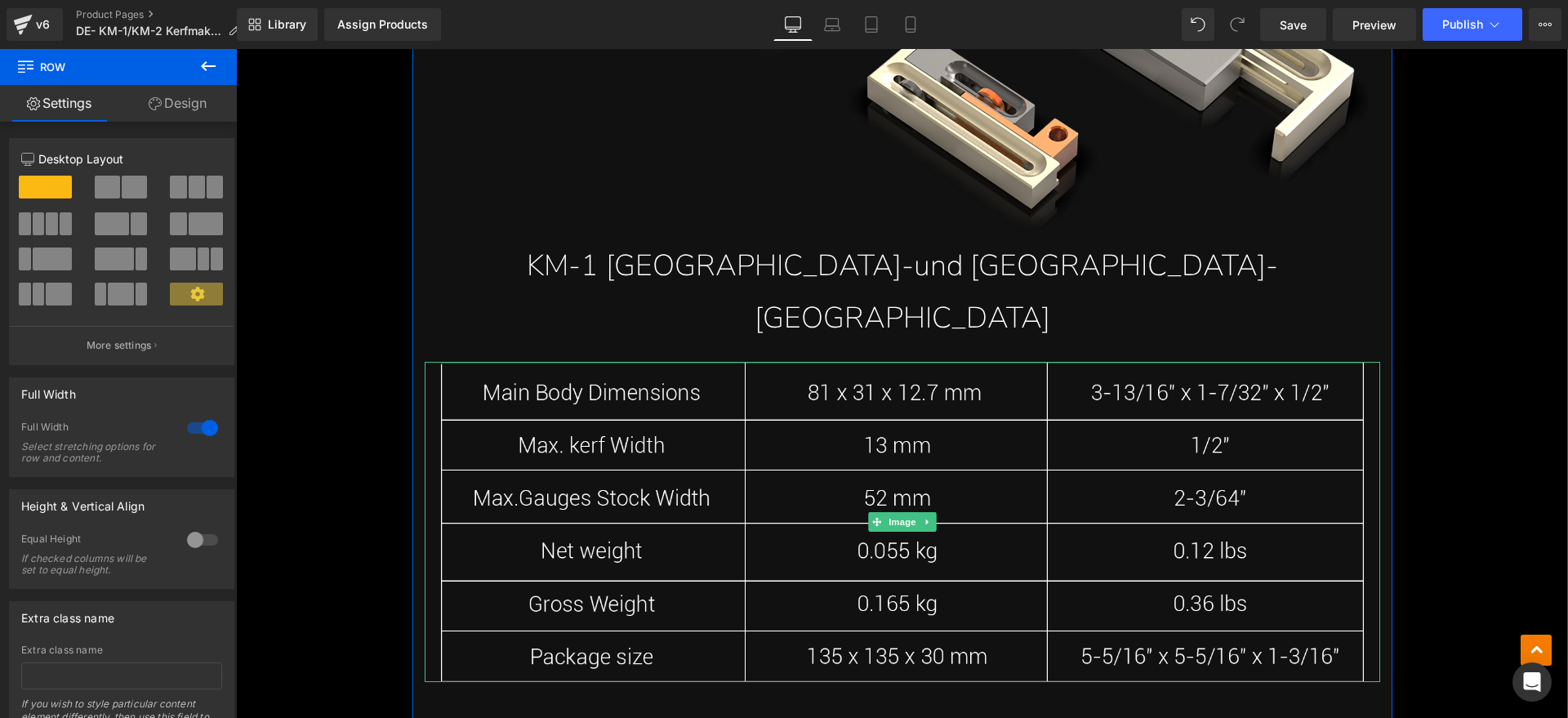
drag, startPoint x: 886, startPoint y: 362, endPoint x: 330, endPoint y: 328, distance: 557.0
click at [886, 512] on span "Image" at bounding box center [901, 521] width 34 height 19
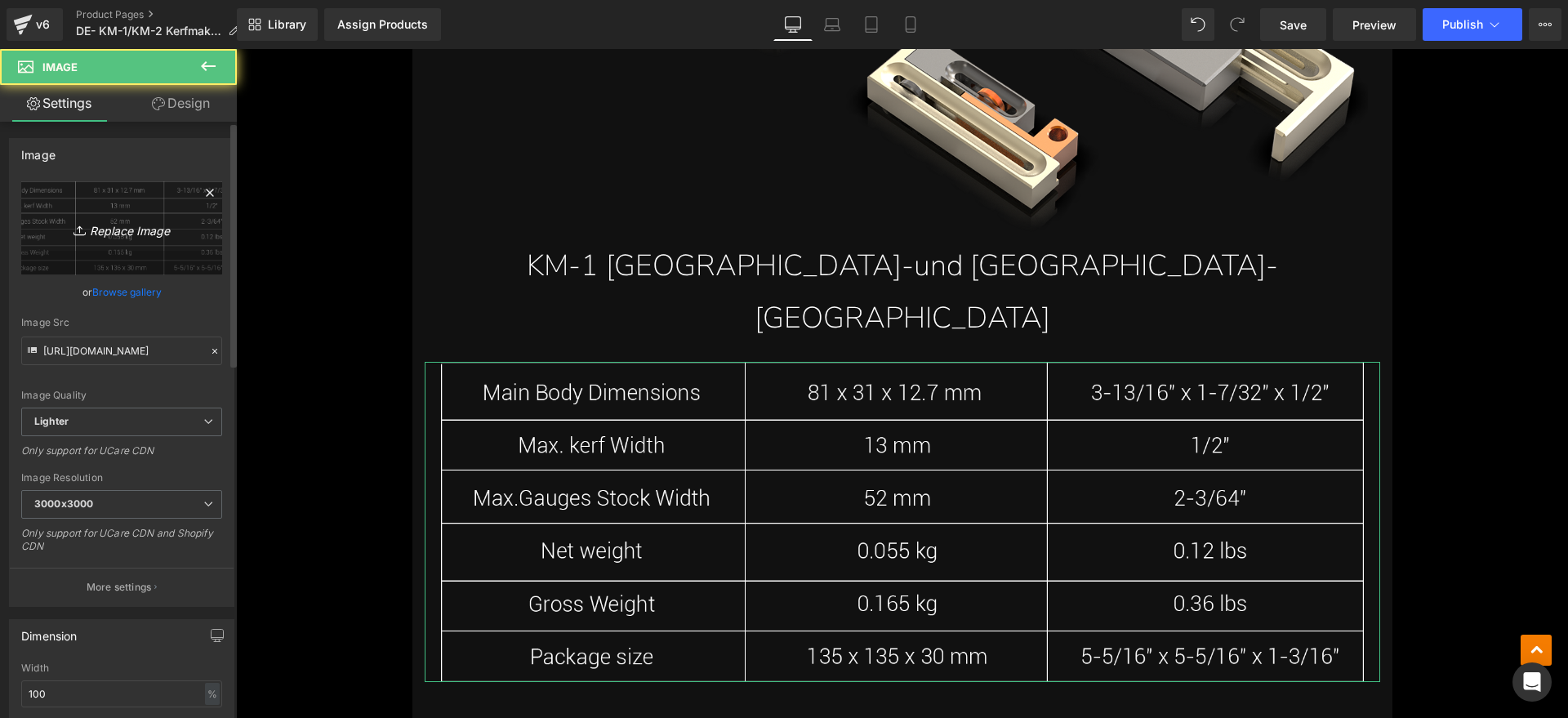
click at [138, 248] on link "Replace Image" at bounding box center [121, 228] width 200 height 94
type input "C:\fakepath\km1.webp"
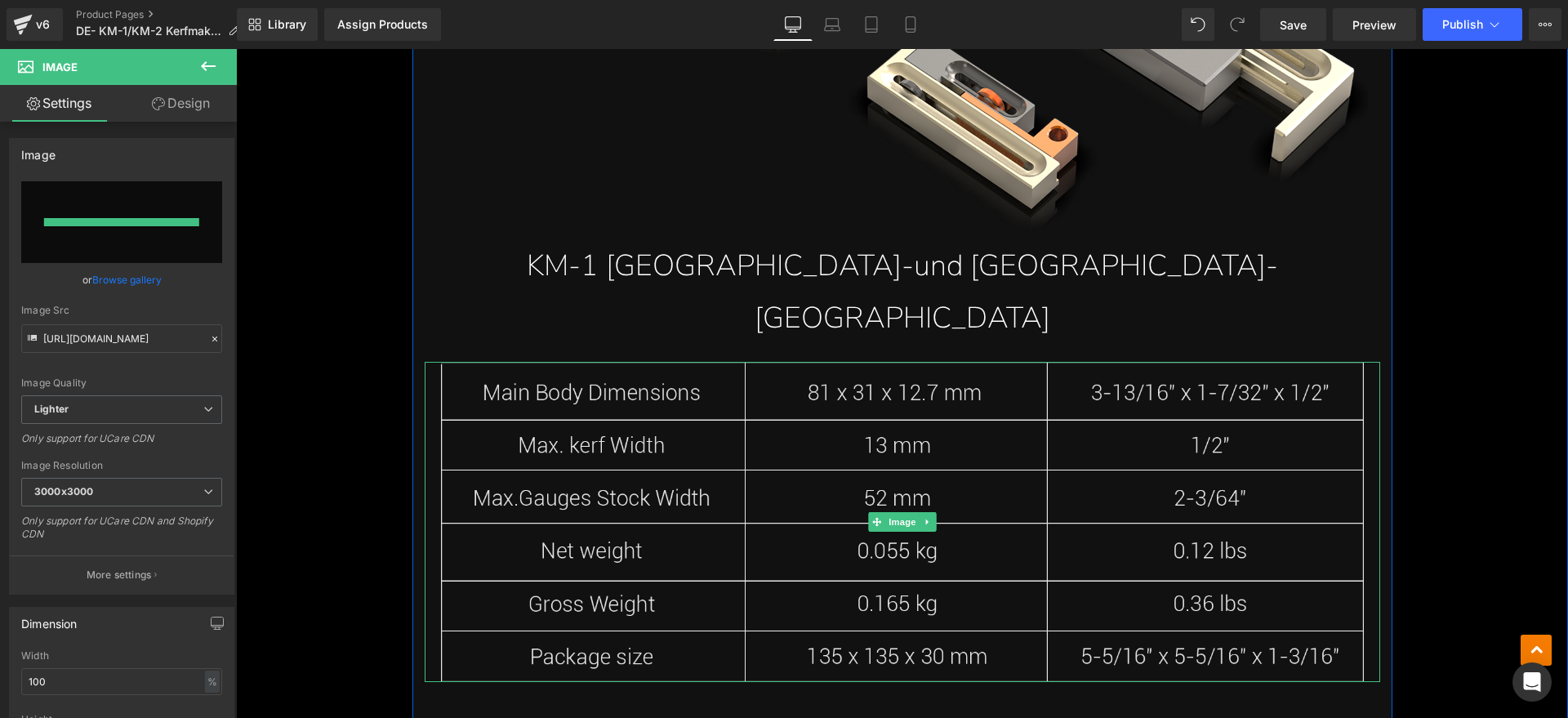
type input "[URL][DOMAIN_NAME]"
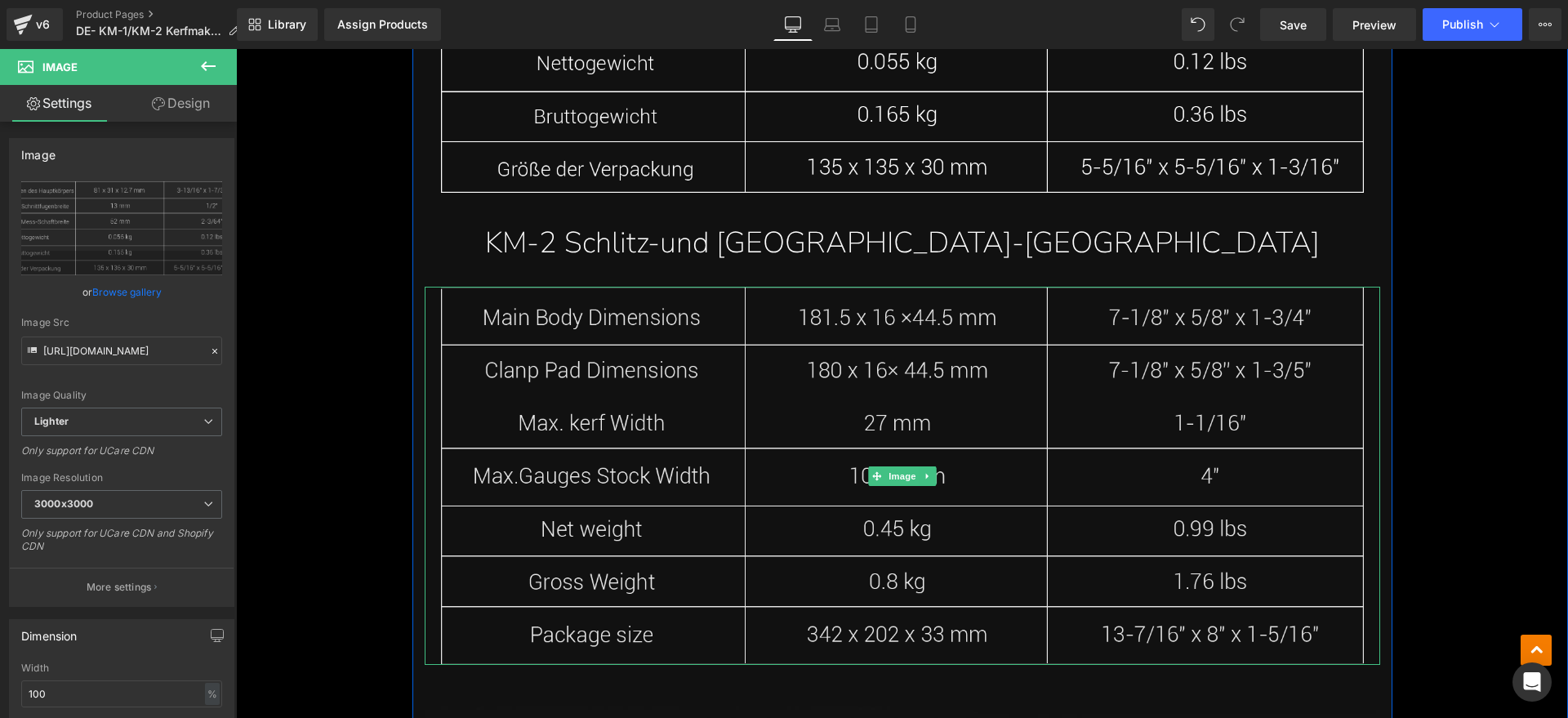
scroll to position [11771, 0]
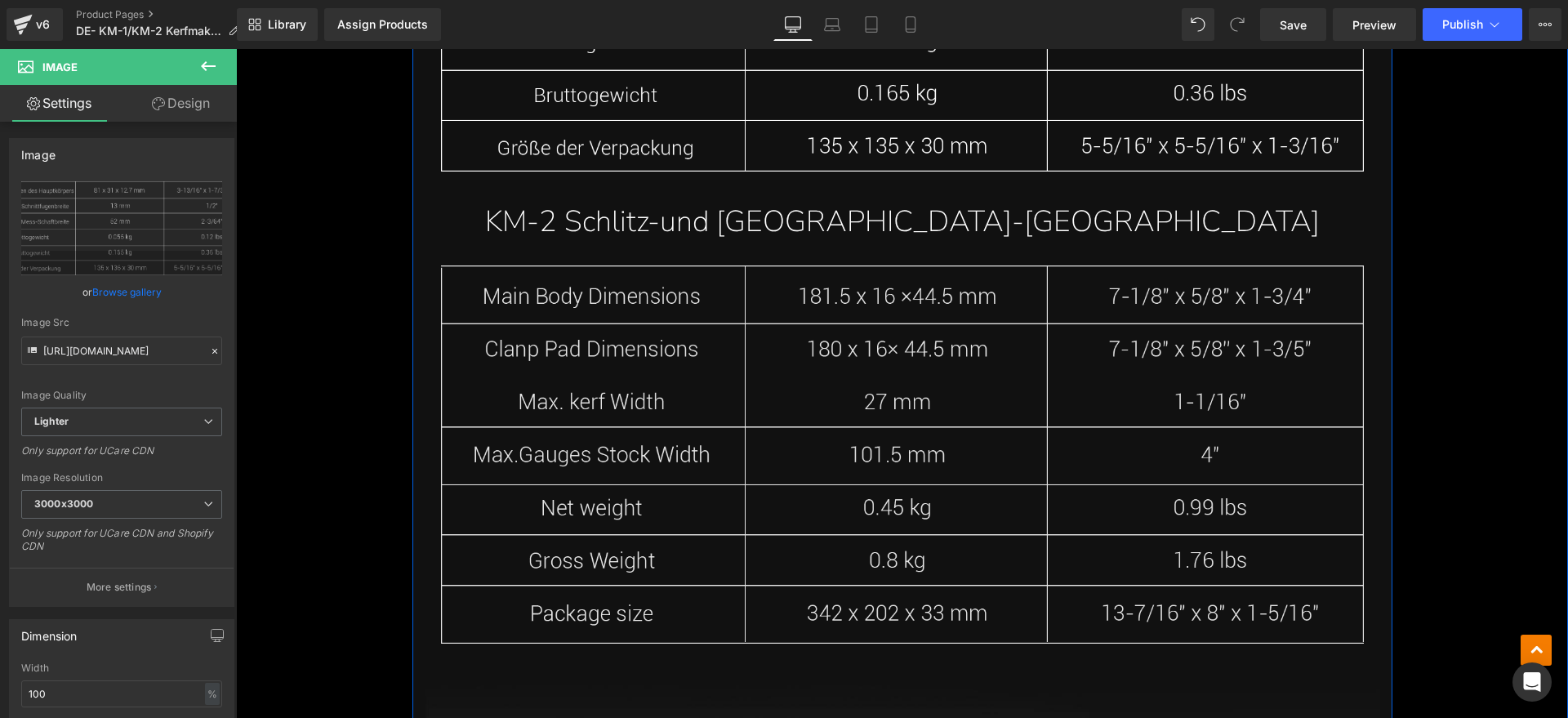
click at [785, 356] on img at bounding box center [902, 454] width 955 height 378
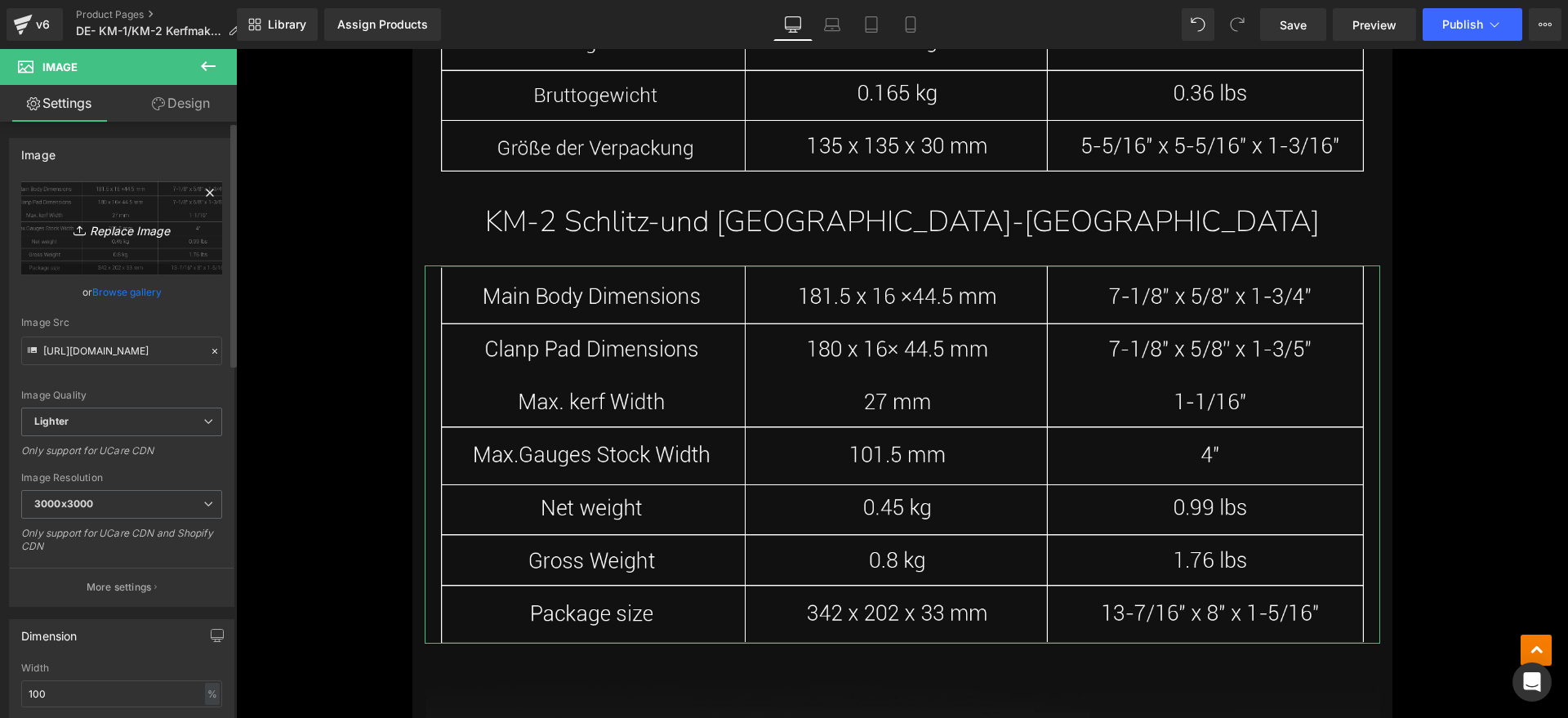
click at [175, 252] on link "Replace Image" at bounding box center [121, 228] width 200 height 94
type input "C:\fakepath\km2.webp"
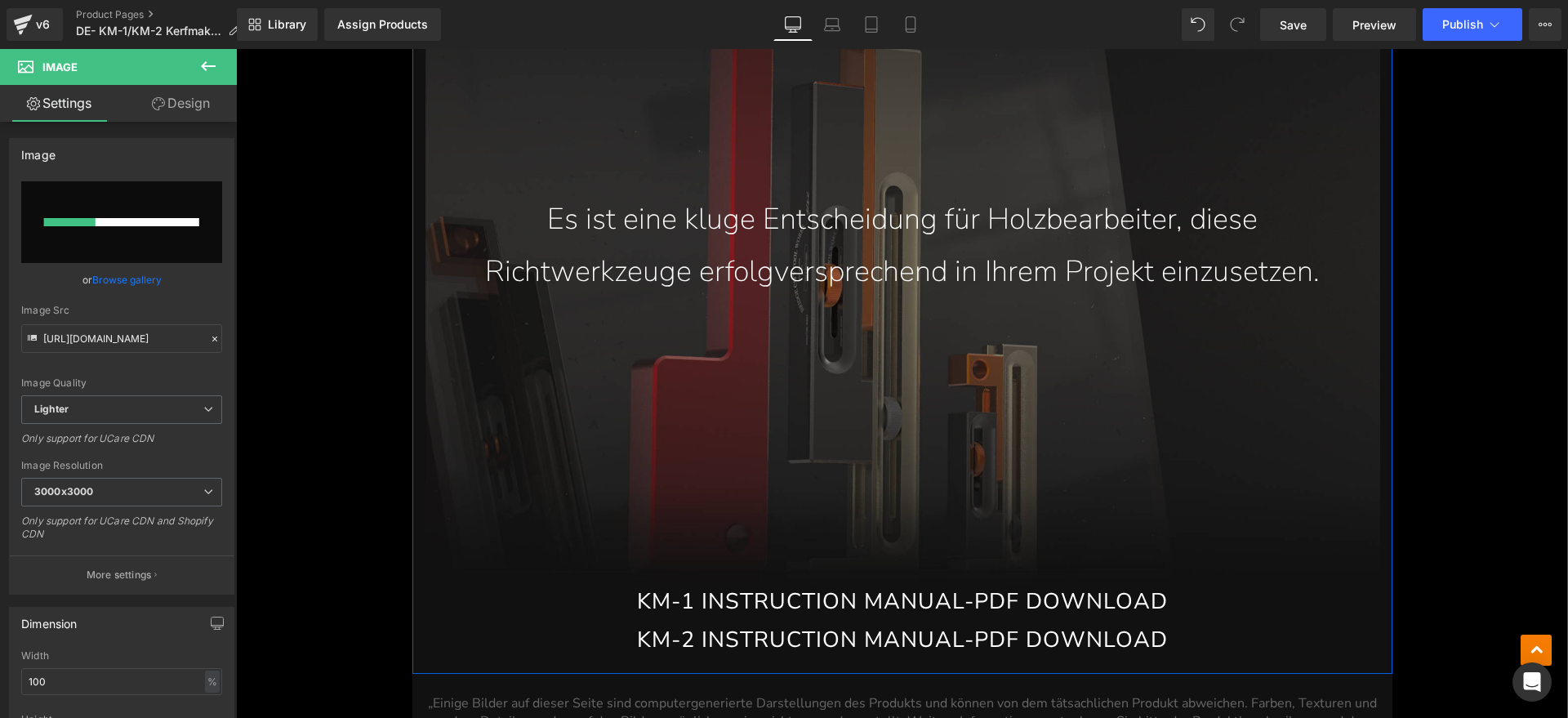
scroll to position [12588, 0]
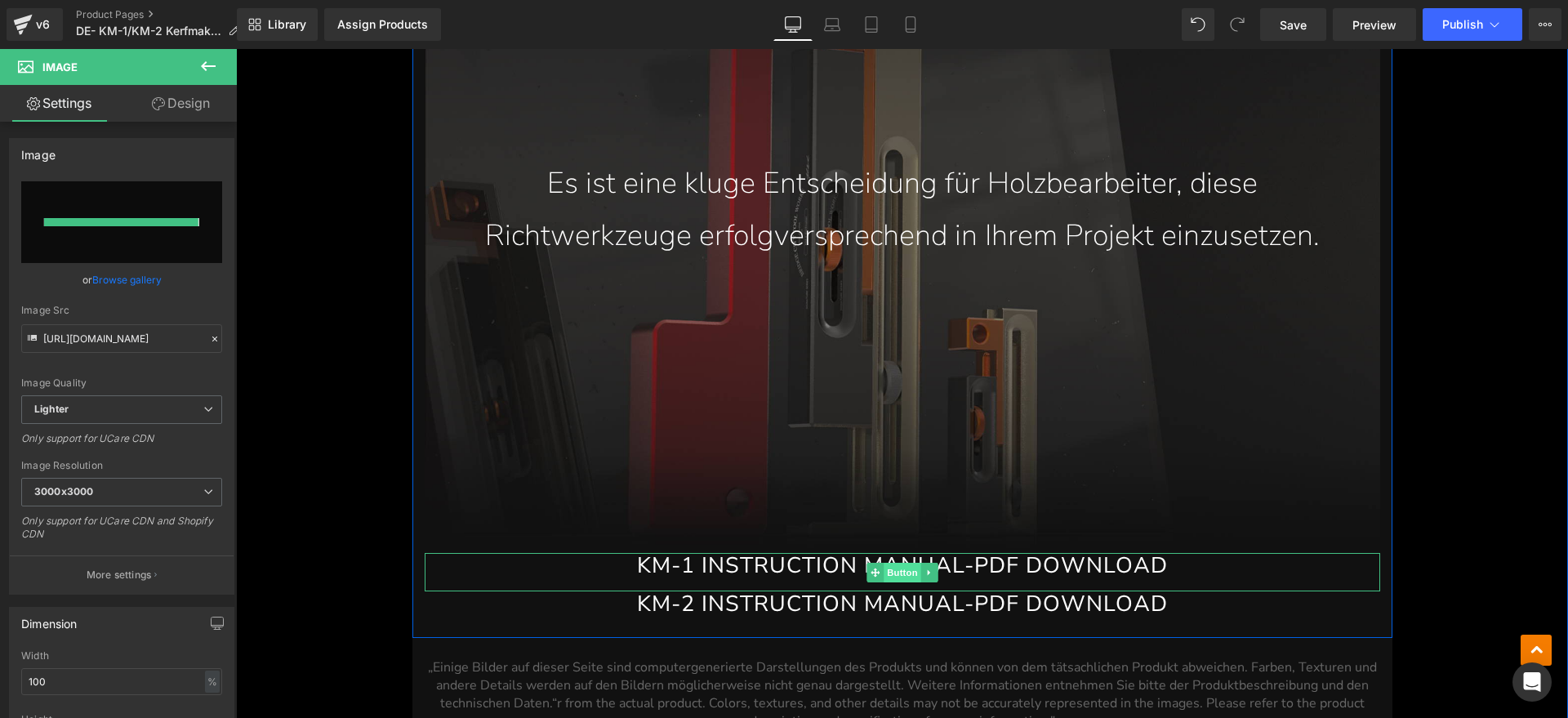
type input "[URL][DOMAIN_NAME]"
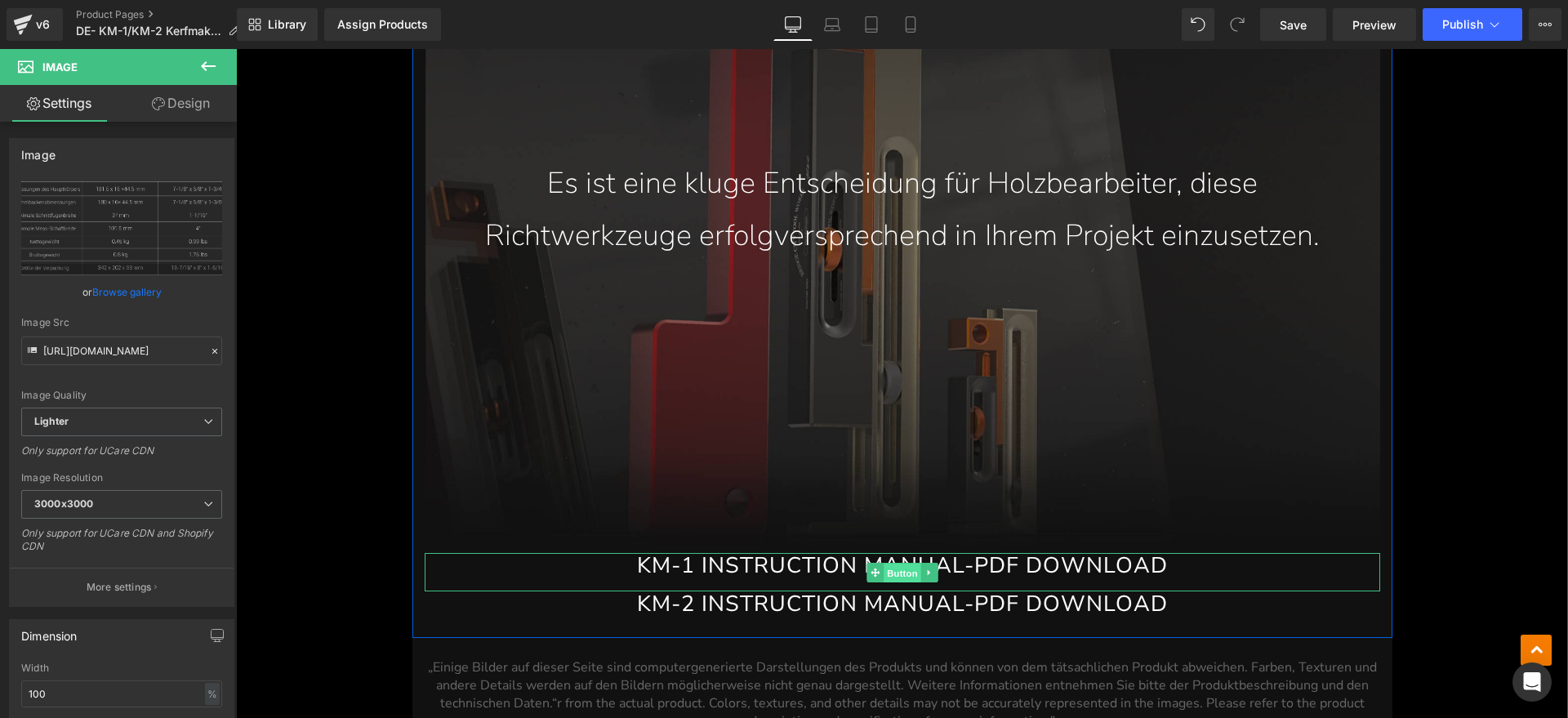
click at [895, 563] on span "Button" at bounding box center [902, 572] width 38 height 19
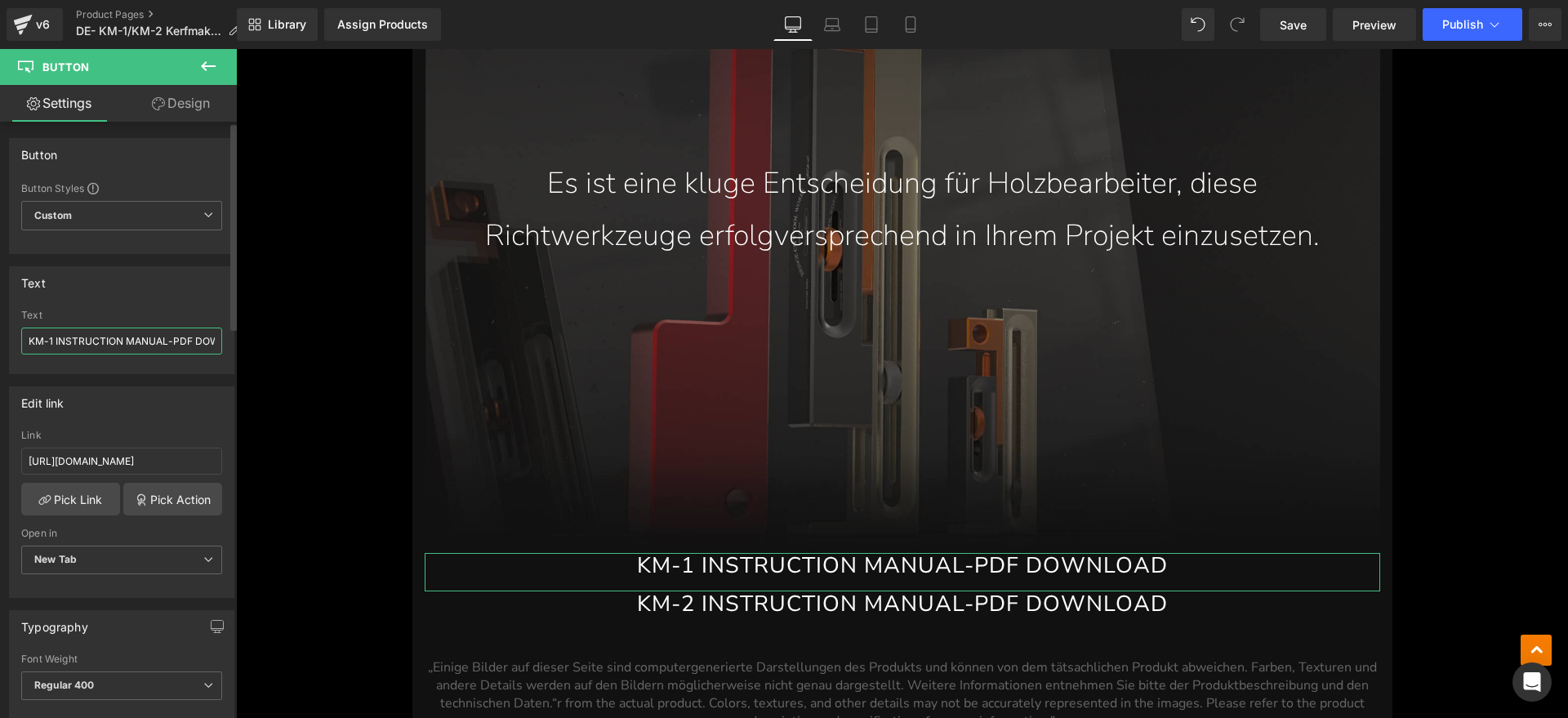
drag, startPoint x: 56, startPoint y: 336, endPoint x: 163, endPoint y: 345, distance: 107.4
click at [163, 345] on input "KM-1 INSTRUCTION MANUAL-PDF DOWNLOAD" at bounding box center [121, 341] width 200 height 27
type input "KM-1 BEDIENUNGSANLEITUNG-PDF DOWNLOAD"
drag, startPoint x: 206, startPoint y: 340, endPoint x: 63, endPoint y: 340, distance: 143.0
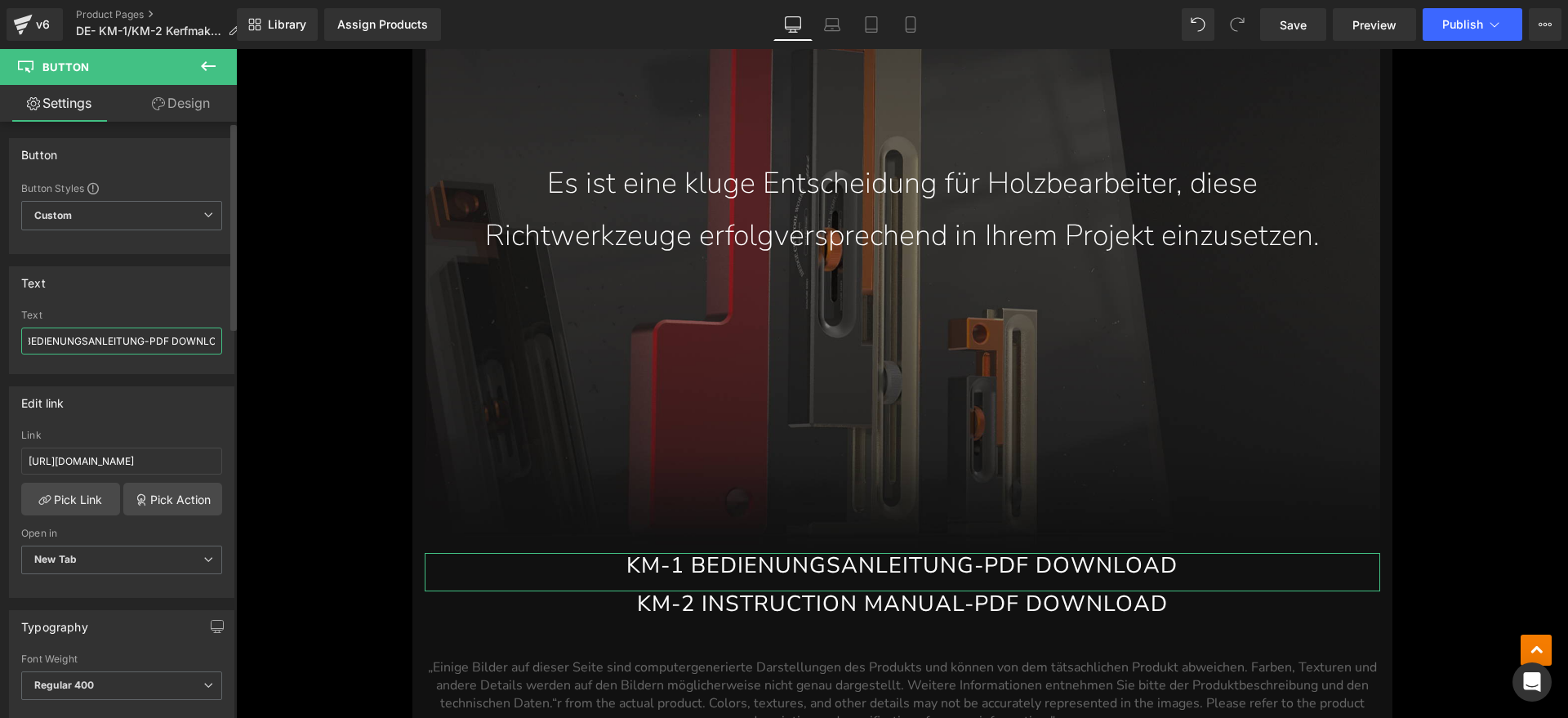
click at [63, 340] on input "KM-1 BEDIENUNGSANLEITUNG-PDF DOWNLOAD" at bounding box center [121, 341] width 200 height 27
drag, startPoint x: 208, startPoint y: 340, endPoint x: 30, endPoint y: 340, distance: 178.0
click at [30, 340] on input "KM-1 BEDIENUNGSANLEITUNG-PDF DOWNLOAD" at bounding box center [121, 341] width 200 height 27
click at [81, 342] on input "KM-1 BEDIENUNGSANLEITUNG-PDF DOWNLOAD" at bounding box center [121, 341] width 200 height 27
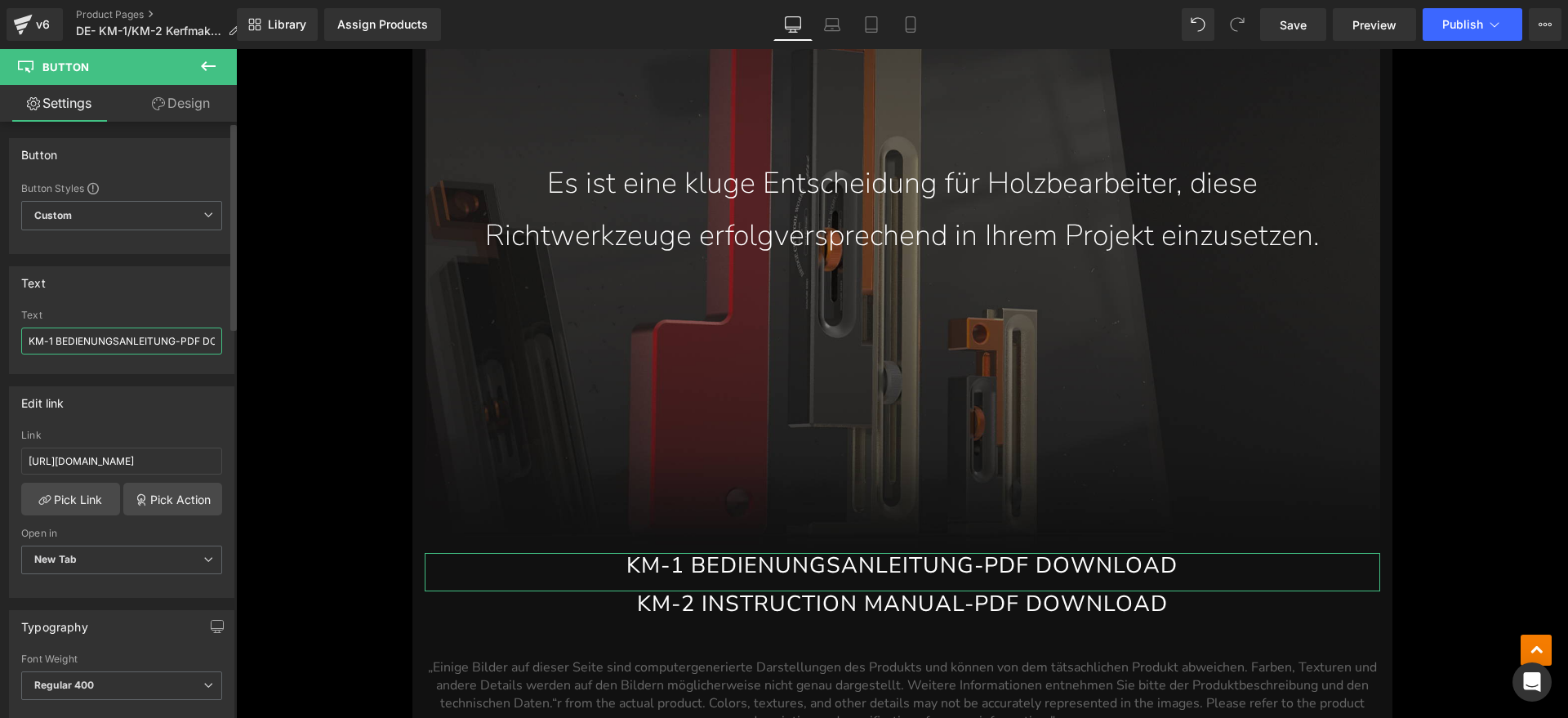
scroll to position [0, 52]
drag, startPoint x: 56, startPoint y: 341, endPoint x: 222, endPoint y: 340, distance: 166.0
click at [222, 340] on div "KM-1 BEDIENUNGSANLEITUNG-PDF DOWNLOAD Text KM-1 BEDIENUNGSANLEITUNG-PDF DOWNLOAD" at bounding box center [122, 341] width 223 height 64
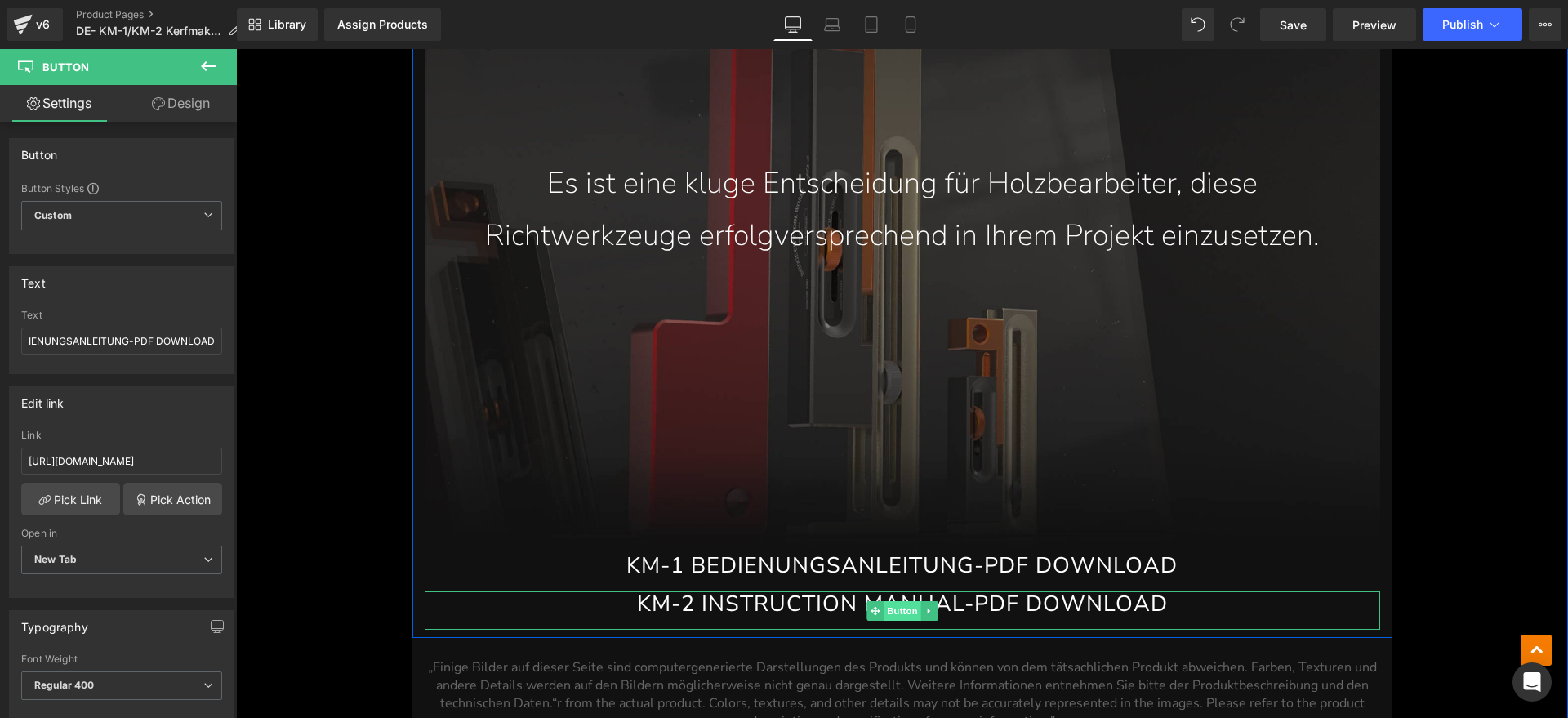
click at [798, 591] on link "KM-2 INSTRUCTION MANUAL-PDF DOWNLOAD" at bounding box center [902, 611] width 955 height 39
click at [895, 602] on span "Button" at bounding box center [902, 611] width 38 height 19
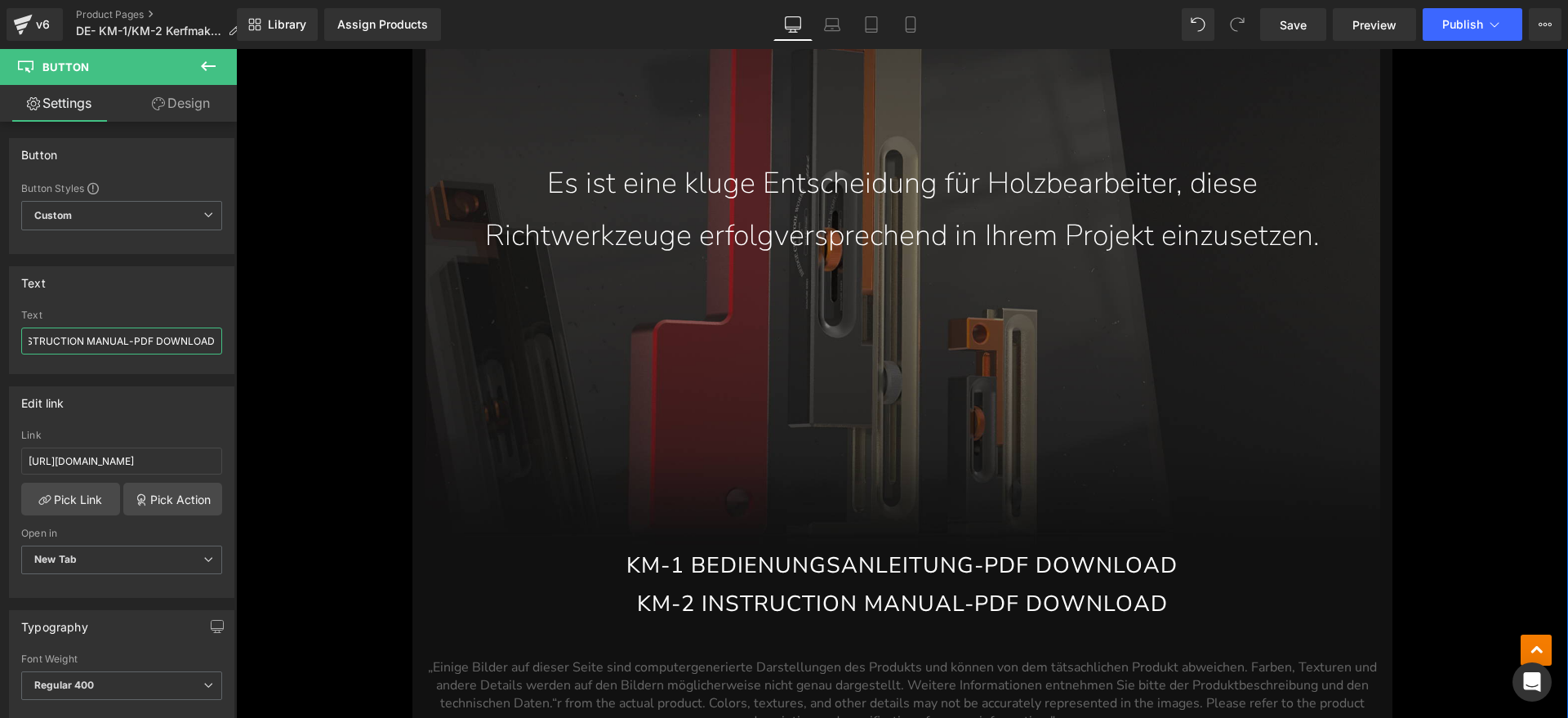
drag, startPoint x: 292, startPoint y: 389, endPoint x: 257, endPoint y: 342, distance: 58.6
paste input "BEDIENUNGSANLEITUNG"
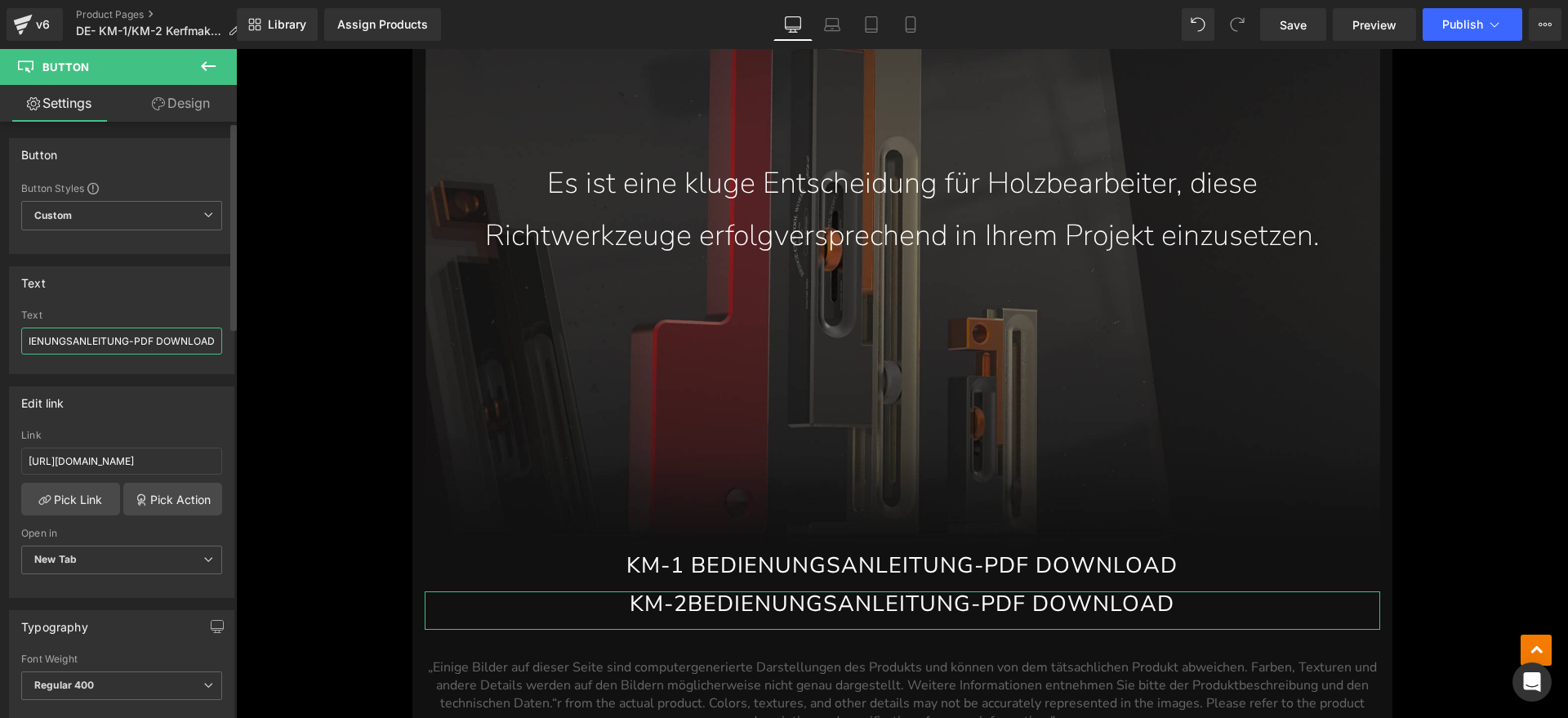
scroll to position [0, 0]
drag, startPoint x: 76, startPoint y: 337, endPoint x: 0, endPoint y: 341, distance: 76.1
click at [0, 341] on div "Text KM-2BEDIENUNGSANLEITUNG-PDF DOWNLOAD Text KM-2BEDIENUNGSANLEITUNG-PDF DOWN…" at bounding box center [122, 314] width 244 height 120
click at [60, 340] on input "KM-2BEDIENUNGSANLEITUNG-PDF DOWNLOAD" at bounding box center [121, 341] width 200 height 27
click at [56, 340] on input "KM-2BEDIENUNGSANLEITUNG-PDF DOWNLOAD" at bounding box center [121, 341] width 200 height 27
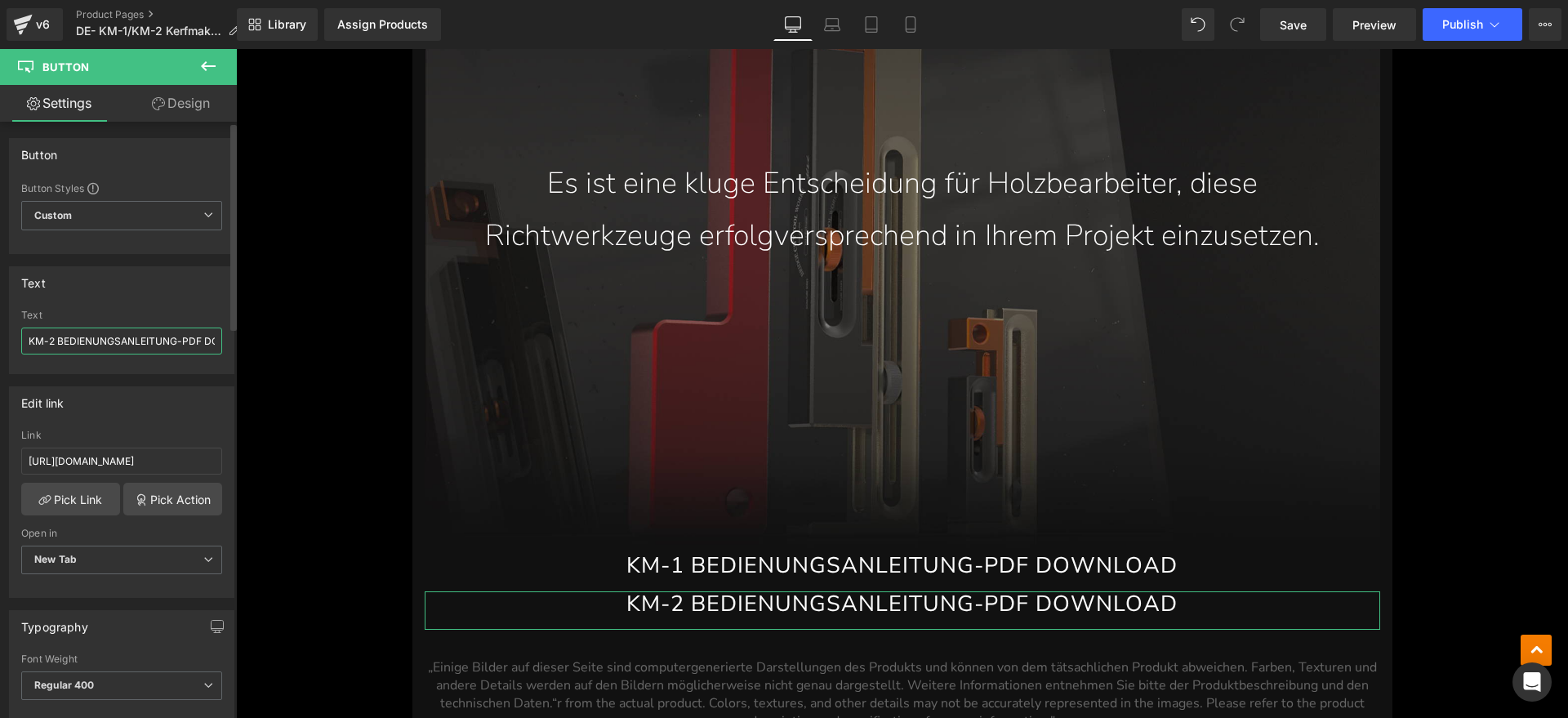
type input "KM-2 BEDIENUNGSANLEITUNG-PDF DOWNLOAD"
click at [177, 313] on div "Text" at bounding box center [121, 315] width 200 height 11
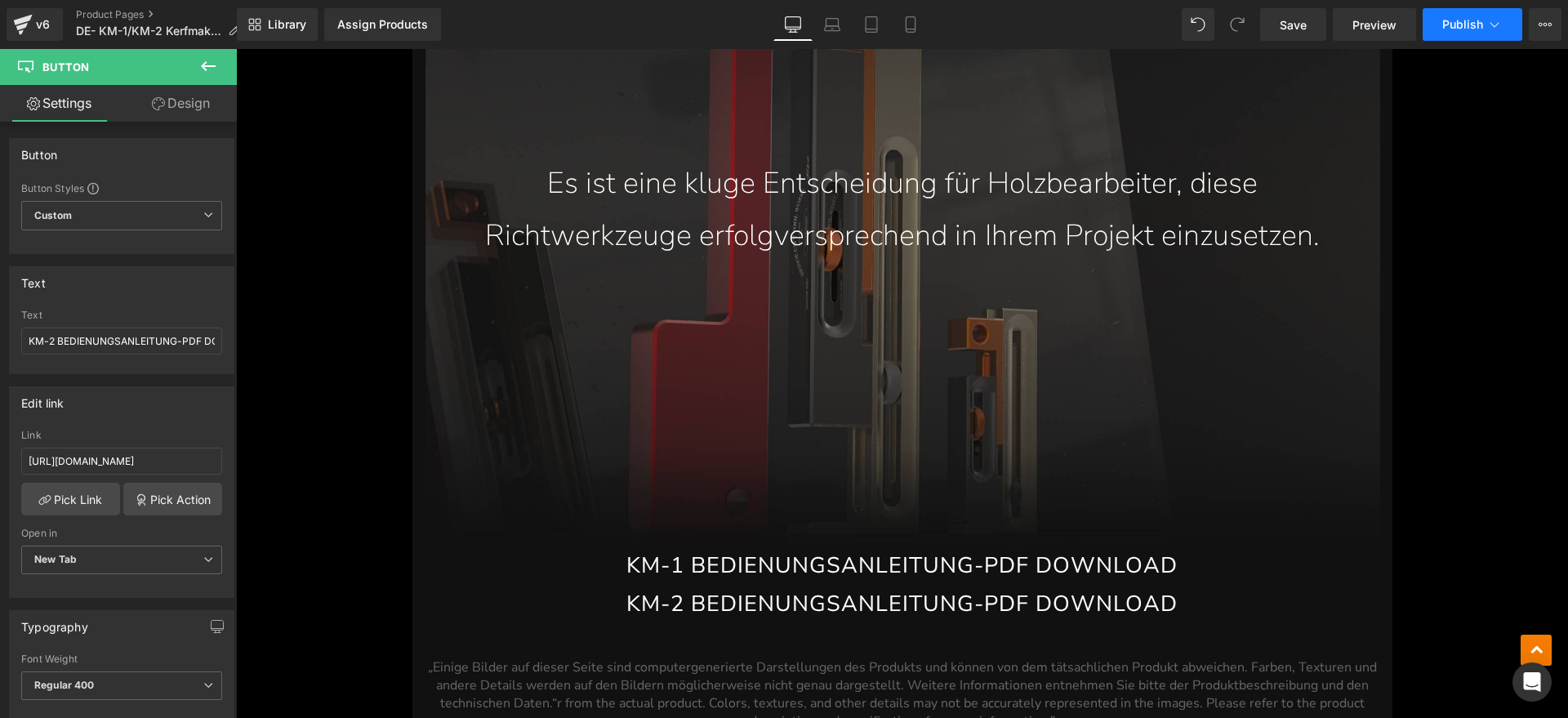
click at [1472, 34] on button "Publish" at bounding box center [1472, 24] width 100 height 32
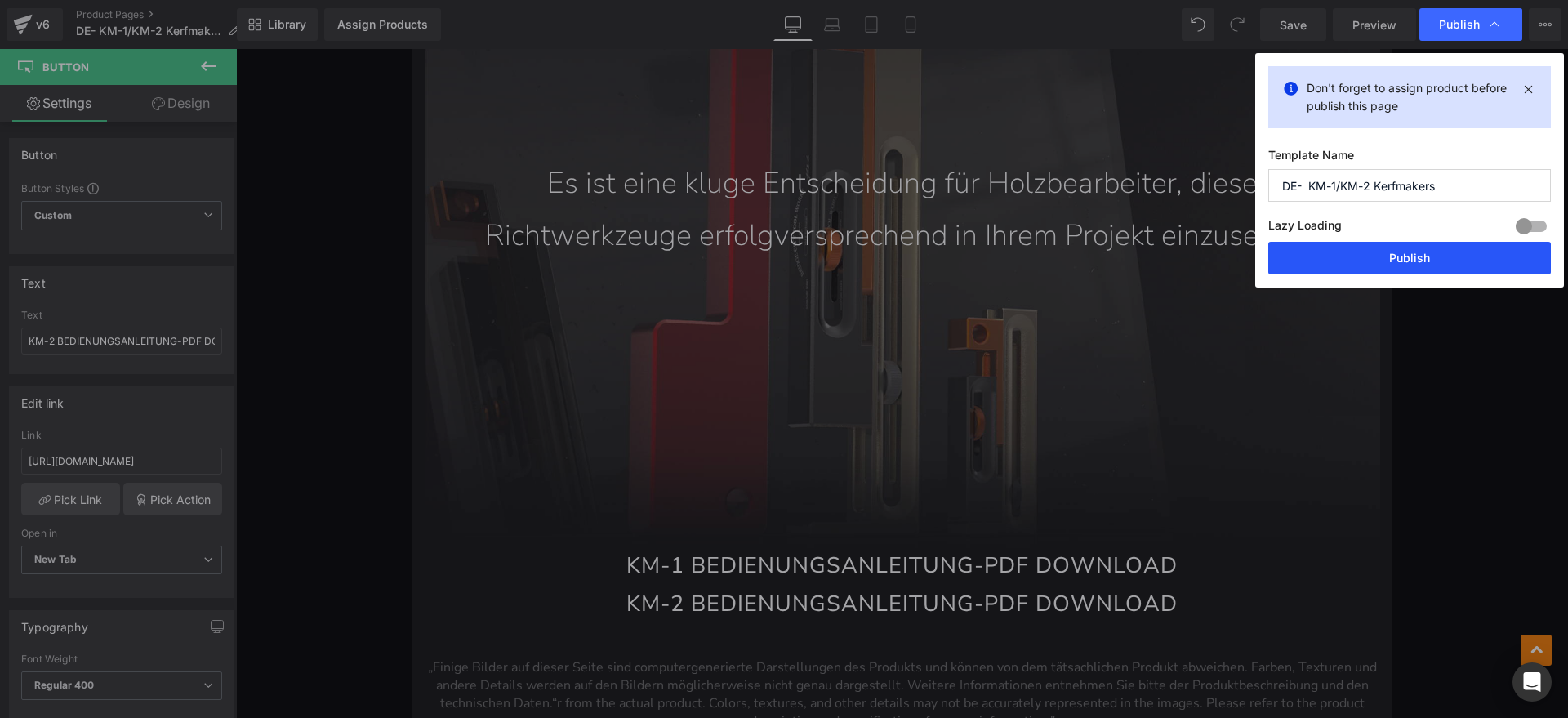
click at [1404, 251] on button "Publish" at bounding box center [1409, 258] width 283 height 32
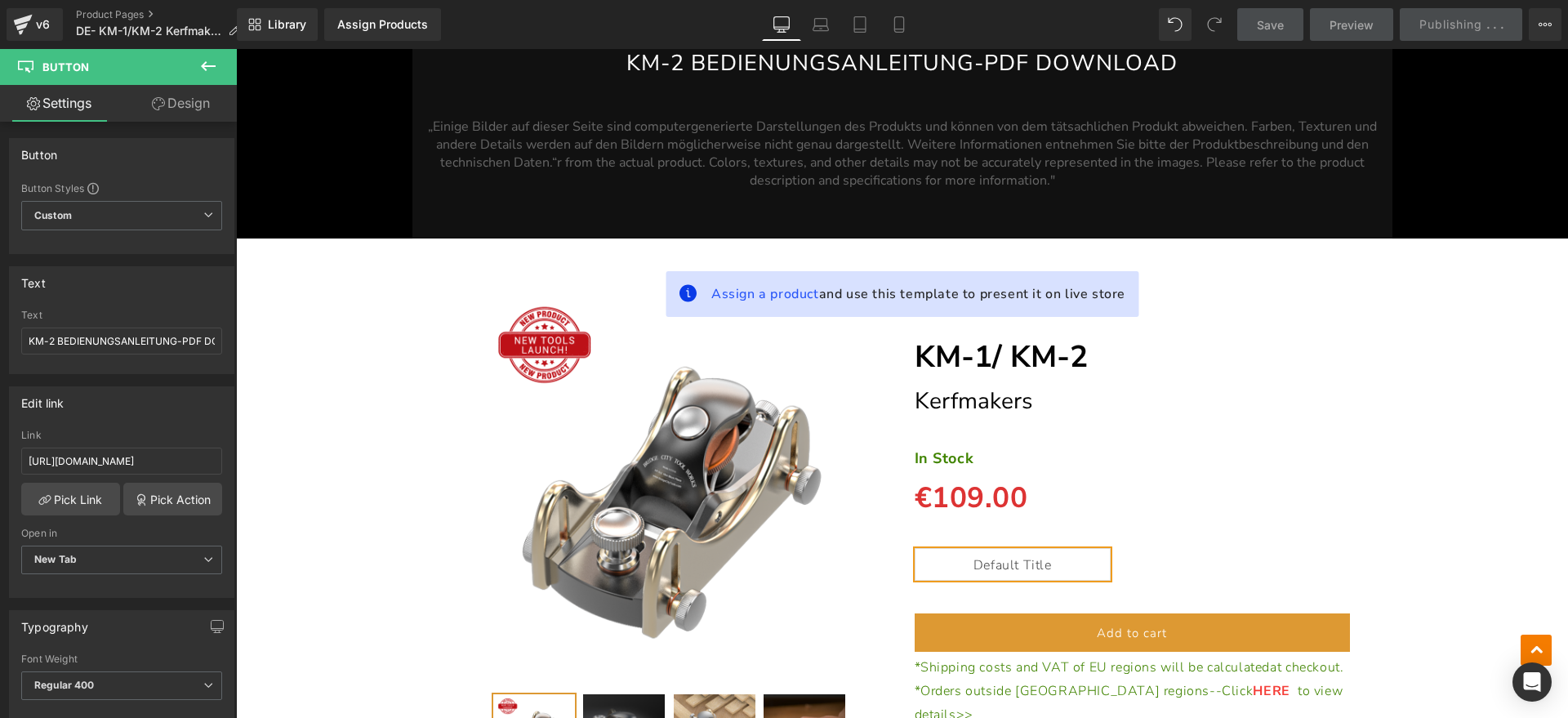
scroll to position [12996, 0]
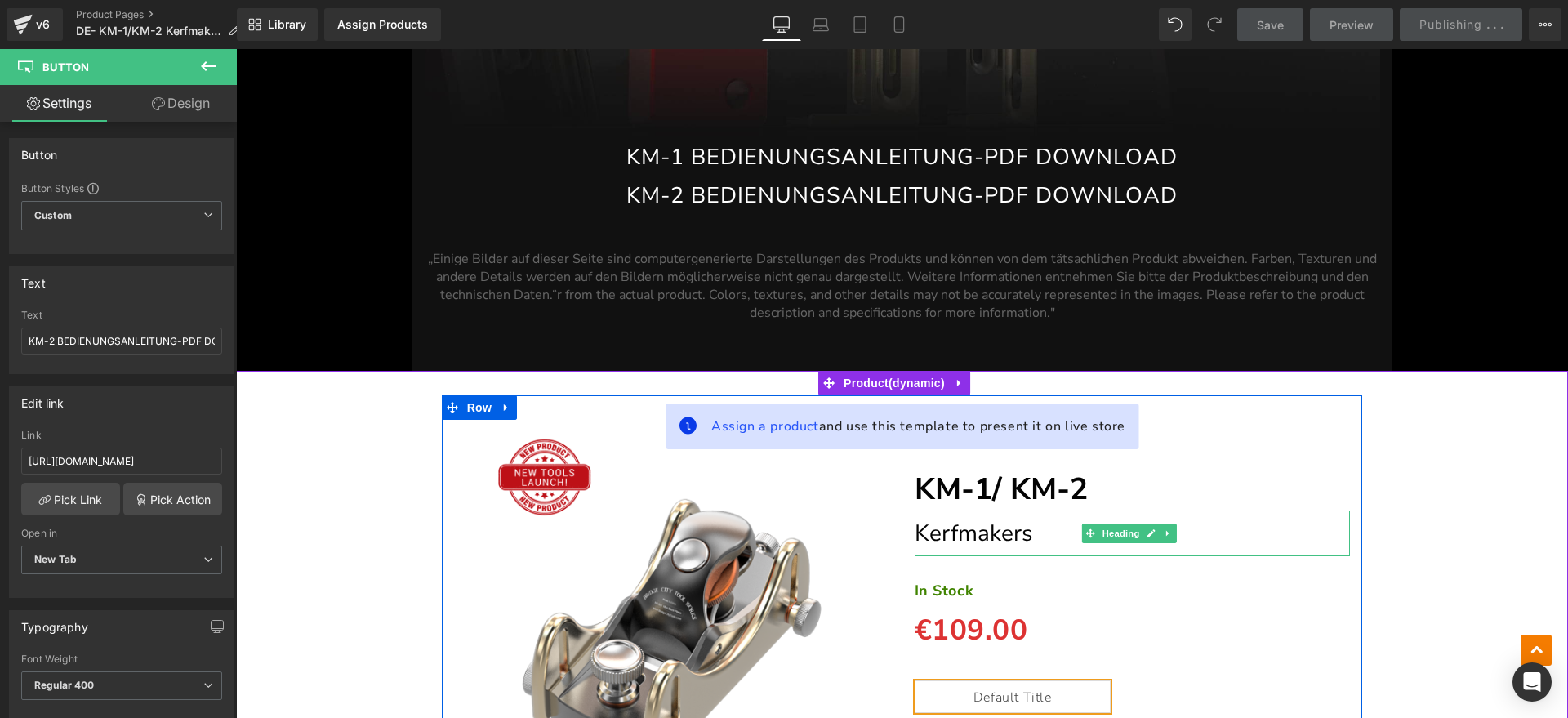
drag, startPoint x: 967, startPoint y: 377, endPoint x: 911, endPoint y: 382, distance: 56.2
click at [967, 518] on span "Kerfmakers" at bounding box center [972, 534] width 117 height 31
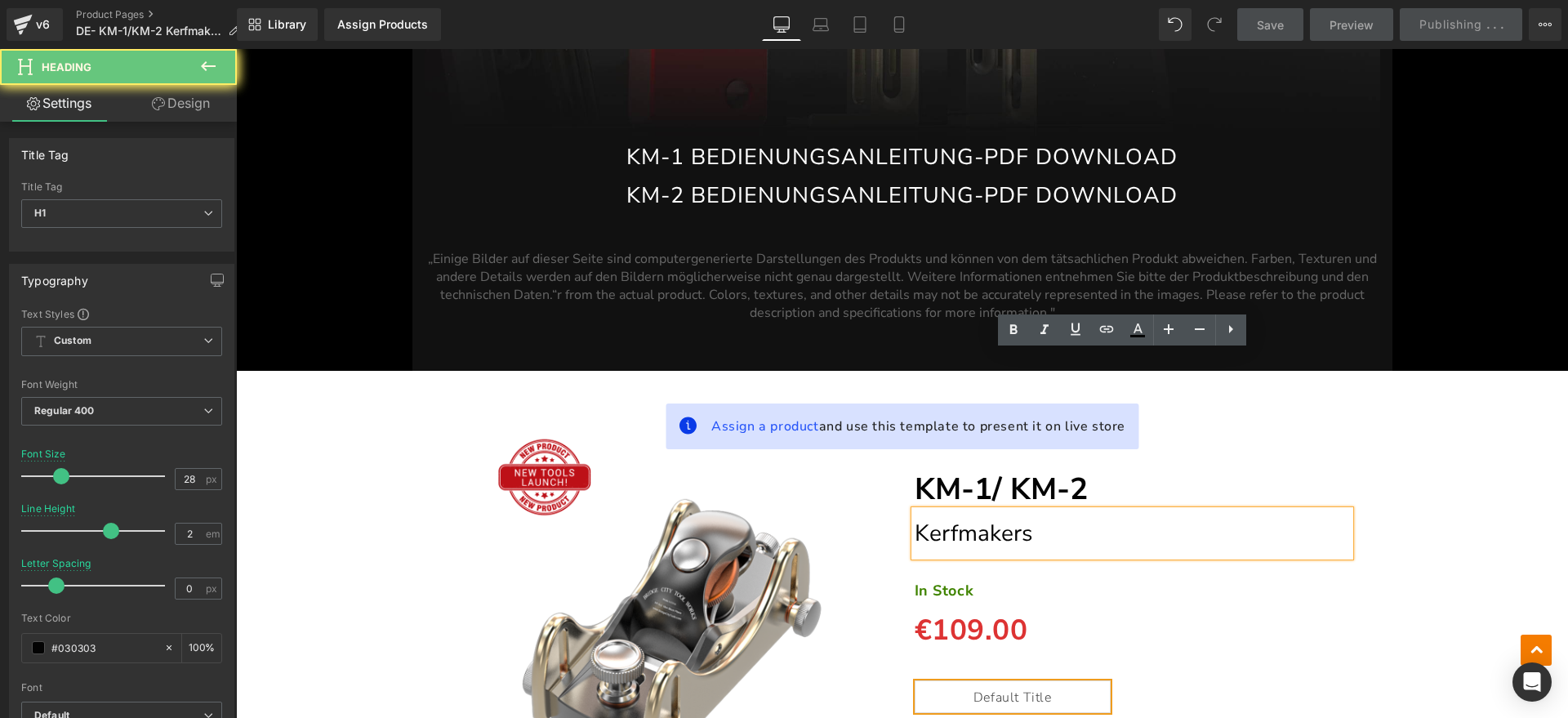
click at [914, 511] on h1 "Kerfmakers" at bounding box center [1132, 534] width 436 height 46
paste div
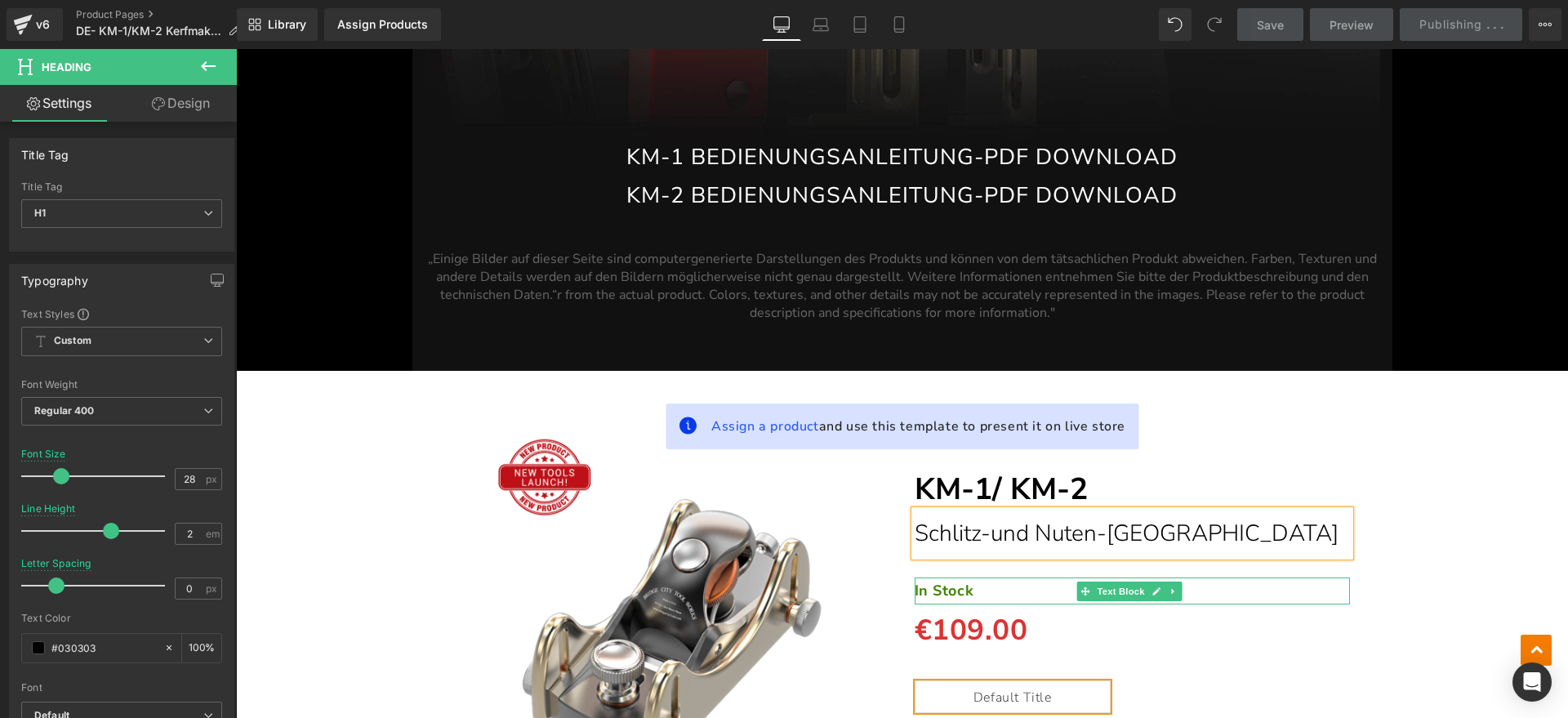
click at [967, 578] on p "In Stock" at bounding box center [1132, 590] width 436 height 26
click at [1114, 578] on p "In Stock" at bounding box center [1132, 590] width 436 height 26
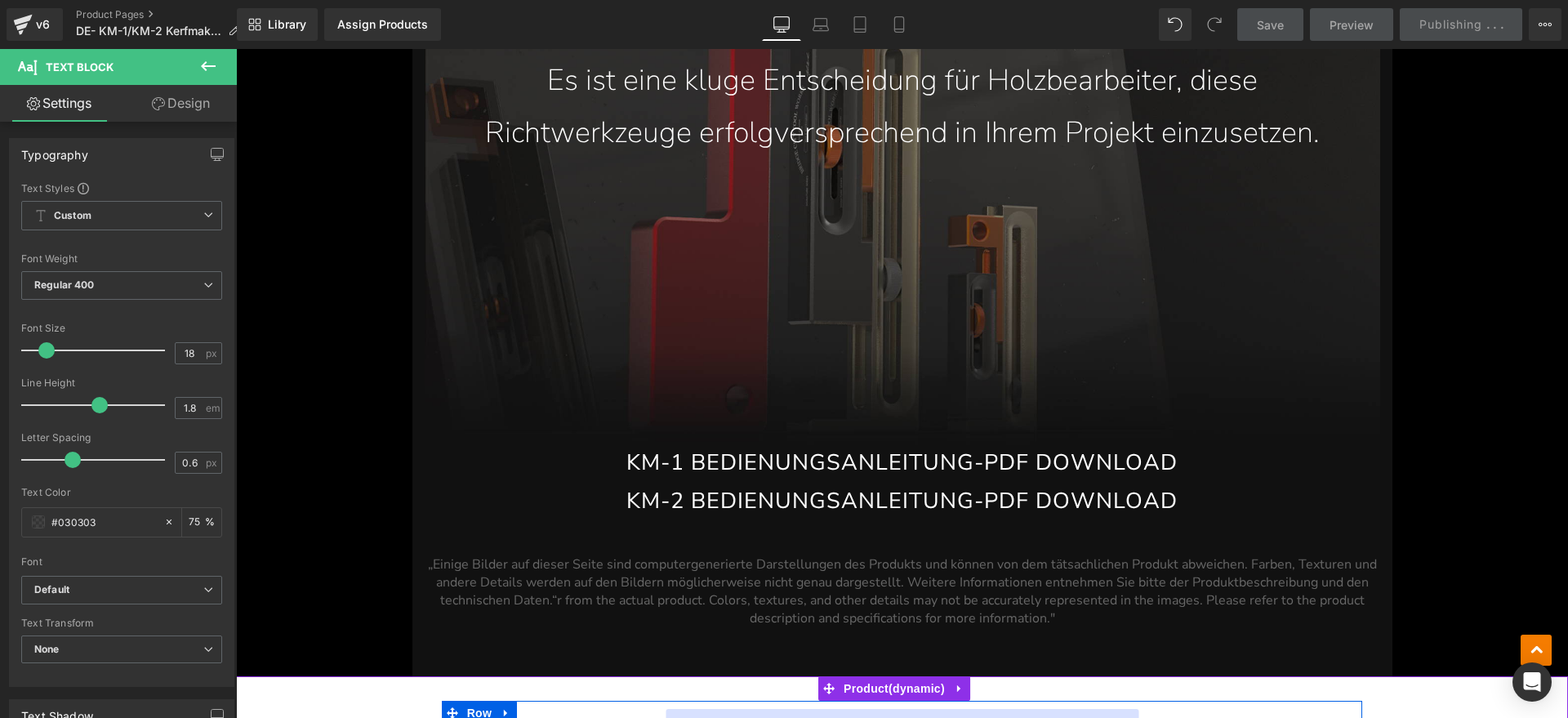
scroll to position [12689, 0]
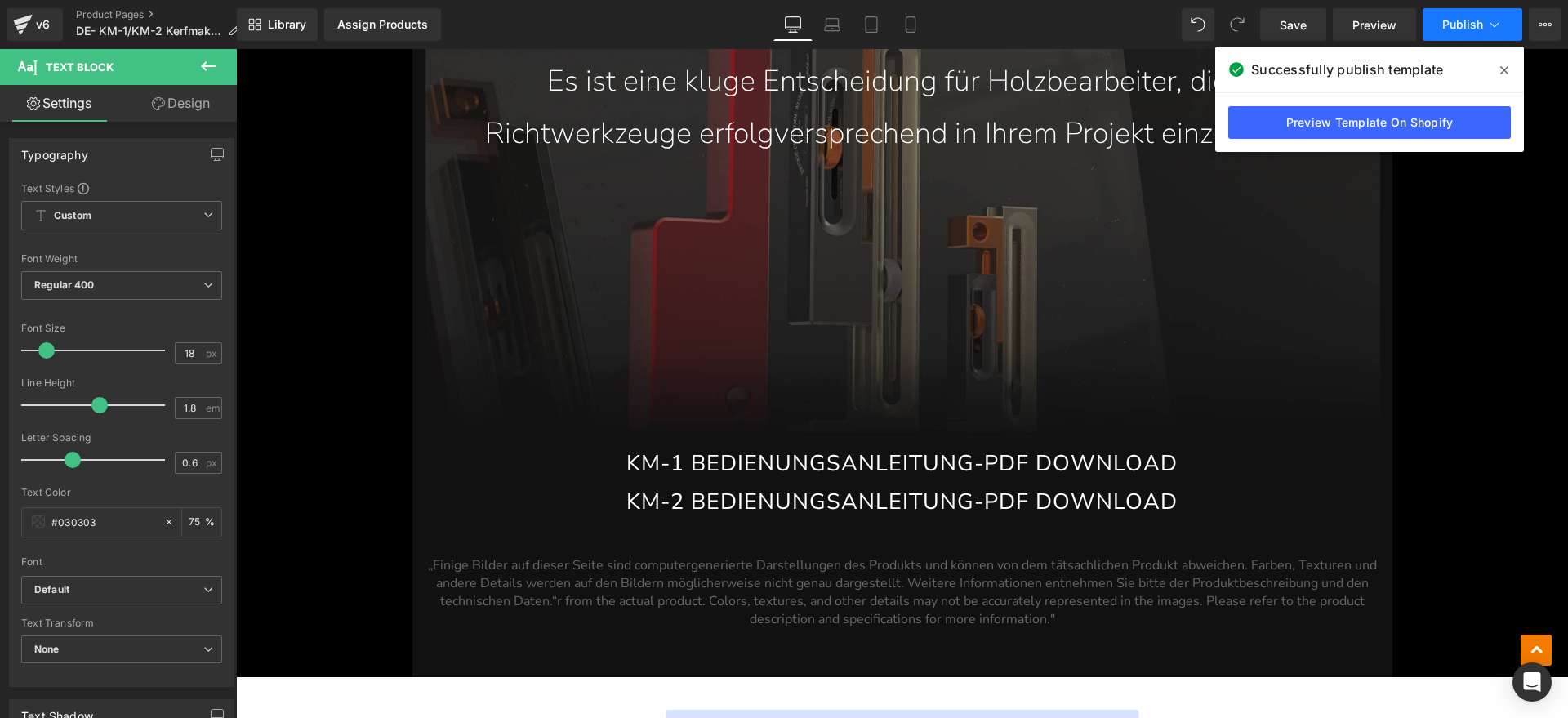
click at [1441, 37] on button "Publish" at bounding box center [1472, 24] width 100 height 32
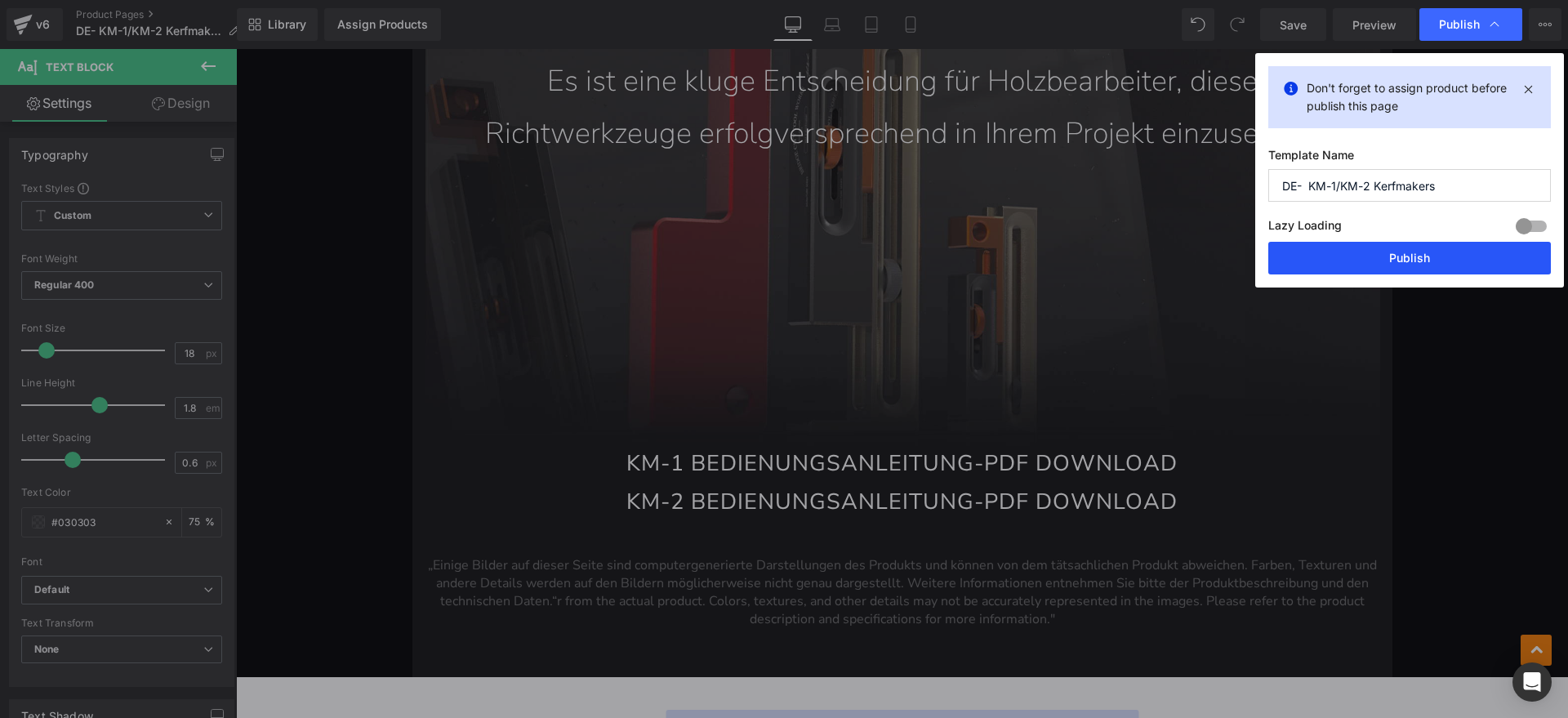
click at [1339, 262] on button "Publish" at bounding box center [1409, 258] width 283 height 32
